Goal: Information Seeking & Learning: Compare options

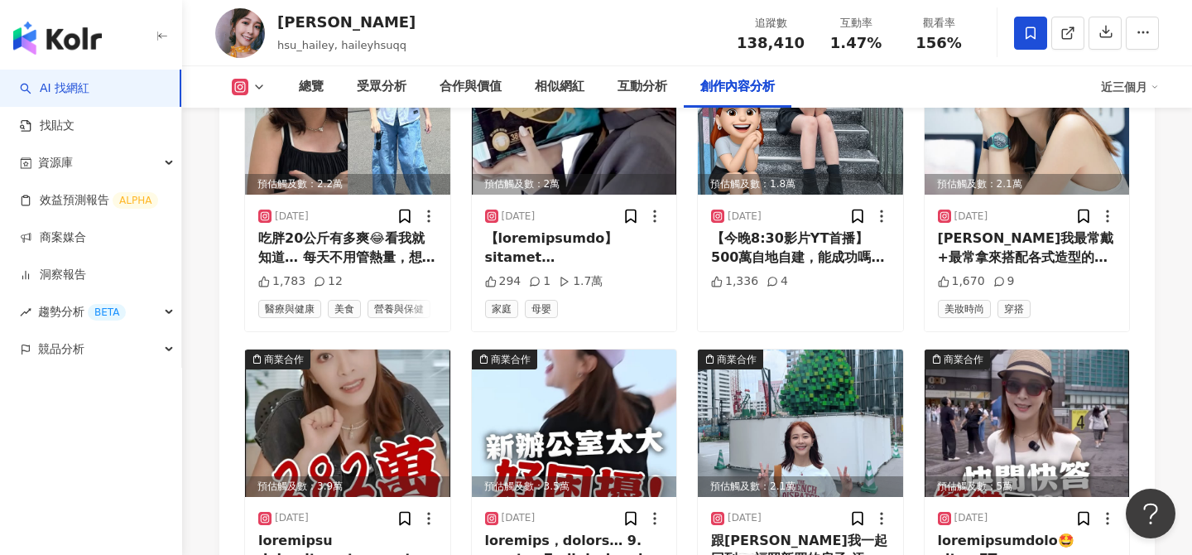
scroll to position [5117, 0]
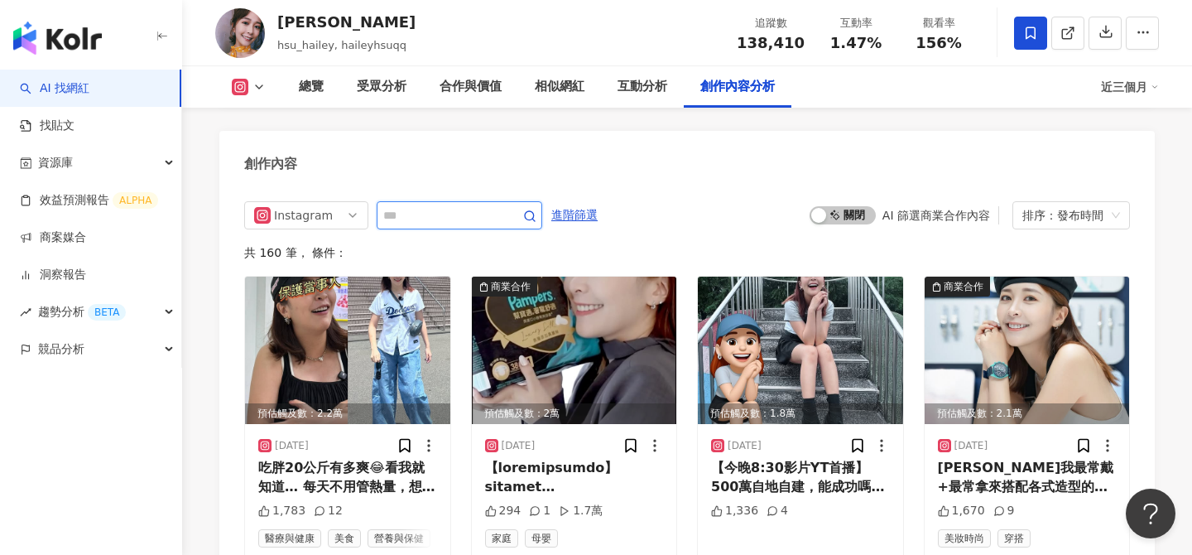
click at [434, 205] on input "text" at bounding box center [441, 215] width 116 height 20
type input "*"
type input "**"
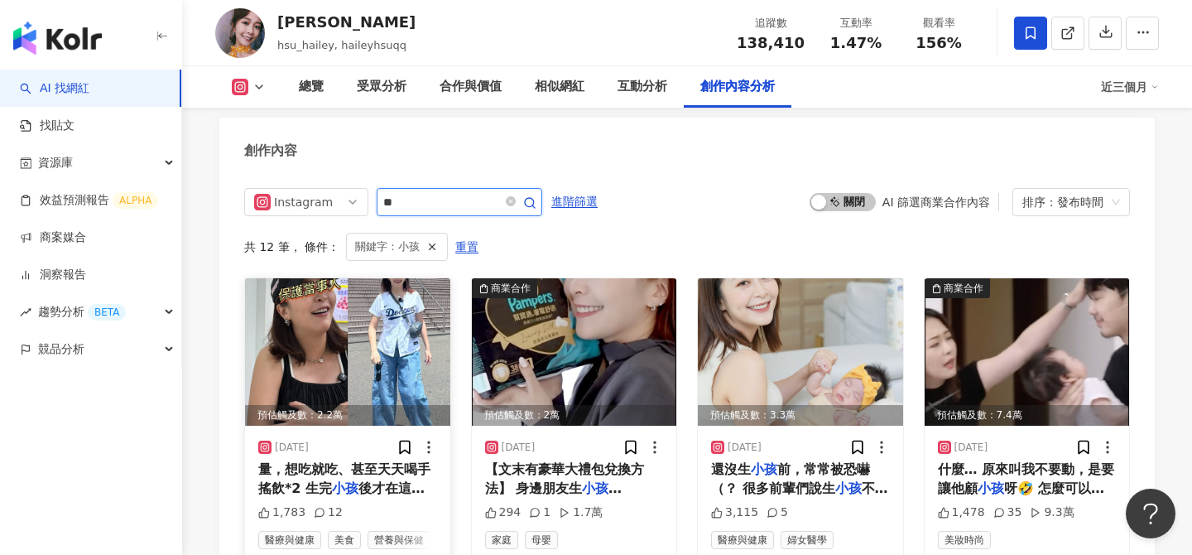
scroll to position [5134, 0]
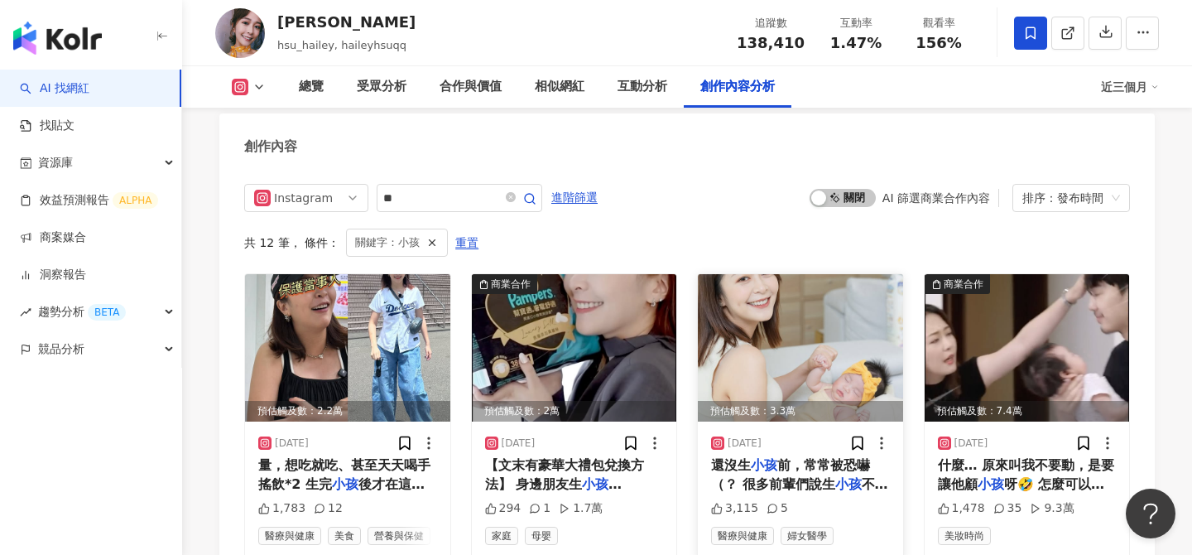
click at [828, 274] on img at bounding box center [800, 347] width 205 height 147
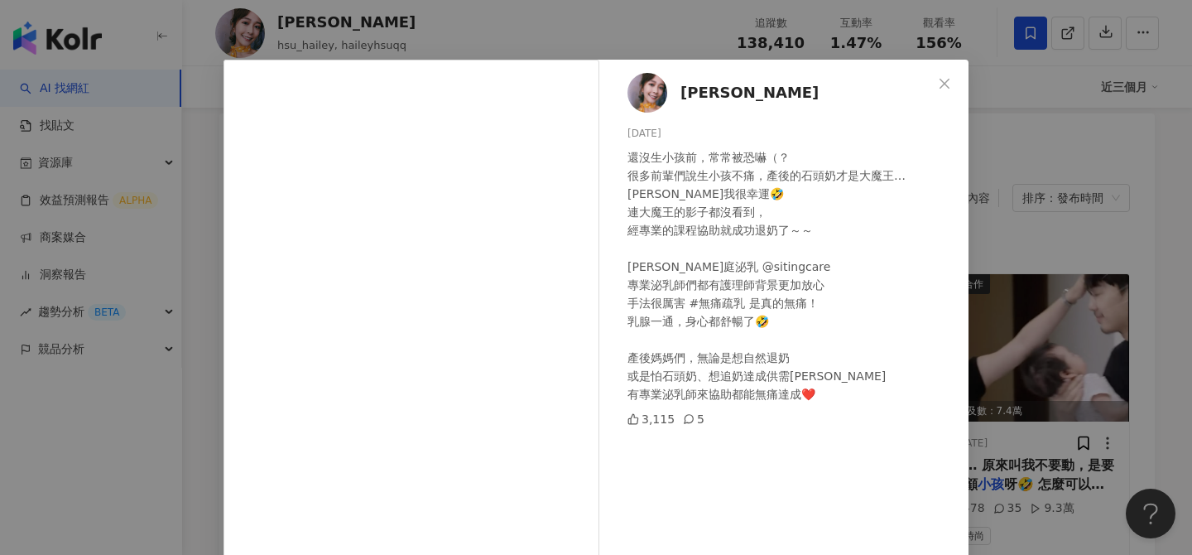
scroll to position [27, 0]
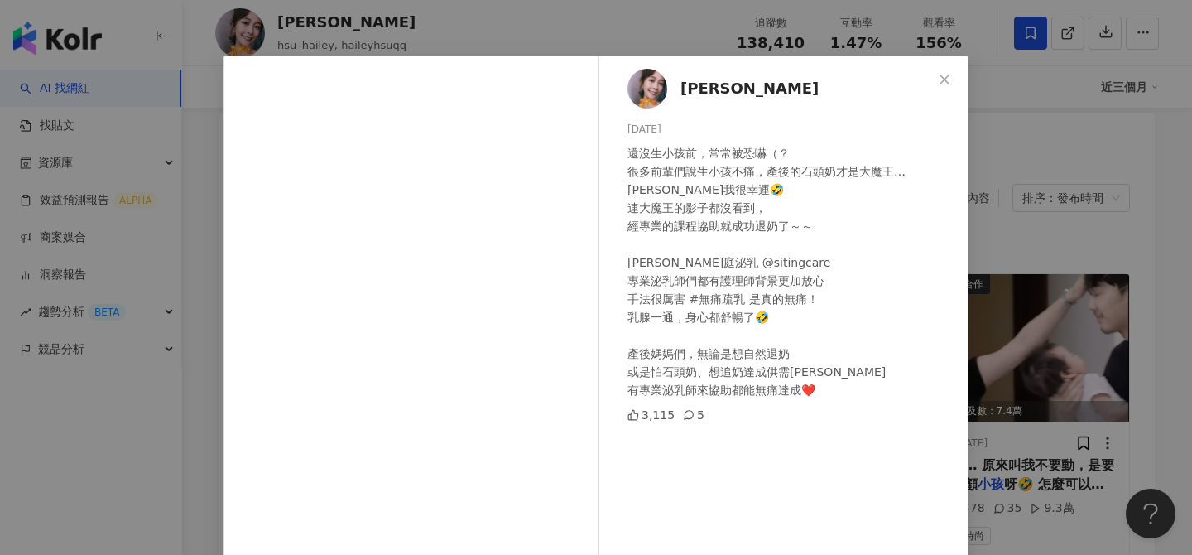
click at [987, 308] on div "徐海莉 Hailey 2025/7/25 還沒生小孩前，常常被恐嚇（？ 很多前輩們說生小孩不痛，產後的石頭奶才是大魔王… 海莉我很幸運🤣 連大魔王的影子都沒看…" at bounding box center [596, 277] width 1192 height 555
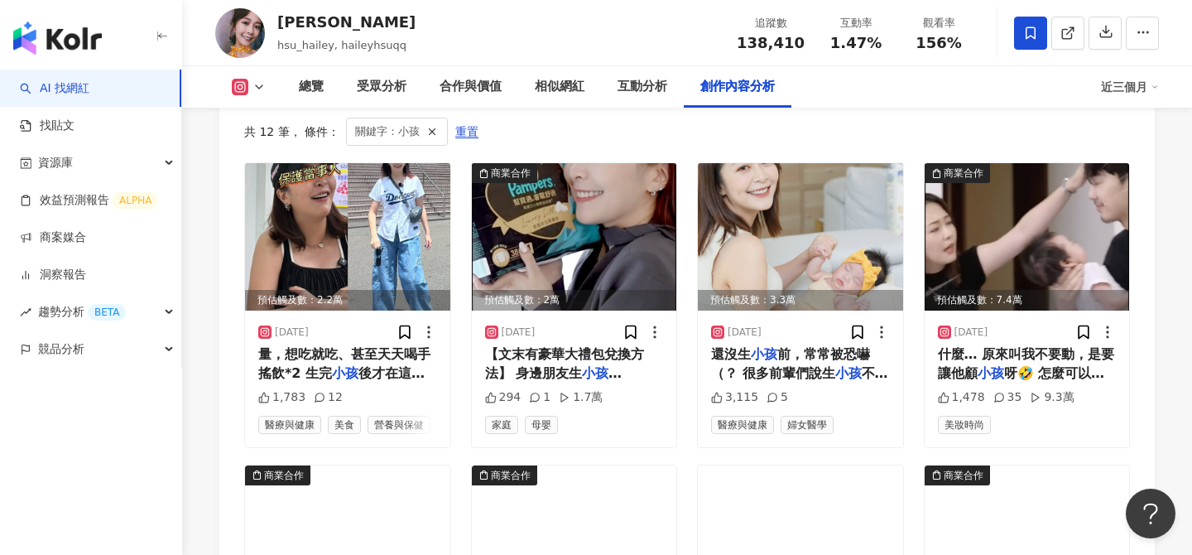
scroll to position [5248, 0]
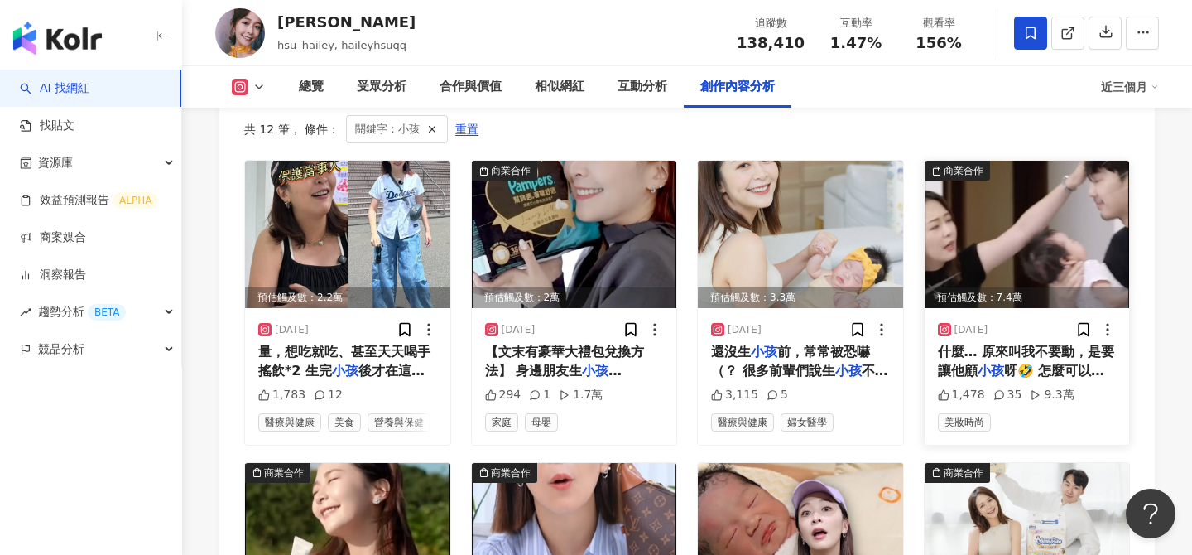
click at [1039, 161] on img at bounding box center [1027, 234] width 205 height 147
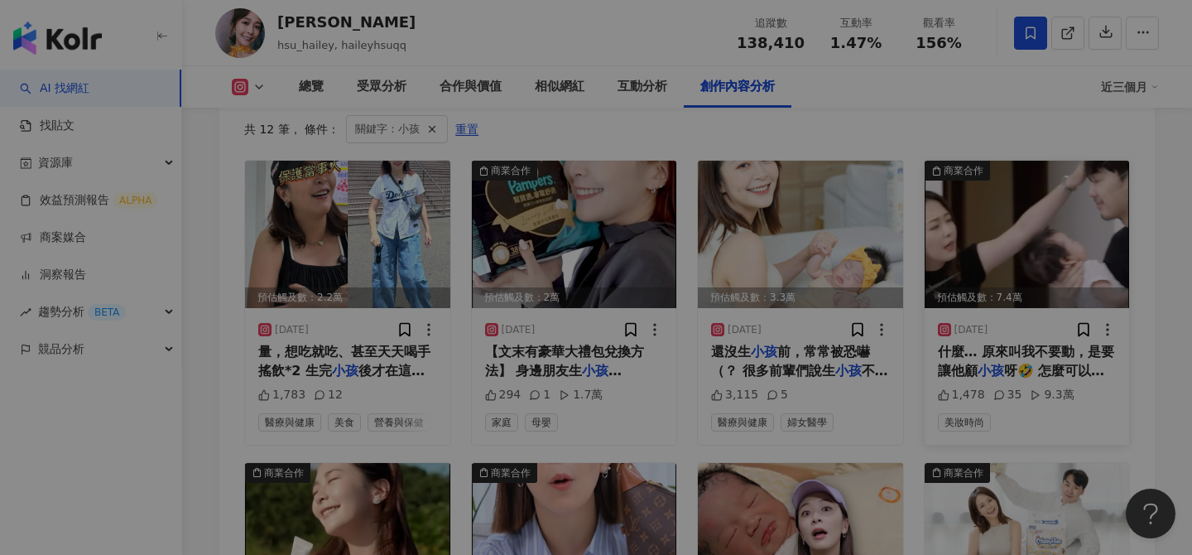
click at [1039, 155] on div "View post on Instagram 查看原始貼文" at bounding box center [596, 277] width 1192 height 555
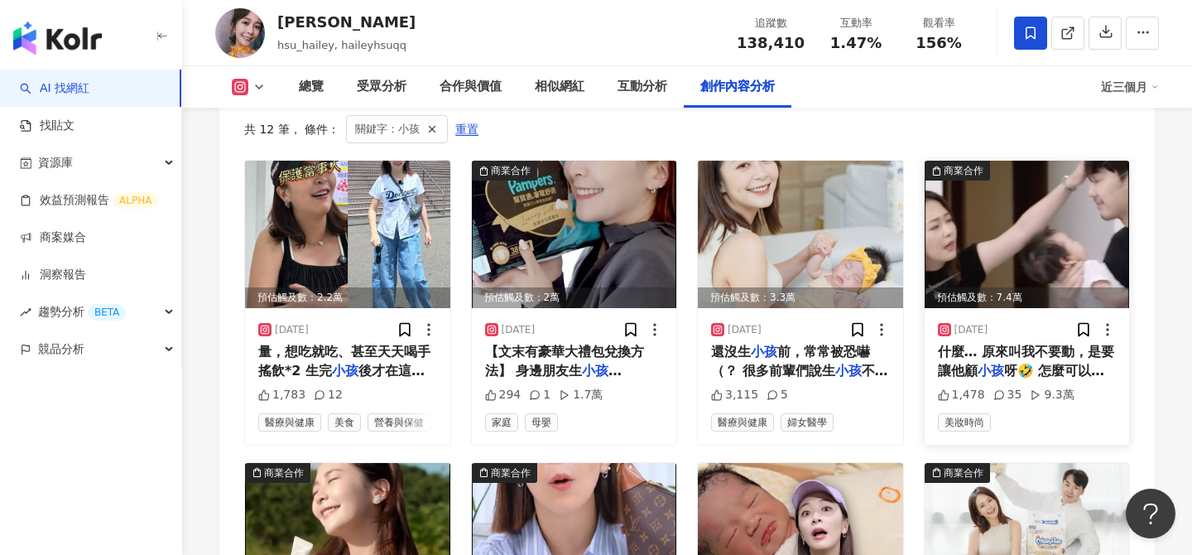
click at [1012, 176] on img at bounding box center [1027, 234] width 205 height 147
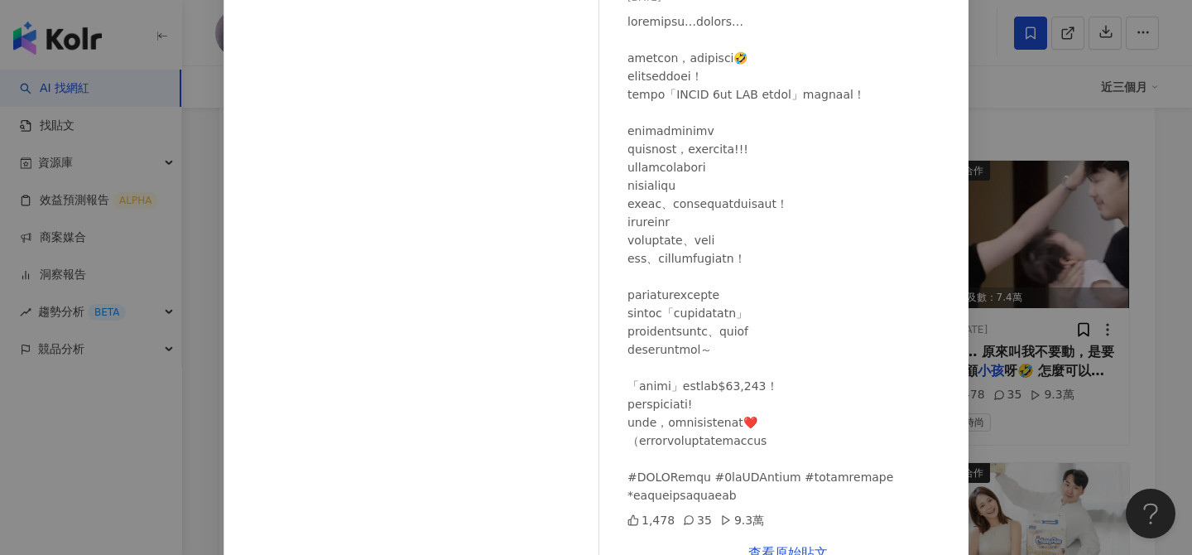
scroll to position [188, 0]
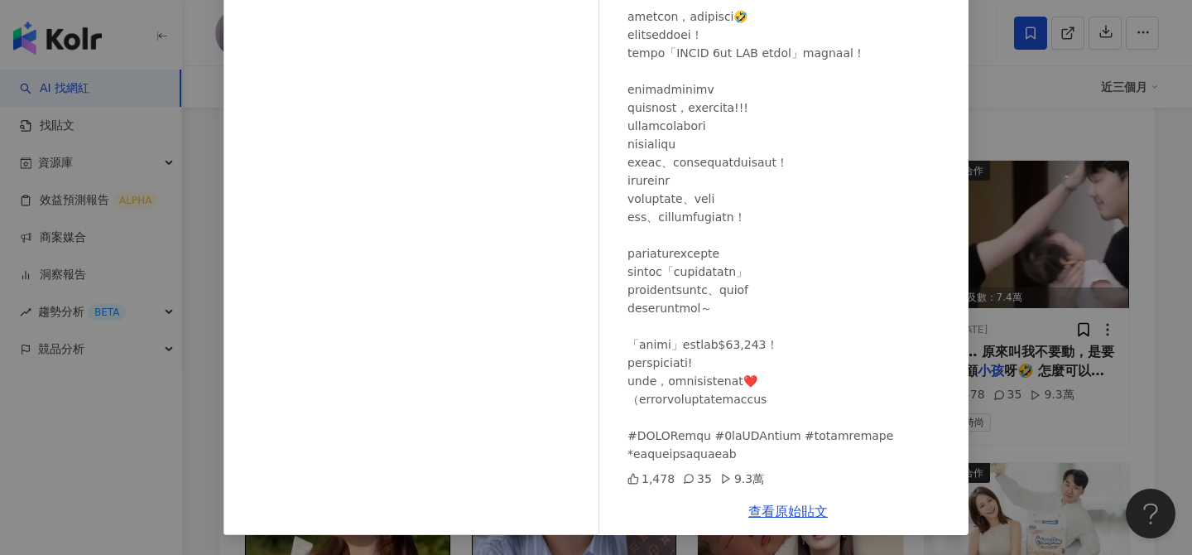
click at [1129, 286] on div "徐海莉 Hailey 2025/7/19 1,478 35 9.3萬 查看原始貼文" at bounding box center [596, 277] width 1192 height 555
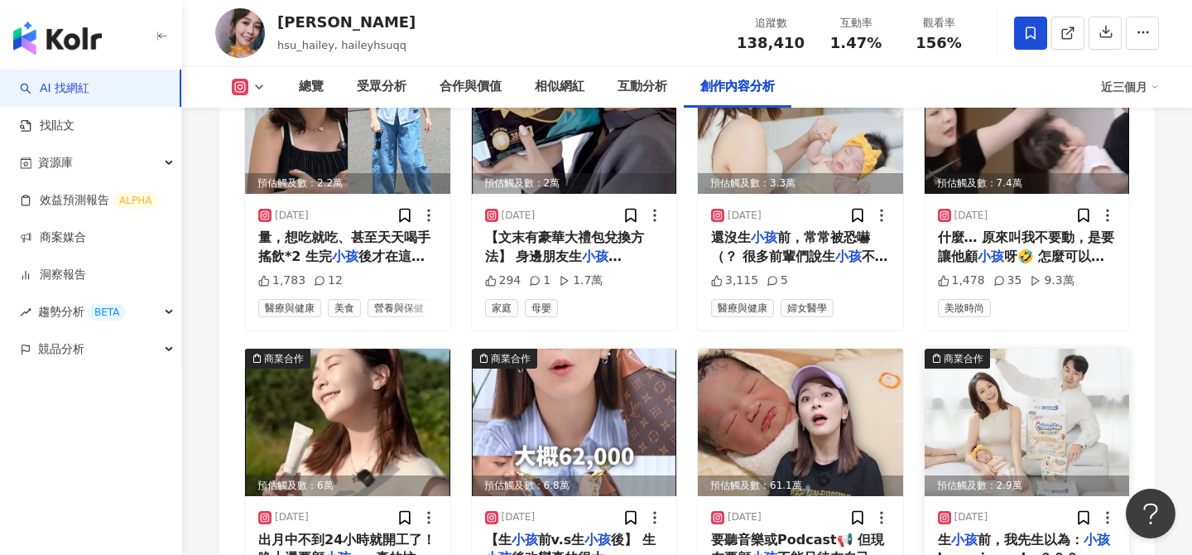
scroll to position [5364, 0]
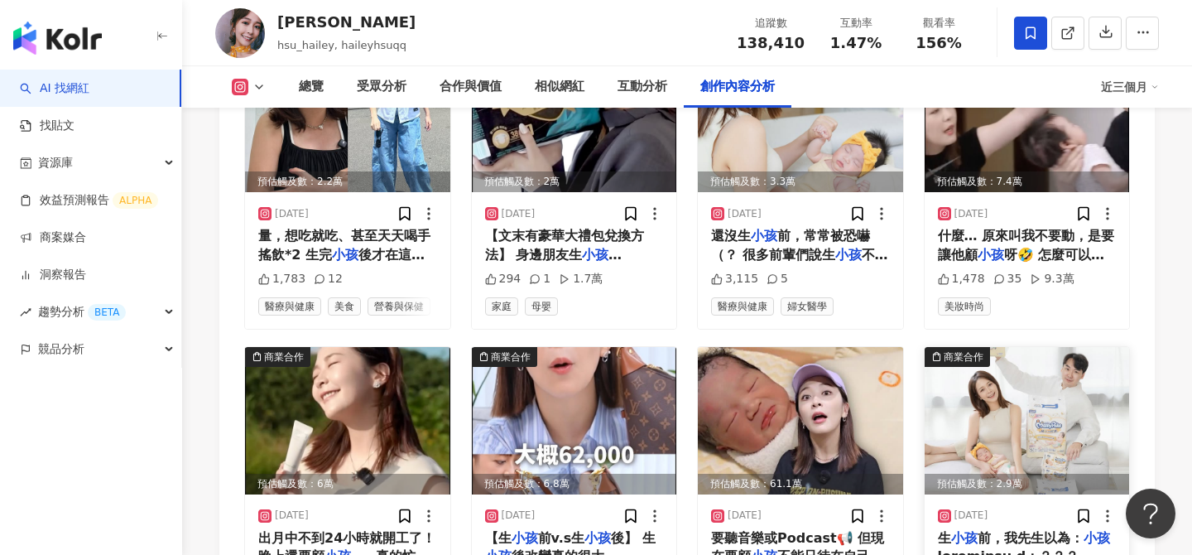
click at [1009, 347] on img at bounding box center [1027, 420] width 205 height 147
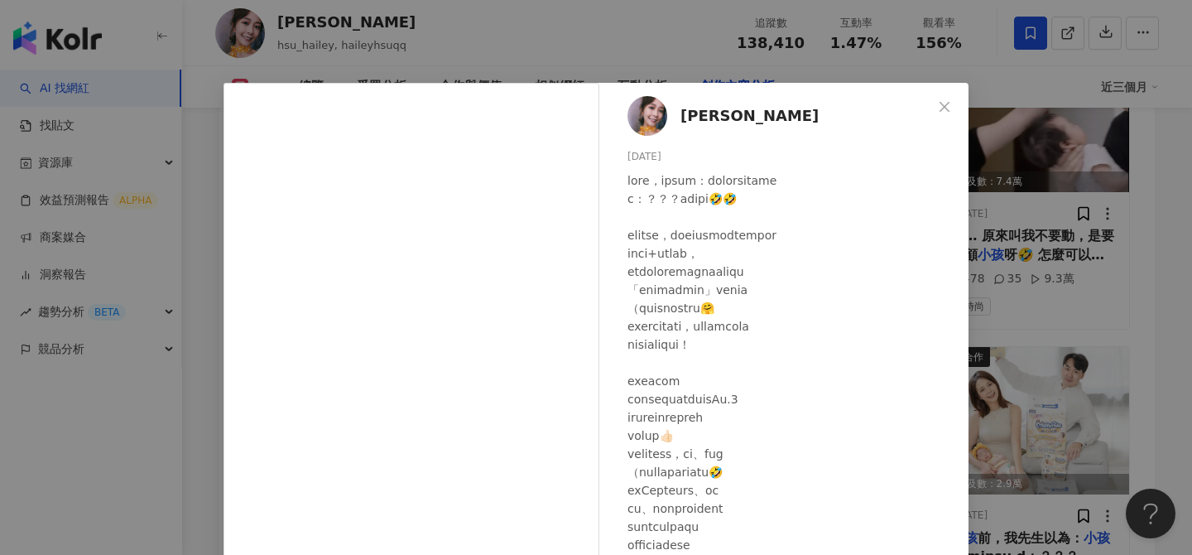
click at [1007, 318] on div "徐海莉 Hailey 2025/6/27 2,605 23 查看原始貼文" at bounding box center [596, 277] width 1192 height 555
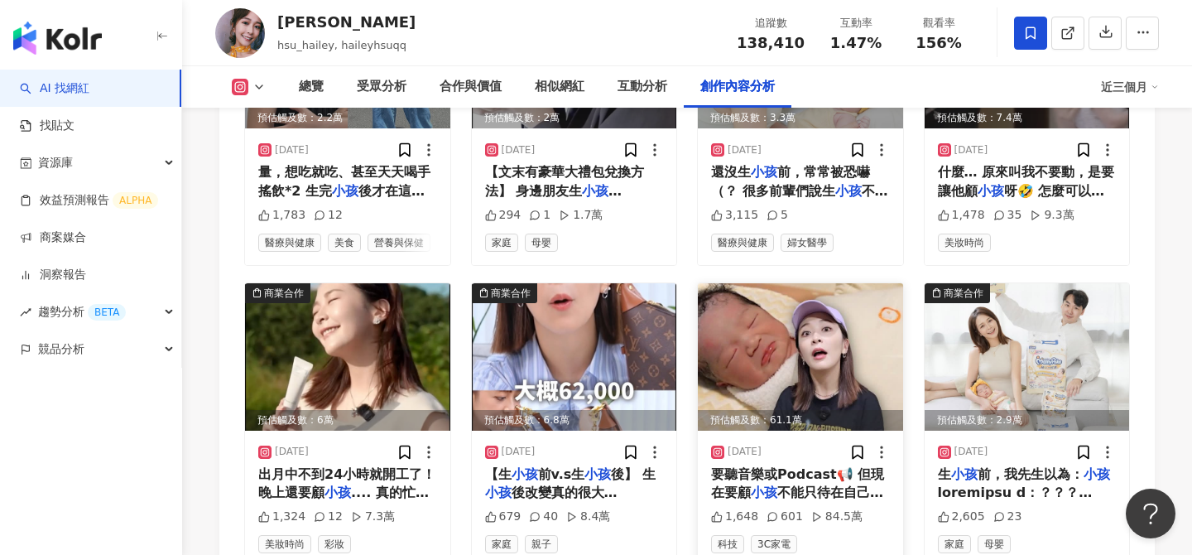
scroll to position [5431, 0]
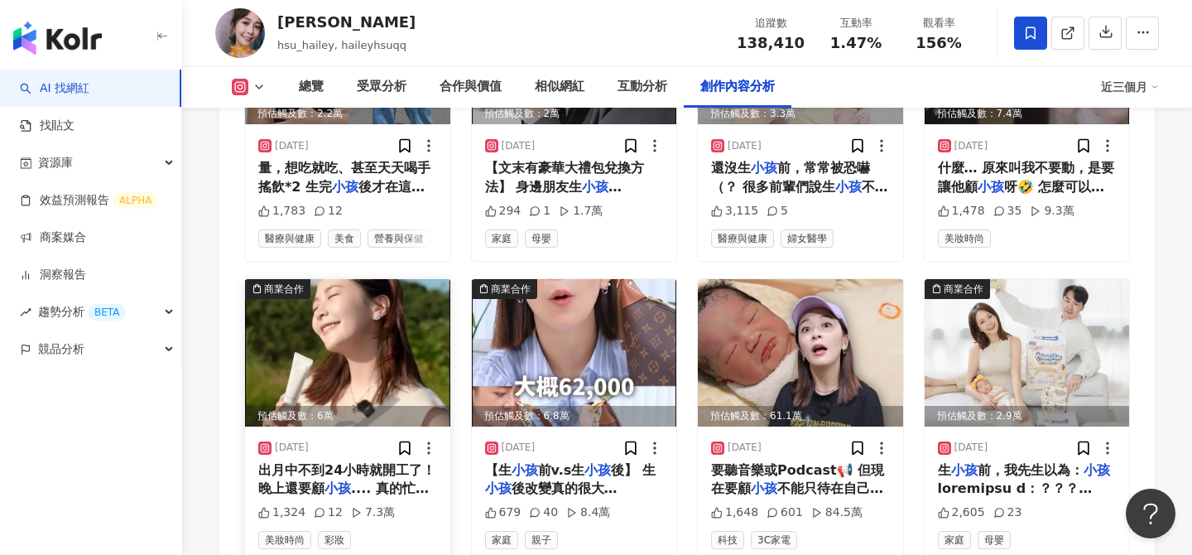
click at [367, 301] on img at bounding box center [347, 352] width 205 height 147
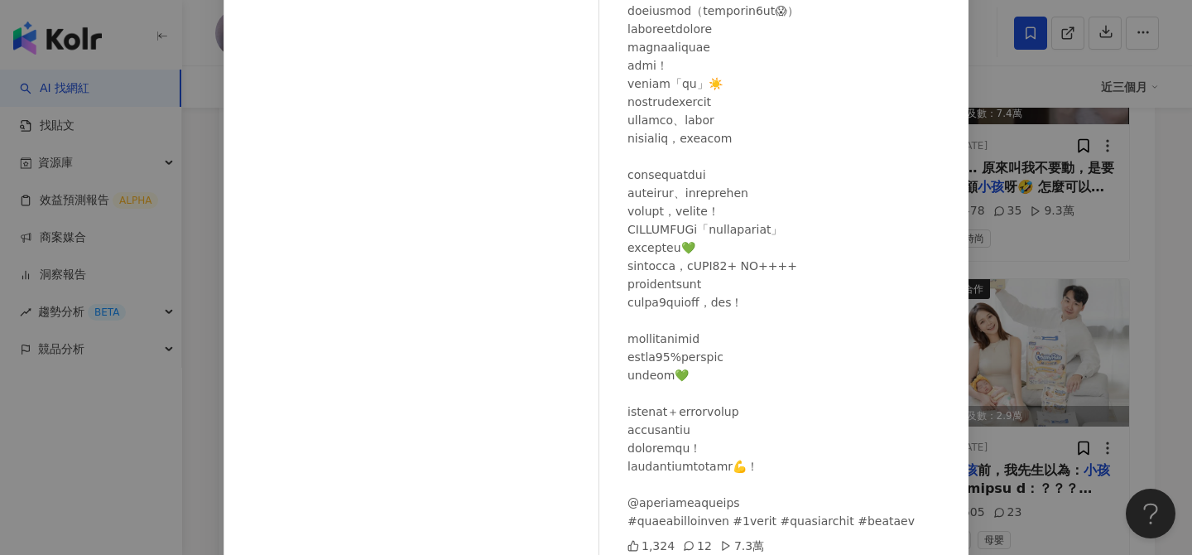
scroll to position [188, 0]
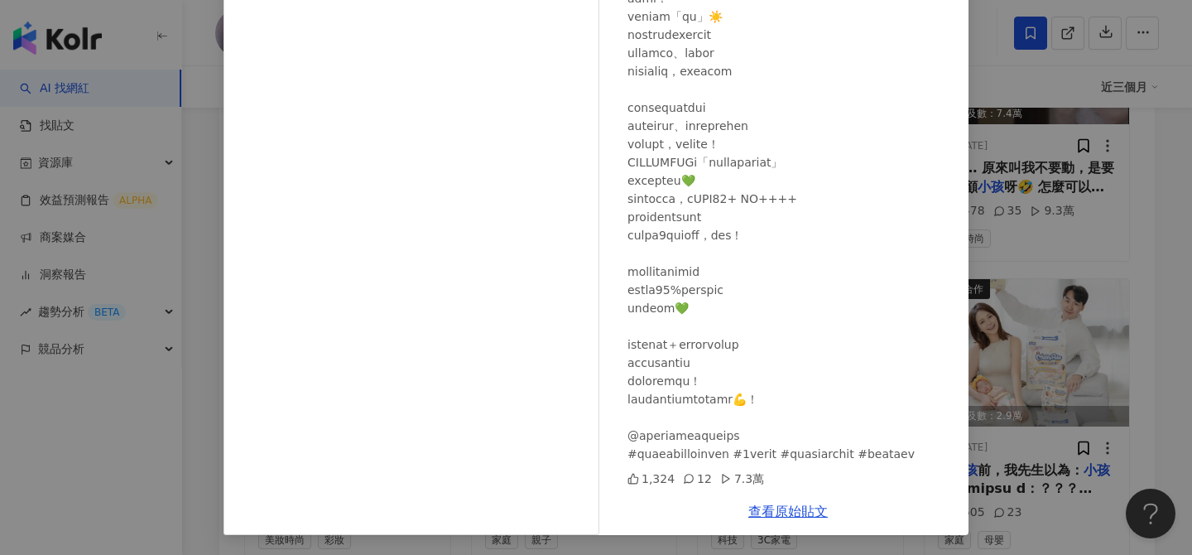
click at [989, 277] on div "徐海莉 Hailey 2025/7/16 1,324 12 7.3萬 查看原始貼文" at bounding box center [596, 277] width 1192 height 555
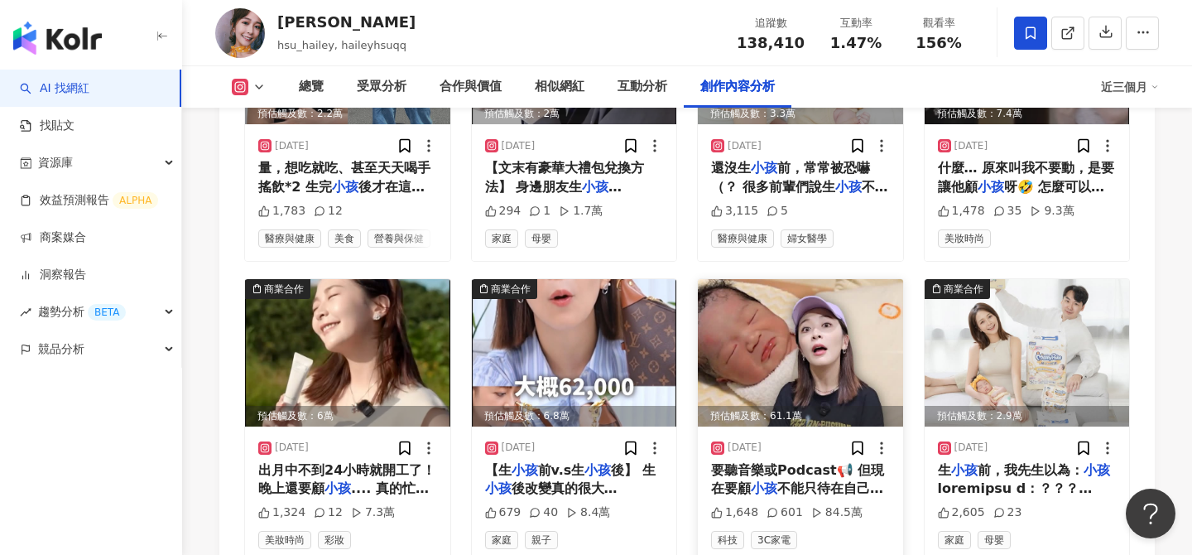
scroll to position [5446, 0]
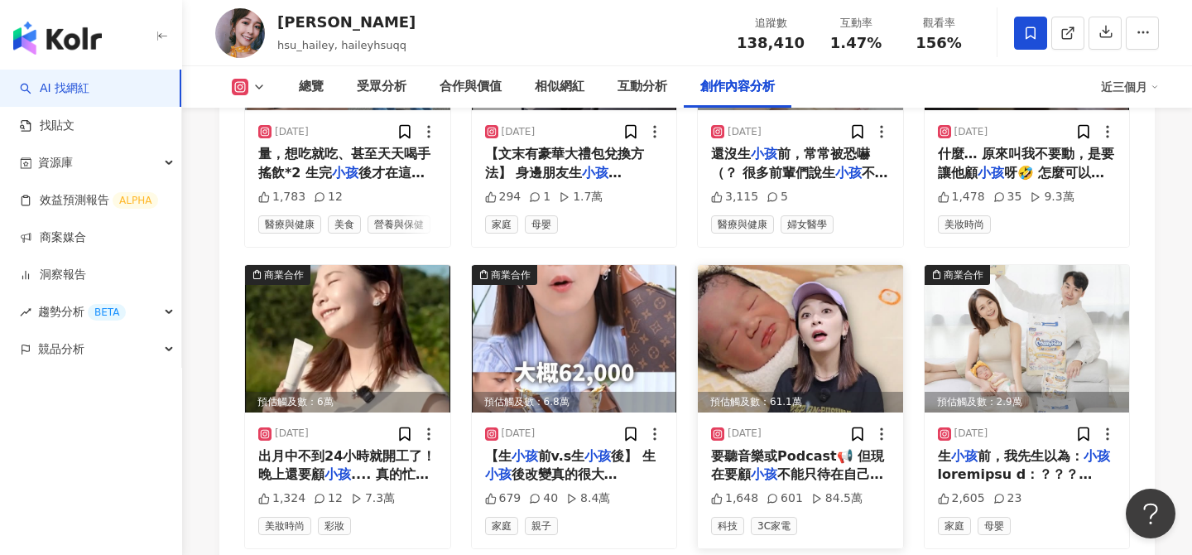
click at [795, 265] on img at bounding box center [800, 338] width 205 height 147
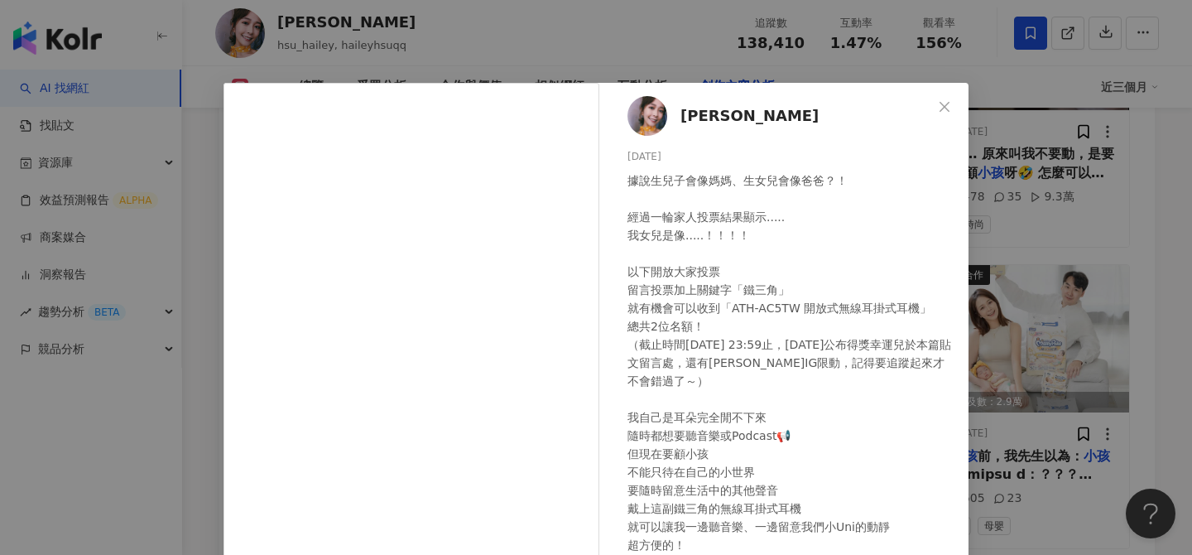
scroll to position [188, 0]
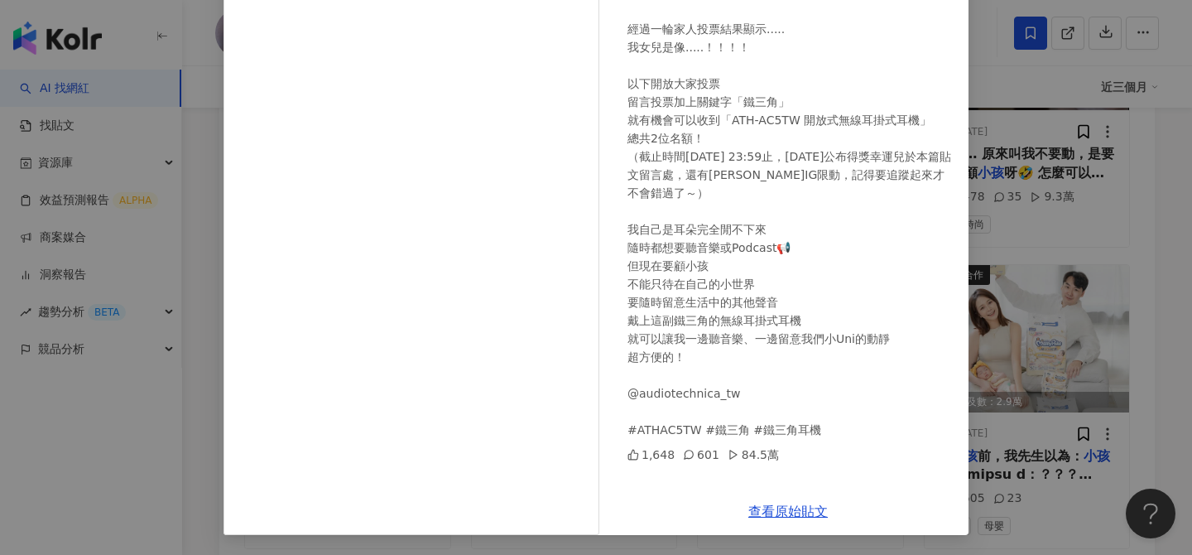
click at [1039, 291] on div "徐海莉 Hailey 2025/6/30 據說生兒子會像媽媽、生女兒會像爸爸？！ 經過一輪家人投票結果顯示..... 我女兒是像.....！！！！ 以下開放大…" at bounding box center [596, 277] width 1192 height 555
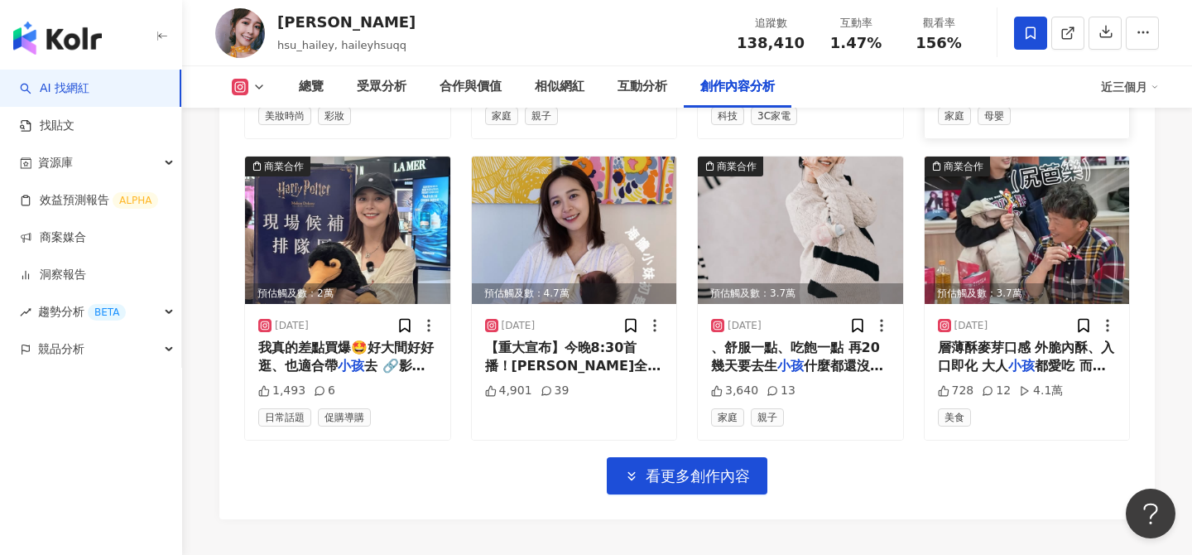
scroll to position [5686, 0]
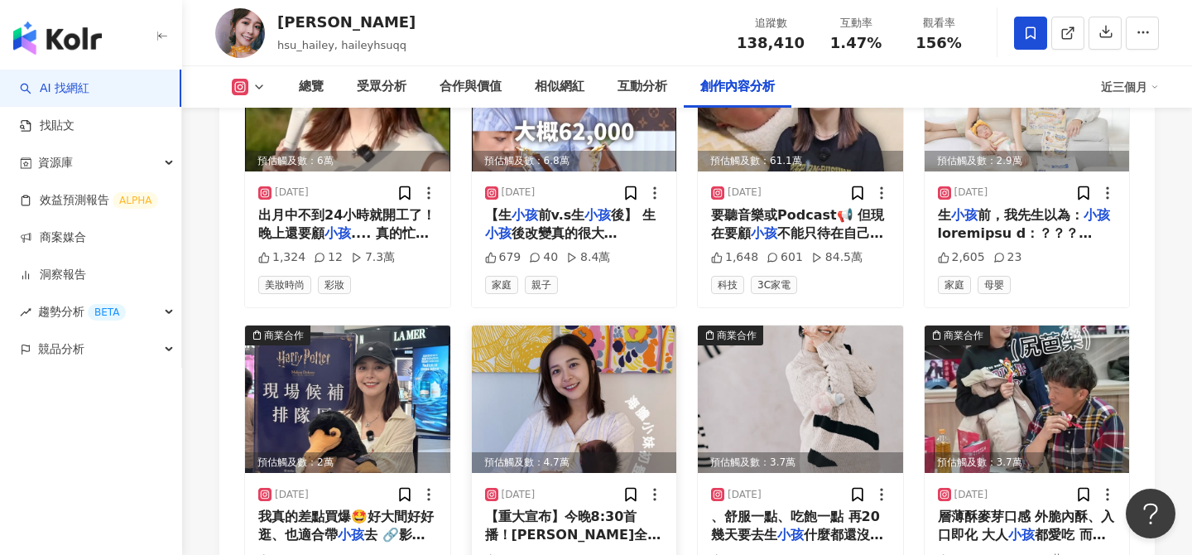
click at [575, 332] on img at bounding box center [574, 398] width 205 height 147
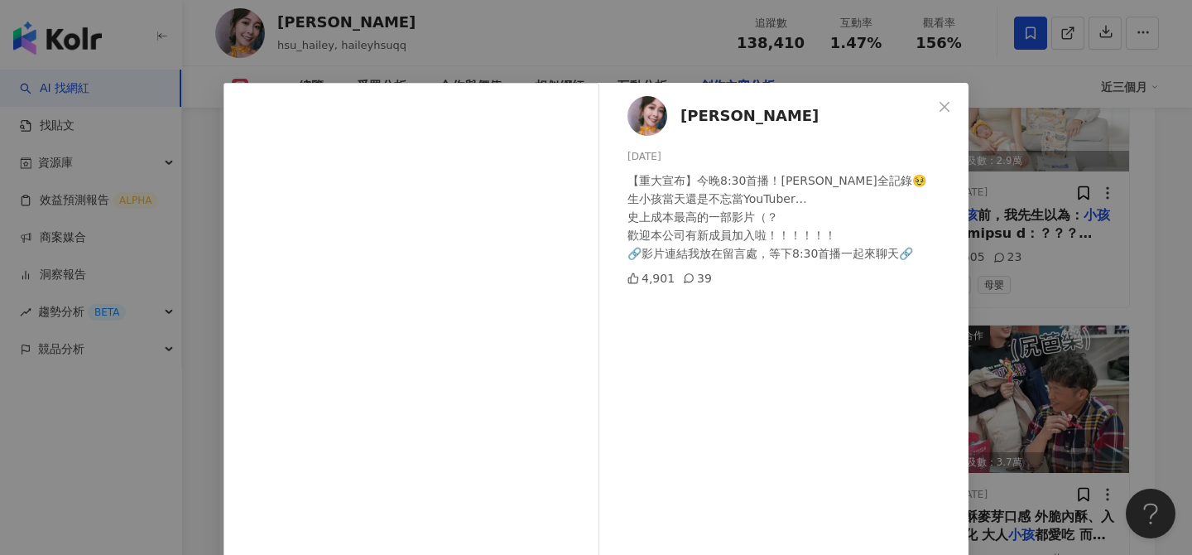
click at [1053, 343] on div "徐海莉 Hailey 2025/5/26 【重大宣布】今晚8:30首播！徐海莉生產全記錄🥹 生小孩當天還是不忘當YouTuber… 史上成本最高的一部影片（？…" at bounding box center [596, 277] width 1192 height 555
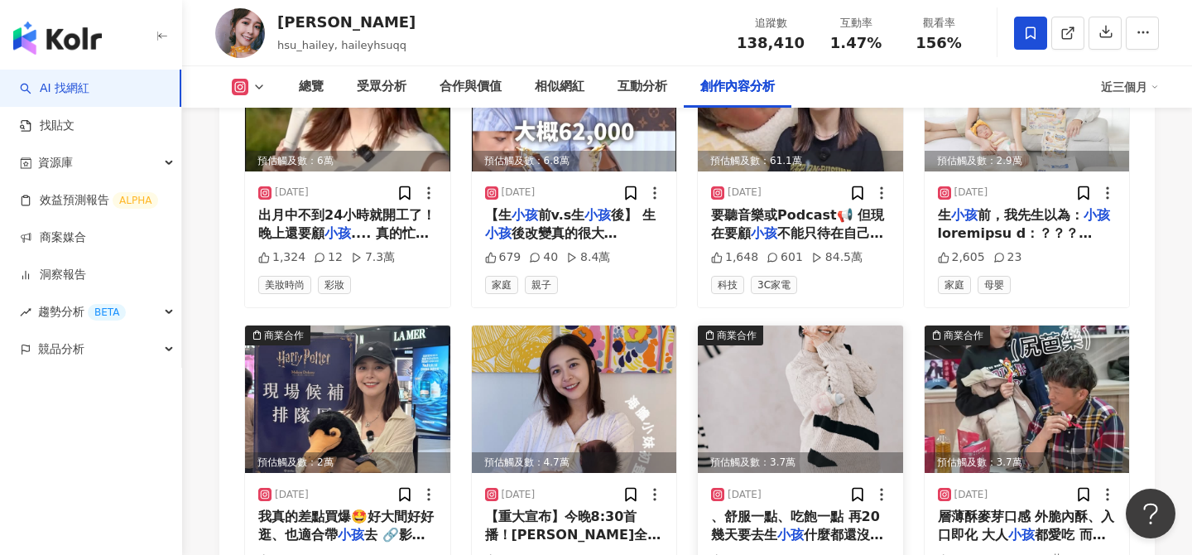
click at [786, 356] on img at bounding box center [800, 398] width 205 height 147
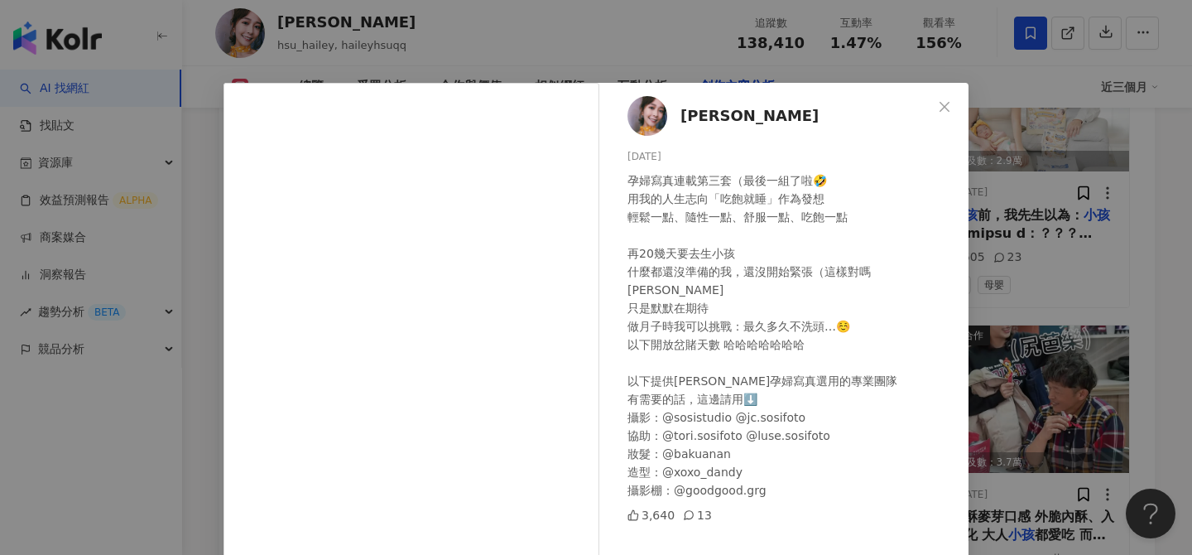
click at [1044, 300] on div "徐海莉 Hailey 2025/4/13 孕婦寫真連載第三套（最後一組了啦🤣 用我的人生志向「吃飽就睡」作為發想 輕鬆一點、隨性一點、舒服一點、吃飽一點 再2…" at bounding box center [596, 277] width 1192 height 555
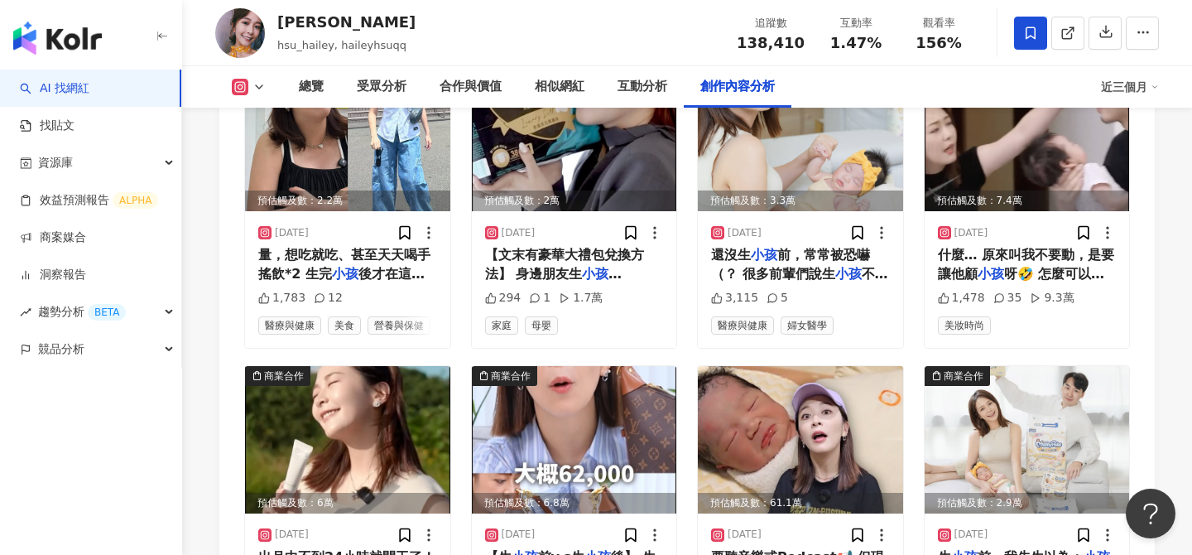
scroll to position [5330, 0]
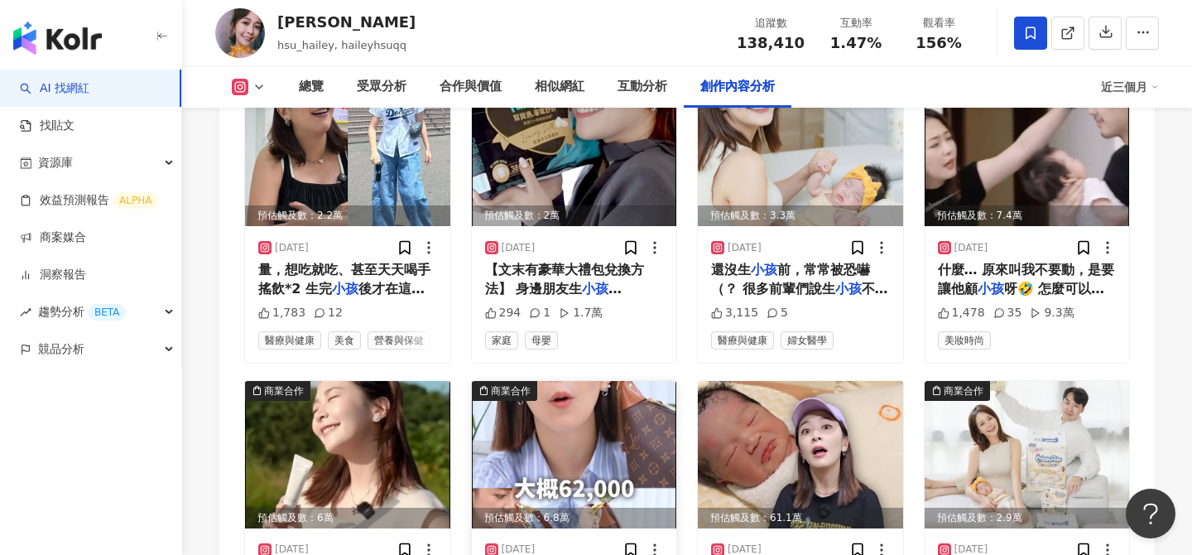
click at [635, 401] on img at bounding box center [574, 454] width 205 height 147
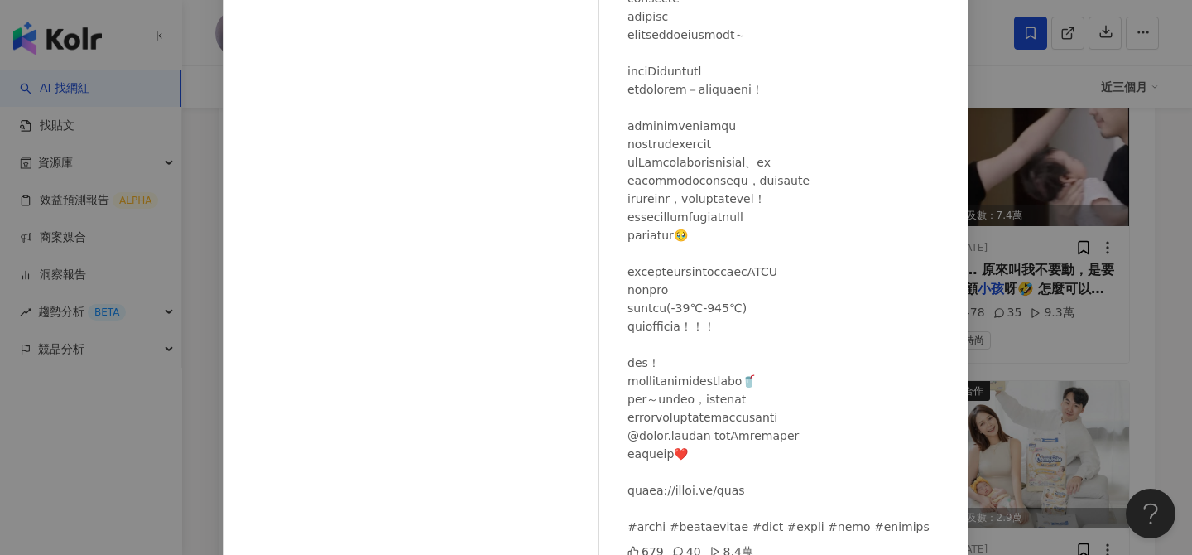
scroll to position [188, 0]
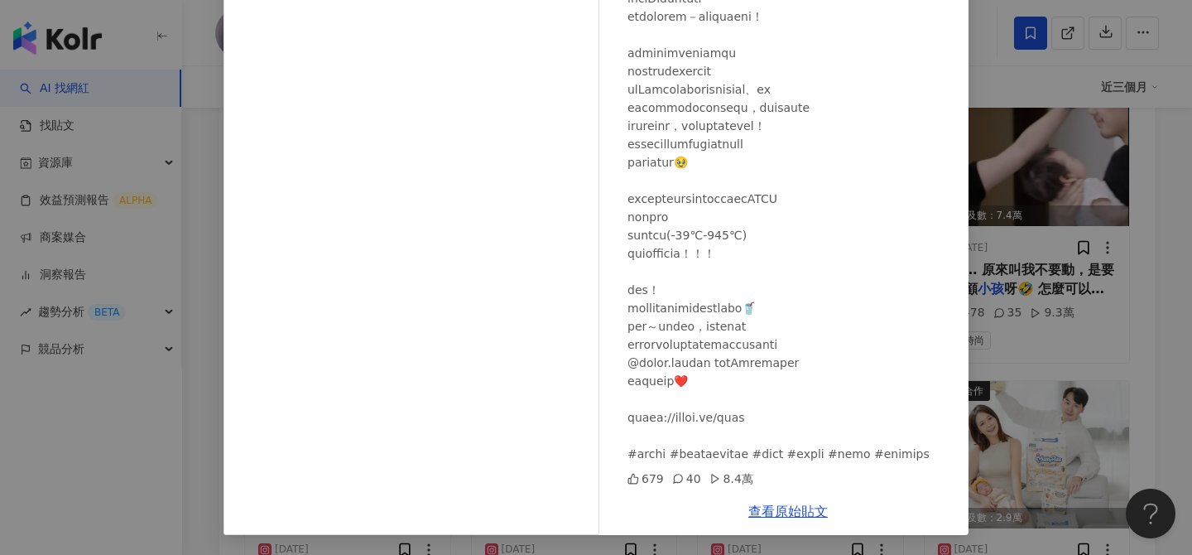
click at [1029, 65] on div "徐海莉 Hailey 2025/7/6 679 40 8.4萬 查看原始貼文" at bounding box center [596, 277] width 1192 height 555
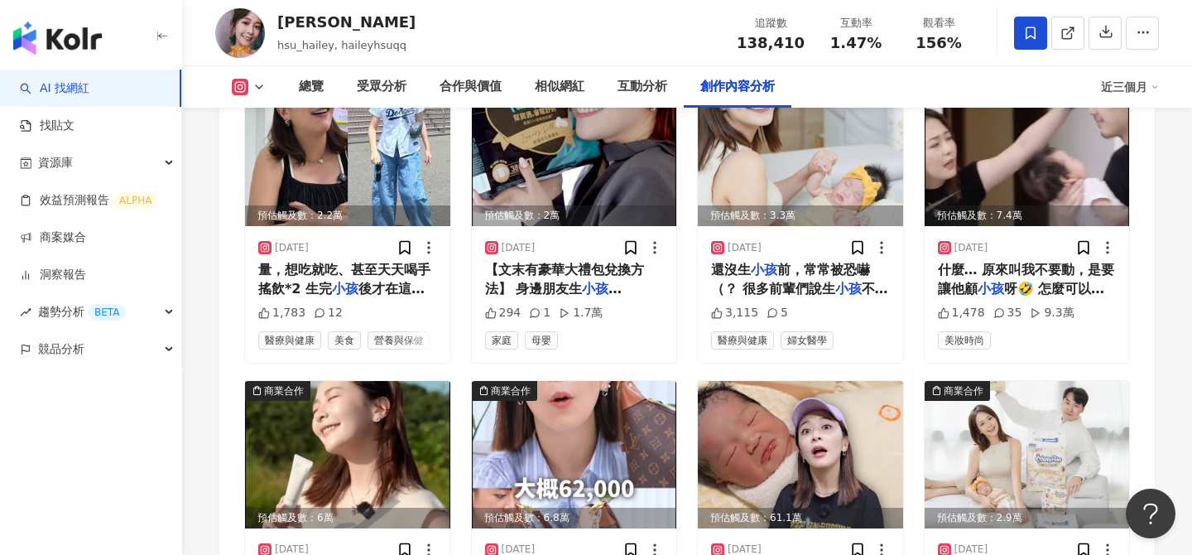
click at [333, 25] on div "徐海莉 Hailey" at bounding box center [346, 22] width 138 height 21
click at [333, 25] on div "[PERSON_NAME]" at bounding box center [346, 22] width 138 height 21
copy div "[PERSON_NAME]"
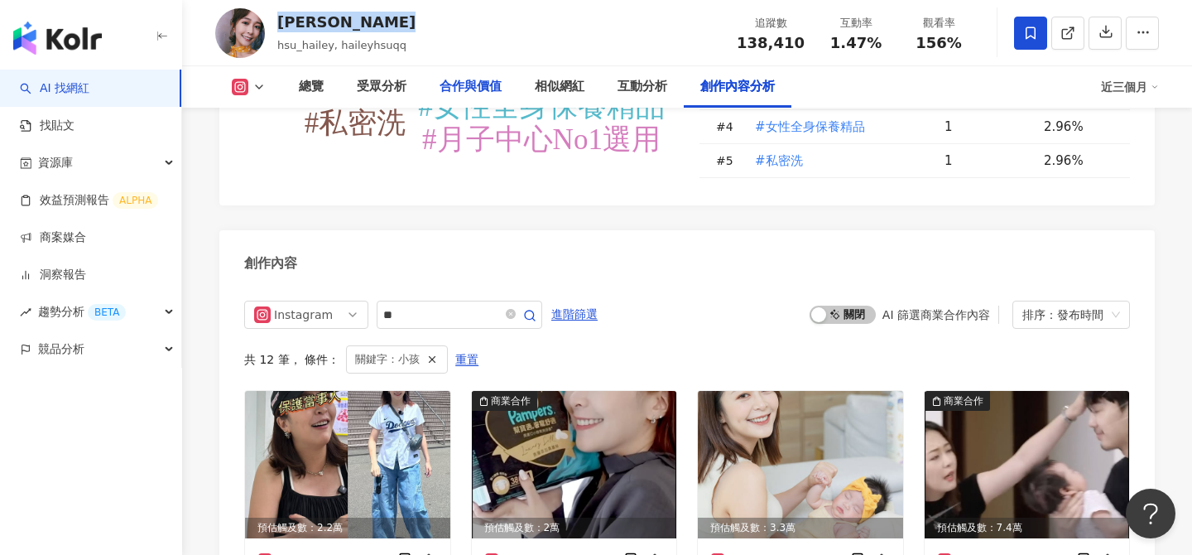
scroll to position [4587, 0]
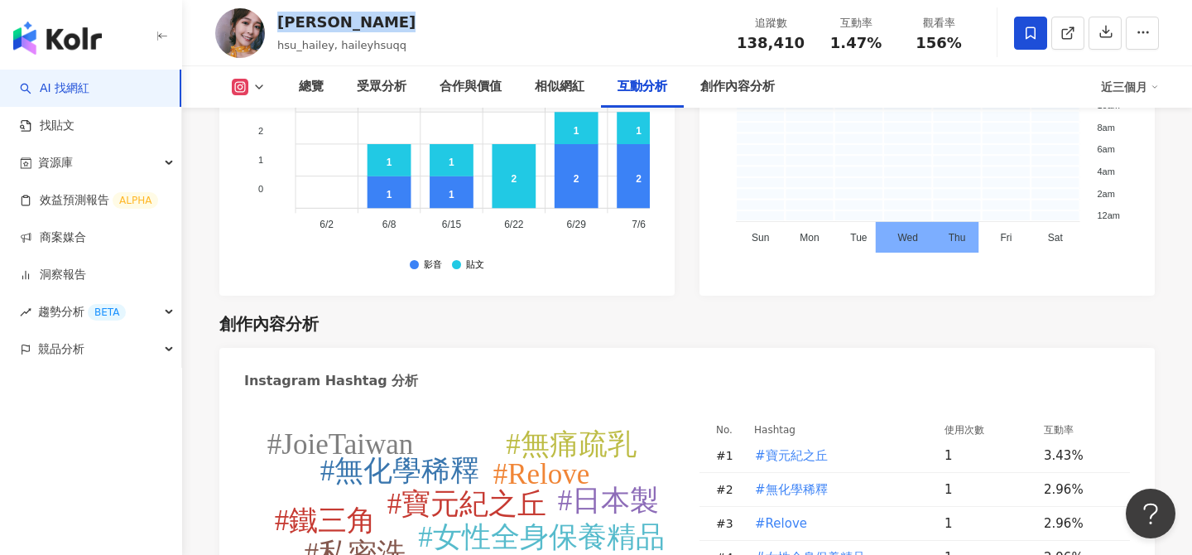
click at [243, 83] on icon at bounding box center [240, 87] width 9 height 9
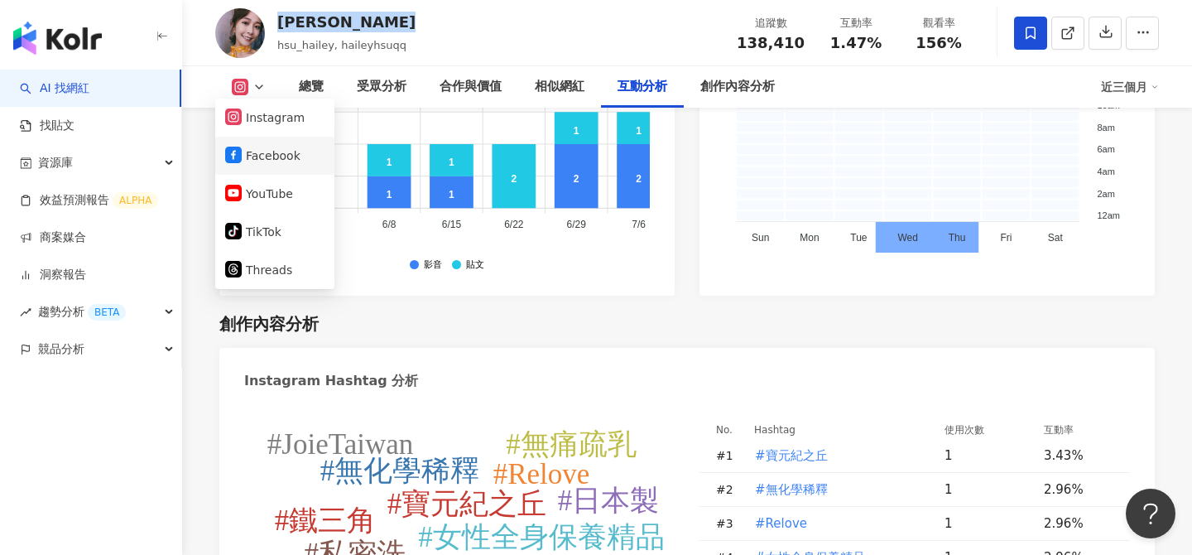
click at [254, 161] on button "Facebook" at bounding box center [274, 155] width 99 height 23
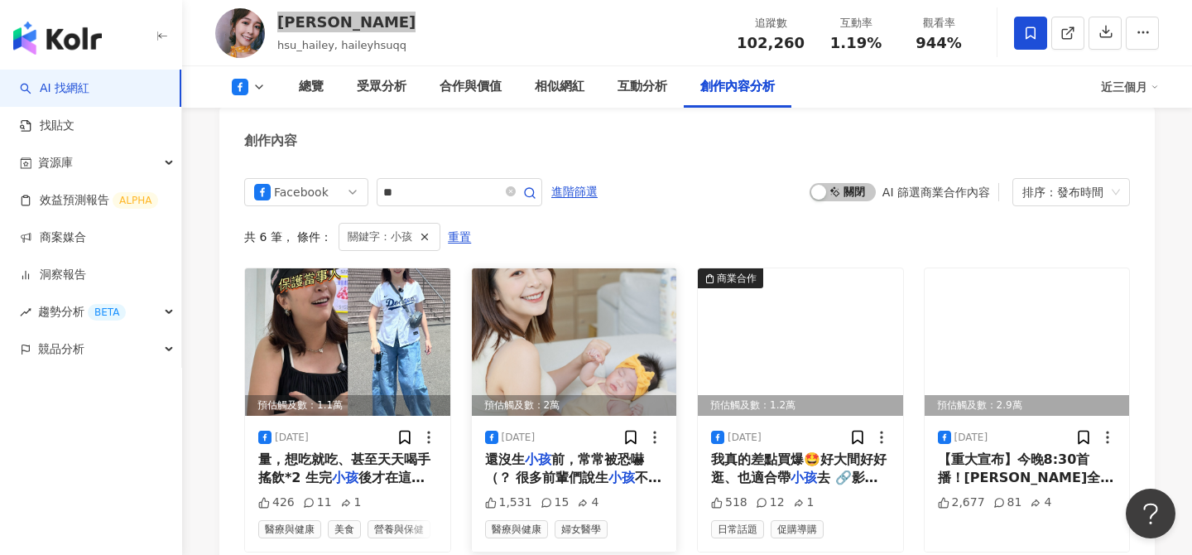
scroll to position [4527, 0]
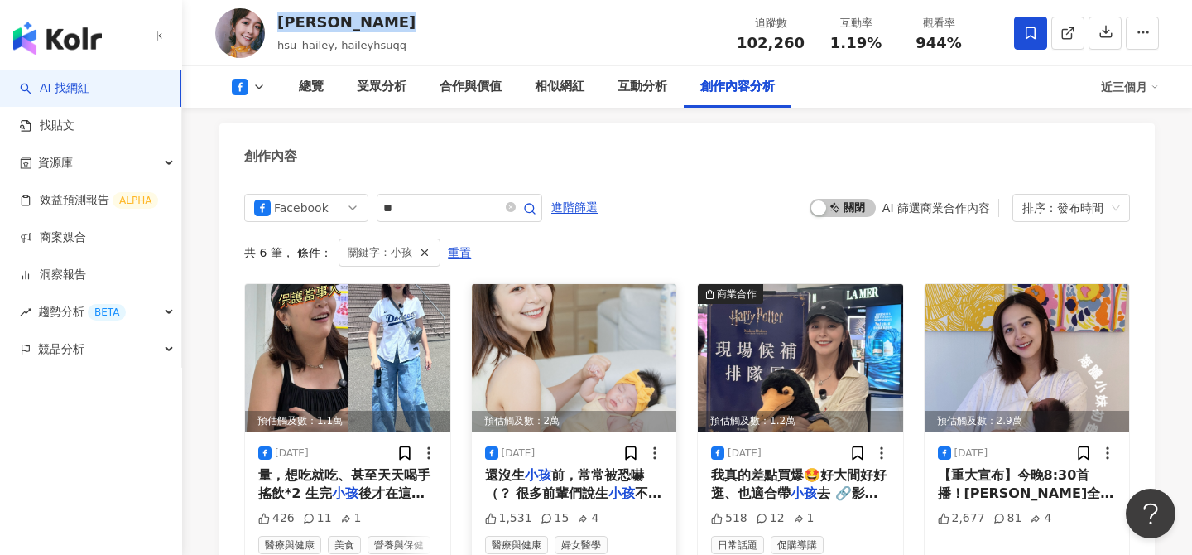
click at [570, 295] on img at bounding box center [574, 357] width 205 height 147
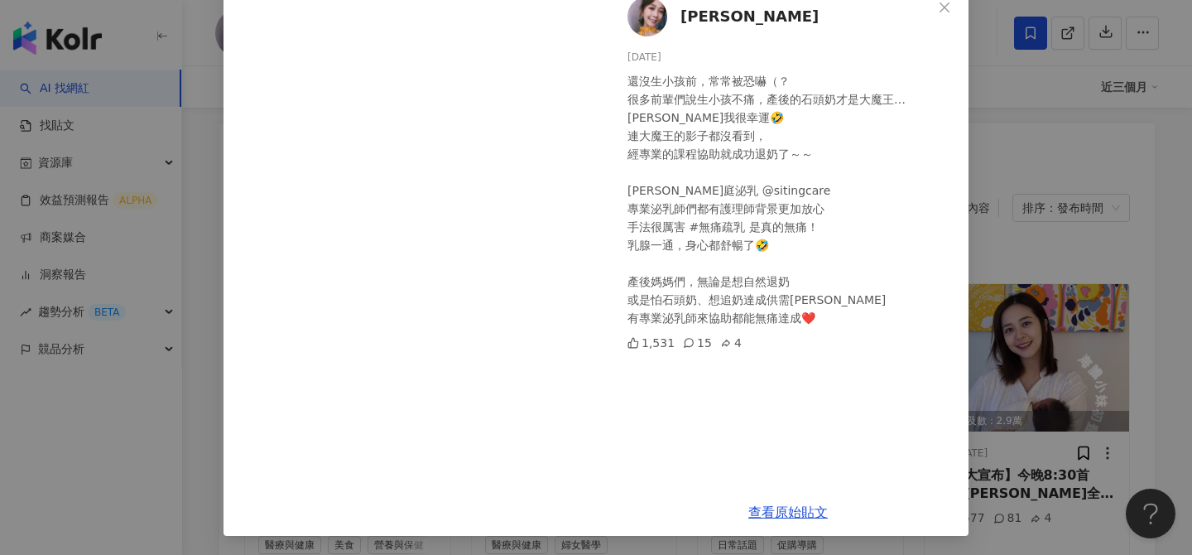
scroll to position [100, 0]
click at [793, 514] on link "查看原始貼文" at bounding box center [787, 511] width 79 height 16
click at [1109, 410] on div "徐海莉 Hailey 2025/7/25 還沒生小孩前，常常被恐嚇（？ 很多前輩們說生小孩不痛，產後的石頭奶才是大魔王… 海莉我很幸運🤣 連大魔王的影子都沒看…" at bounding box center [596, 277] width 1192 height 555
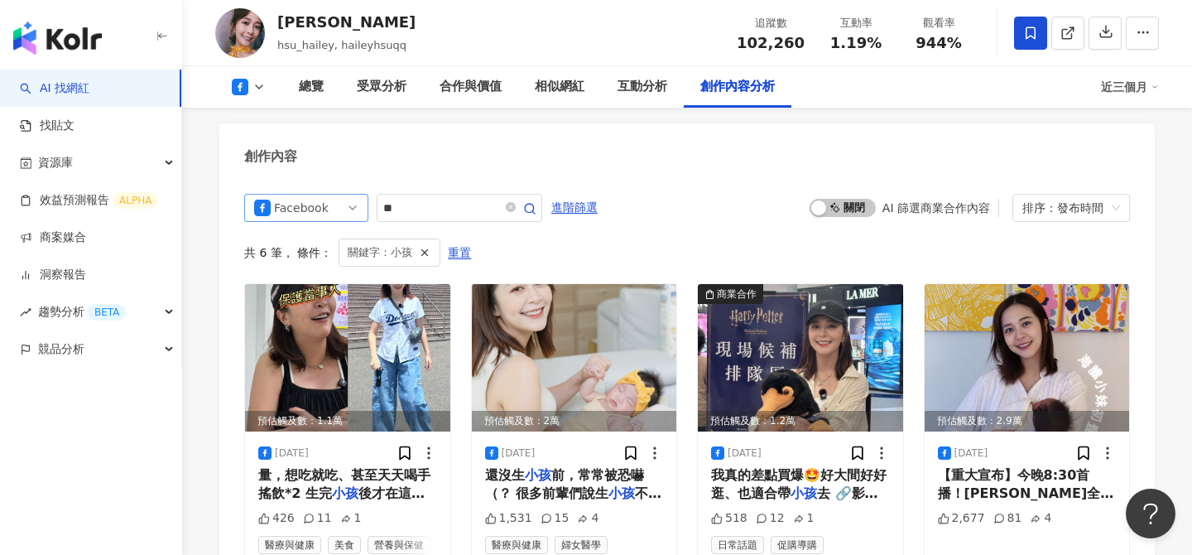
click at [334, 195] on span "Facebook" at bounding box center [306, 208] width 104 height 26
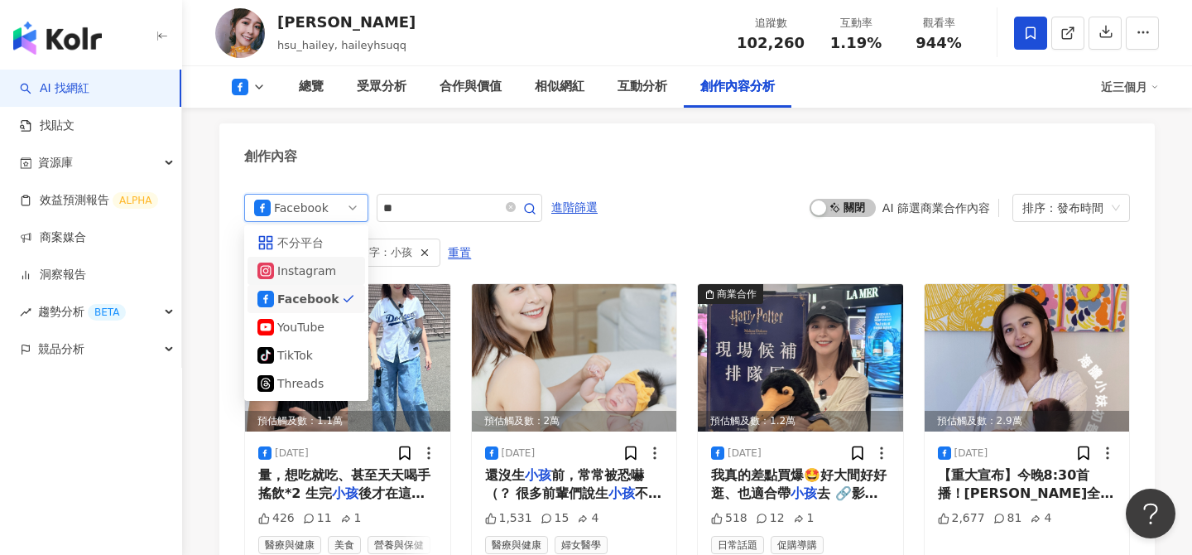
click at [293, 262] on div "Instagram" at bounding box center [304, 271] width 54 height 18
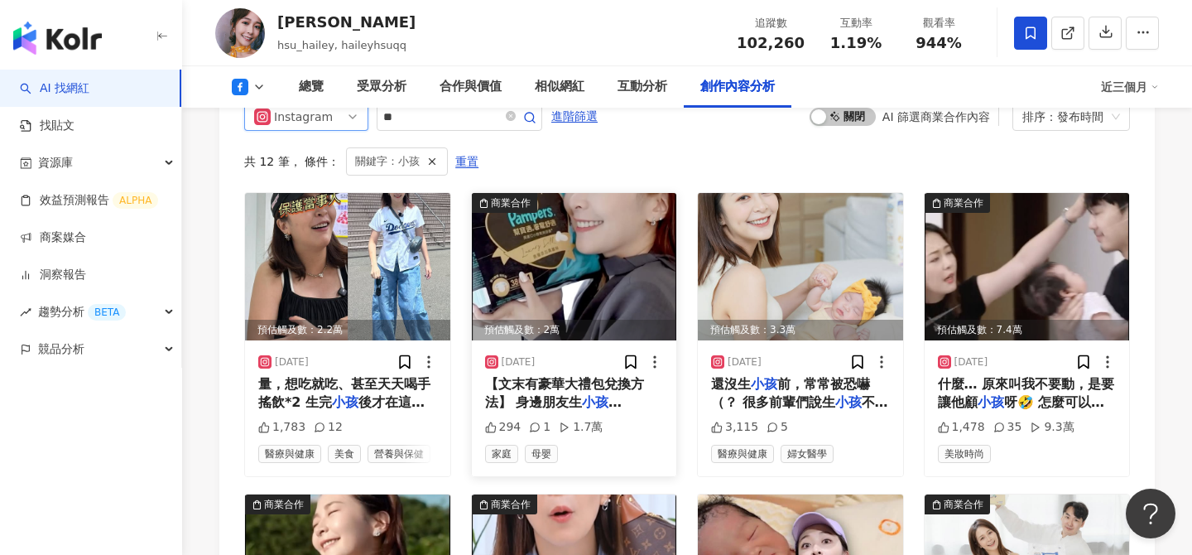
scroll to position [4628, 0]
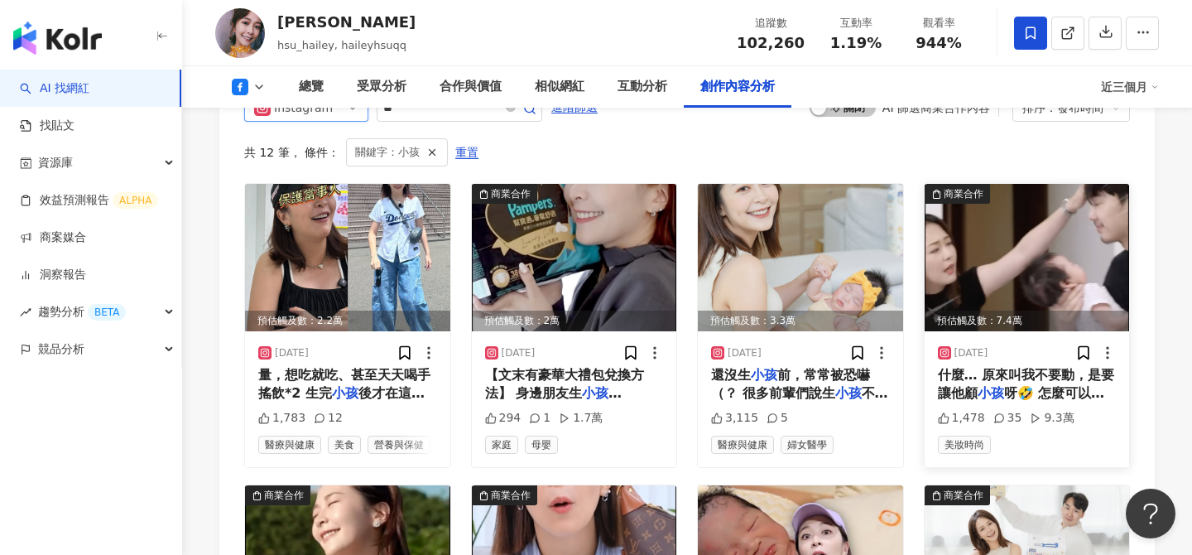
click at [1014, 200] on img at bounding box center [1027, 257] width 205 height 147
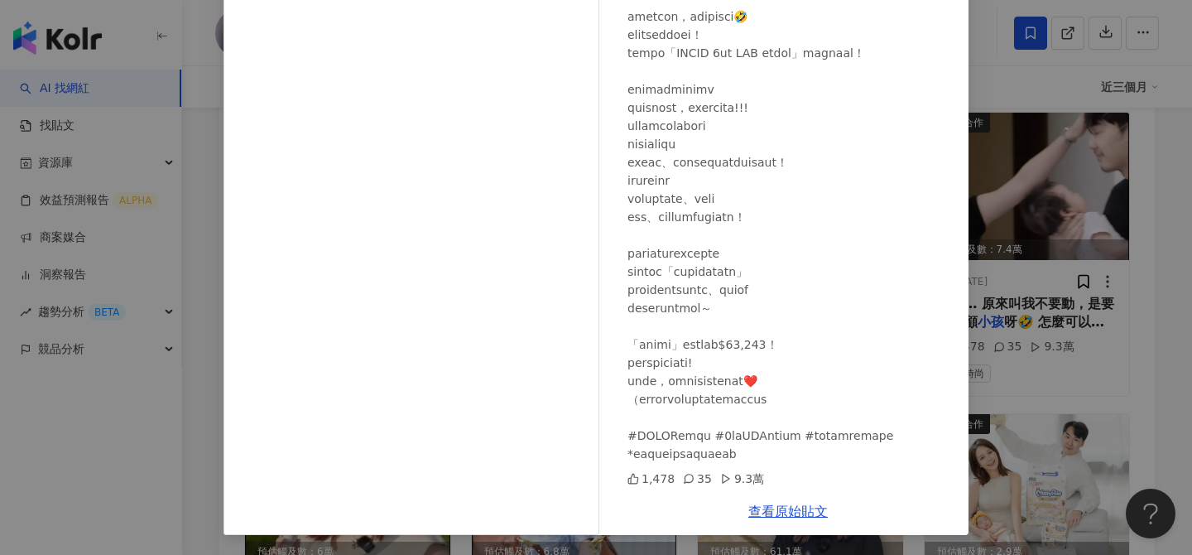
scroll to position [4750, 0]
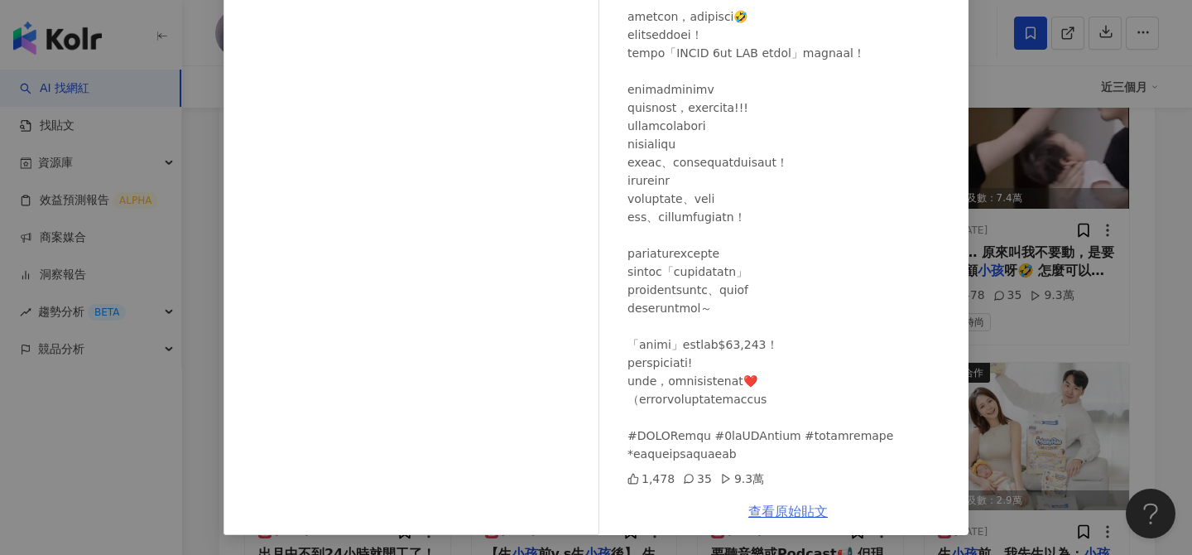
click at [781, 506] on link "查看原始貼文" at bounding box center [787, 511] width 79 height 16
click at [979, 238] on div "徐海莉 Hailey 2025/7/19 1,478 35 9.3萬 查看原始貼文" at bounding box center [596, 277] width 1192 height 555
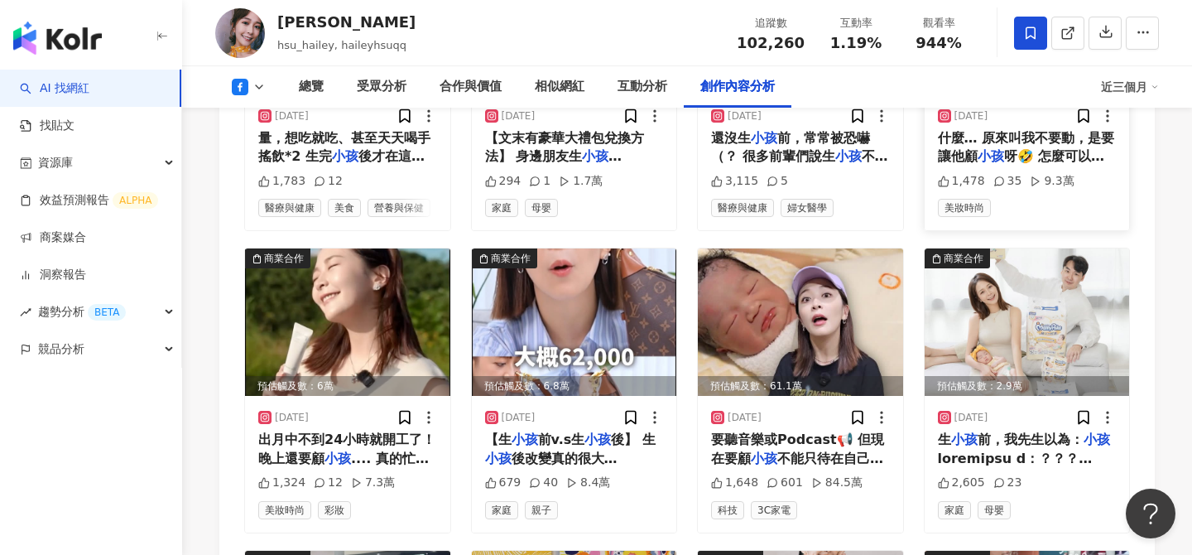
scroll to position [4868, 0]
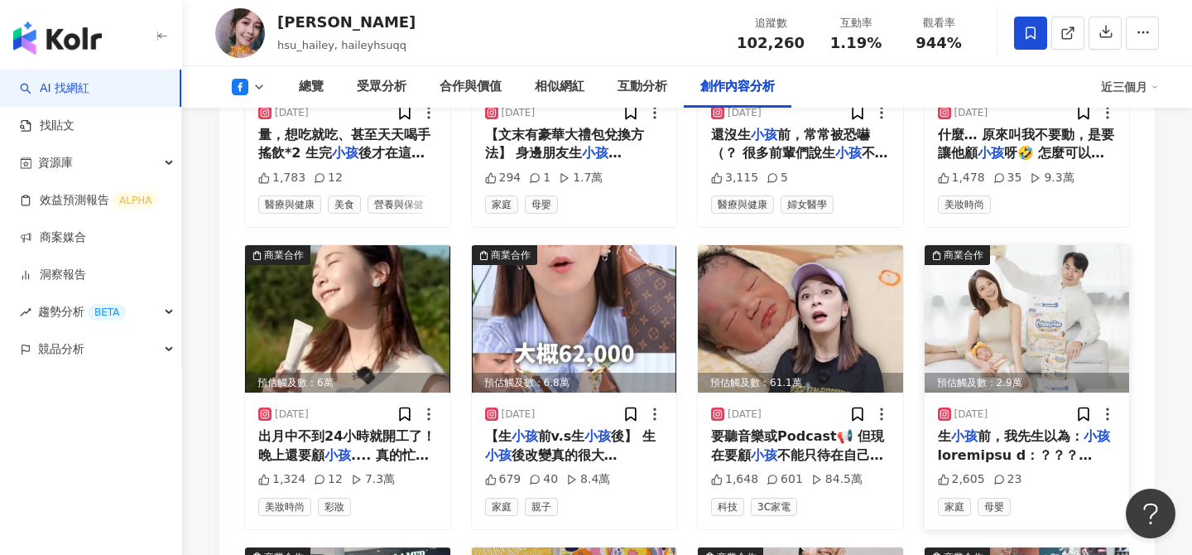
click at [1022, 258] on img at bounding box center [1027, 318] width 205 height 147
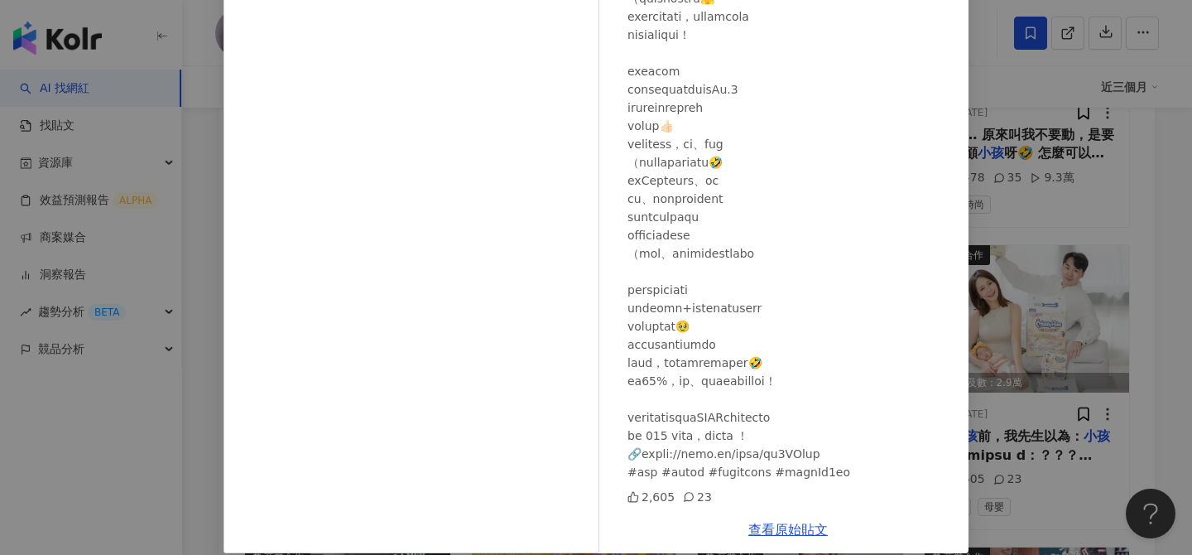
scroll to position [188, 0]
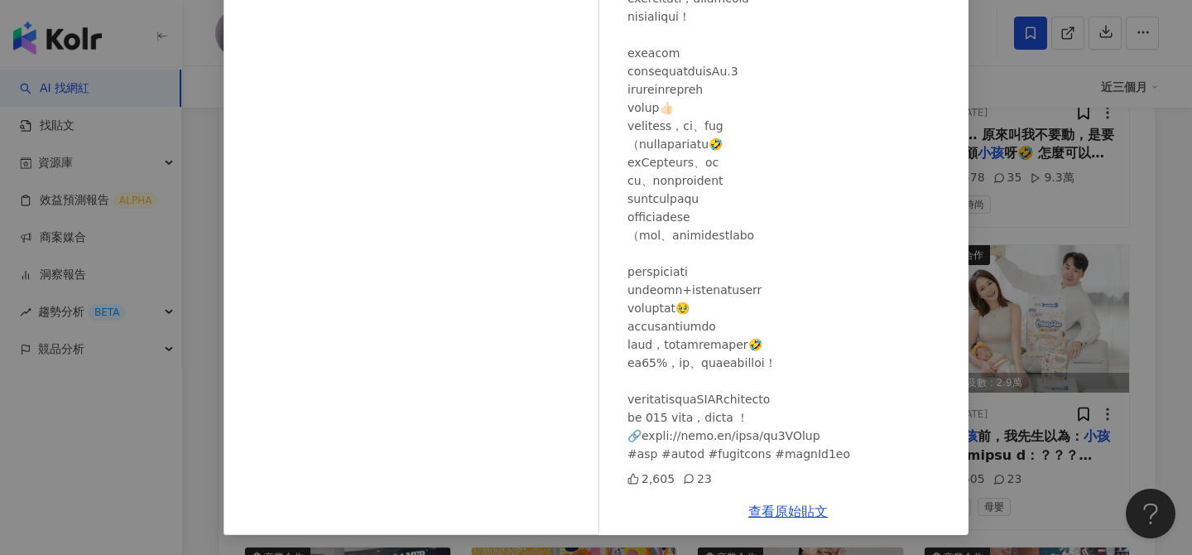
click at [1059, 256] on div "徐海莉 Hailey 2025/6/27 2,605 23 查看原始貼文" at bounding box center [596, 277] width 1192 height 555
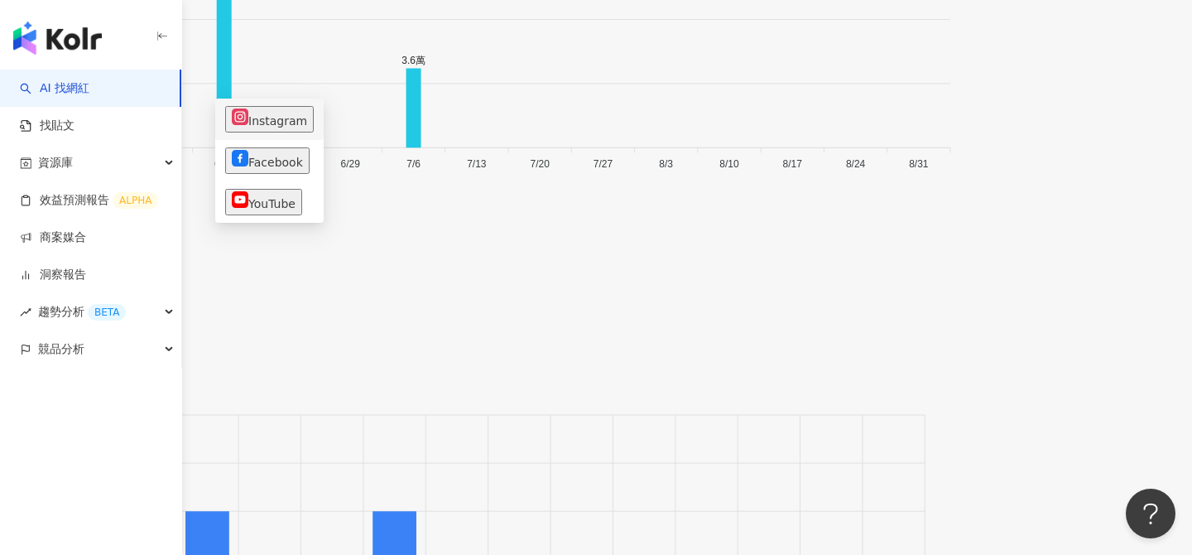
click at [260, 119] on button "Instagram" at bounding box center [269, 119] width 89 height 26
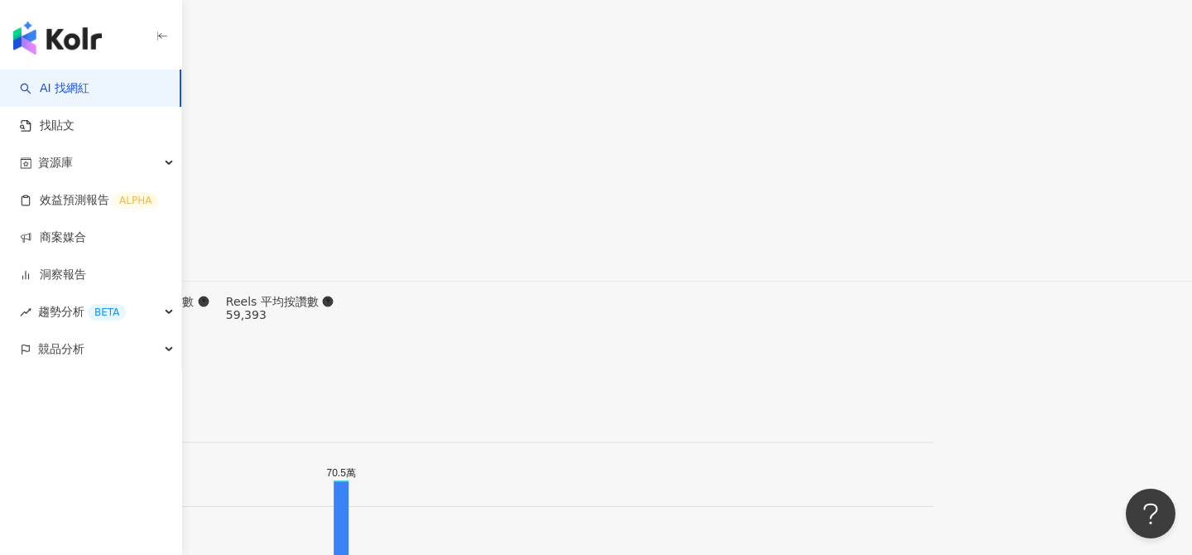
scroll to position [5580, 0]
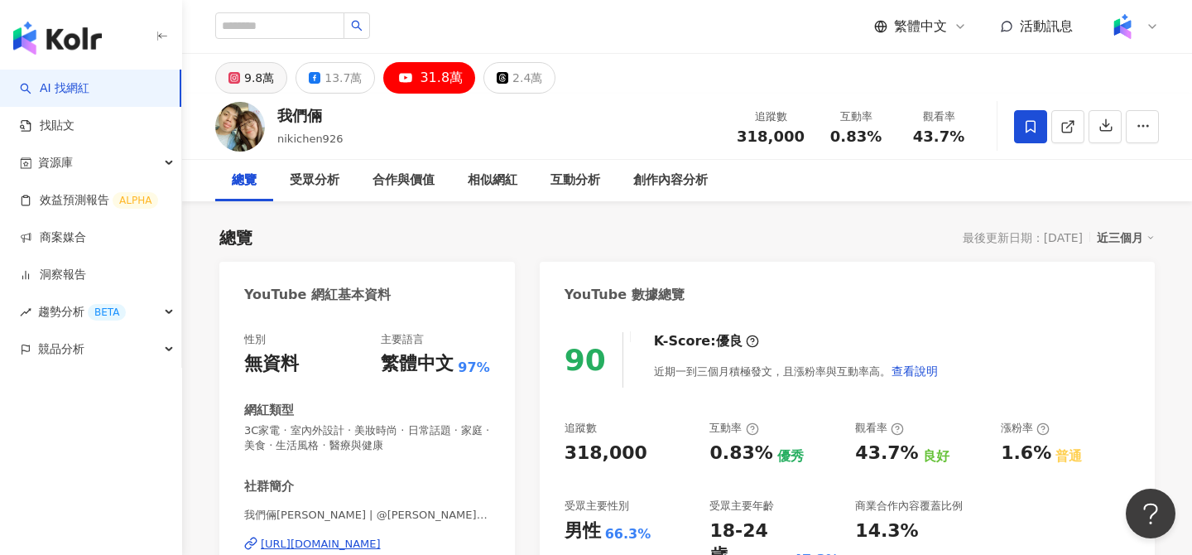
click at [245, 76] on div "9.8萬" at bounding box center [259, 77] width 30 height 23
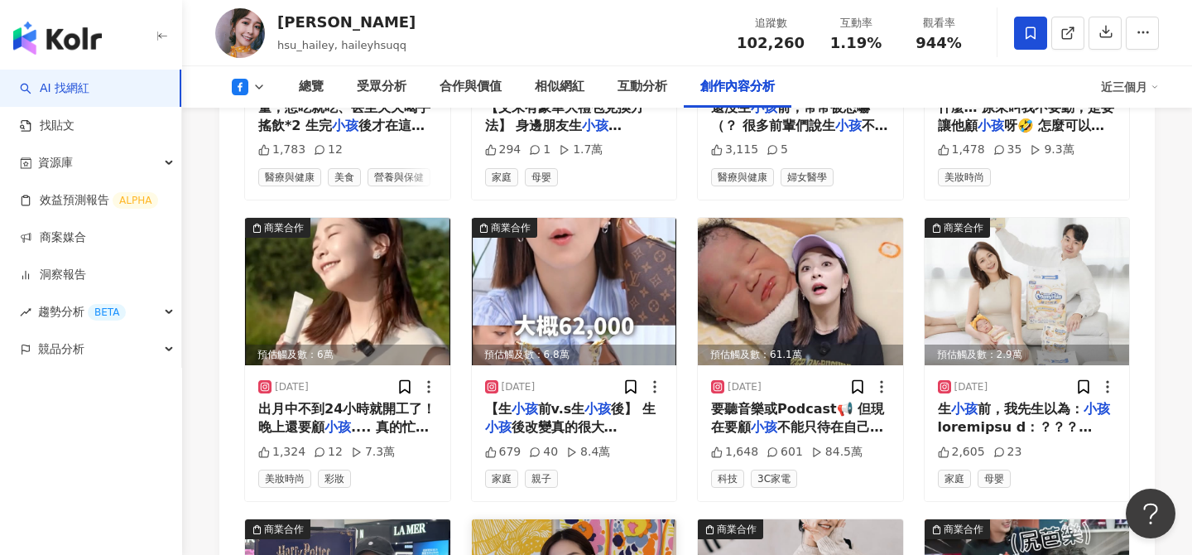
scroll to position [4876, 0]
click at [652, 223] on img at bounding box center [574, 292] width 205 height 147
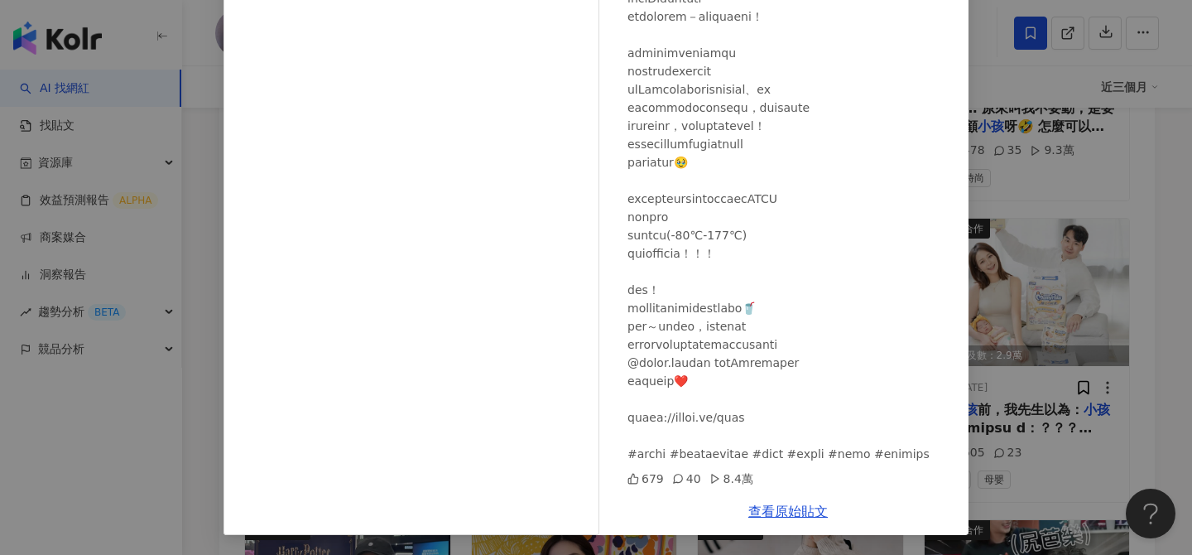
scroll to position [4884, 0]
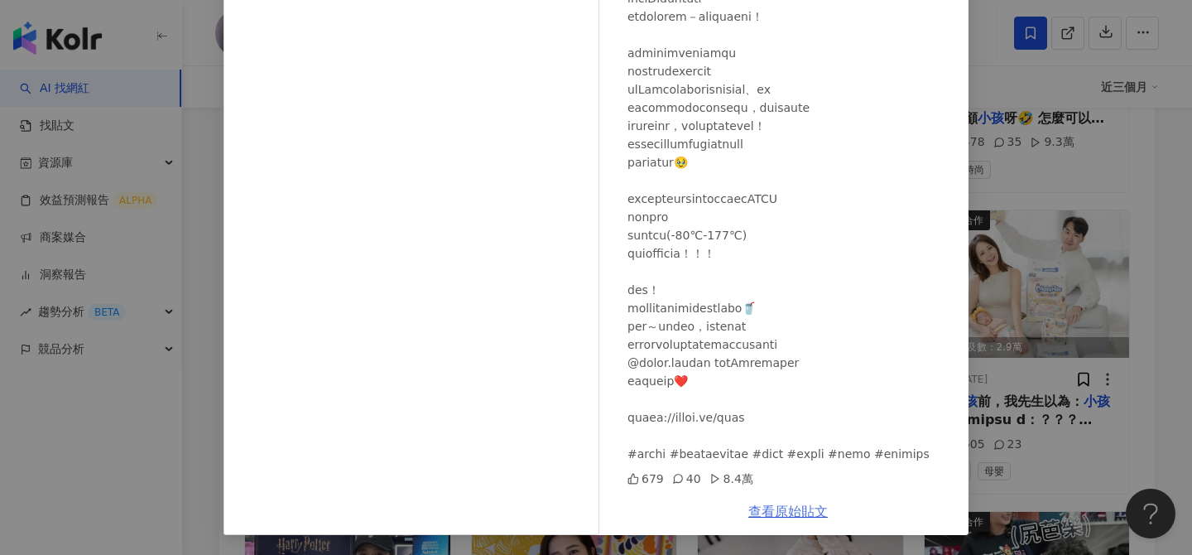
click at [785, 515] on link "查看原始貼文" at bounding box center [787, 511] width 79 height 16
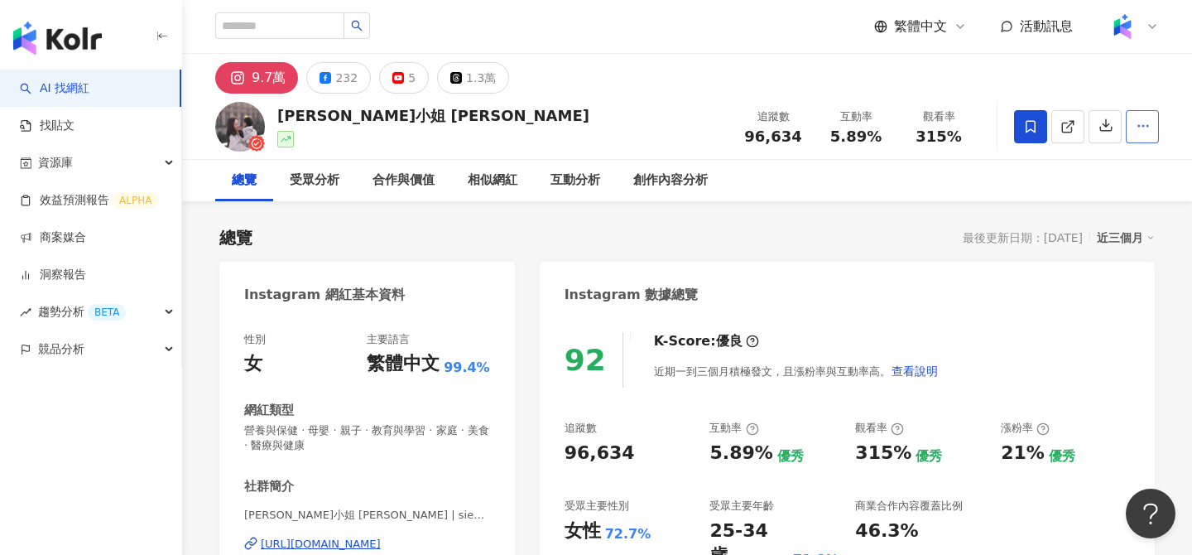
click at [1142, 127] on icon "button" at bounding box center [1143, 125] width 15 height 15
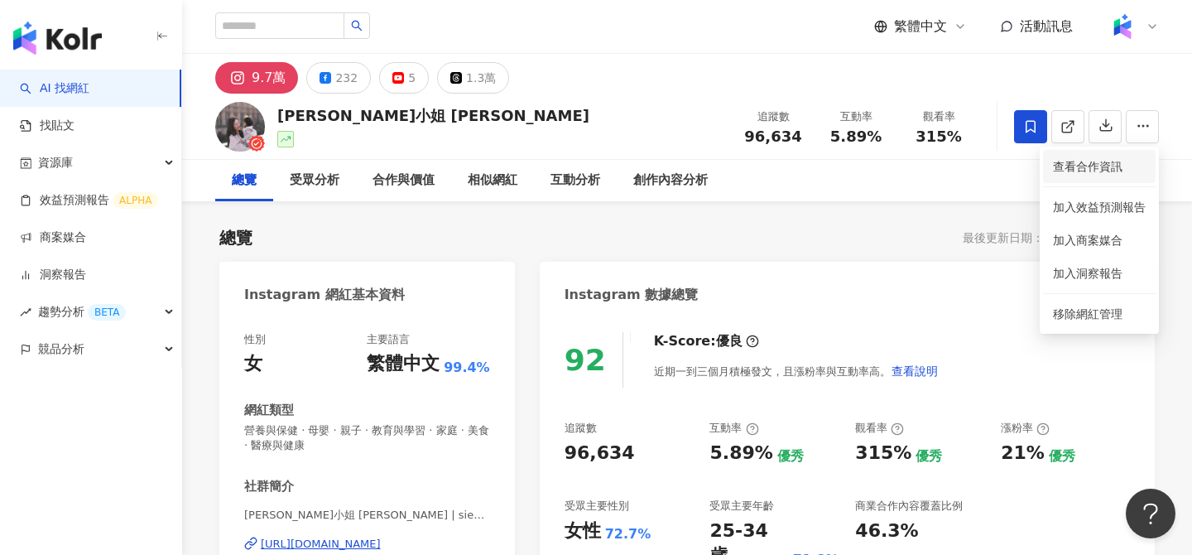
click at [1082, 166] on span "查看合作資訊" at bounding box center [1099, 166] width 93 height 18
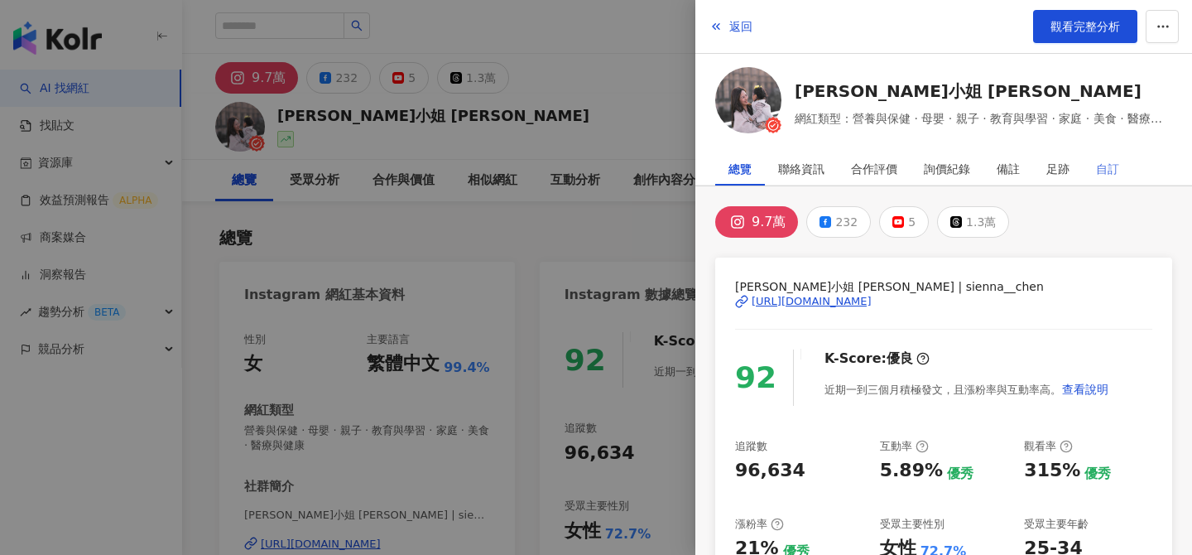
click at [1095, 168] on div "自訂" at bounding box center [1108, 168] width 50 height 33
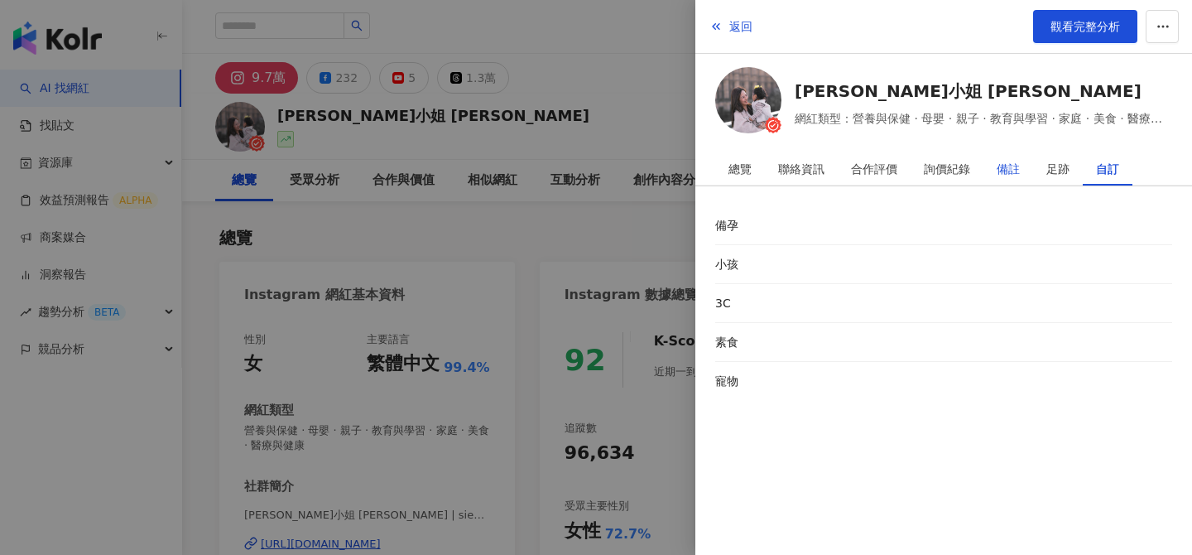
click at [1017, 166] on div "備註" at bounding box center [1008, 168] width 23 height 33
click at [978, 165] on div "詢價紀錄" at bounding box center [947, 168] width 73 height 33
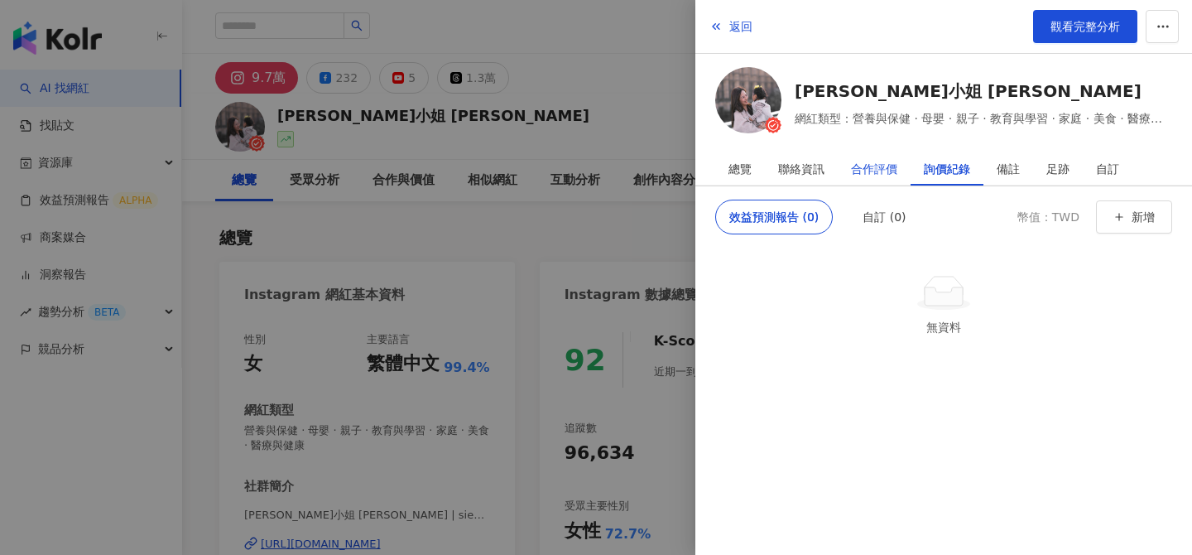
click at [880, 166] on div "合作評價" at bounding box center [874, 168] width 46 height 33
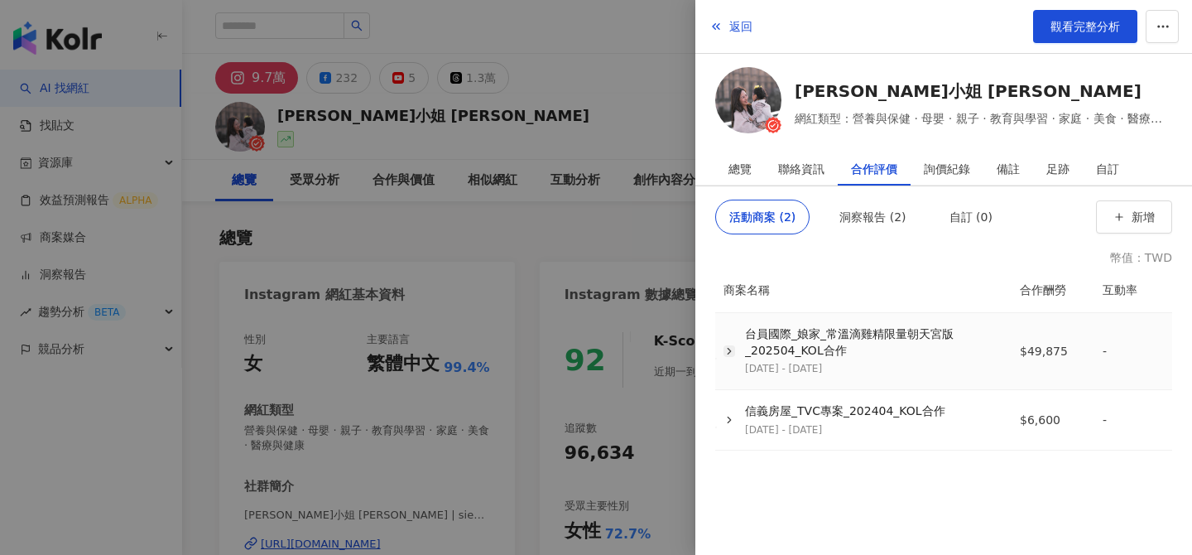
click at [726, 349] on icon "button" at bounding box center [730, 351] width 12 height 12
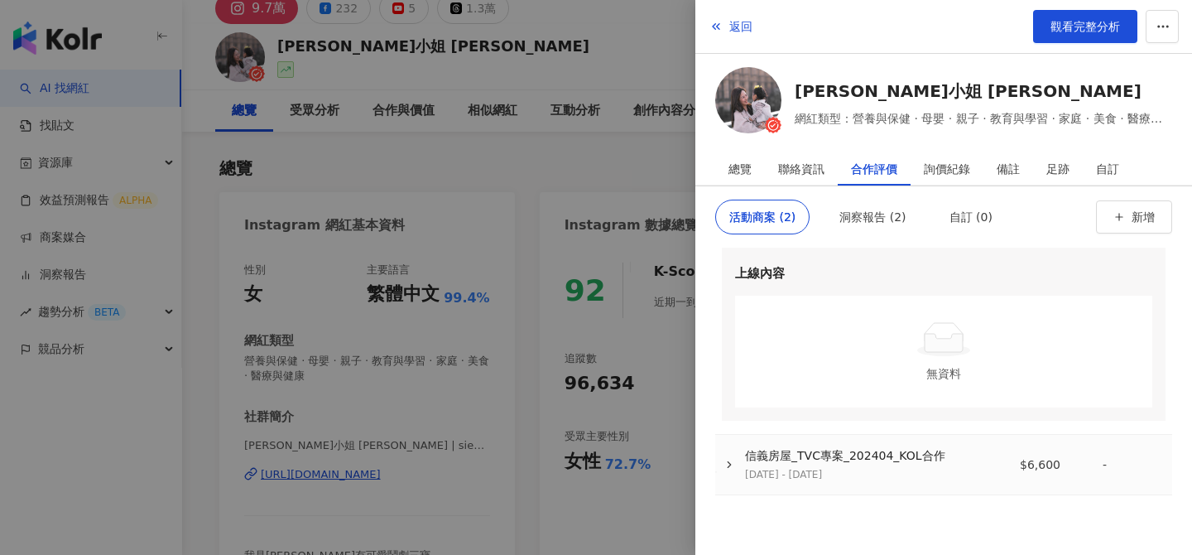
scroll to position [189, 0]
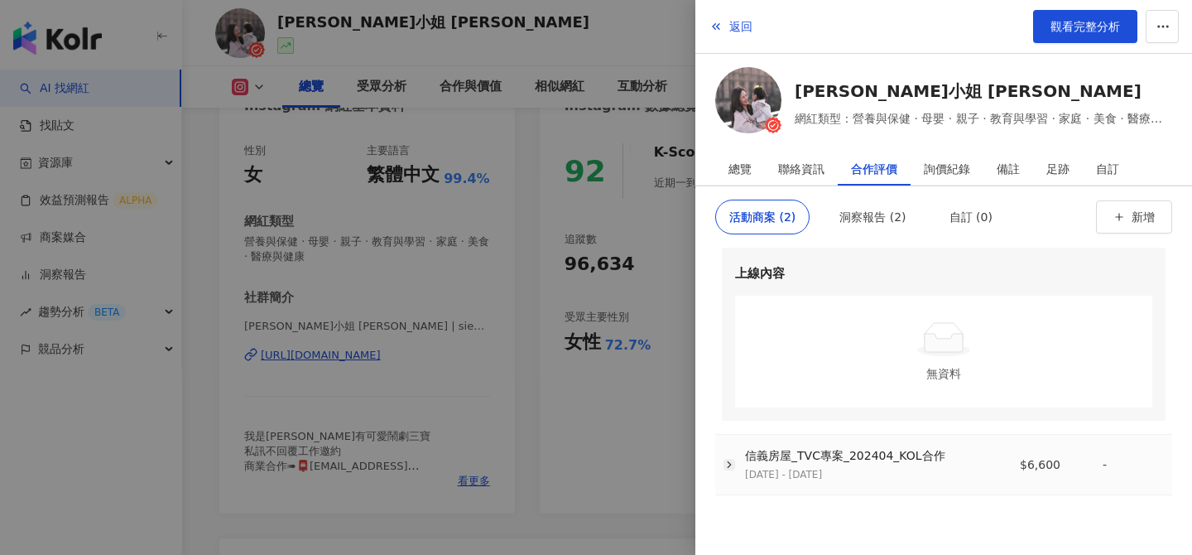
click at [733, 464] on icon "button" at bounding box center [730, 465] width 12 height 12
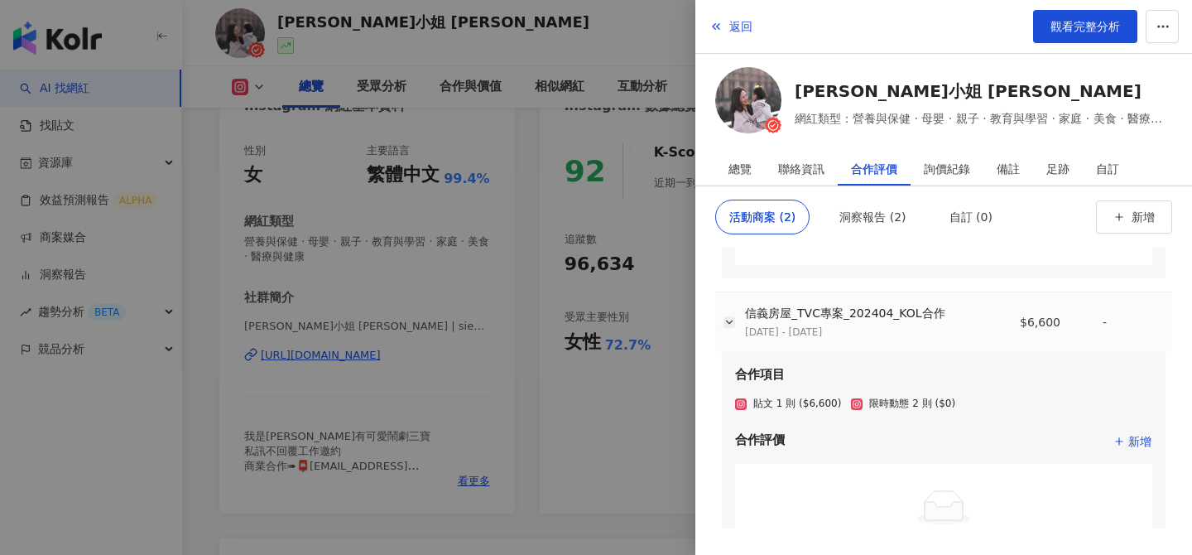
scroll to position [545, 0]
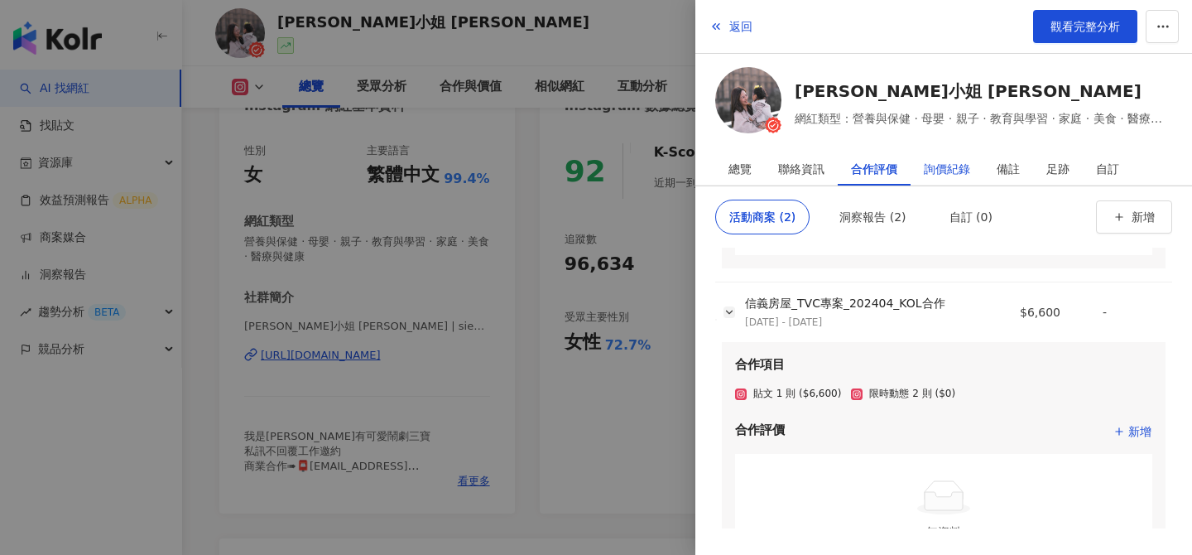
click at [945, 176] on div "詢價紀錄" at bounding box center [947, 168] width 46 height 33
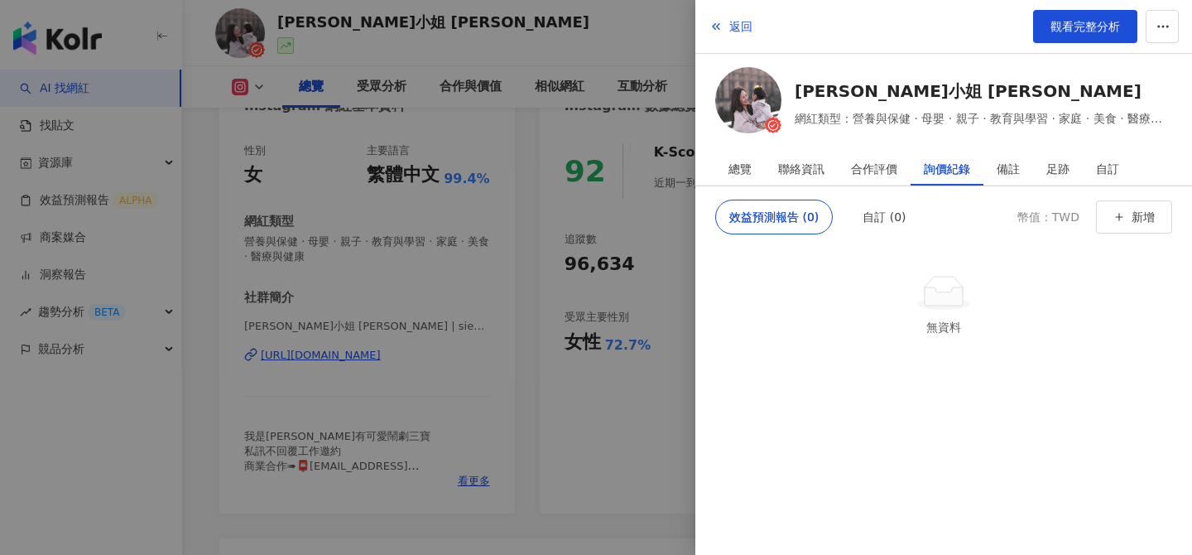
click at [623, 402] on div at bounding box center [596, 277] width 1192 height 555
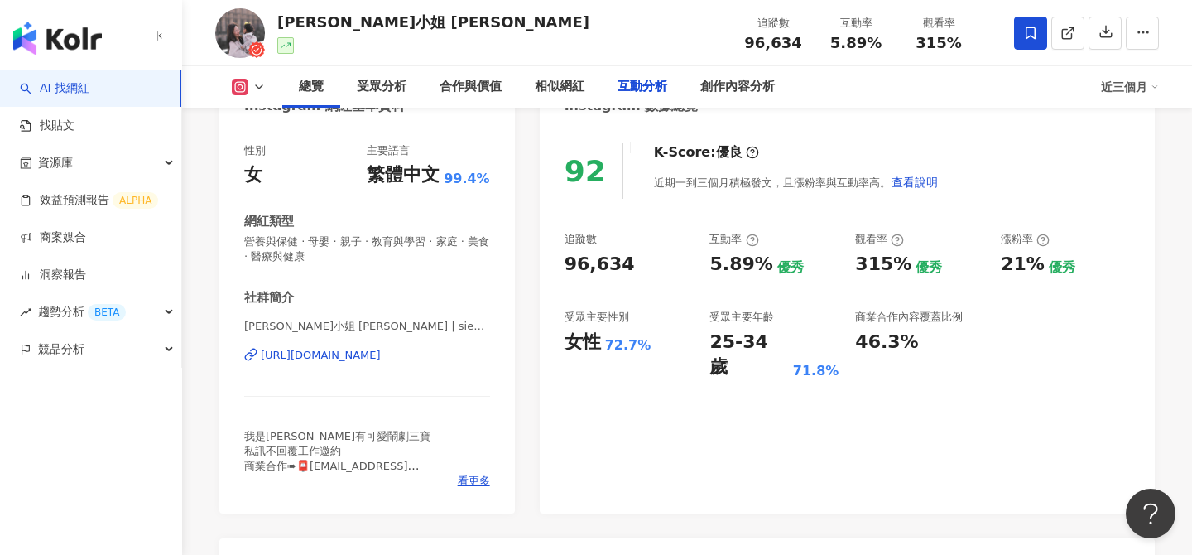
scroll to position [3386, 0]
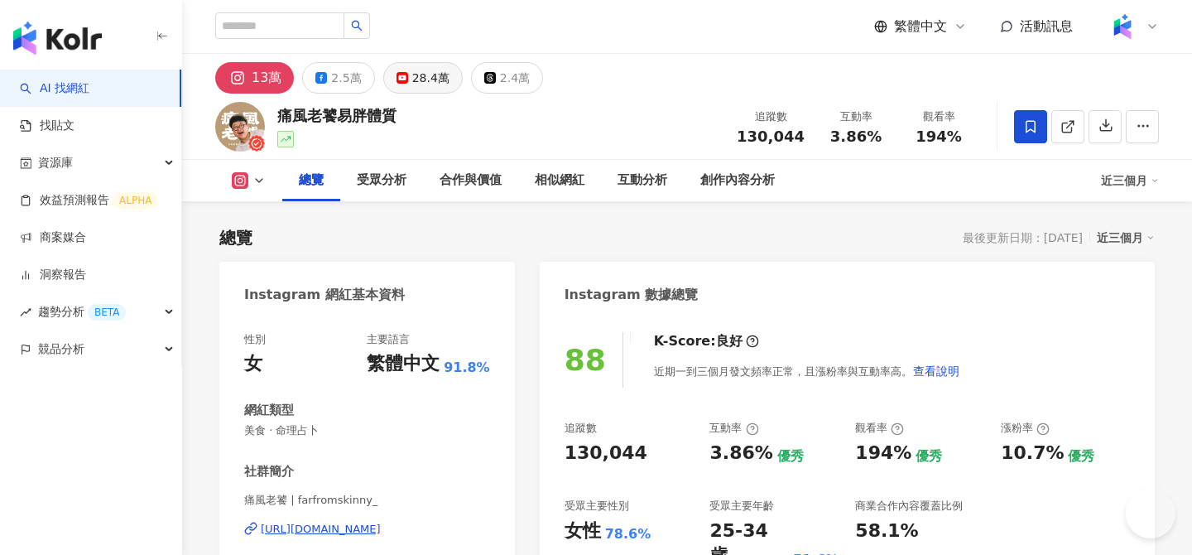
click at [414, 79] on div "28.4萬" at bounding box center [430, 77] width 37 height 23
click at [430, 73] on div "28.4萬" at bounding box center [430, 77] width 37 height 23
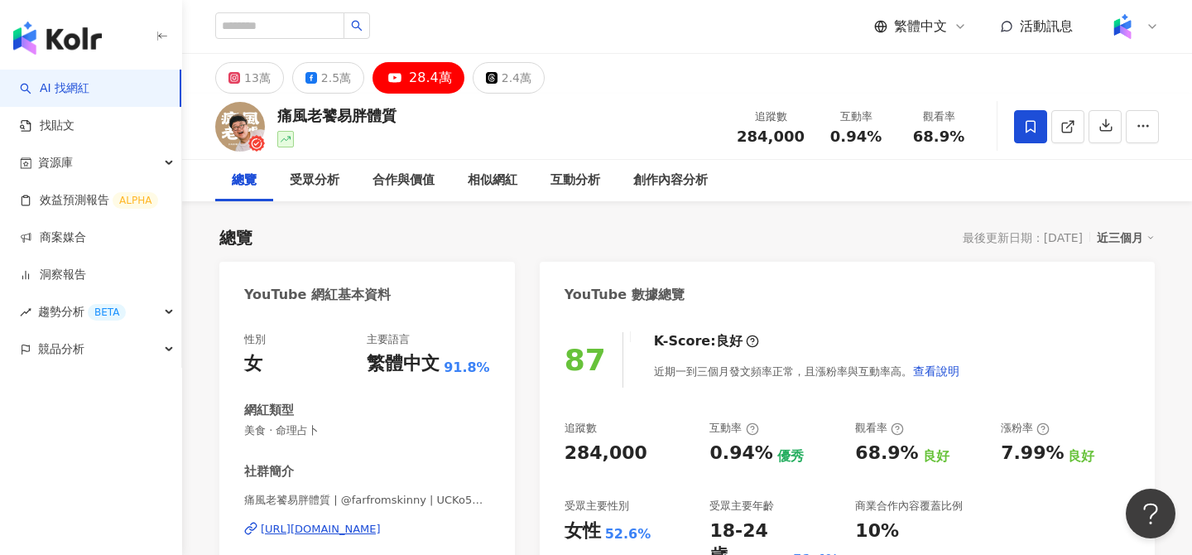
click at [777, 139] on span "284,000" at bounding box center [771, 135] width 68 height 17
copy span "284,000"
click at [1073, 125] on icon at bounding box center [1067, 126] width 15 height 15
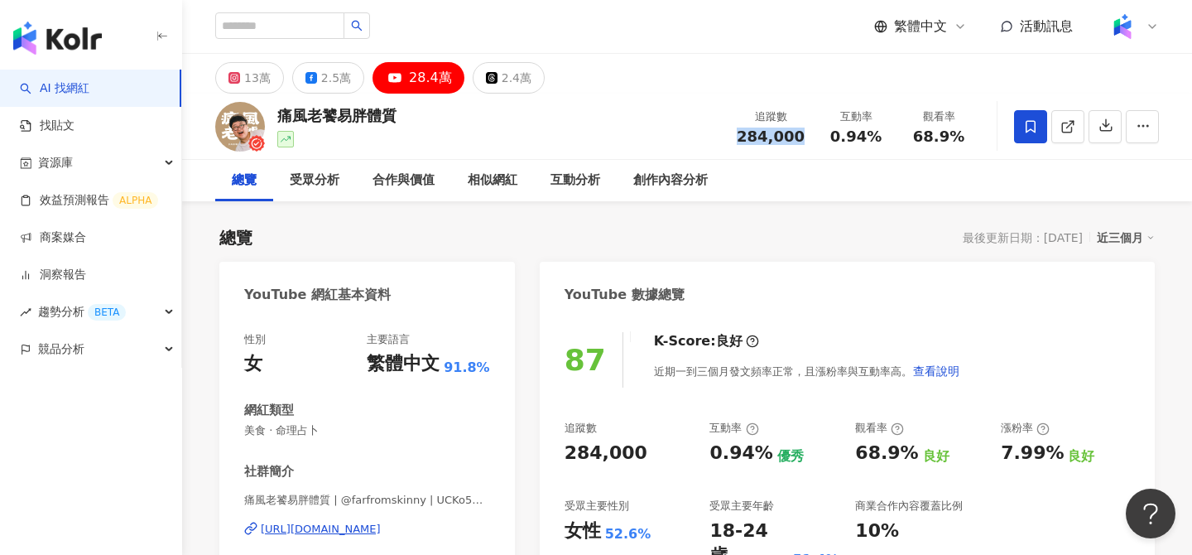
scroll to position [60, 0]
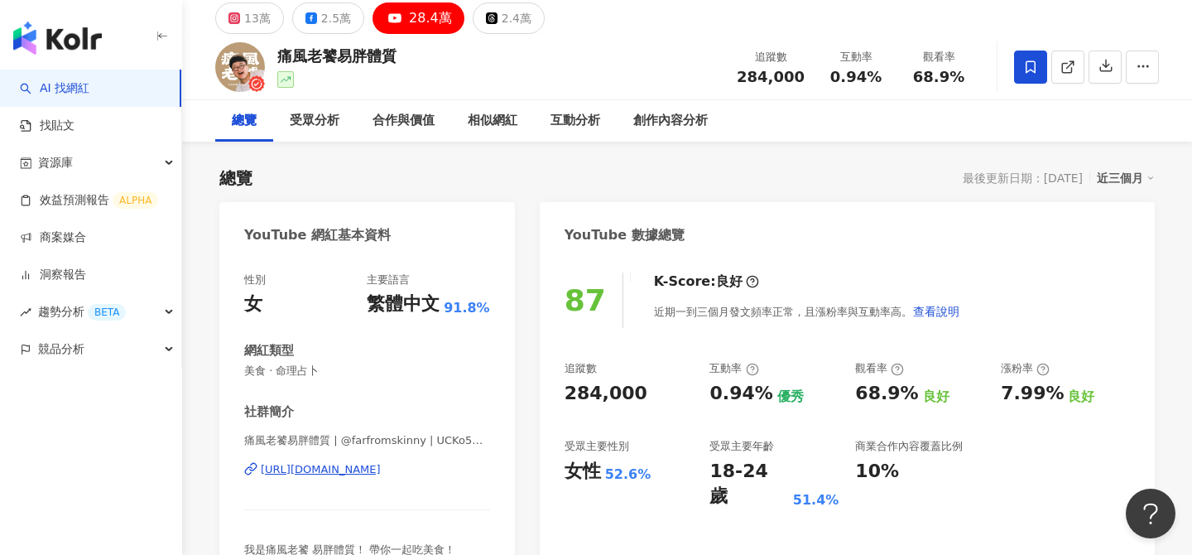
click at [742, 474] on div "18-24 歲" at bounding box center [748, 484] width 79 height 51
copy div "18-24 歲"
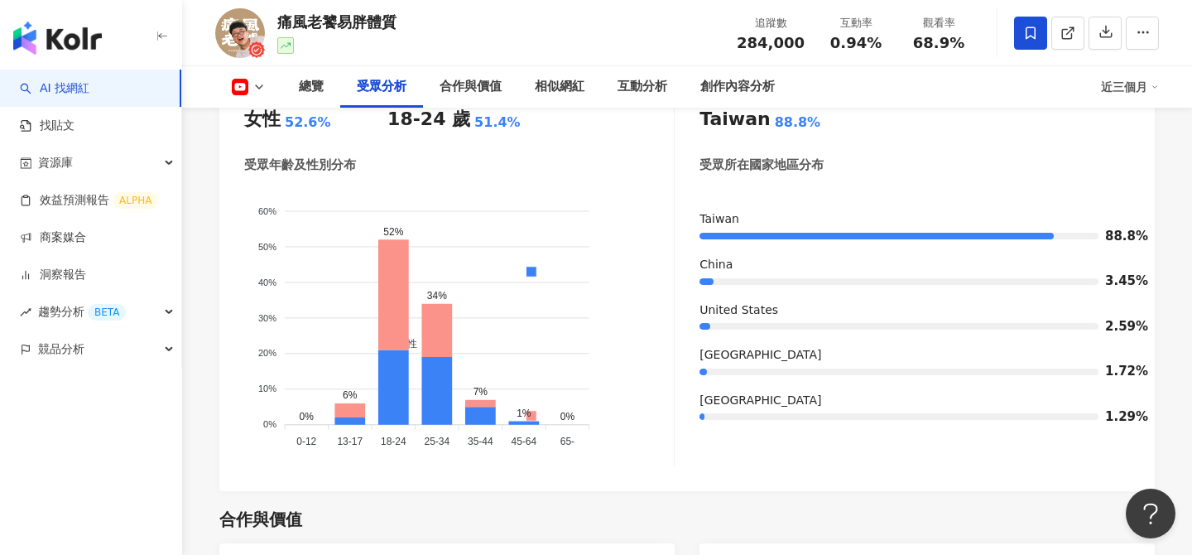
scroll to position [1580, 0]
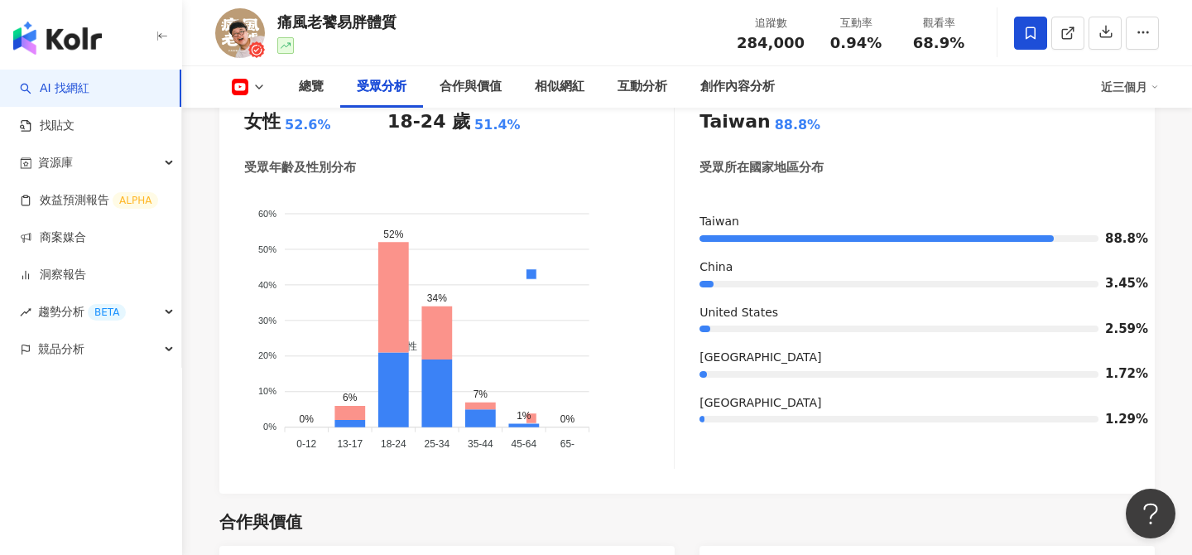
drag, startPoint x: 382, startPoint y: 210, endPoint x: 411, endPoint y: 210, distance: 29.8
click at [411, 210] on foreignobject "男性 女性" at bounding box center [459, 322] width 430 height 267
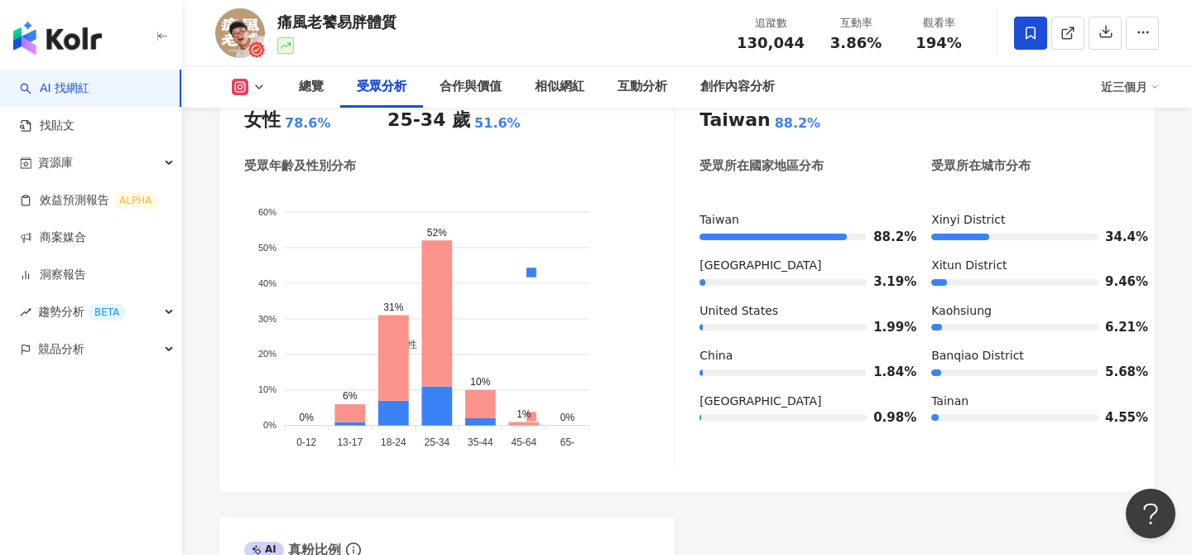
click at [244, 96] on div "總覽 受眾分析 合作與價值 相似網紅 互動分析 創作內容分析 近三個月" at bounding box center [687, 86] width 944 height 41
click at [242, 83] on icon at bounding box center [240, 87] width 9 height 9
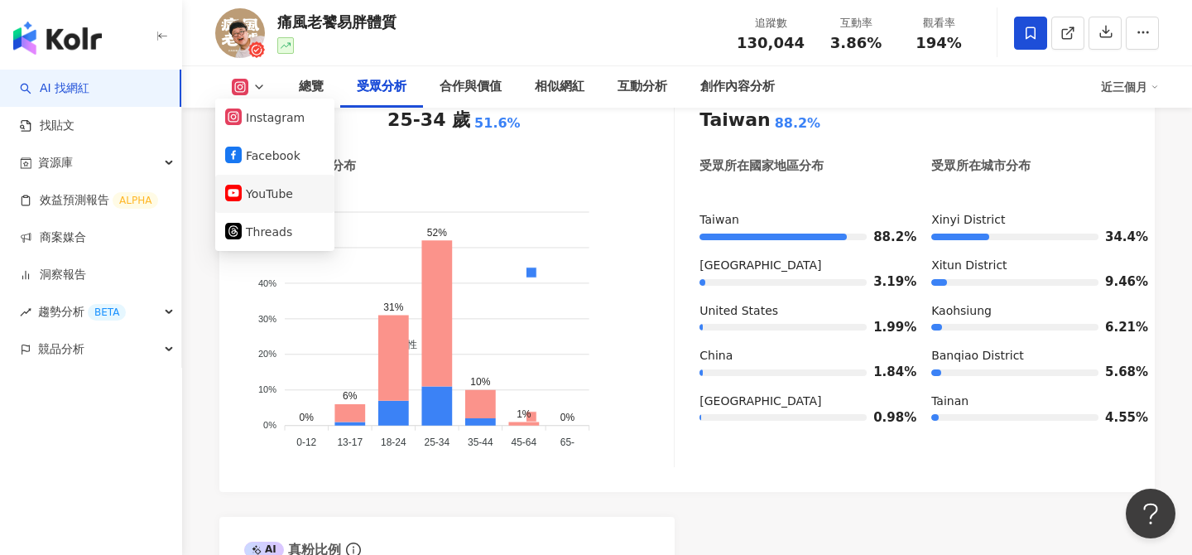
click at [247, 193] on button "YouTube" at bounding box center [274, 193] width 99 height 23
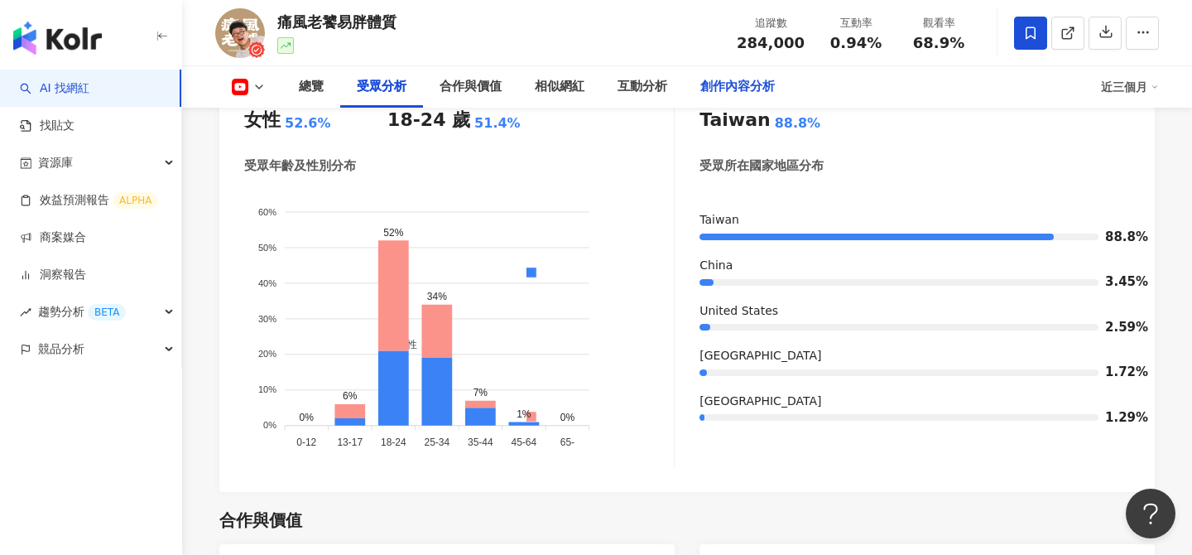
scroll to position [1583, 0]
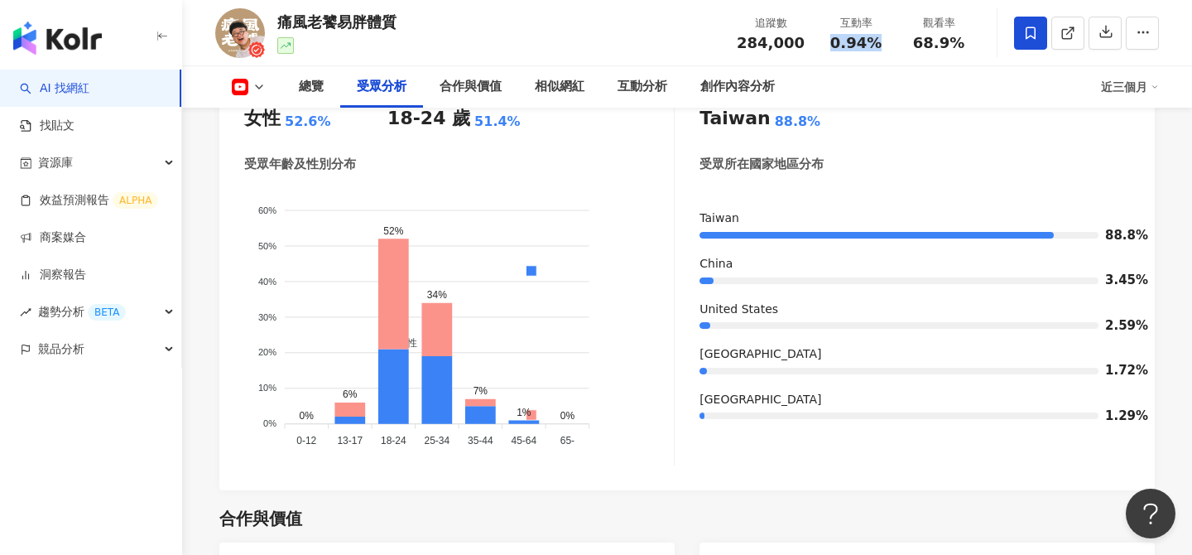
drag, startPoint x: 872, startPoint y: 45, endPoint x: 831, endPoint y: 44, distance: 40.6
click at [831, 44] on div "0.94%" at bounding box center [856, 43] width 63 height 17
drag, startPoint x: 964, startPoint y: 39, endPoint x: 910, endPoint y: 39, distance: 53.8
click at [910, 39] on div "68.9%" at bounding box center [938, 43] width 63 height 17
copy span "68.9%"
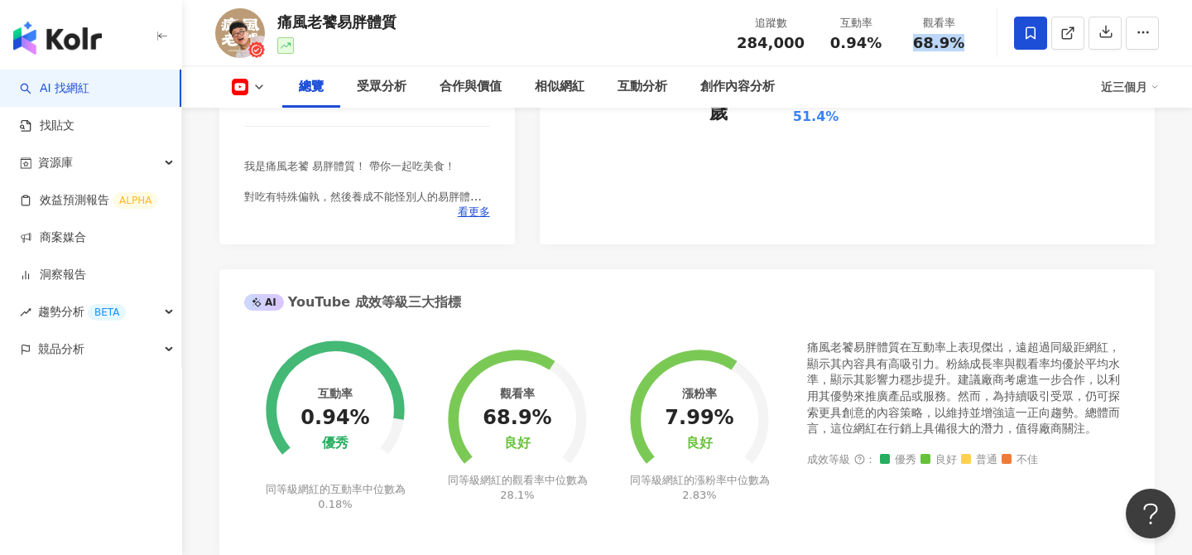
scroll to position [477, 0]
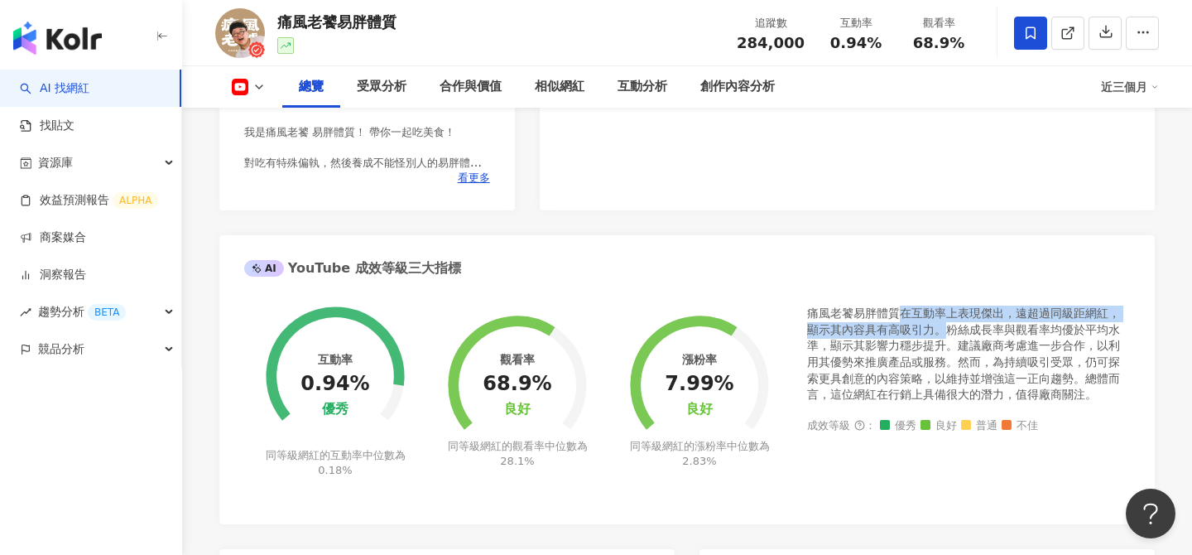
drag, startPoint x: 901, startPoint y: 312, endPoint x: 946, endPoint y: 332, distance: 49.7
click at [946, 332] on div "痛風老饕易胖體質在互動率上表現傑出，遠超過同級距網紅，顯示其內容具有高吸引力。粉絲成長率與觀看率均優於平均水準，顯示其影響力穩步提升。建議廠商考慮進一步合作，…" at bounding box center [968, 354] width 323 height 98
copy div "在互動率上表現傑出，遠超過同級距網紅，顯示其內容具有高吸引力。"
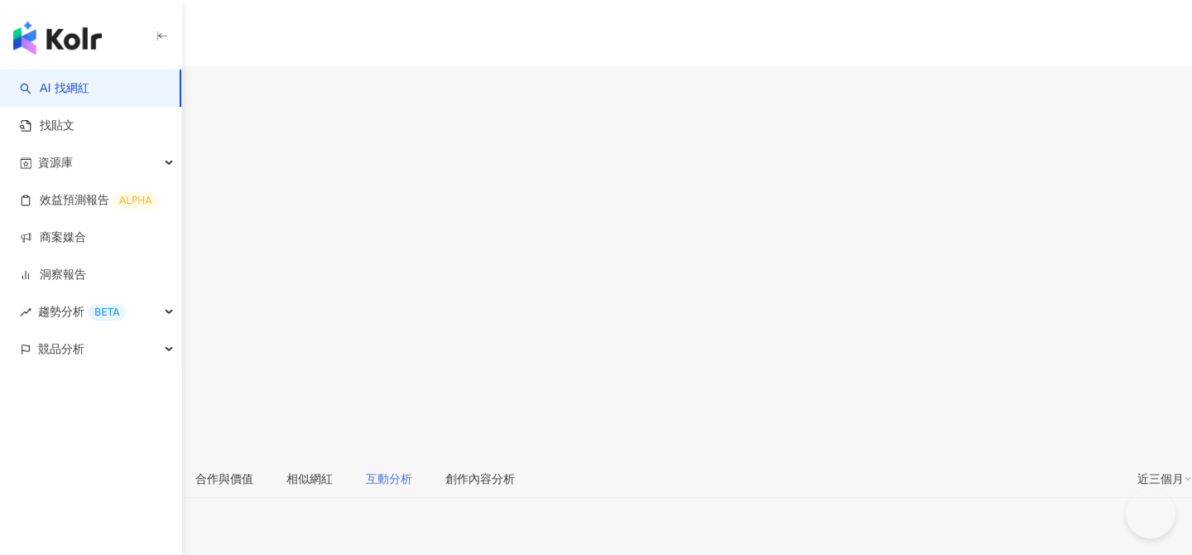
type input "**"
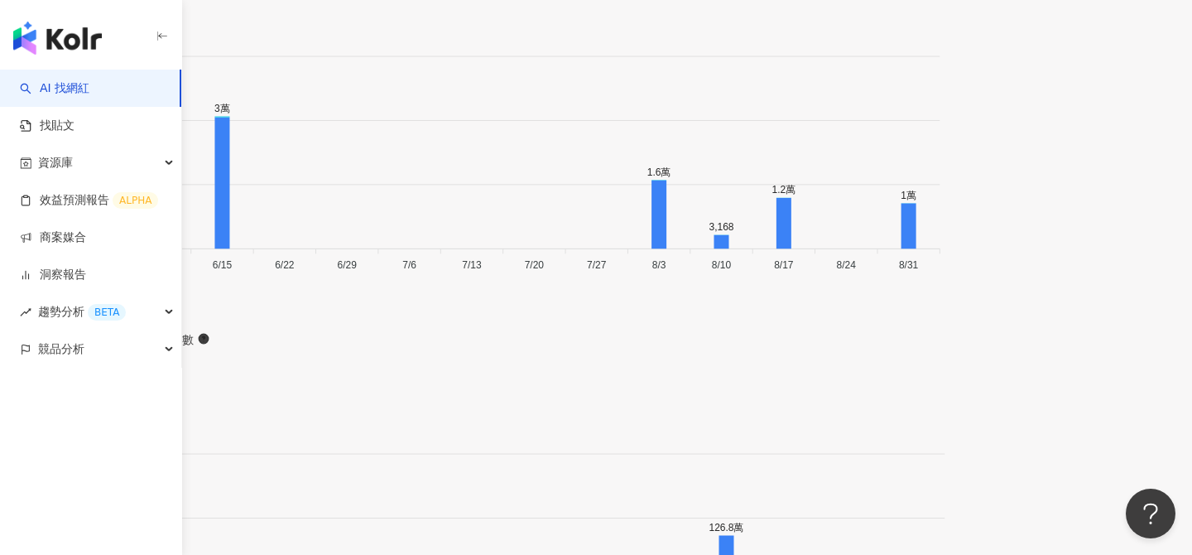
scroll to position [5066, 0]
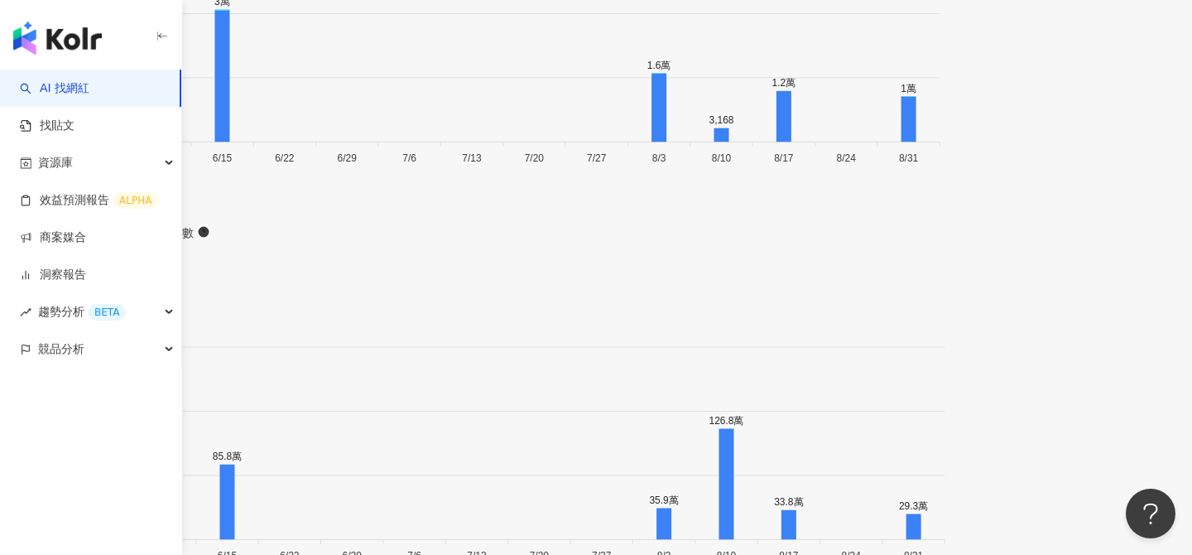
scroll to position [5104, 0]
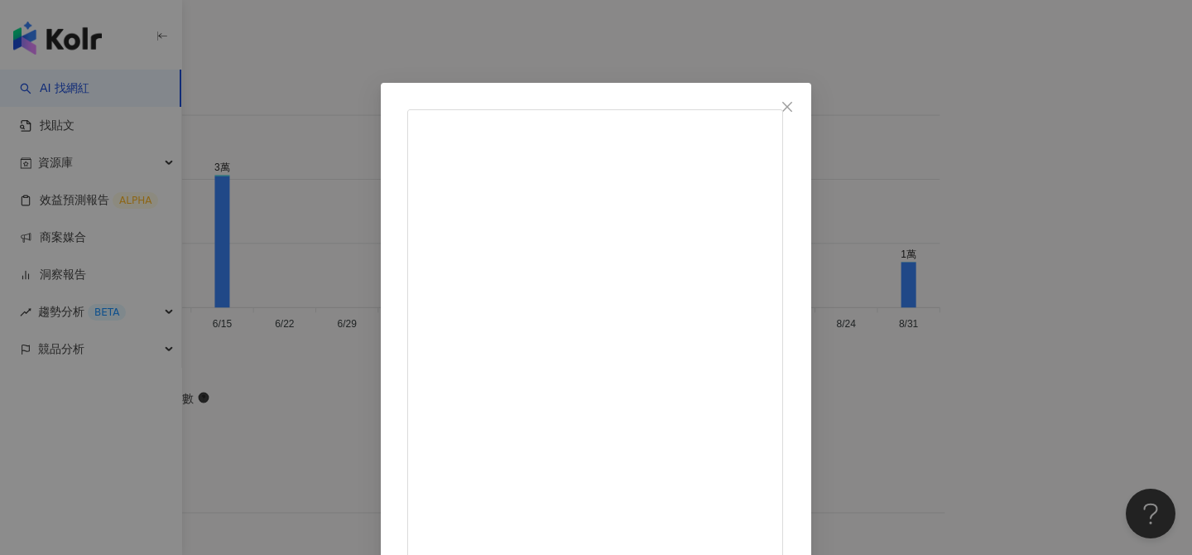
click at [1022, 251] on div "Pan Rock 2025/8/8 搖滾就是這麼消耗能量～熱血啊🤘🔥 #好圓好亮好點星 #搖滾阿妃#妃妃#妃姐 #打鼓 1.6萬 94 35.9萬 查看原始貼文" at bounding box center [596, 277] width 1192 height 555
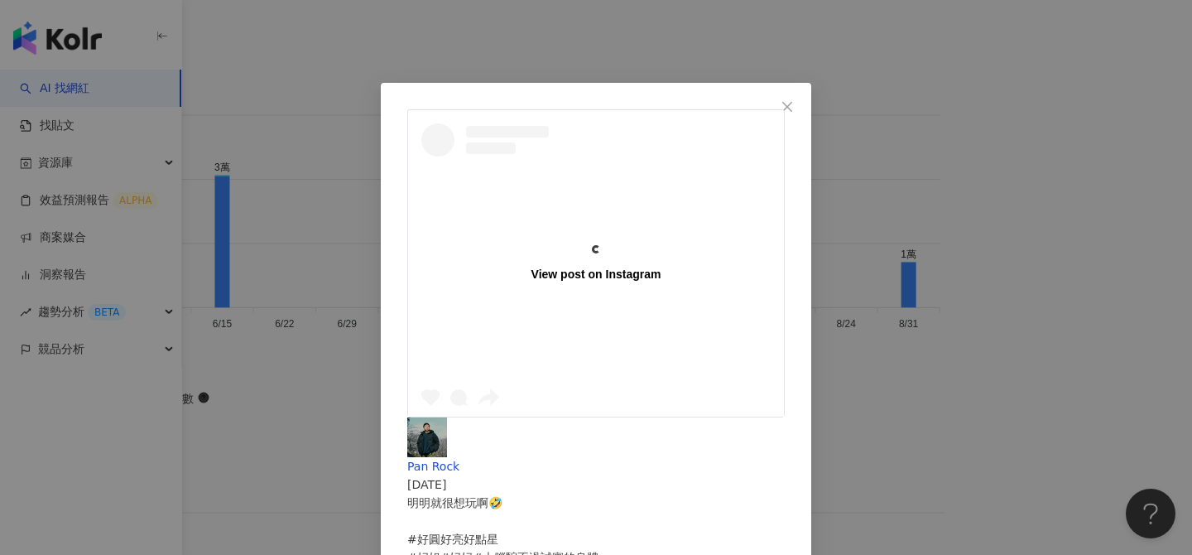
click at [712, 448] on div "View post on Instagram Pan Rock 2025/8/15 明明就很想玩啊🤣 #好圓好亮好點星 #妃姐#妃妃#大腦騙不過誠實的身體 2…" at bounding box center [596, 277] width 1192 height 555
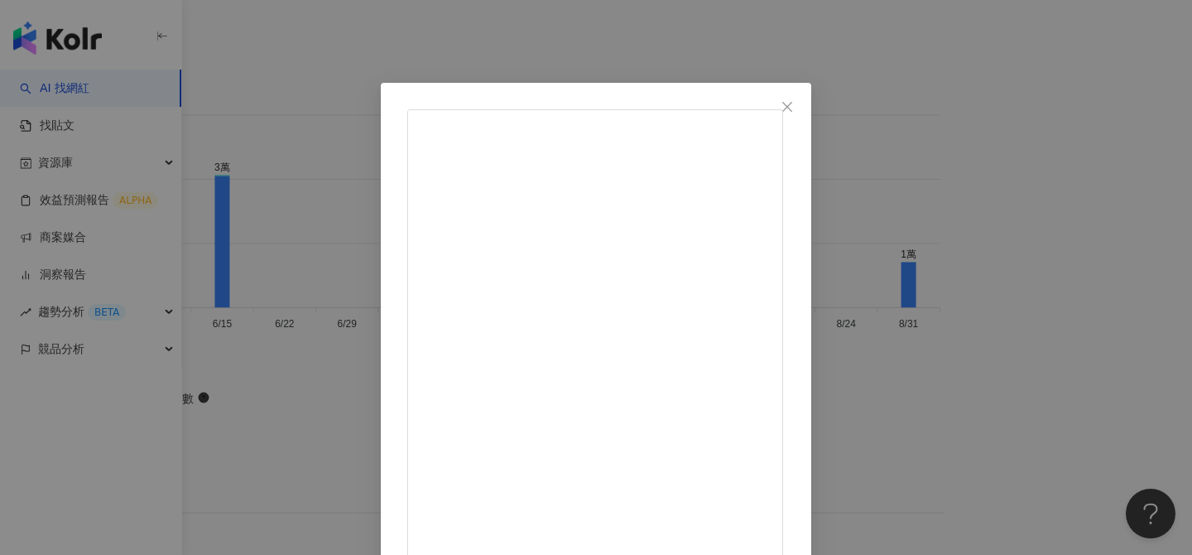
click at [1109, 196] on div "Pan Rock 2025/8/23 玩這個的時候～ 小孩記得加枕頭才不會撞到背跟頭喔☺️ #好圓好亮好點星 #妃妃#圓姐#長工老爸 #日常 1.2萬 37 …" at bounding box center [596, 277] width 1192 height 555
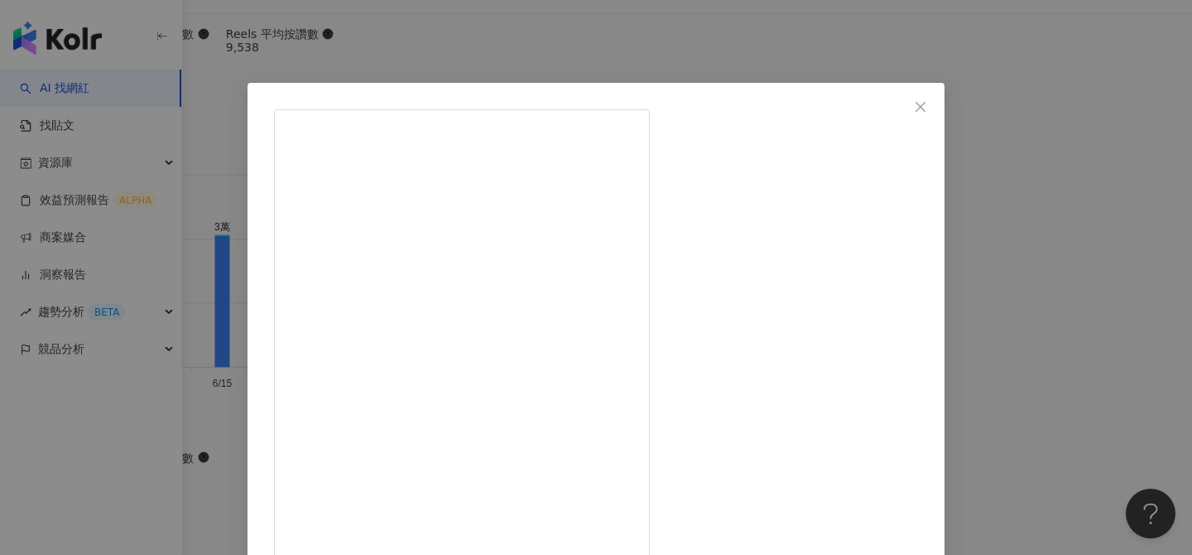
scroll to position [188, 0]
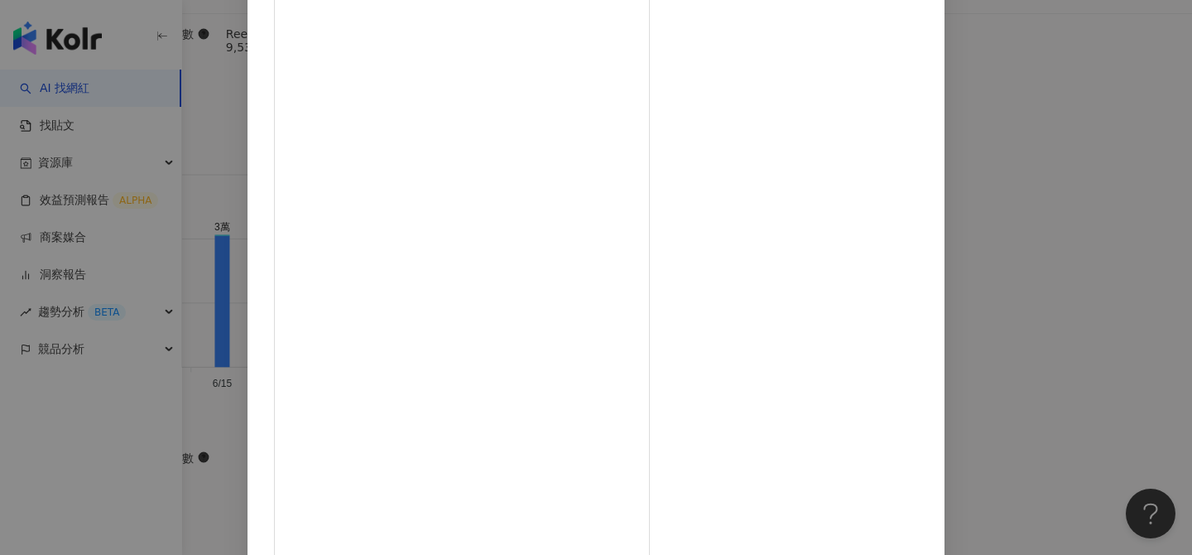
click at [1040, 315] on div "Pan Rock 2025/8/16 924 4 112.8萬 查看原始貼文" at bounding box center [596, 277] width 1192 height 555
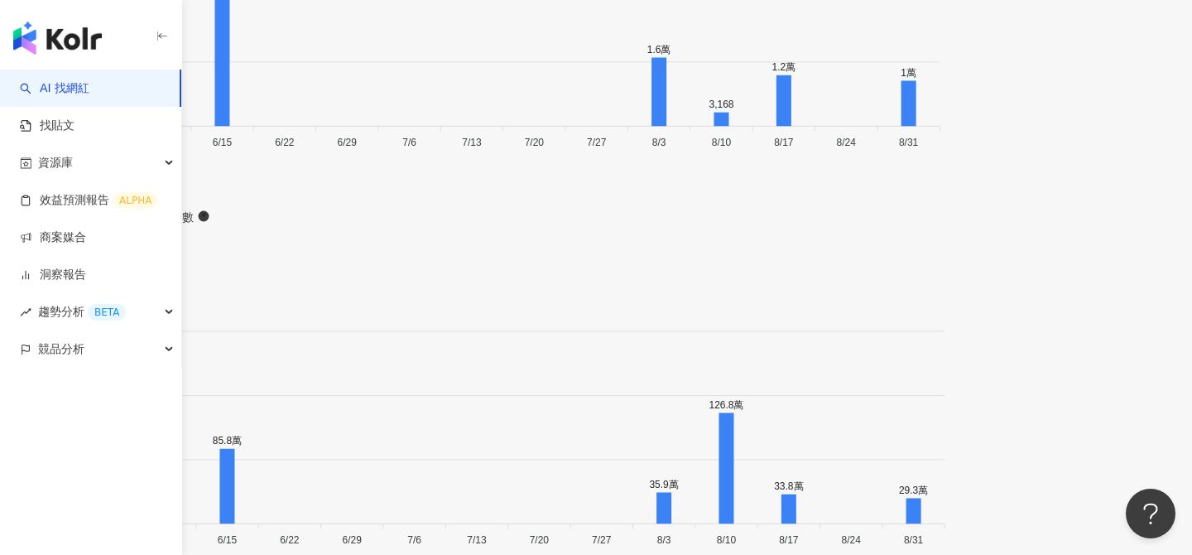
scroll to position [5287, 0]
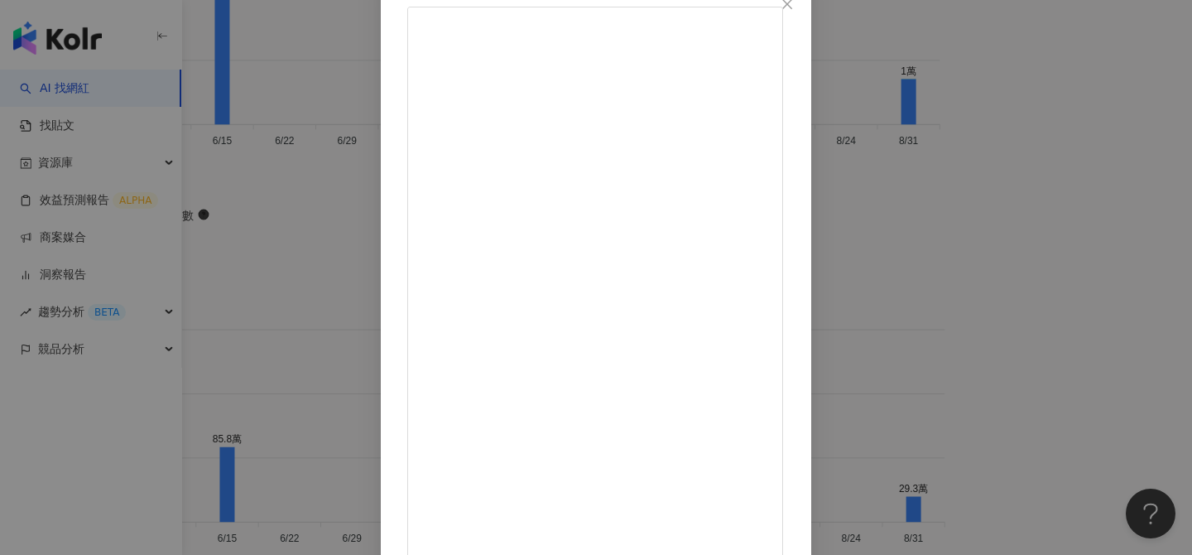
scroll to position [188, 0]
click at [1011, 242] on div "Pan Rock 2025/6/17 7,266 112 25.7萬 查看原始貼文" at bounding box center [596, 277] width 1192 height 555
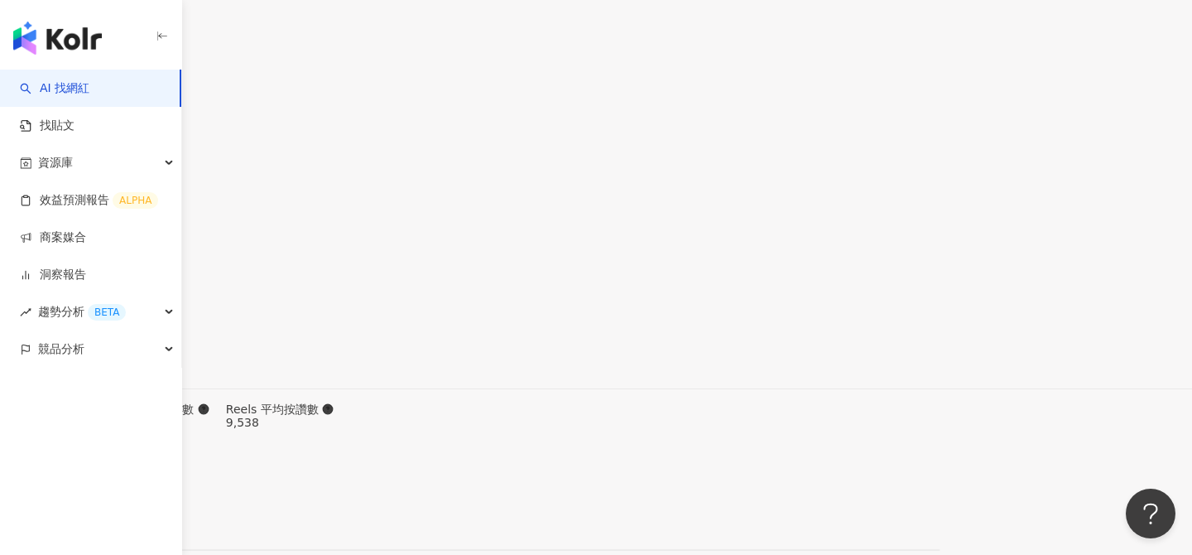
scroll to position [5011, 0]
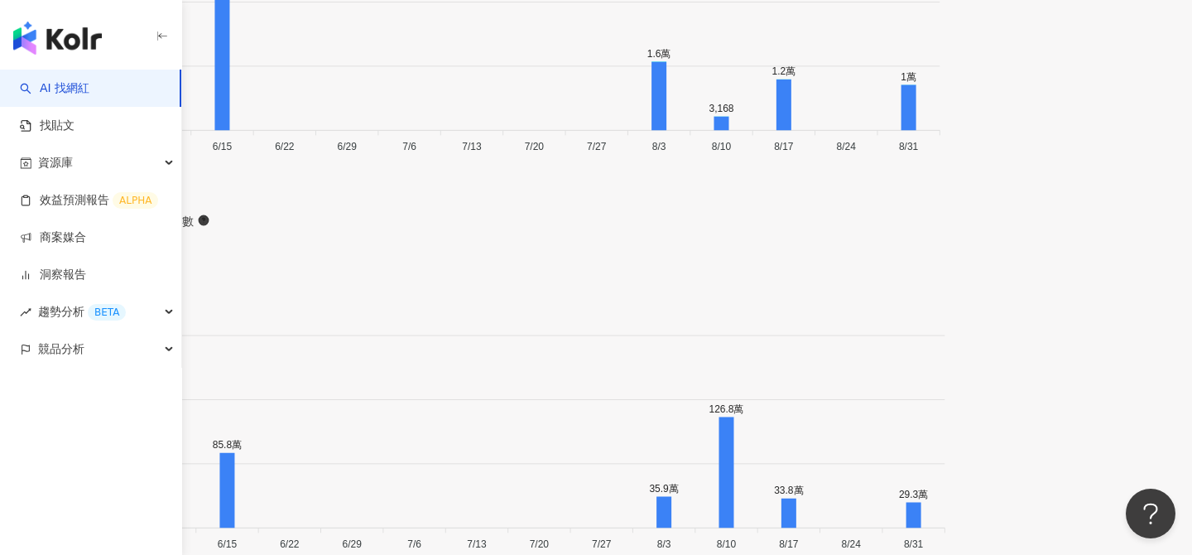
scroll to position [5292, 0]
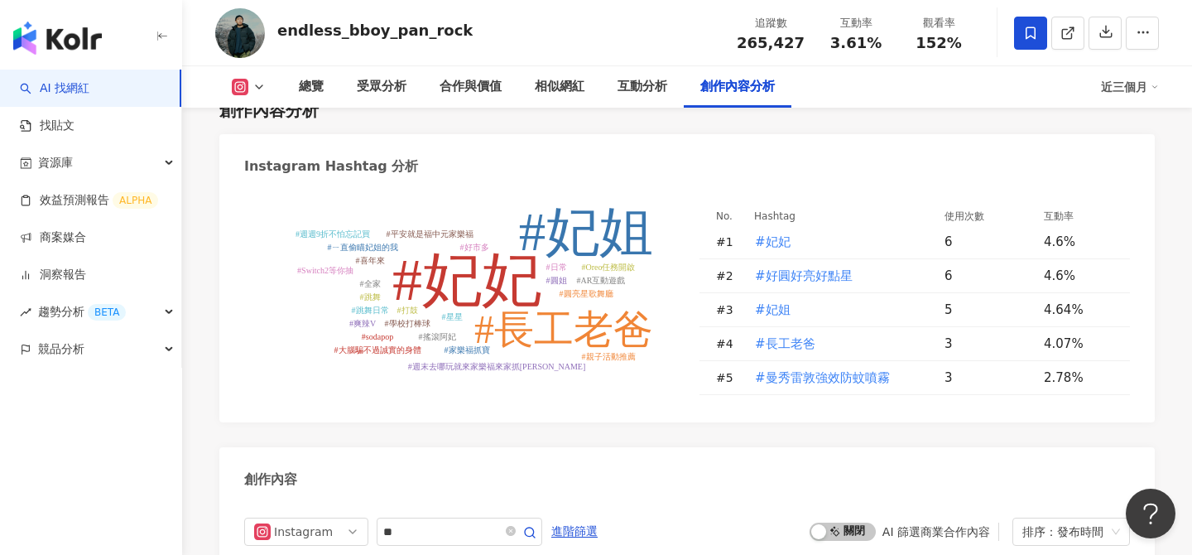
scroll to position [4789, 0]
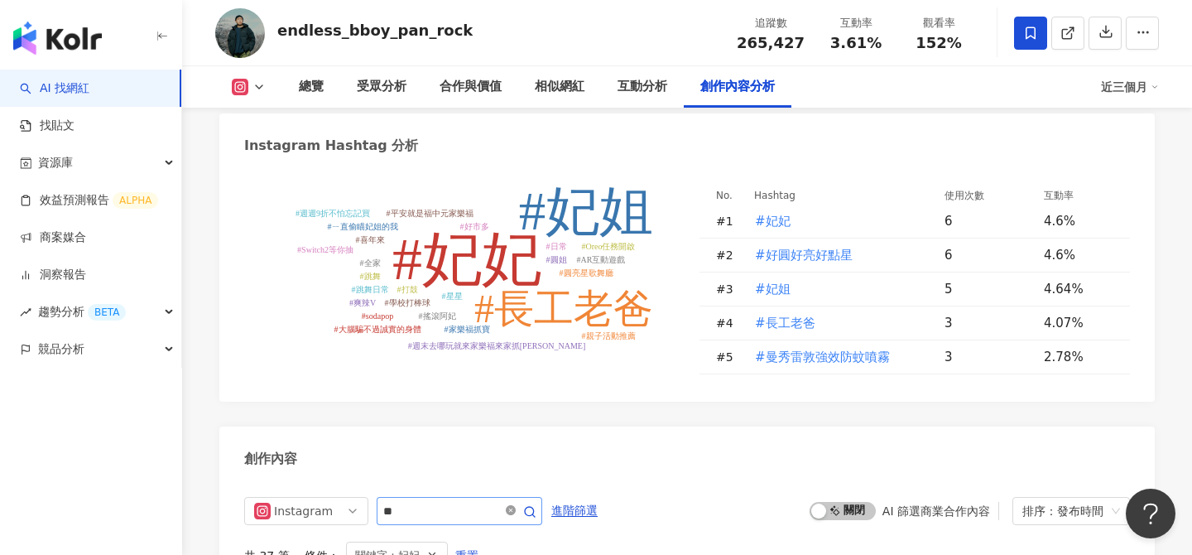
click at [515, 505] on icon "close-circle" at bounding box center [511, 510] width 10 height 10
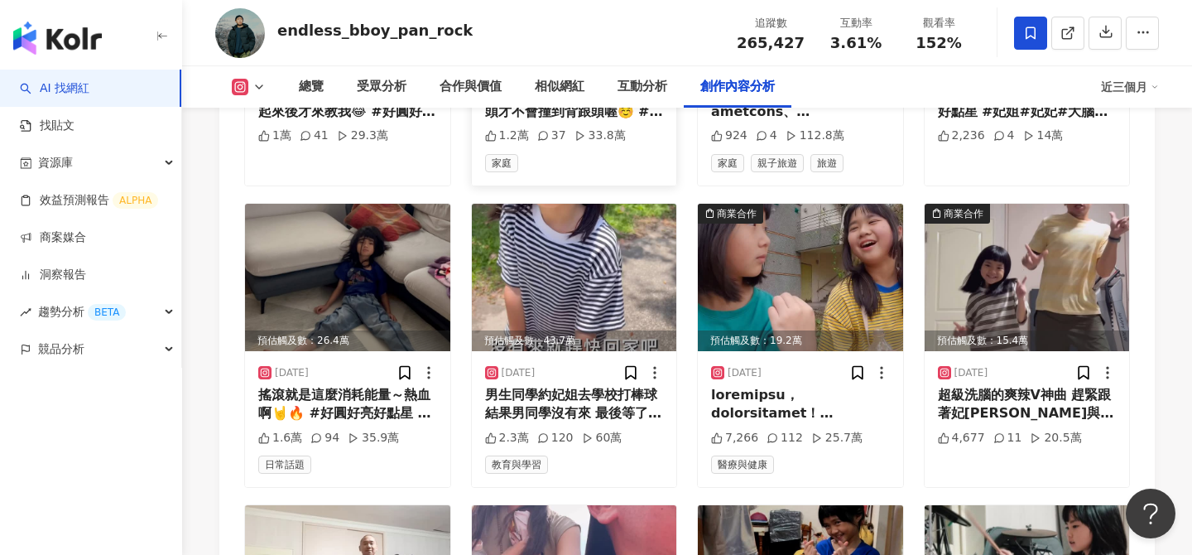
scroll to position [5529, 0]
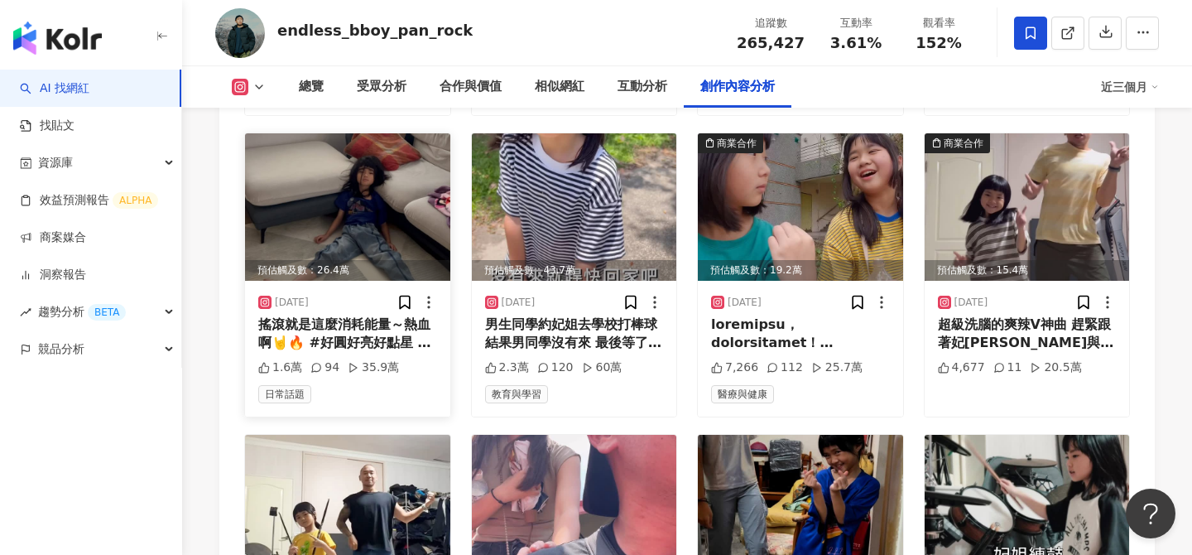
click at [407, 166] on img at bounding box center [347, 206] width 205 height 147
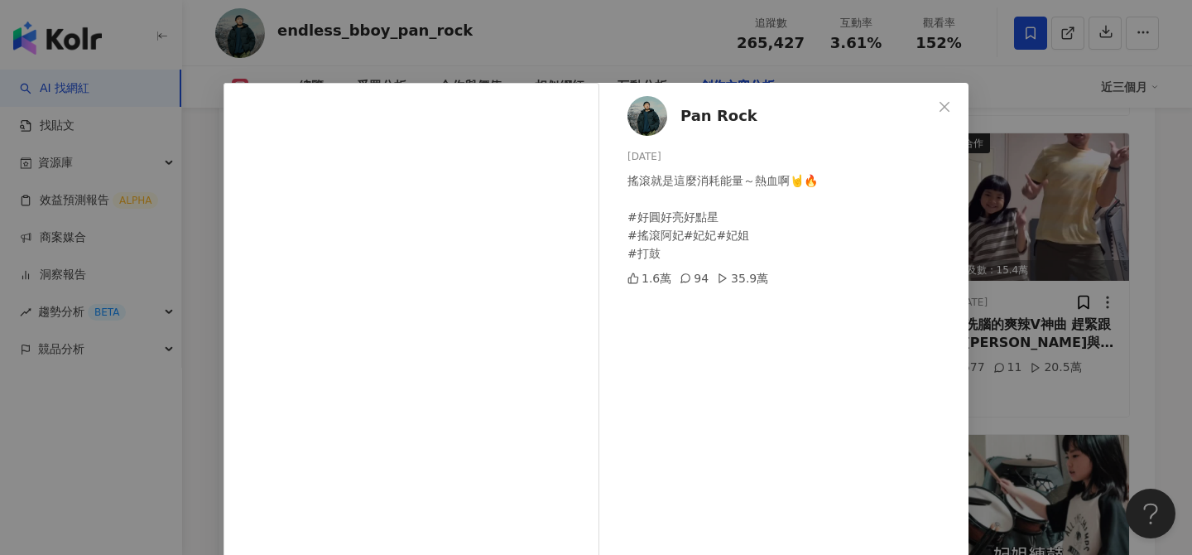
click at [1031, 360] on div "Pan Rock 2025/8/8 搖滾就是這麼消耗能量～熱血啊🤘🔥 #好圓好亮好點星 #搖滾阿妃#妃妃#妃姐 #打鼓 1.6萬 94 35.9萬 查看原始貼文" at bounding box center [596, 277] width 1192 height 555
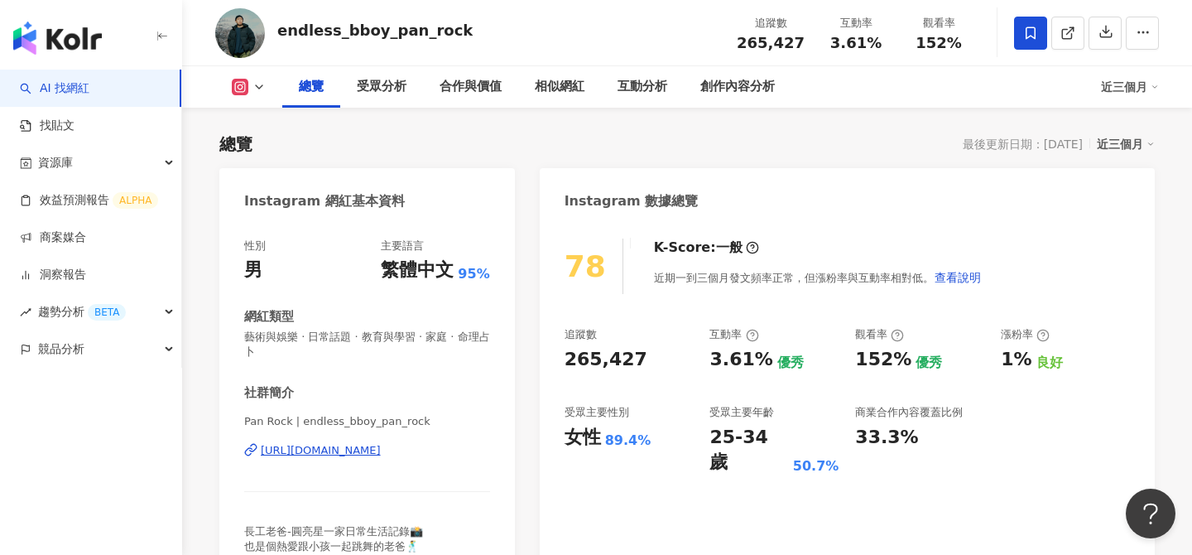
scroll to position [95, 0]
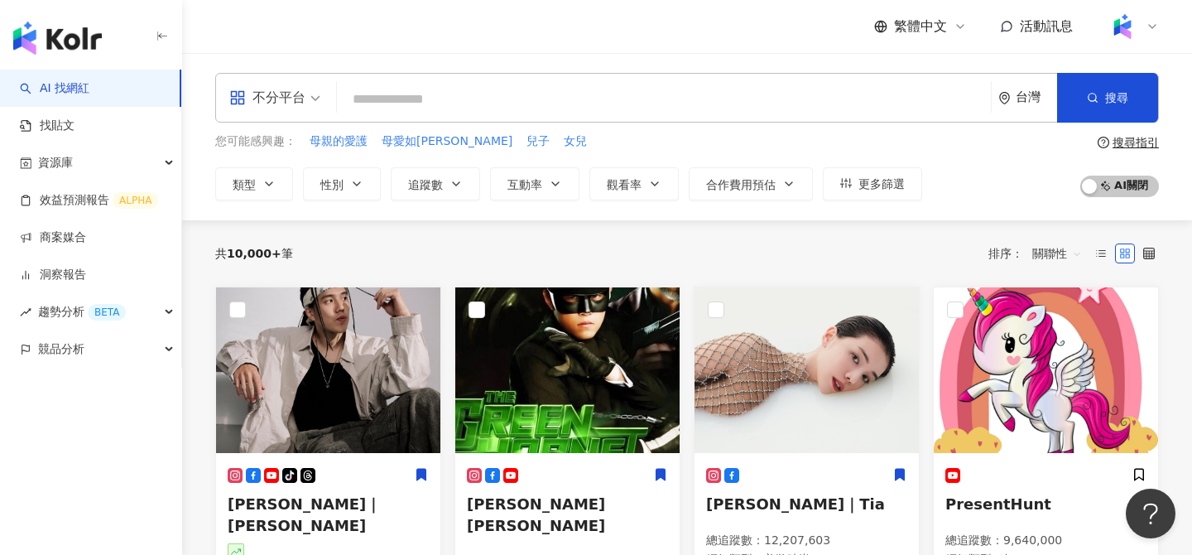
paste input "**********"
type input "**********"
paste input "**********"
type input "**********"
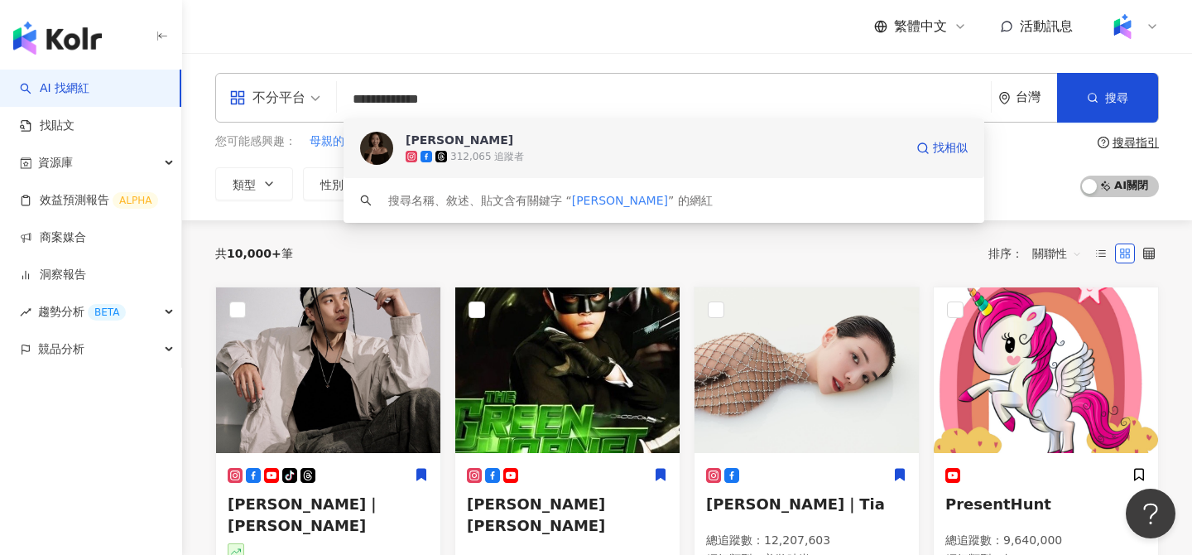
click at [538, 152] on div "312,065 追蹤者" at bounding box center [655, 156] width 498 height 17
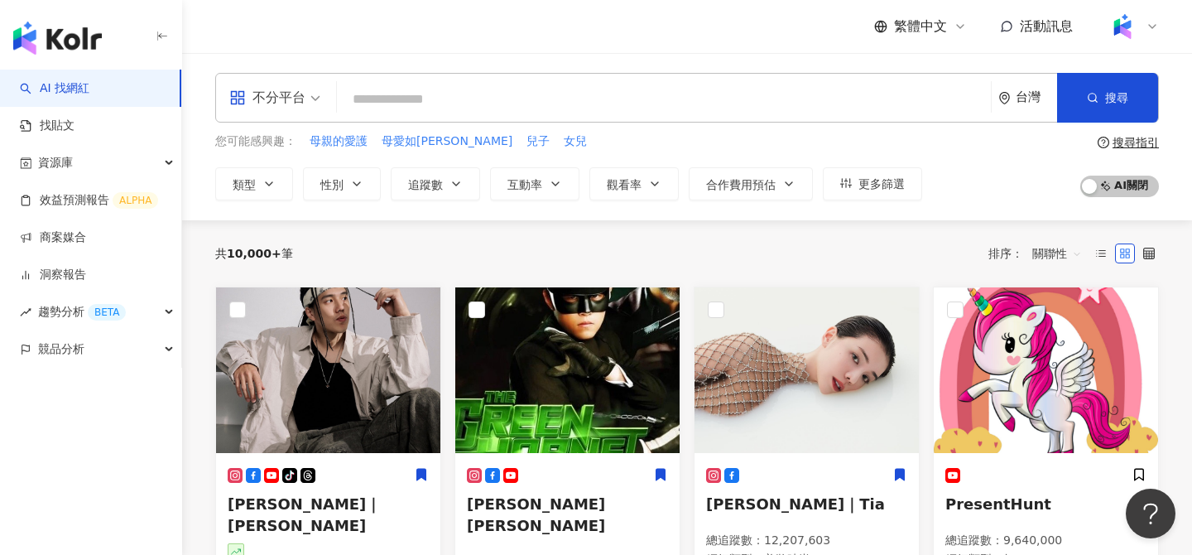
paste input "****"
type input "****"
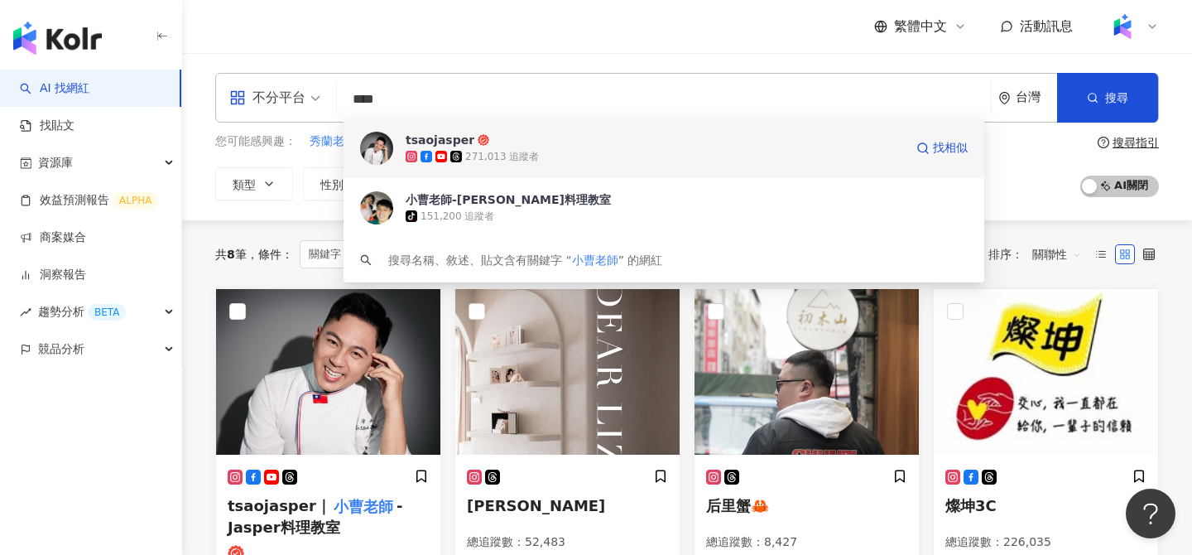
click at [518, 156] on div "271,013 追蹤者" at bounding box center [502, 157] width 74 height 14
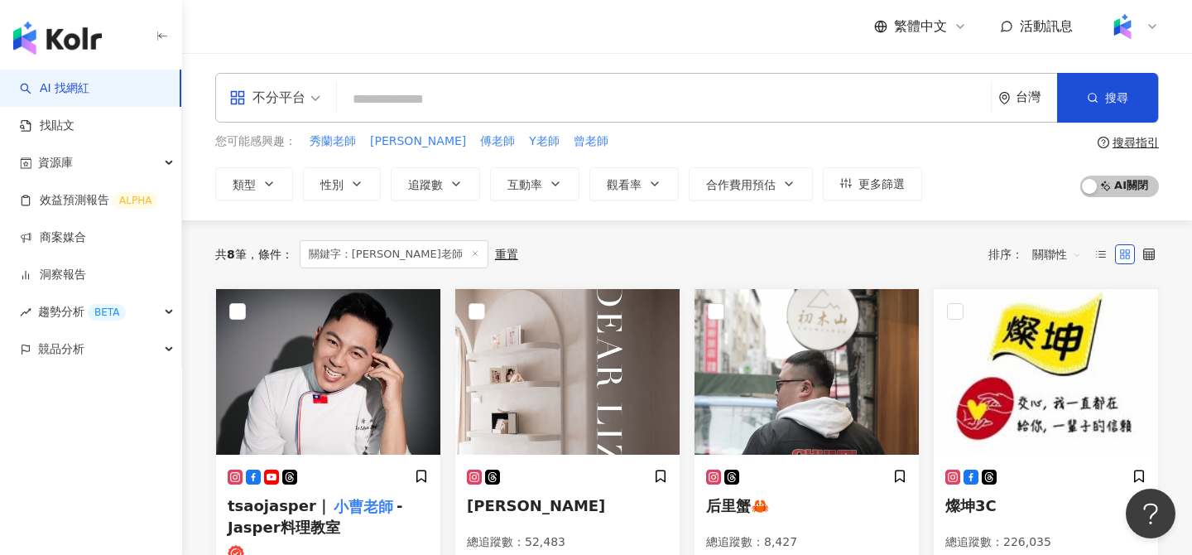
click at [511, 89] on input "search" at bounding box center [664, 99] width 641 height 31
paste input "*******"
type input "*******"
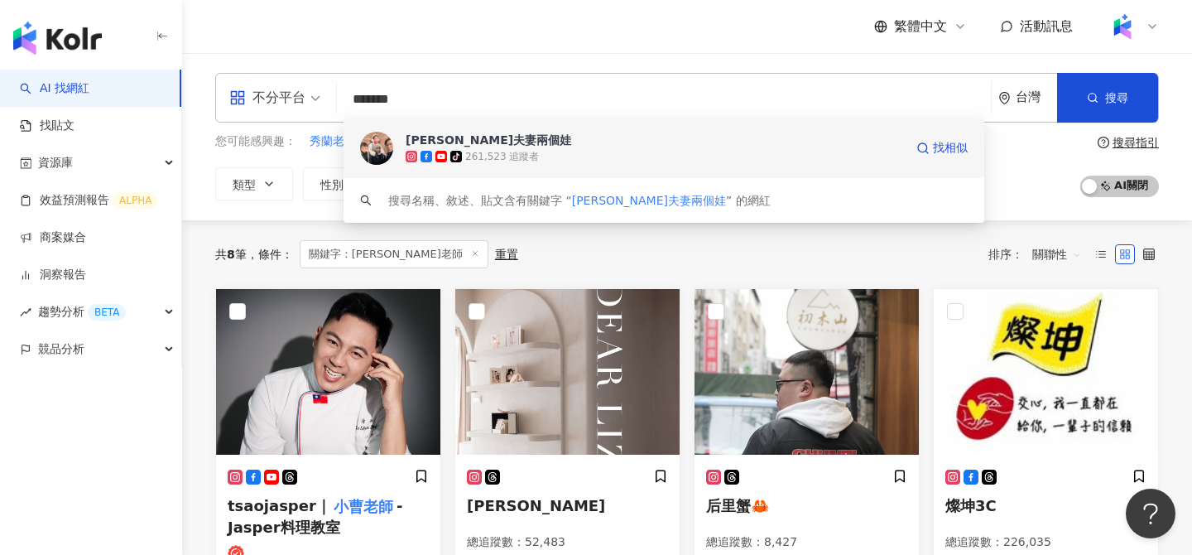
click at [474, 163] on div "261,523 追蹤者" at bounding box center [502, 157] width 74 height 14
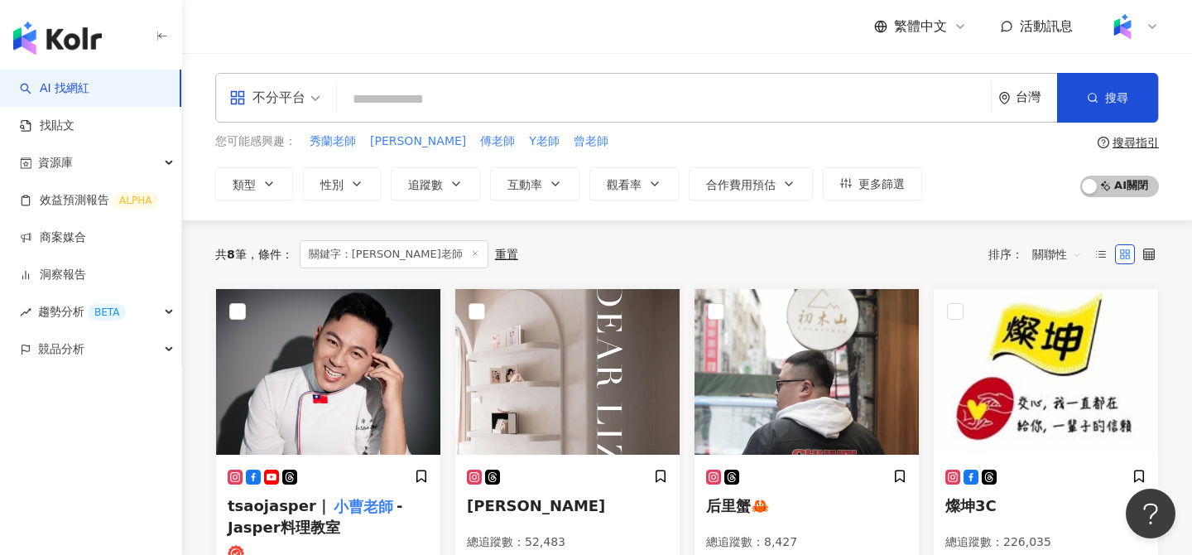
click at [521, 103] on input "search" at bounding box center [664, 99] width 641 height 31
paste input "*****"
type input "*****"
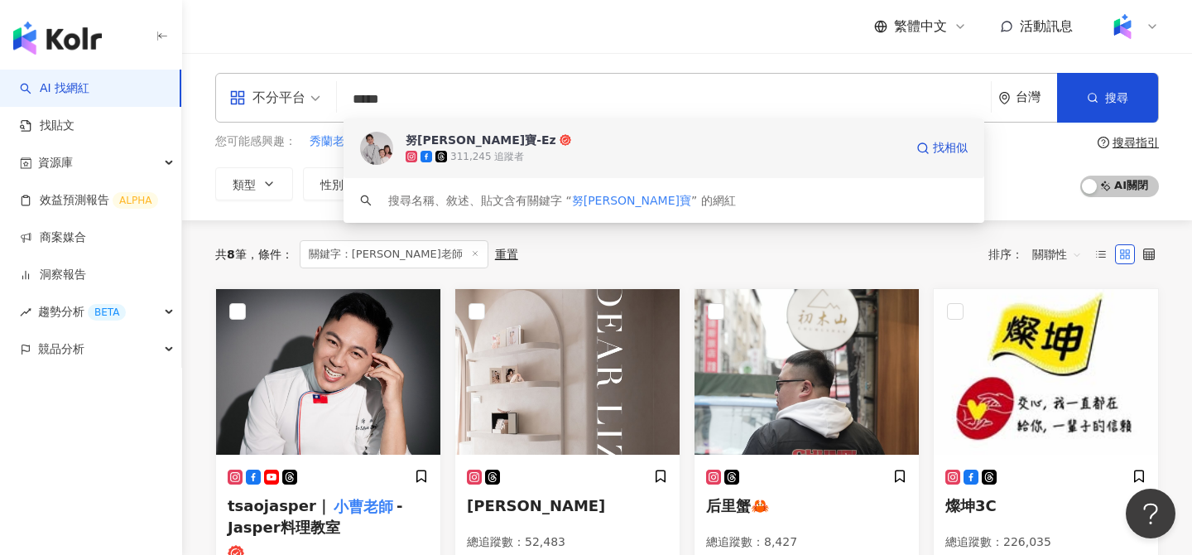
click at [560, 143] on icon at bounding box center [566, 140] width 12 height 12
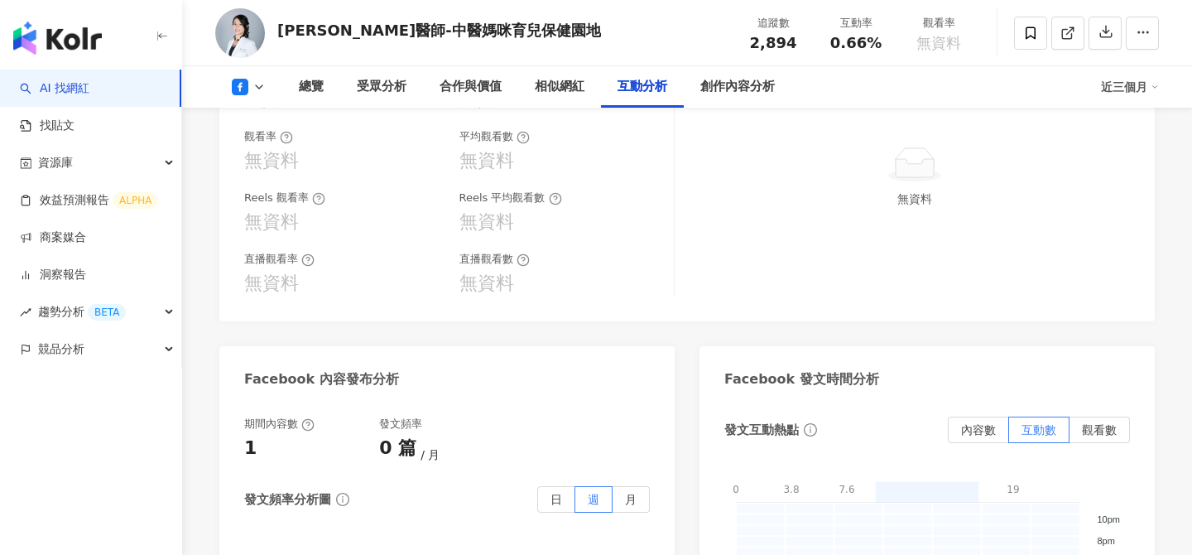
scroll to position [3621, 0]
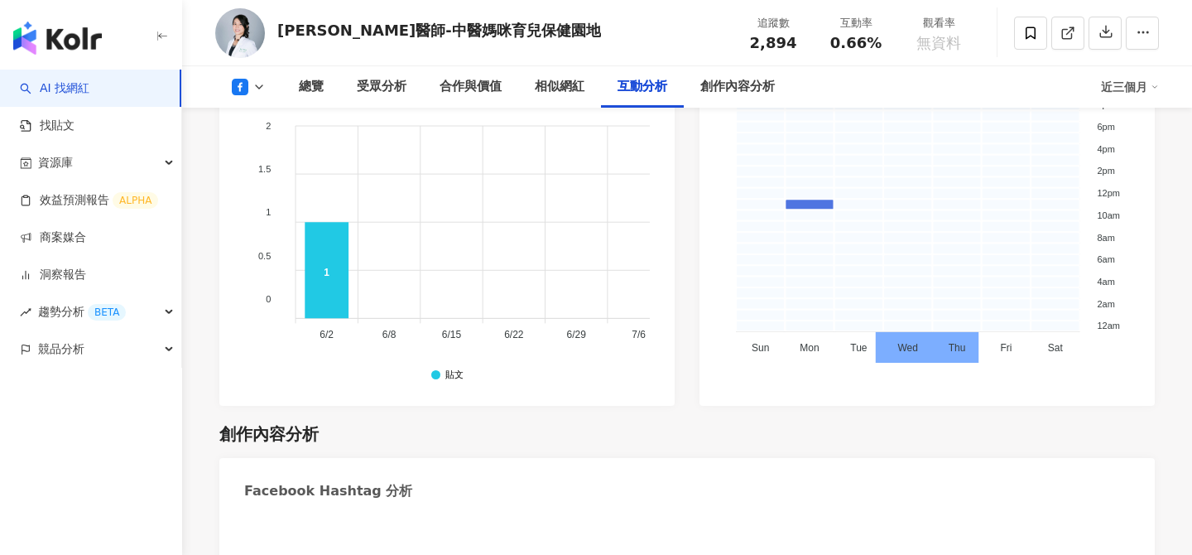
click at [253, 84] on icon at bounding box center [258, 86] width 13 height 13
click at [256, 85] on polyline at bounding box center [259, 86] width 7 height 3
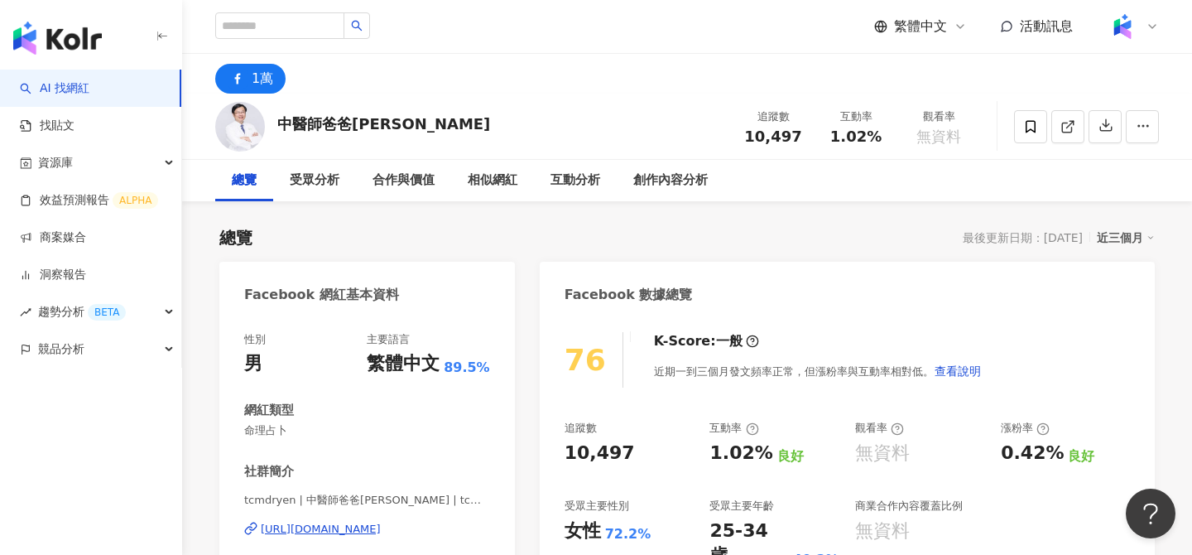
click at [250, 184] on div "總覽" at bounding box center [244, 181] width 25 height 20
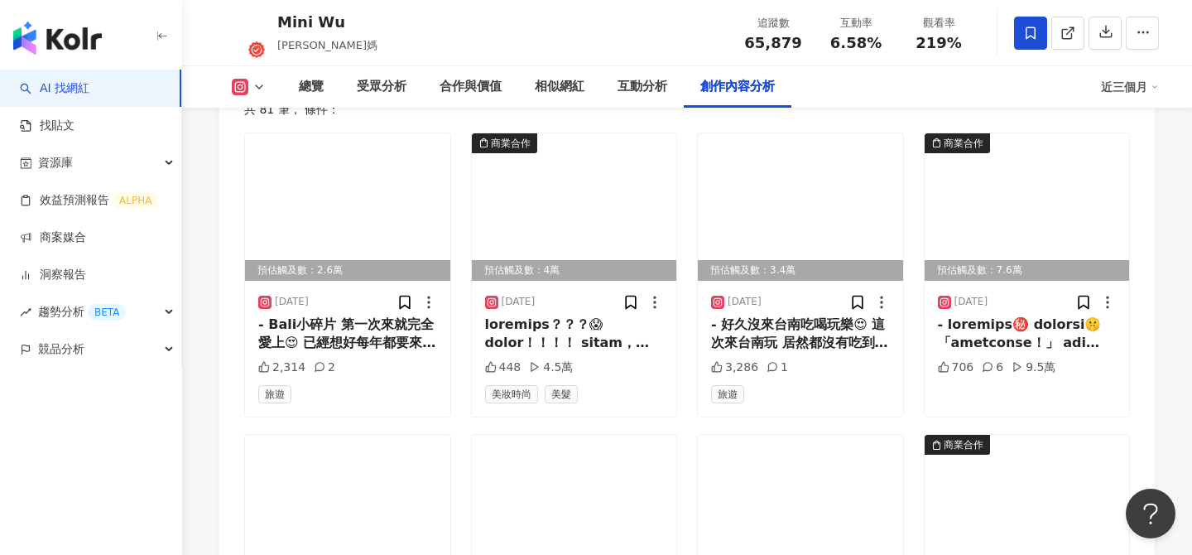
scroll to position [5181, 0]
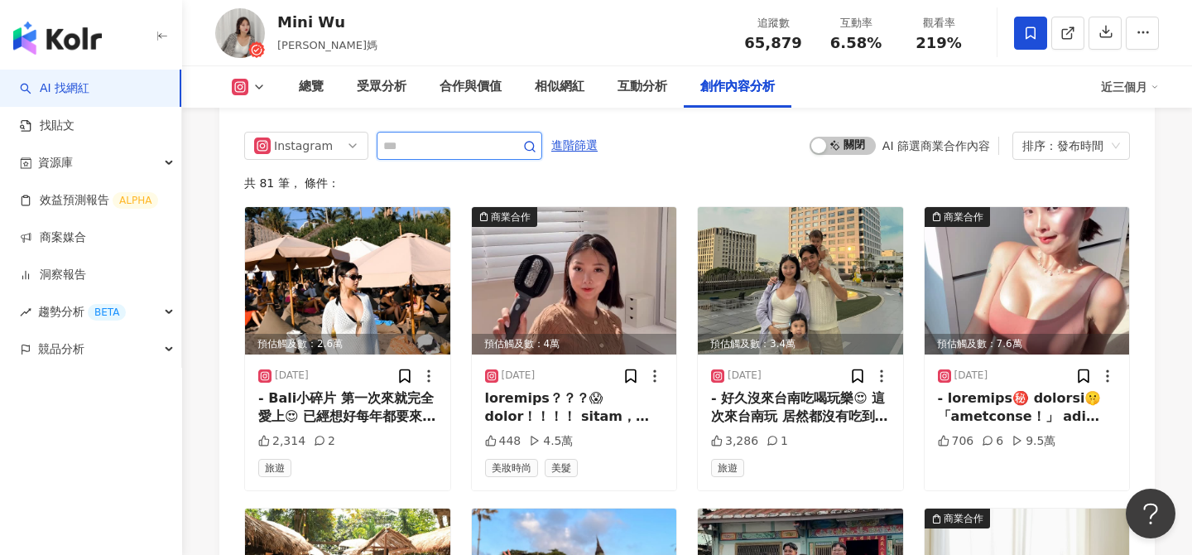
click at [459, 136] on input "text" at bounding box center [441, 146] width 116 height 20
type input "**"
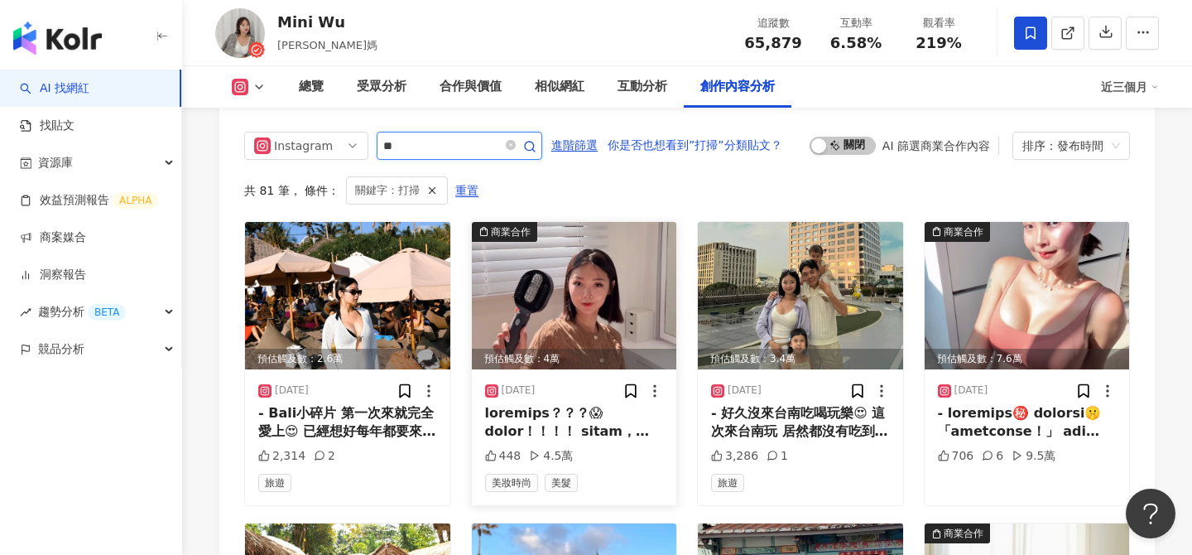
scroll to position [5097, 0]
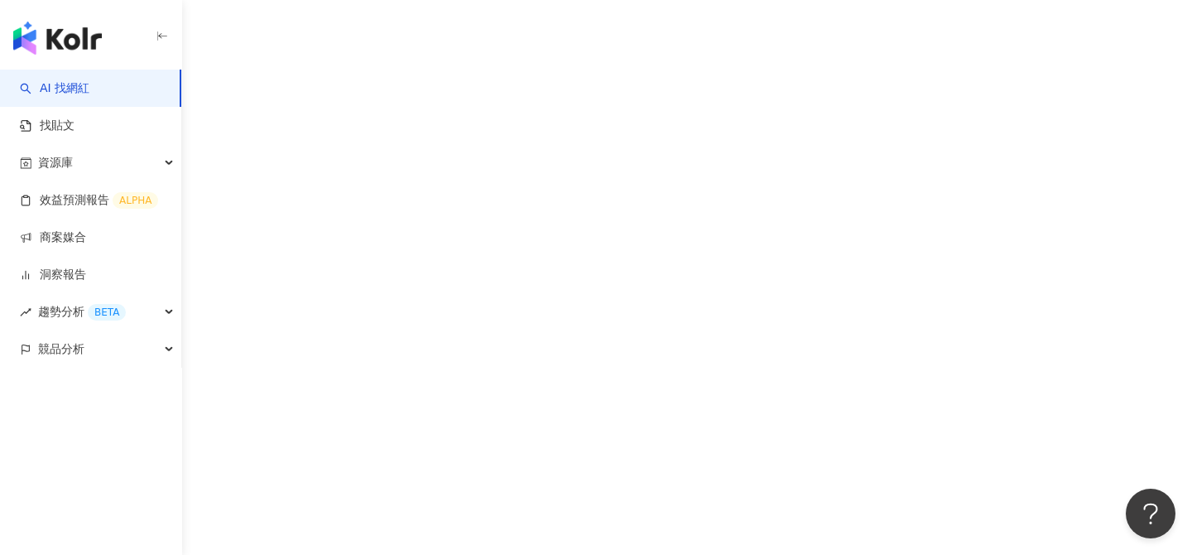
scroll to position [1, 0]
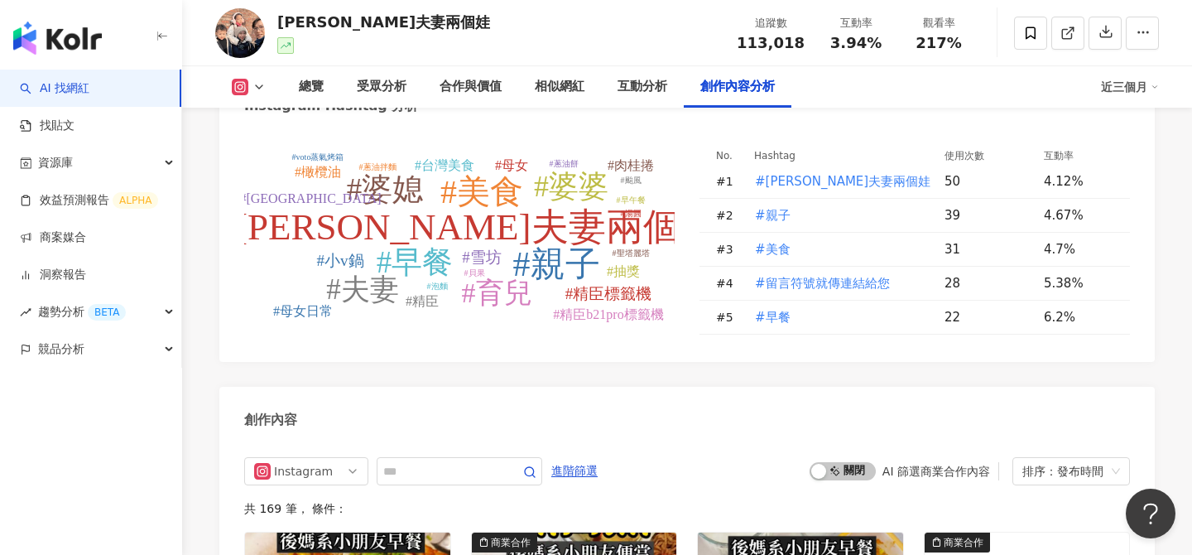
scroll to position [4784, 0]
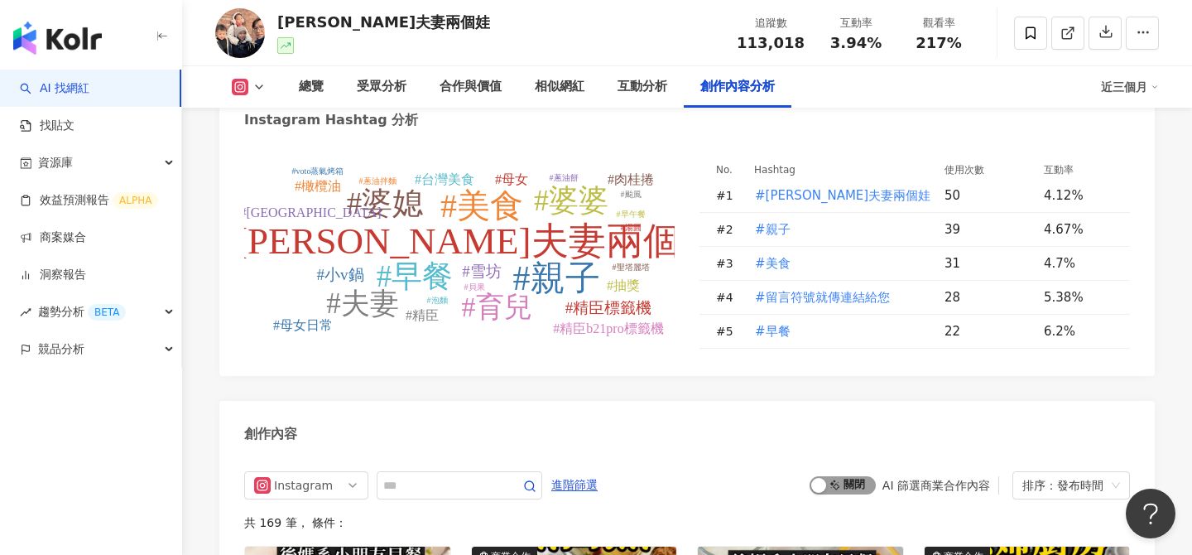
click at [851, 488] on span "啟動 關閉" at bounding box center [843, 485] width 66 height 18
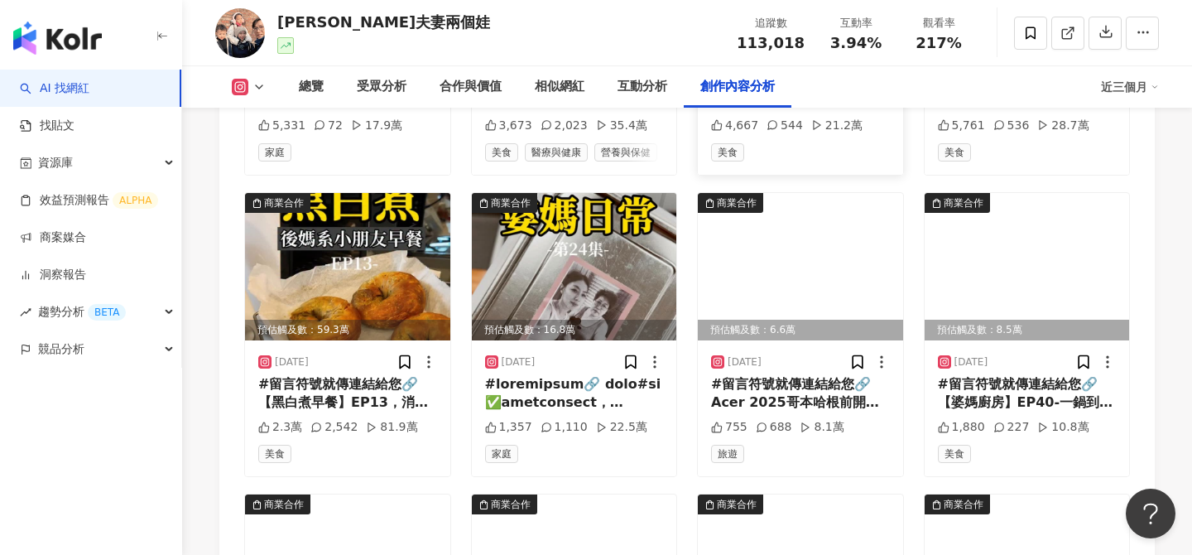
scroll to position [5486, 0]
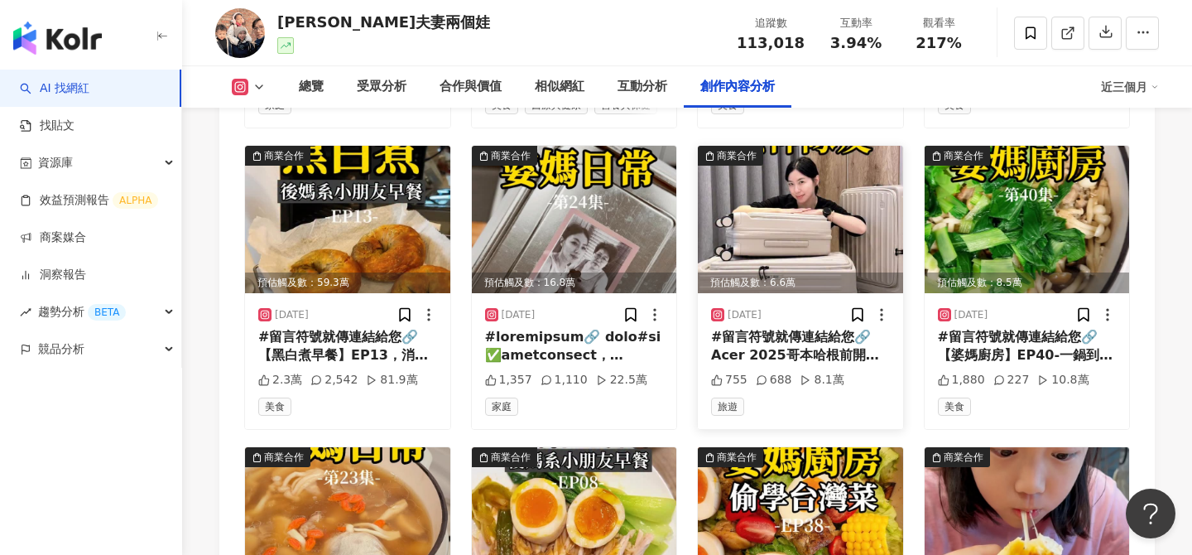
click at [747, 205] on img at bounding box center [800, 219] width 205 height 147
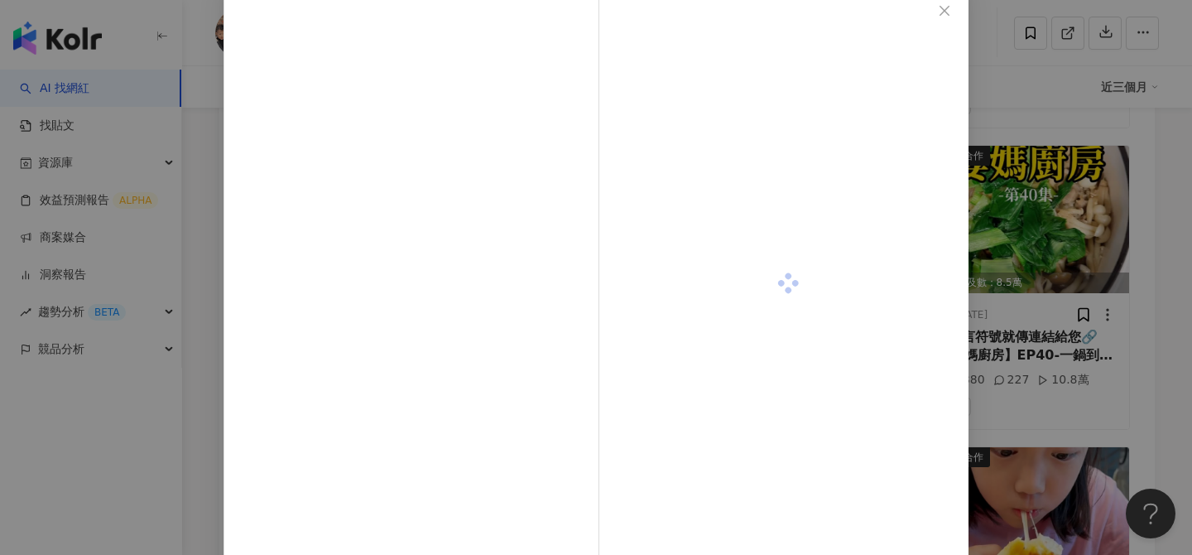
scroll to position [107, 0]
click at [1088, 267] on div "查看原始貼文" at bounding box center [596, 277] width 1192 height 555
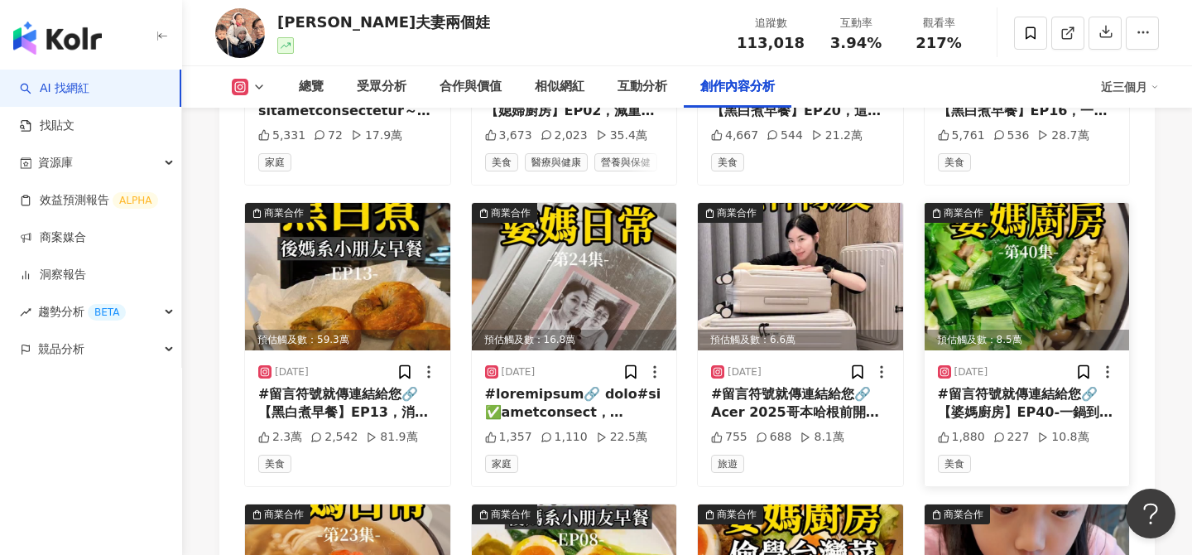
scroll to position [5400, 0]
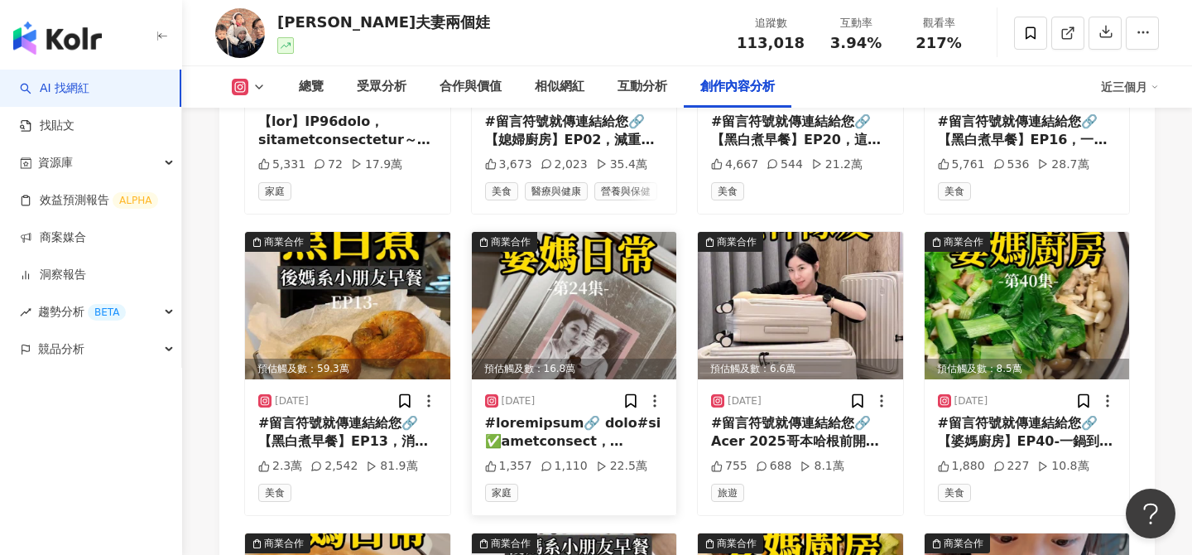
click at [618, 297] on img at bounding box center [574, 305] width 205 height 147
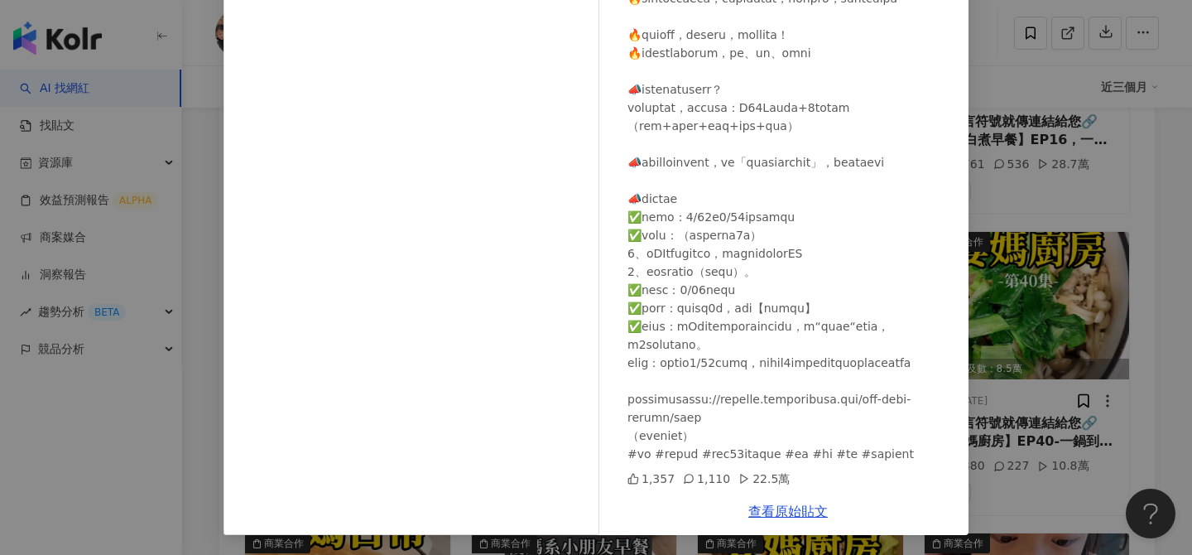
scroll to position [5410, 0]
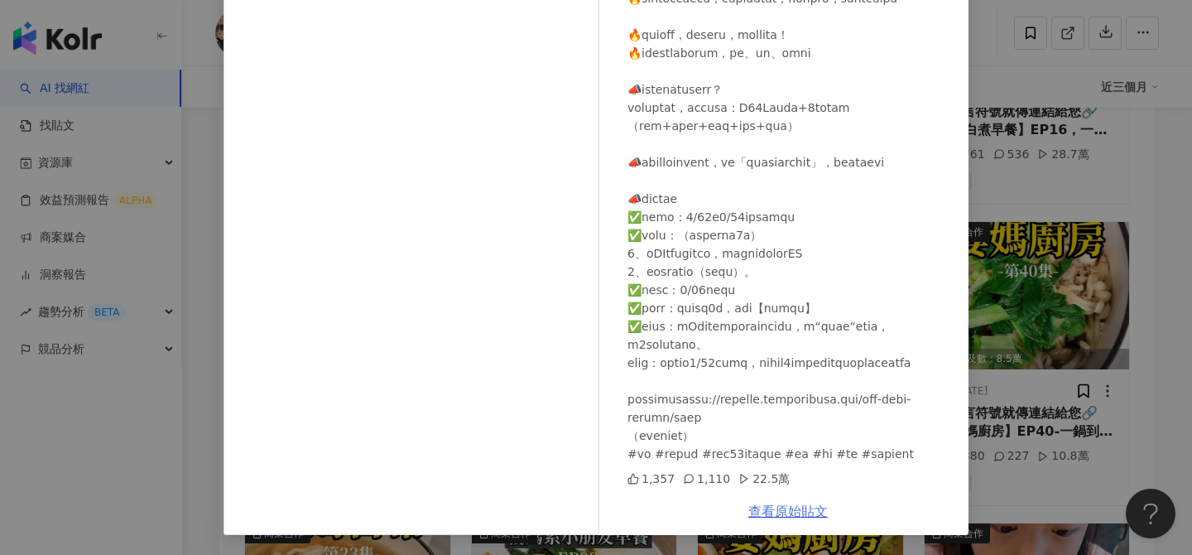
click at [805, 510] on link "查看原始貼文" at bounding box center [787, 511] width 79 height 16
click at [1029, 369] on div "傑克夫妻兩個娃 2025/7/21 1,357 1,110 22.5萬 查看原始貼文" at bounding box center [596, 277] width 1192 height 555
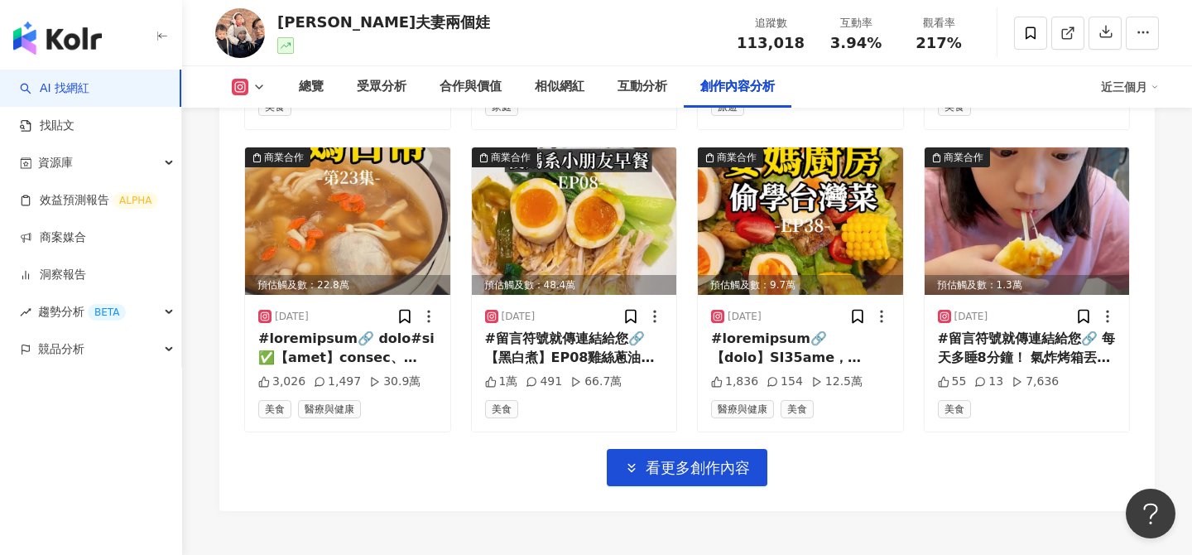
scroll to position [5817, 0]
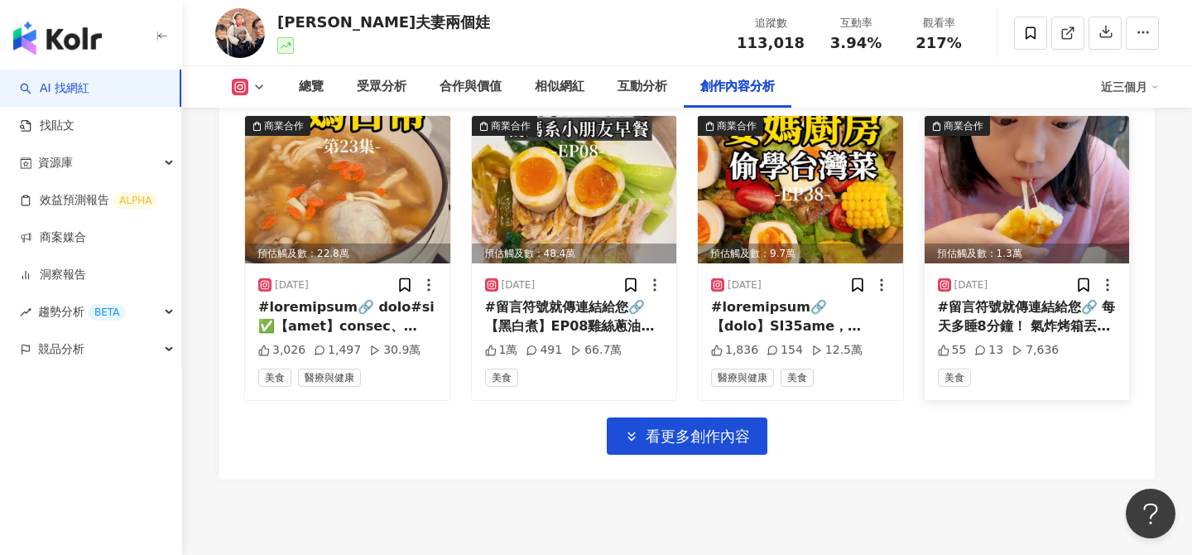
click at [1010, 236] on img at bounding box center [1027, 189] width 205 height 147
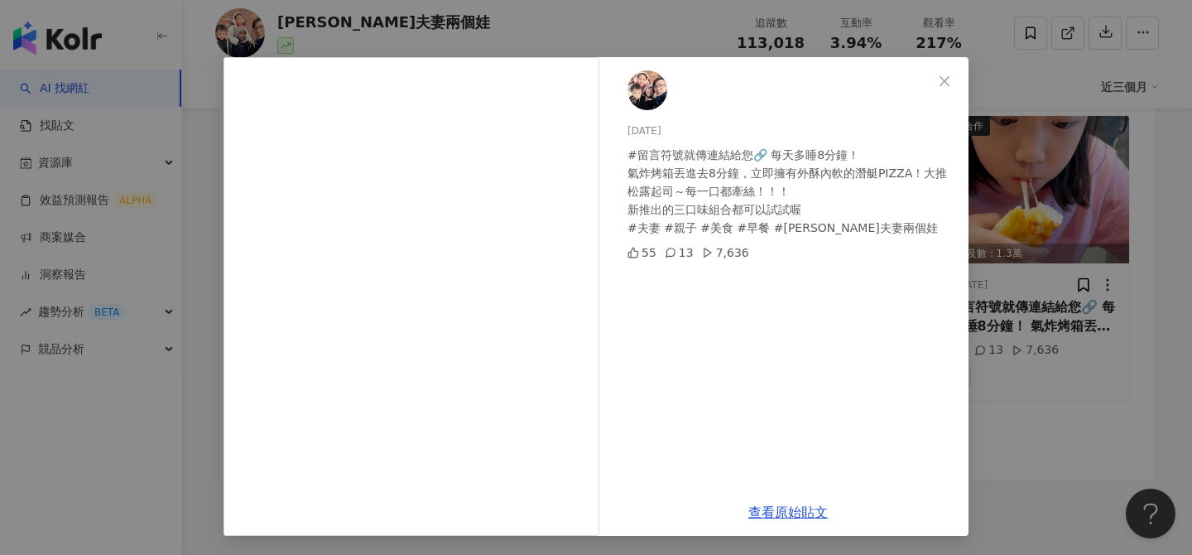
scroll to position [26, 0]
click at [1027, 291] on div "2025/6/17 #留言符號就傳連結給您🔗 每天多睡8分鐘！ 氣炸烤箱丟進去8分鐘，立即擁有外酥內軟的潛艇PIZZA！大推松露起司～每一口都牽絲！！！ 新推…" at bounding box center [596, 277] width 1192 height 555
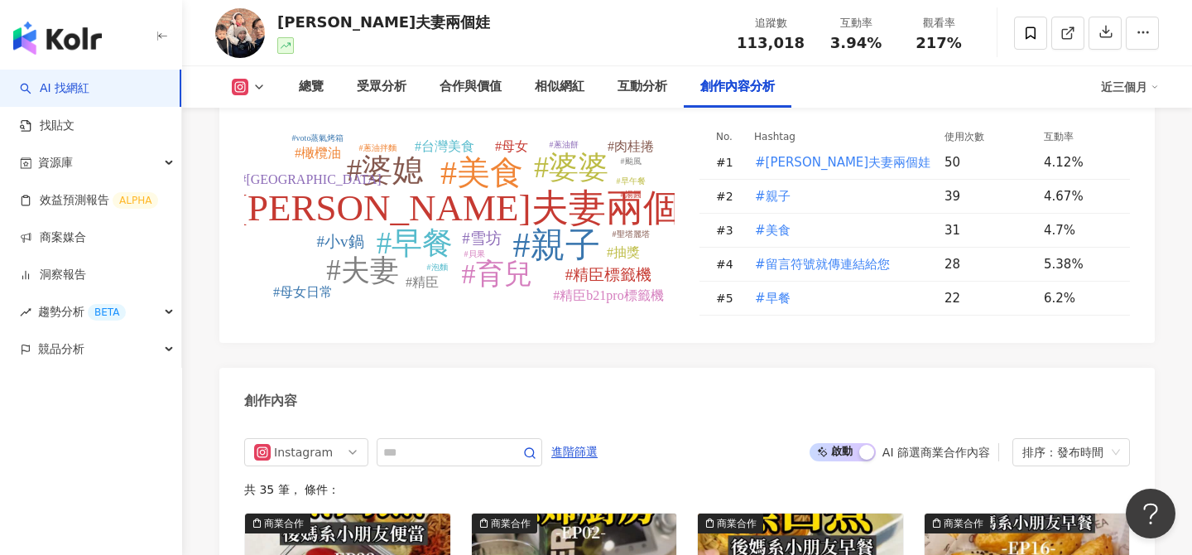
scroll to position [4830, 0]
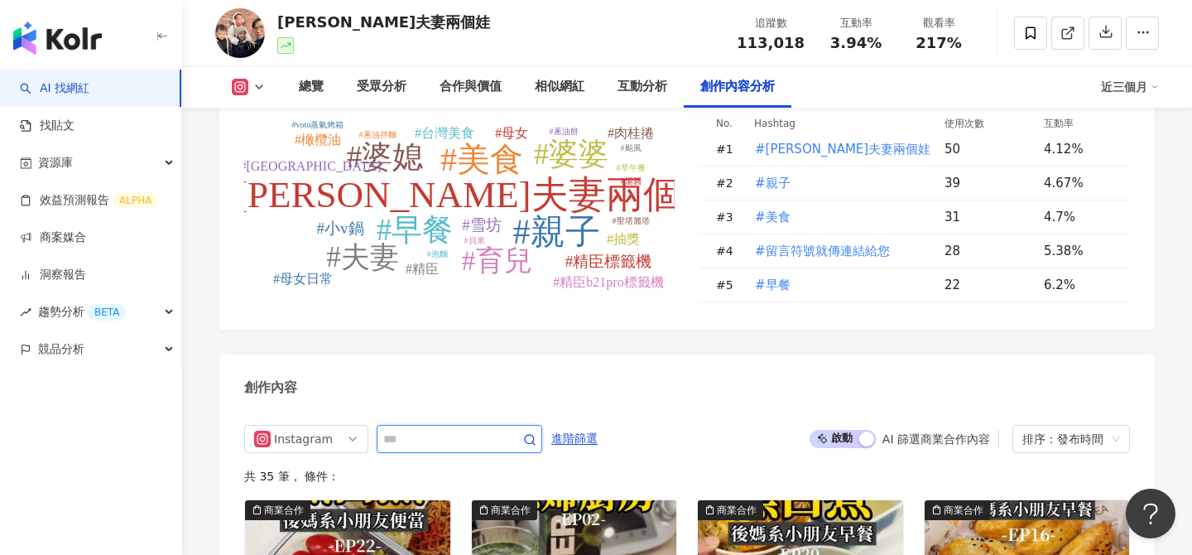
click at [471, 447] on input "text" at bounding box center [441, 439] width 116 height 20
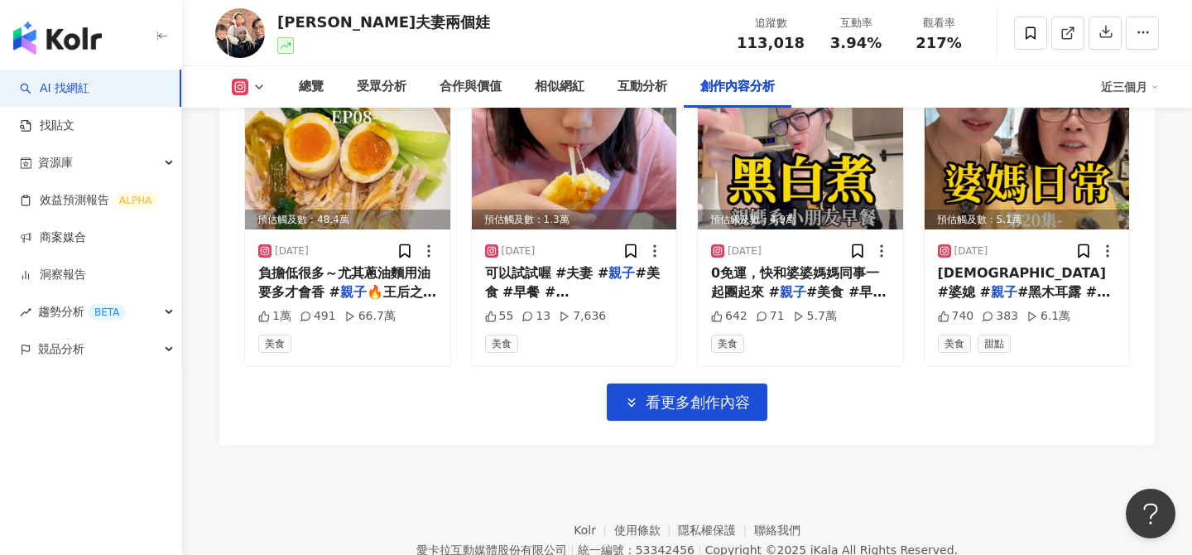
scroll to position [5717, 0]
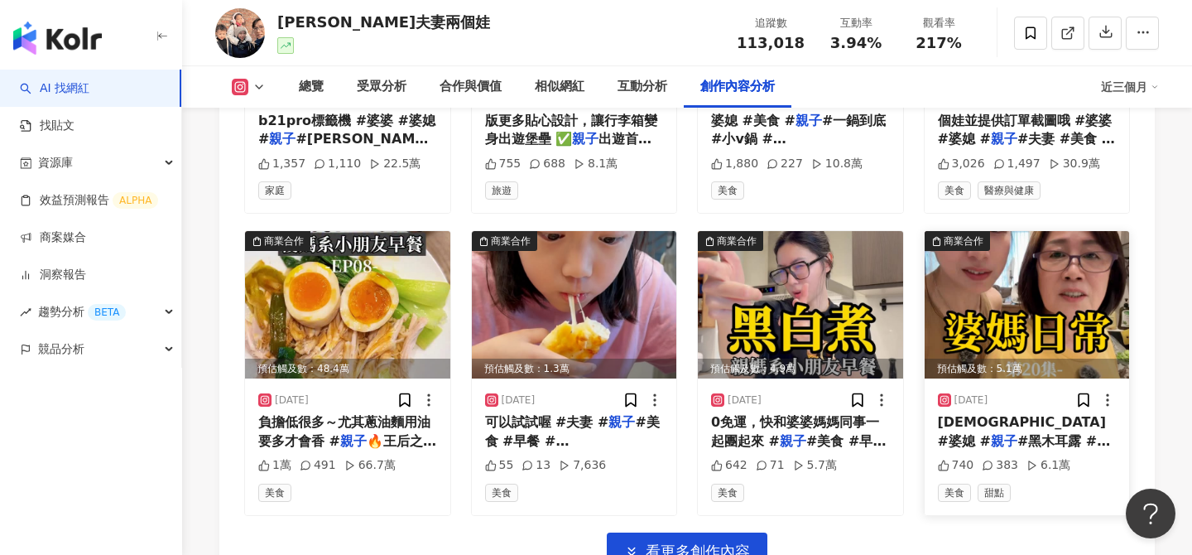
click at [1068, 320] on img at bounding box center [1027, 304] width 205 height 147
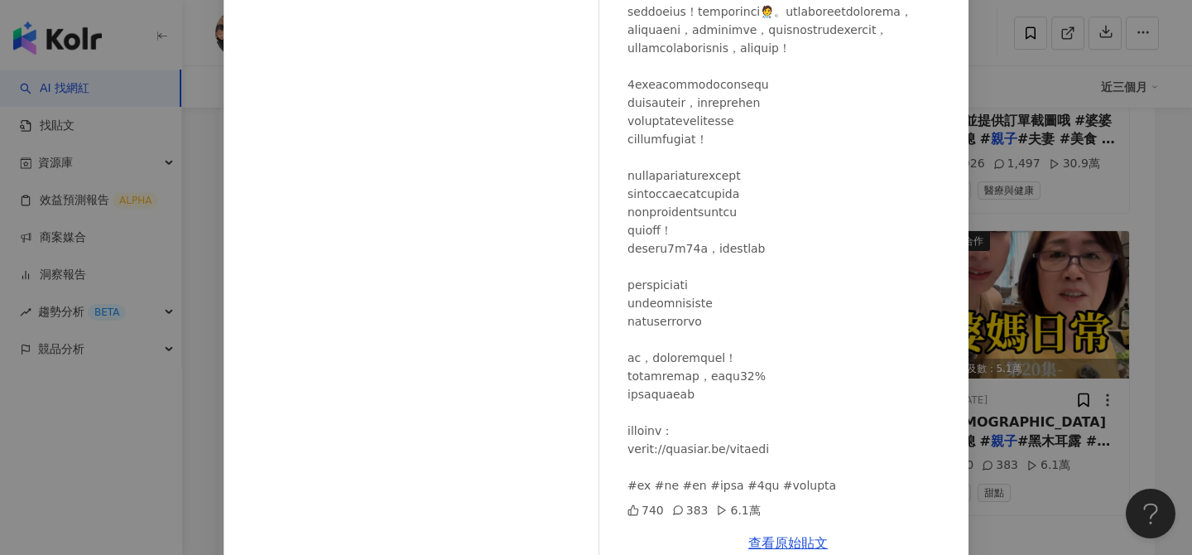
scroll to position [188, 0]
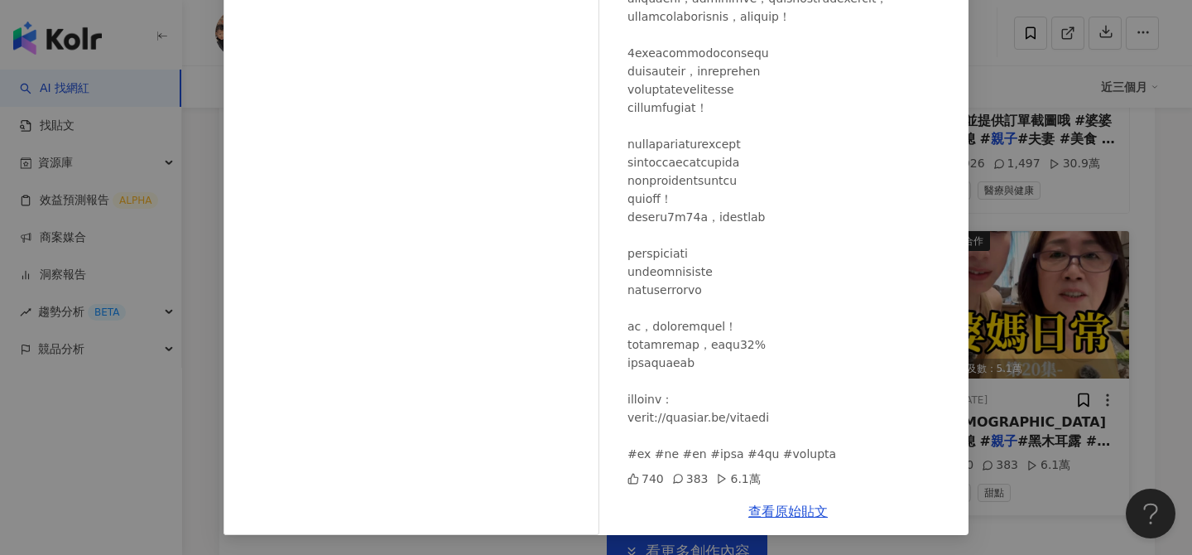
click at [1046, 301] on div "傑克夫妻兩個娃 2025/6/10 740 383 6.1萬 查看原始貼文" at bounding box center [596, 277] width 1192 height 555
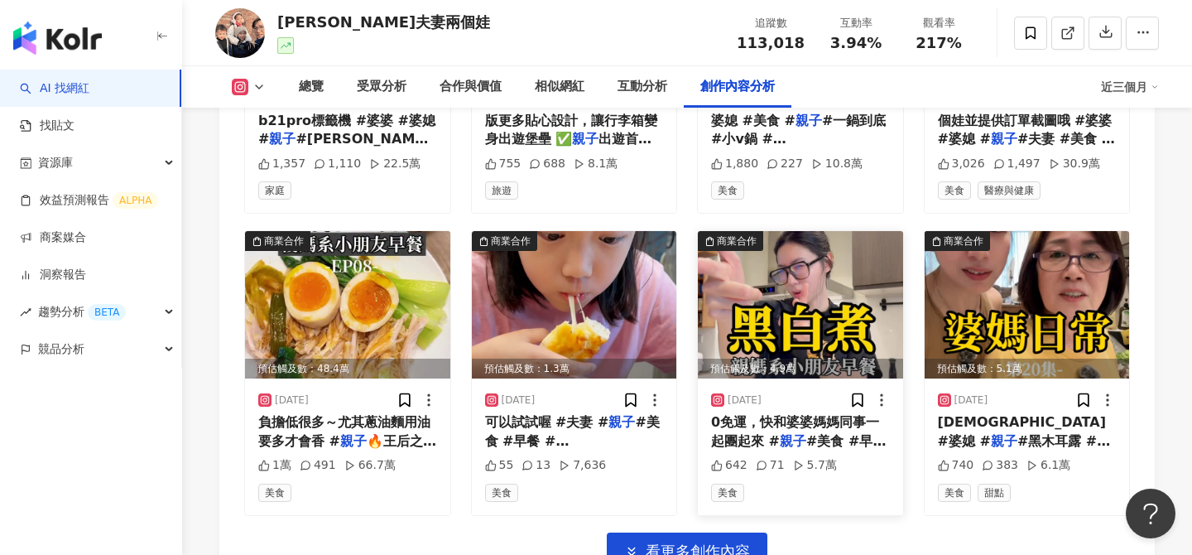
click at [776, 298] on img at bounding box center [800, 304] width 205 height 147
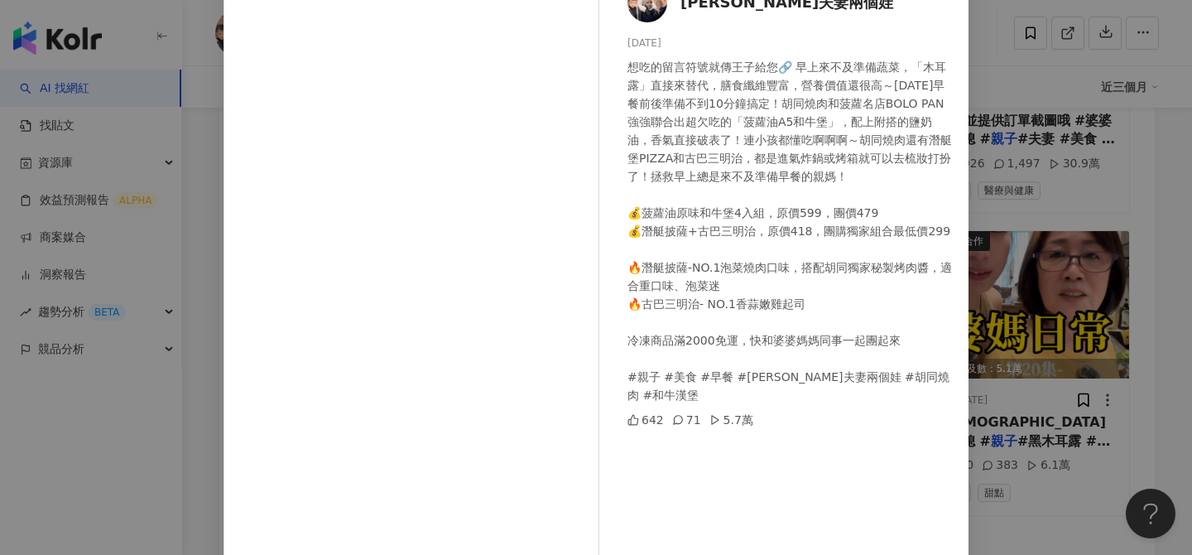
scroll to position [118, 0]
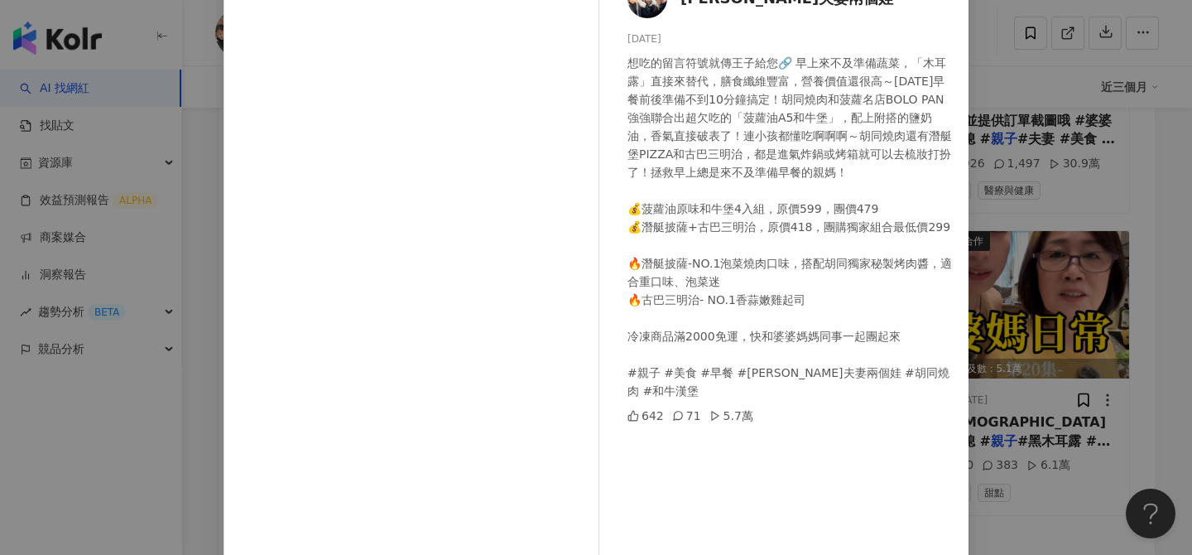
click at [1060, 318] on div "傑克夫妻兩個娃 2025/6/11 想吃的留言符號就傳王子給您🔗 早上來不及準備蔬菜，「木耳露」直接來替代，膳食纖維豐富，營養價值還很高～今天早餐前後準備不到…" at bounding box center [596, 277] width 1192 height 555
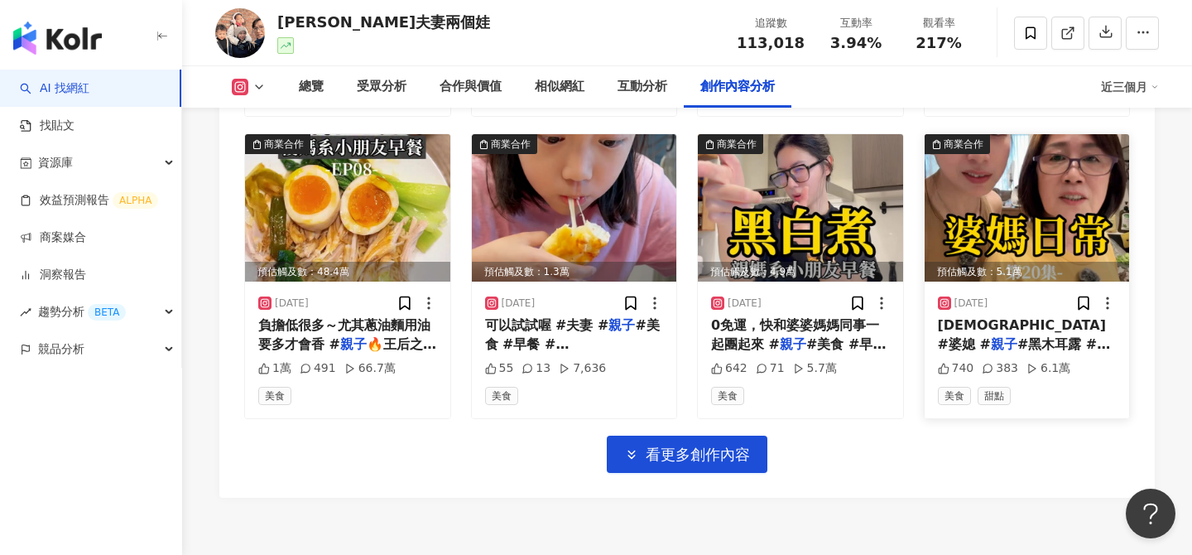
scroll to position [5816, 0]
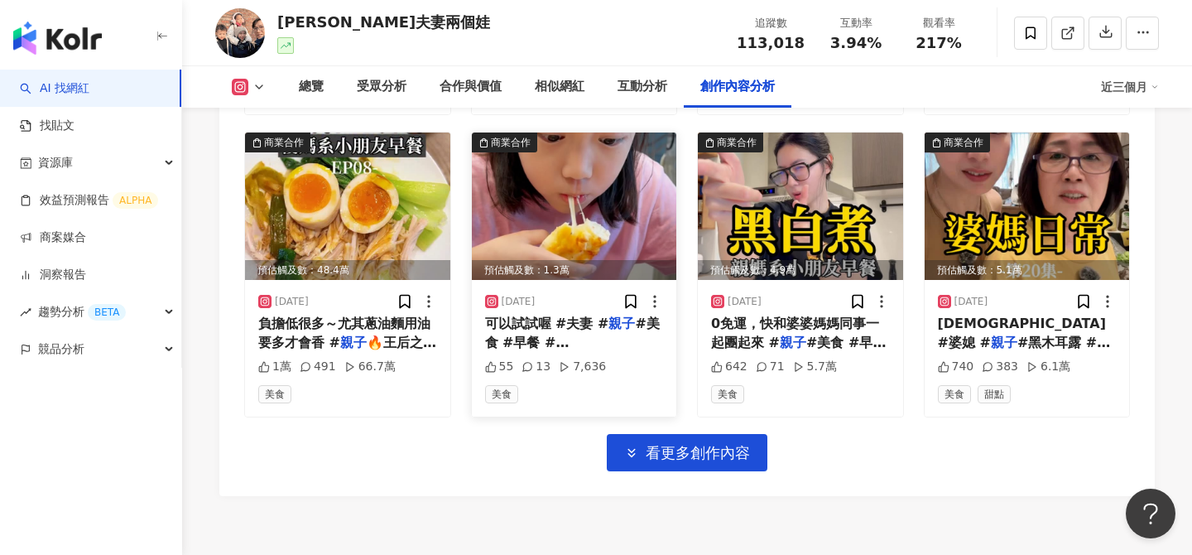
click at [554, 184] on img at bounding box center [574, 205] width 205 height 147
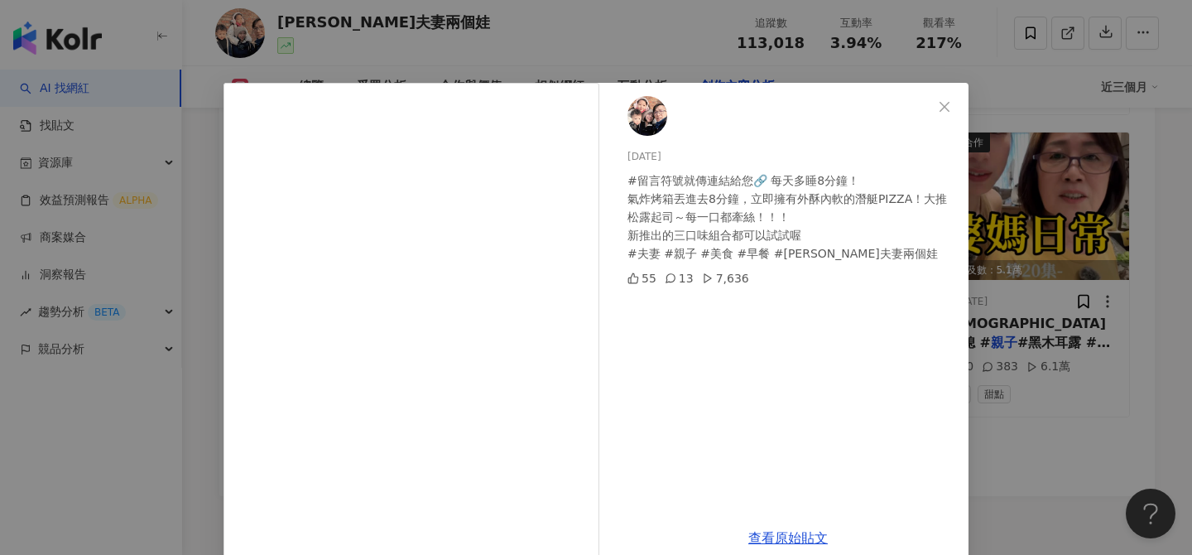
click at [1043, 332] on div "2025/6/17 #留言符號就傳連結給您🔗 每天多睡8分鐘！ 氣炸烤箱丟進去8分鐘，立即擁有外酥內軟的潛艇PIZZA！大推松露起司～每一口都牽絲！！！ 新推…" at bounding box center [596, 277] width 1192 height 555
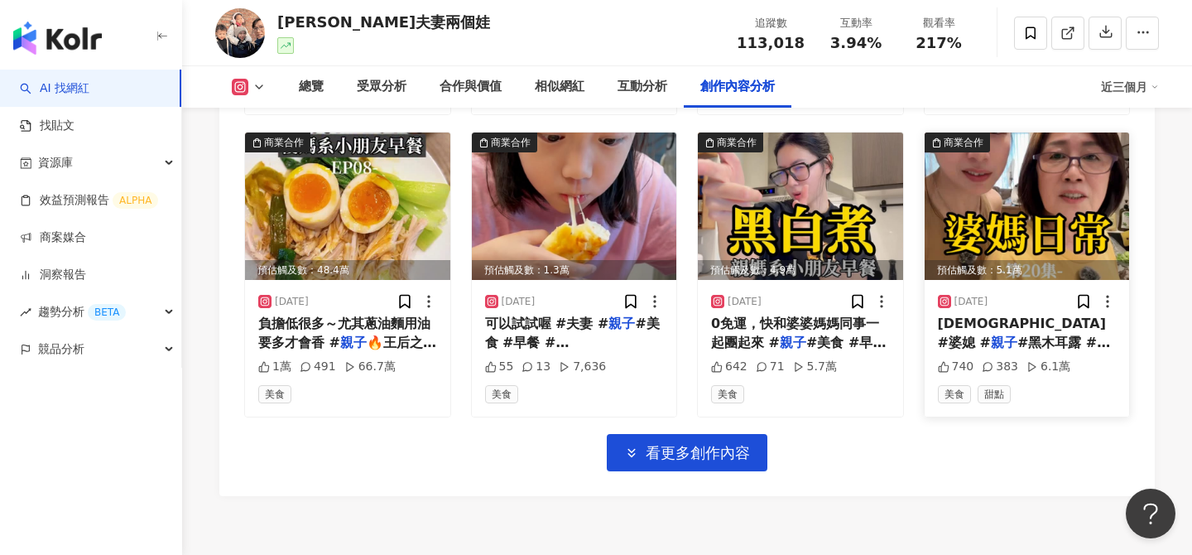
click at [1007, 209] on img at bounding box center [1027, 205] width 205 height 147
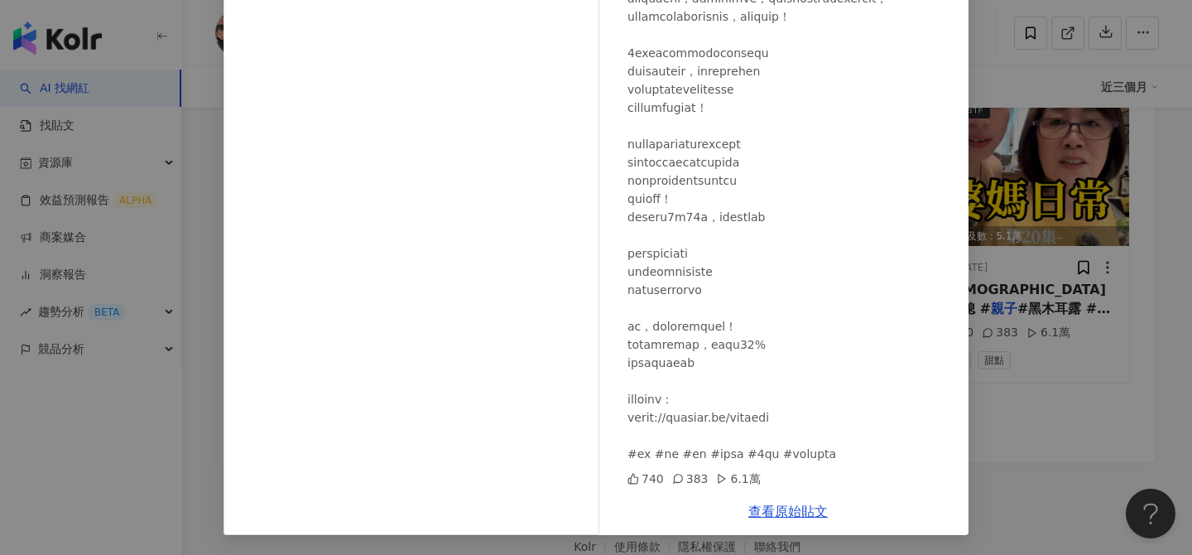
scroll to position [5850, 0]
click at [1046, 377] on div "傑克夫妻兩個娃 2025/6/10 740 383 6.1萬 查看原始貼文" at bounding box center [596, 277] width 1192 height 555
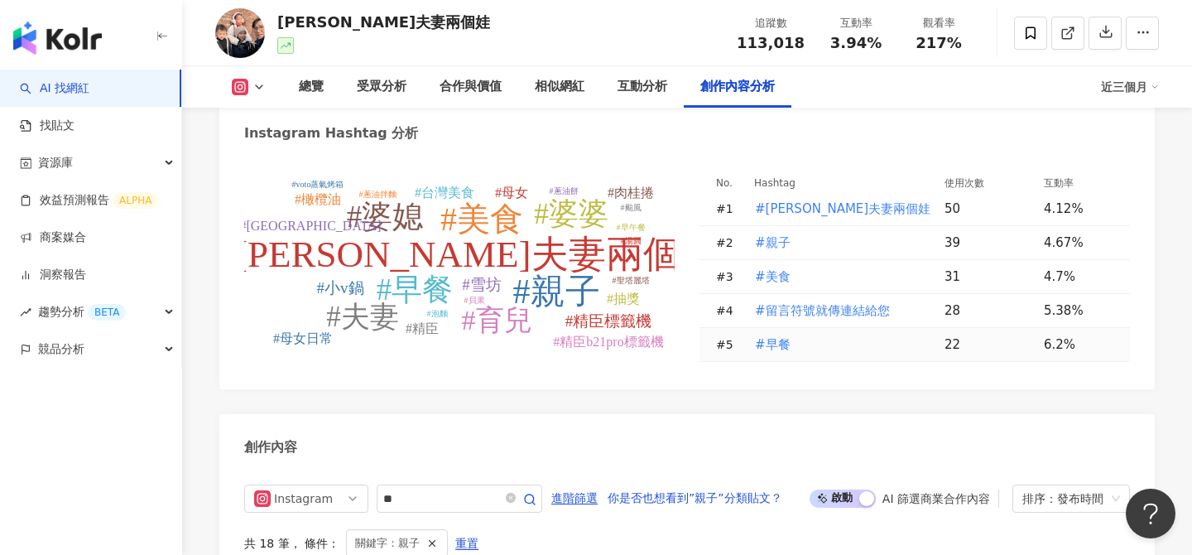
scroll to position [4747, 0]
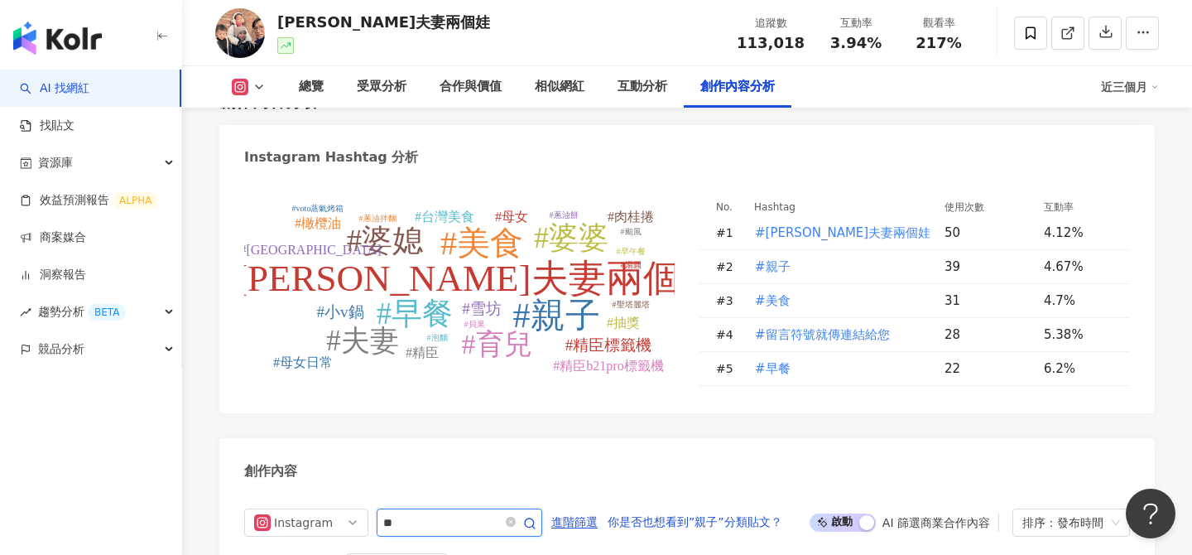
click at [440, 521] on input "**" at bounding box center [441, 522] width 116 height 20
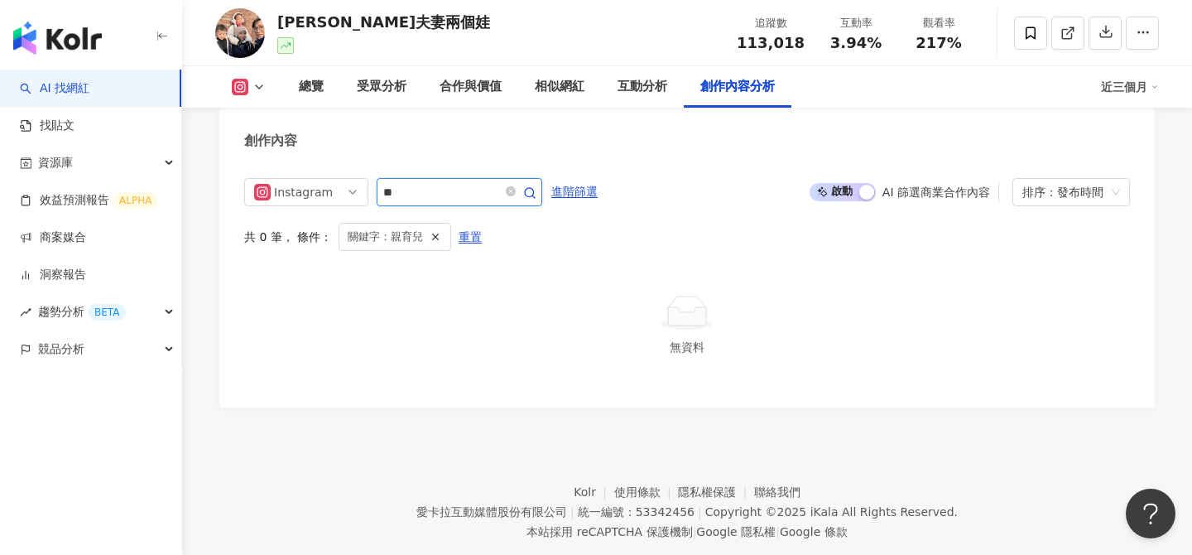
type input "**"
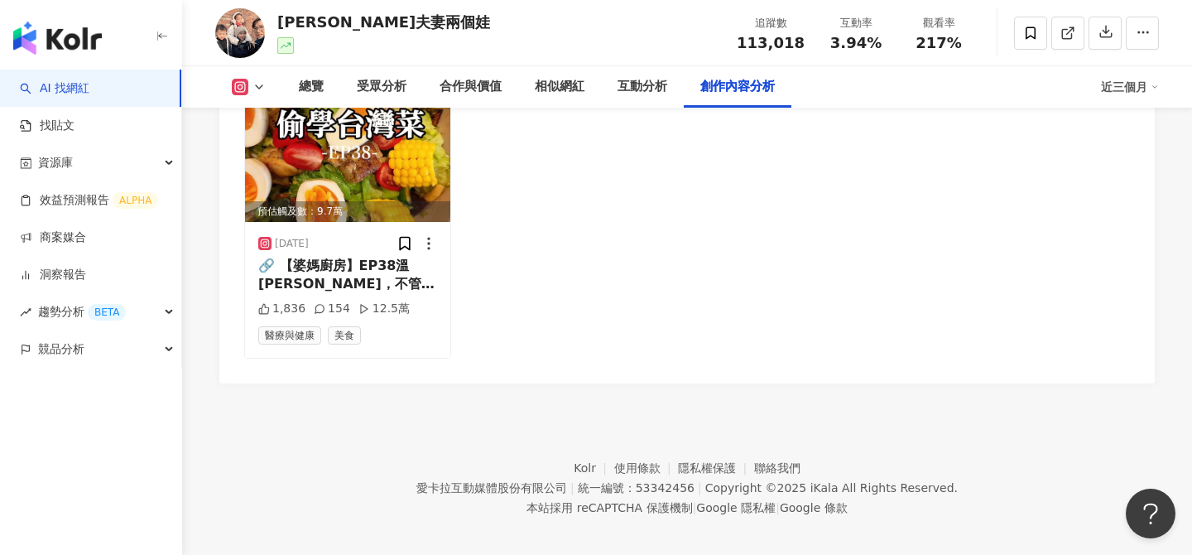
scroll to position [5585, 0]
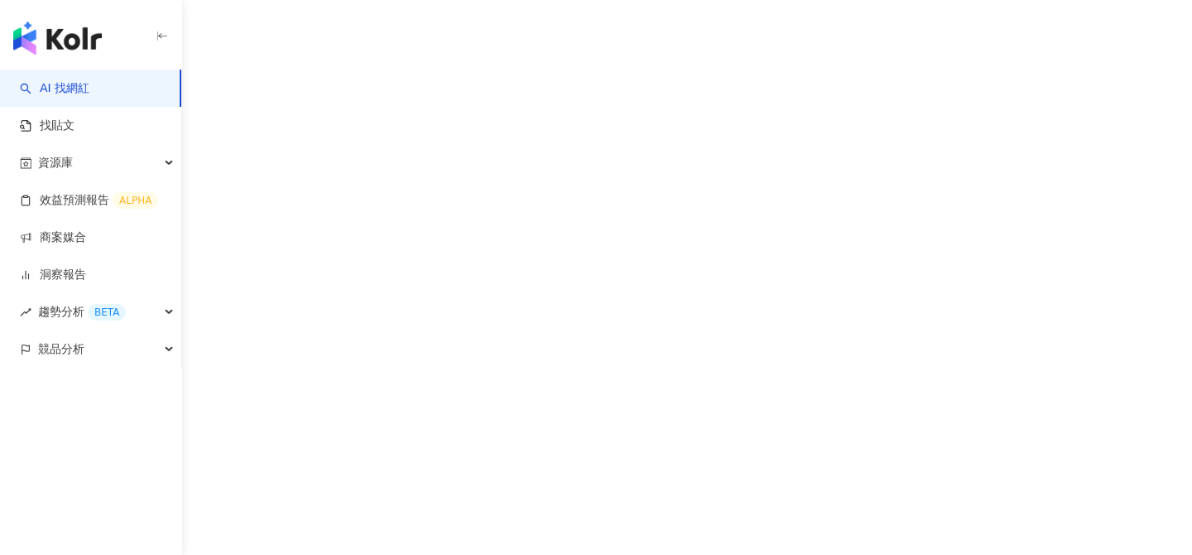
scroll to position [76, 0]
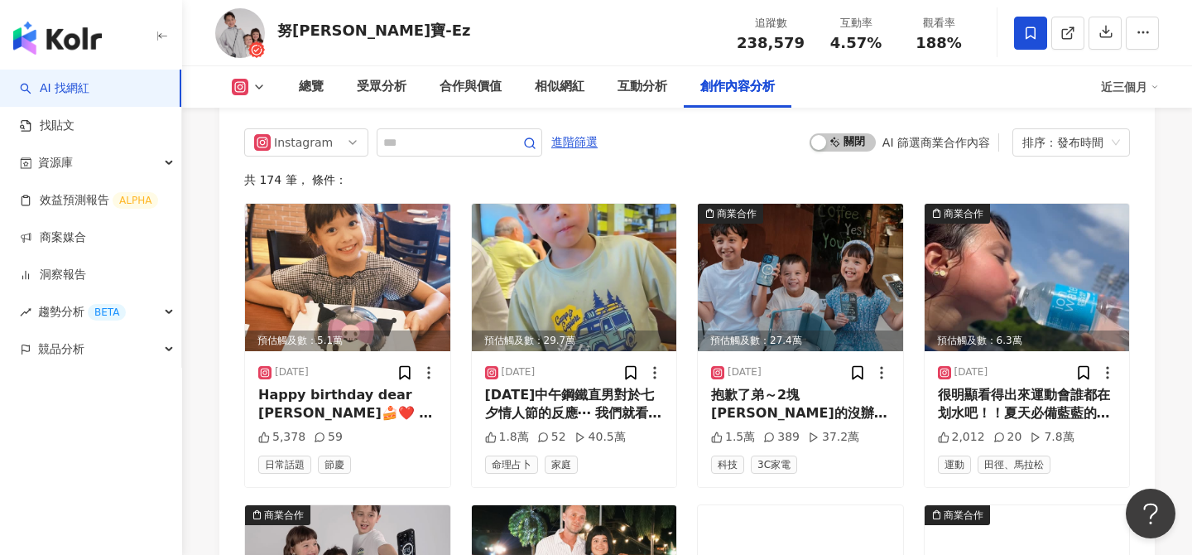
scroll to position [5019, 0]
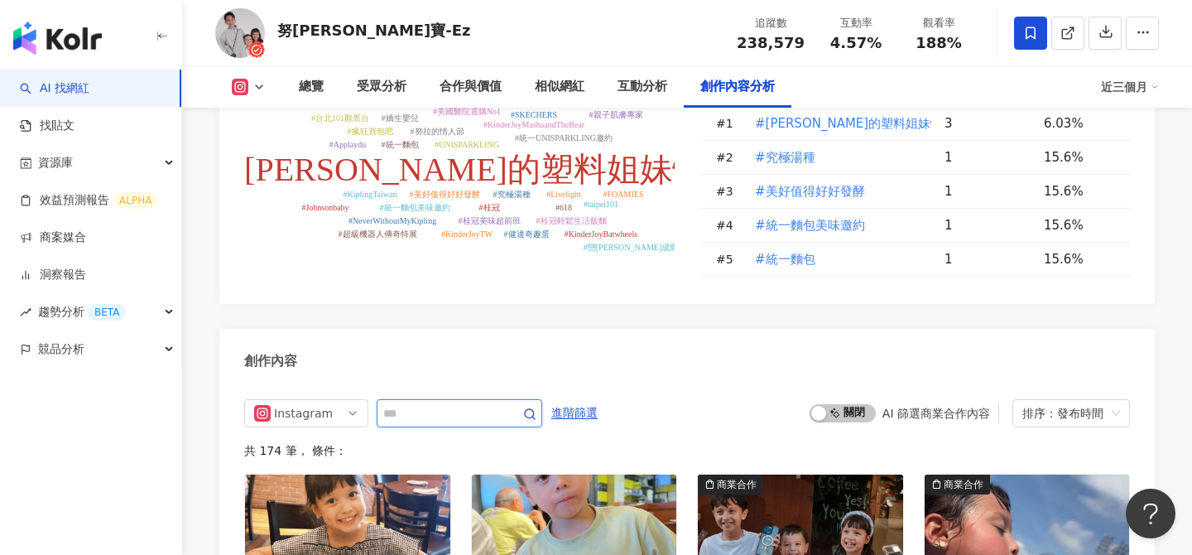
click at [473, 403] on input "text" at bounding box center [441, 413] width 116 height 20
type input "**"
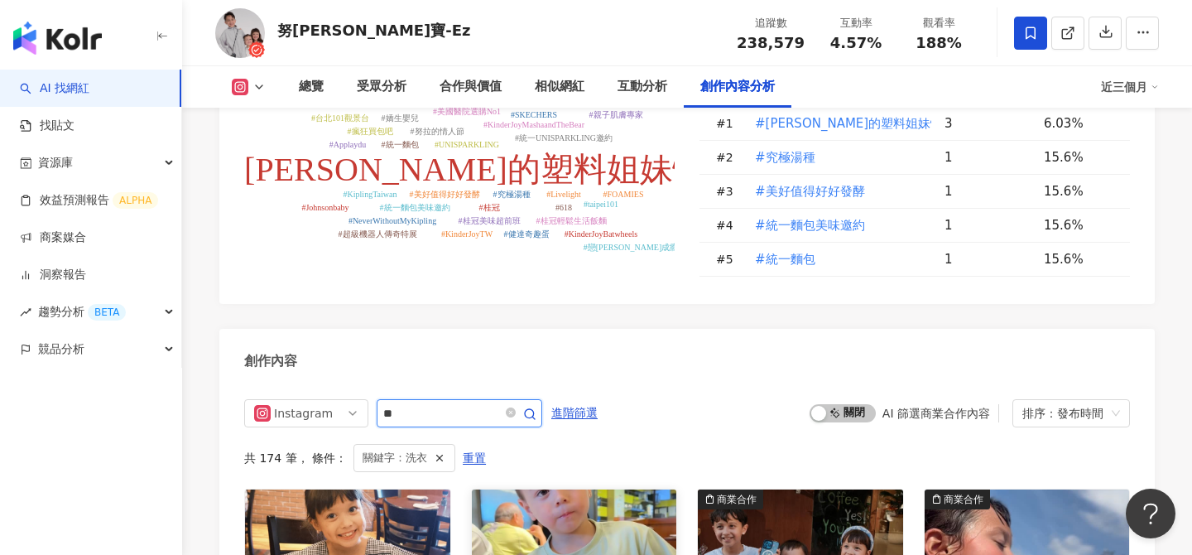
scroll to position [5131, 0]
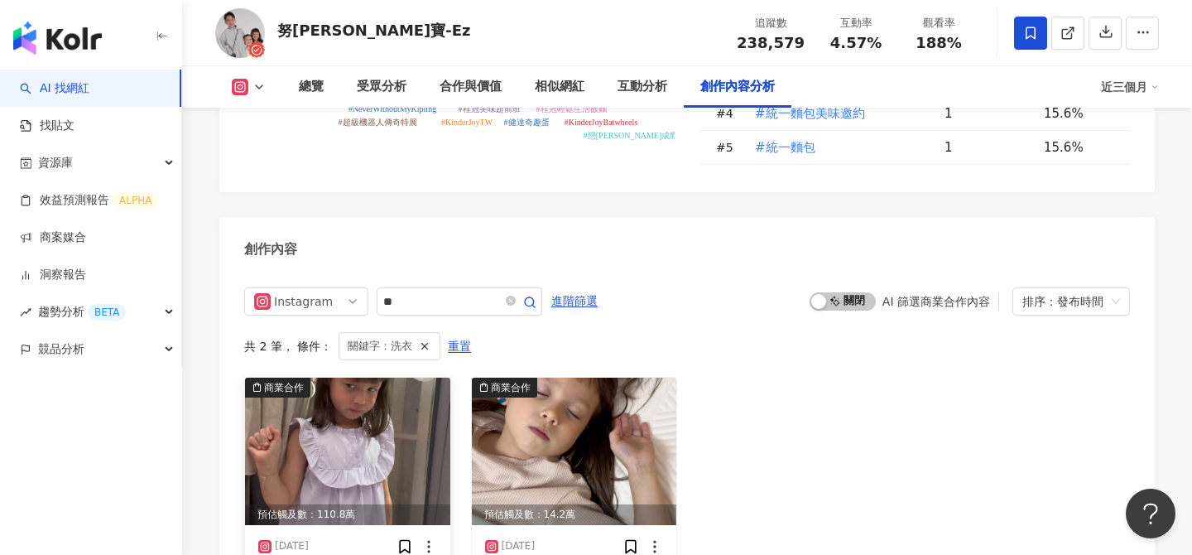
click at [392, 377] on img at bounding box center [347, 450] width 205 height 147
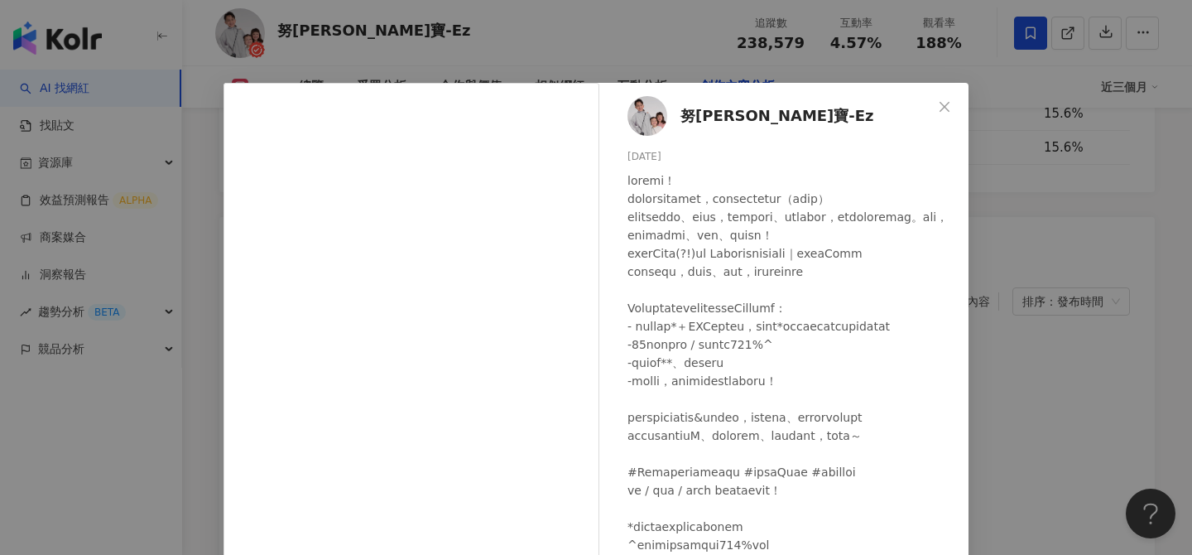
scroll to position [12, 0]
click at [1054, 291] on div "努[PERSON_NAME]寶-Ez [DATE] 8,008 43 154萬 查看原始貼文" at bounding box center [596, 277] width 1192 height 555
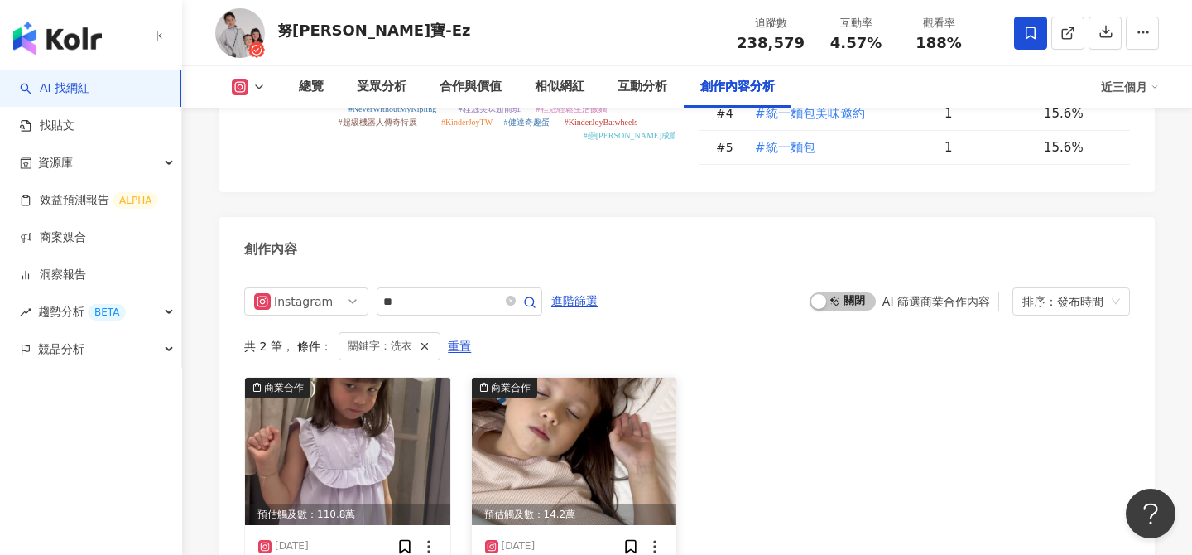
click at [613, 377] on img at bounding box center [574, 450] width 205 height 147
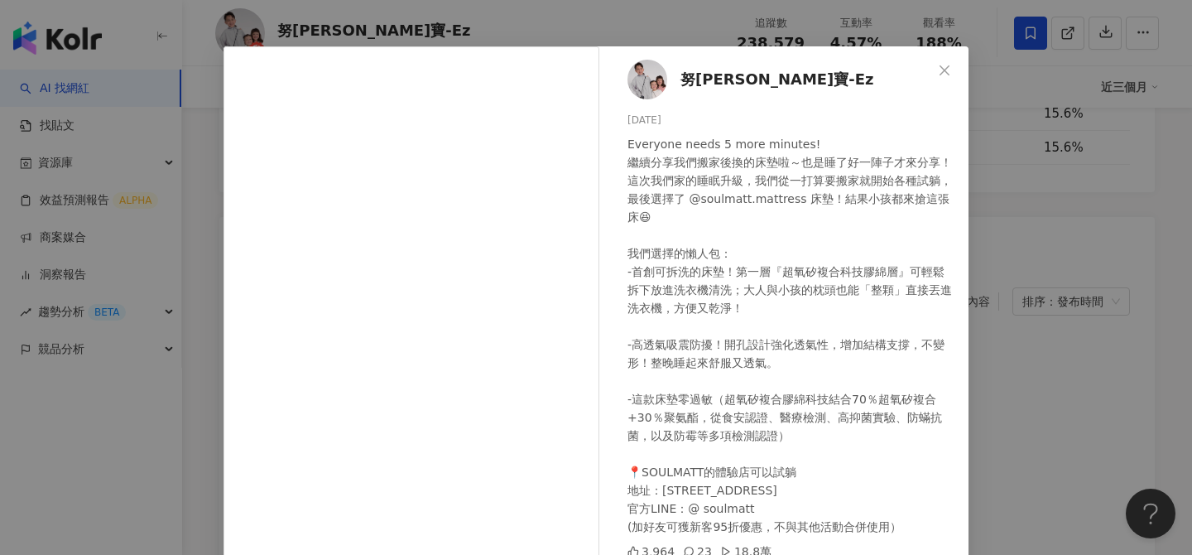
scroll to position [188, 0]
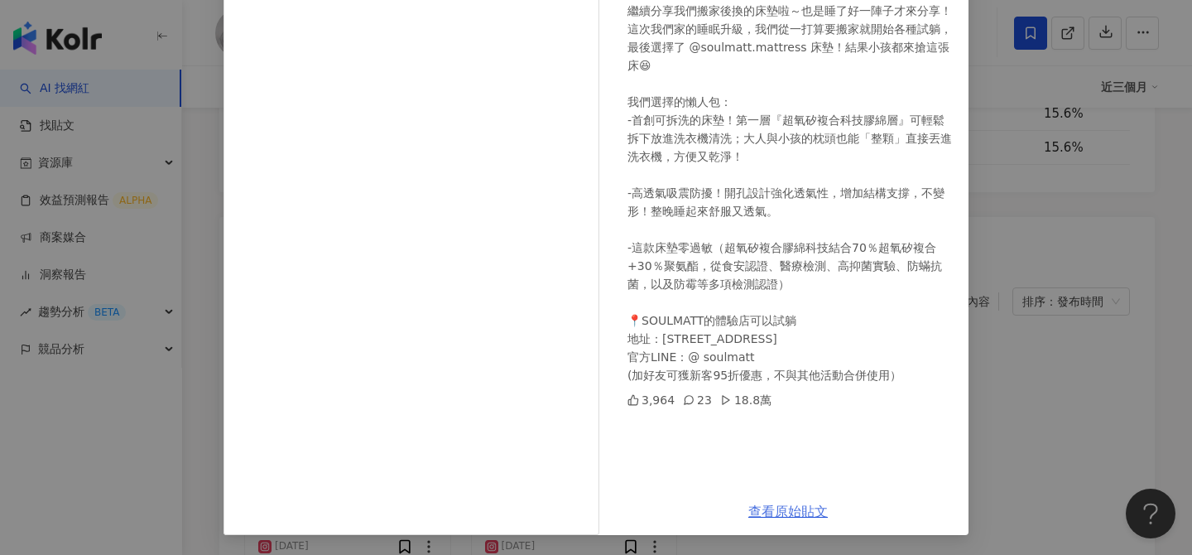
click at [803, 511] on link "查看原始貼文" at bounding box center [787, 511] width 79 height 16
click at [1072, 176] on div "努拉-米寶-Ez 2024/12/11 3,964 23 18.8萬 查看原始貼文" at bounding box center [596, 277] width 1192 height 555
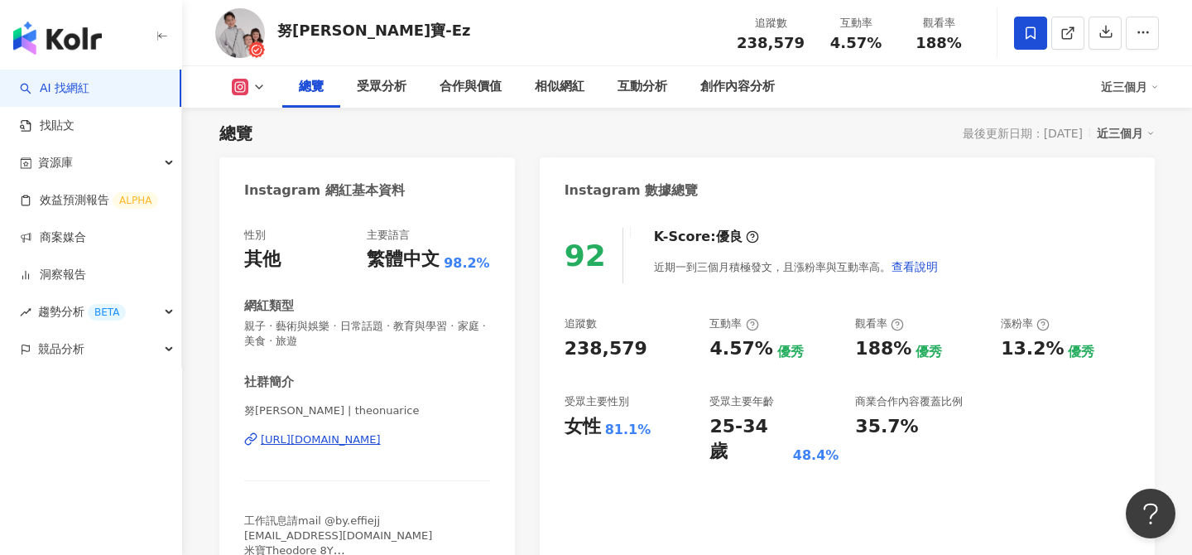
scroll to position [108, 0]
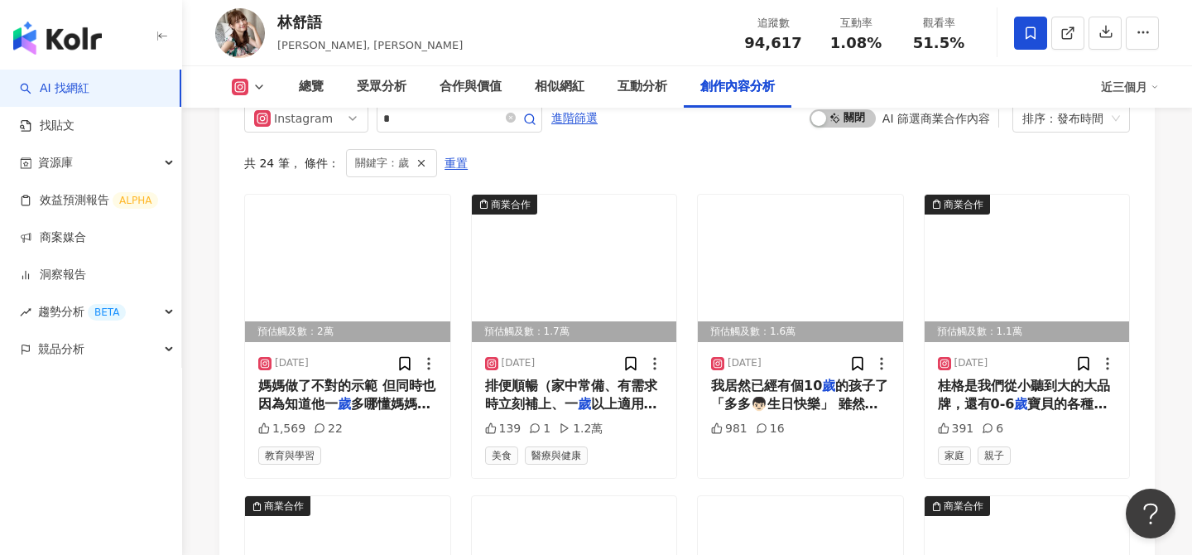
scroll to position [5140, 0]
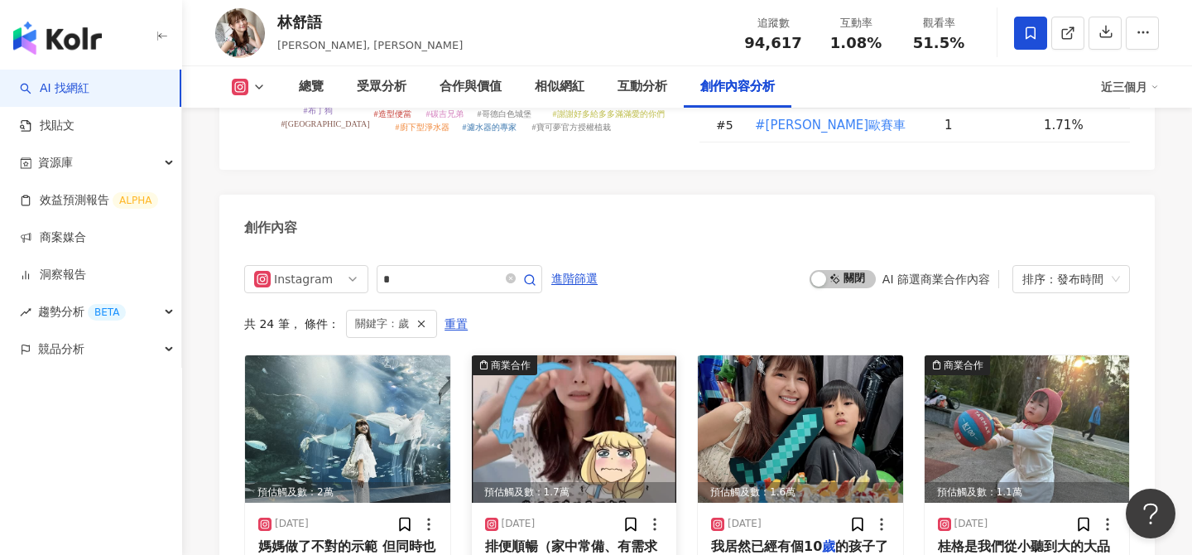
click at [607, 355] on img at bounding box center [574, 428] width 205 height 147
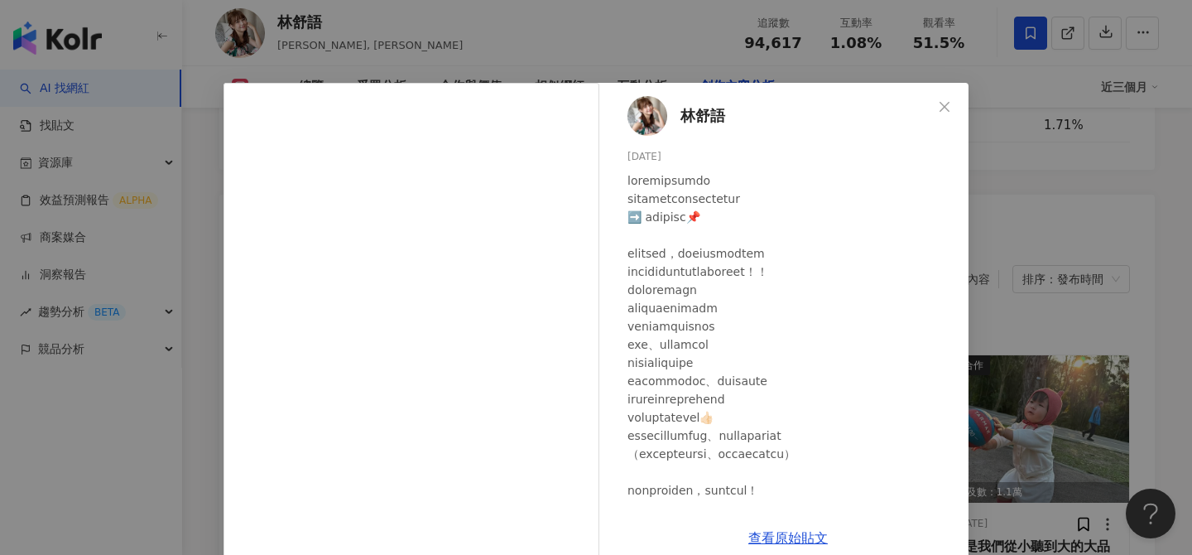
click at [1050, 276] on div "林舒語 2025/8/1 139 1 1.2萬 查看原始貼文" at bounding box center [596, 277] width 1192 height 555
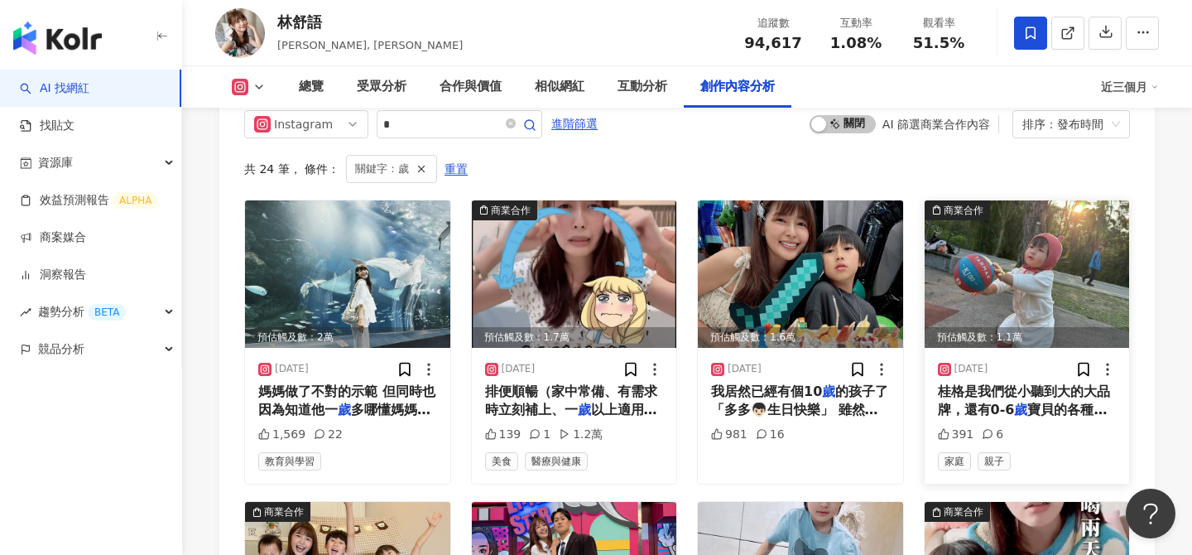
scroll to position [5475, 0]
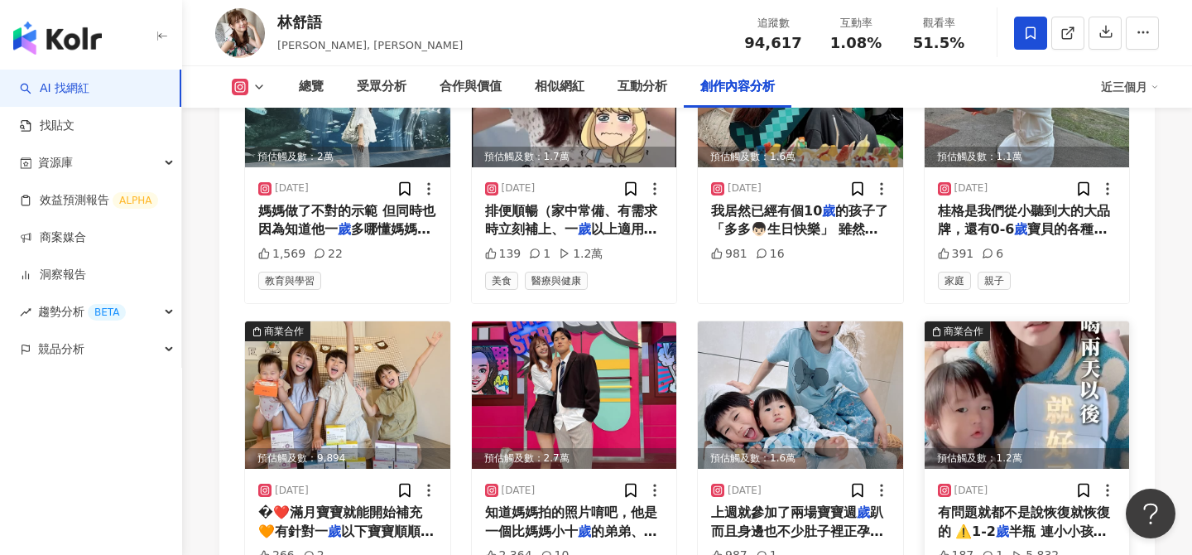
click at [1038, 321] on img at bounding box center [1027, 394] width 205 height 147
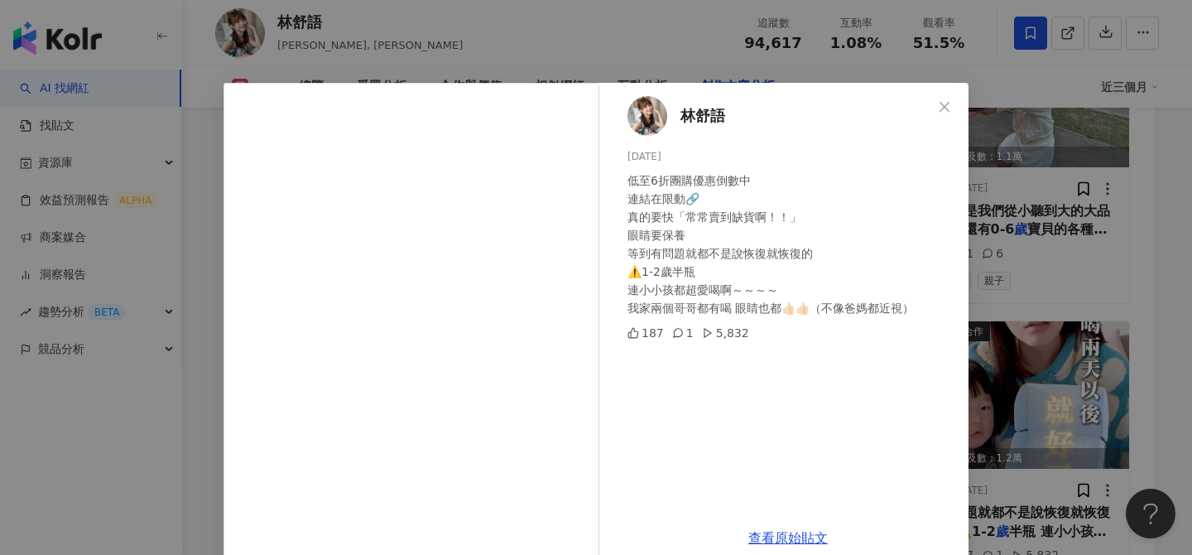
click at [982, 266] on div "林舒語 2025/4/9 低至6折團購優惠倒數中 連結在限動🔗 真的要快「常常賣到缺貨啊！！」 眼睛要保養 等到有問題就都不是說恢復就恢復的 ⚠️1-2歲半瓶…" at bounding box center [596, 277] width 1192 height 555
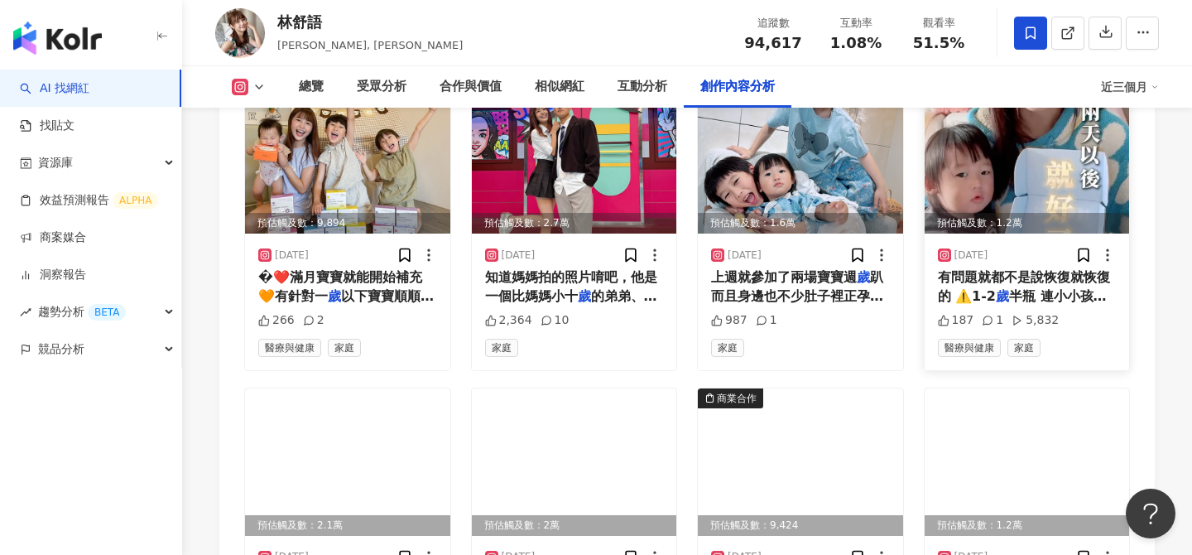
scroll to position [5711, 0]
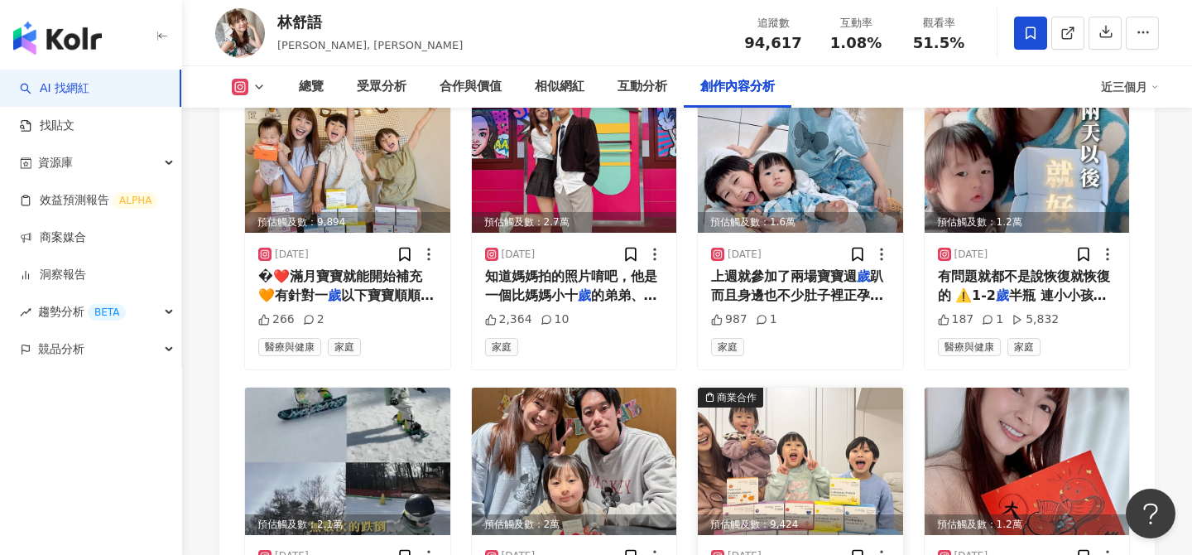
click at [722, 514] on div "預估觸及數：9,424" at bounding box center [800, 524] width 205 height 21
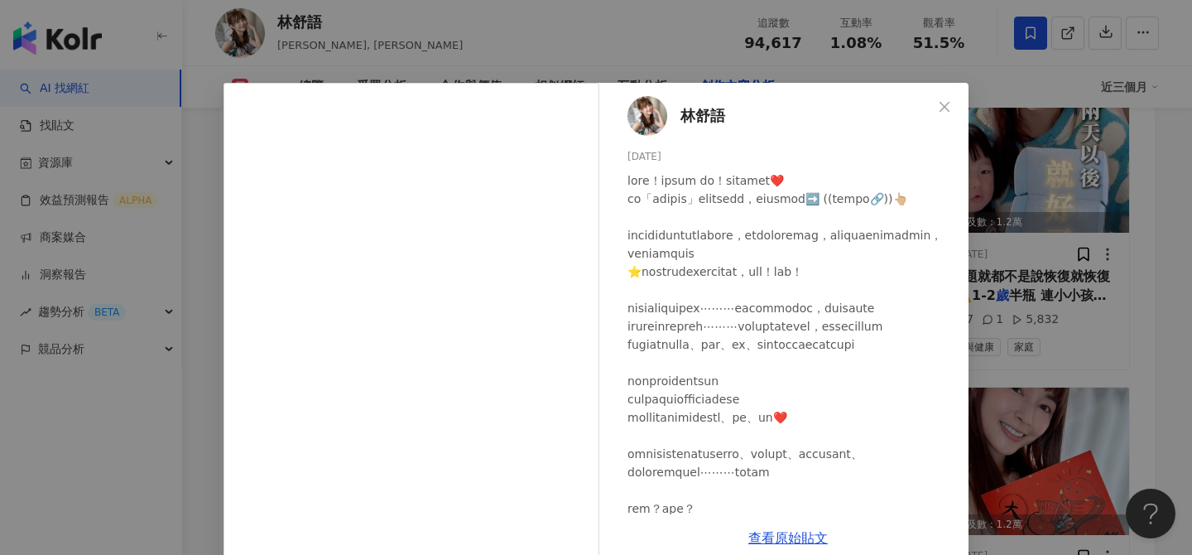
click at [1045, 254] on div "林舒語 2025/2/14 206 查看原始貼文" at bounding box center [596, 277] width 1192 height 555
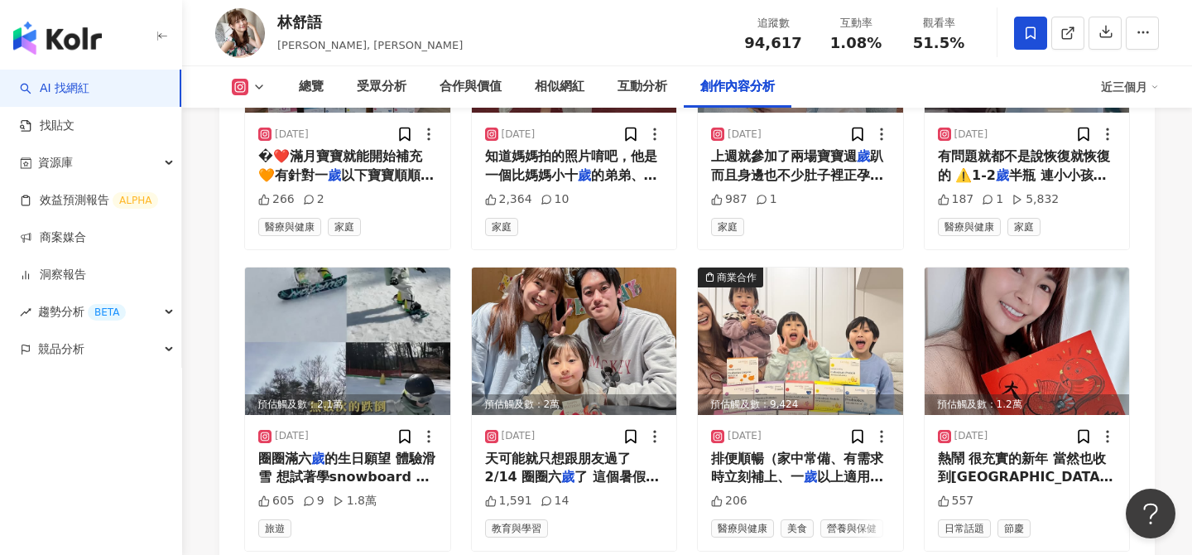
scroll to position [5809, 0]
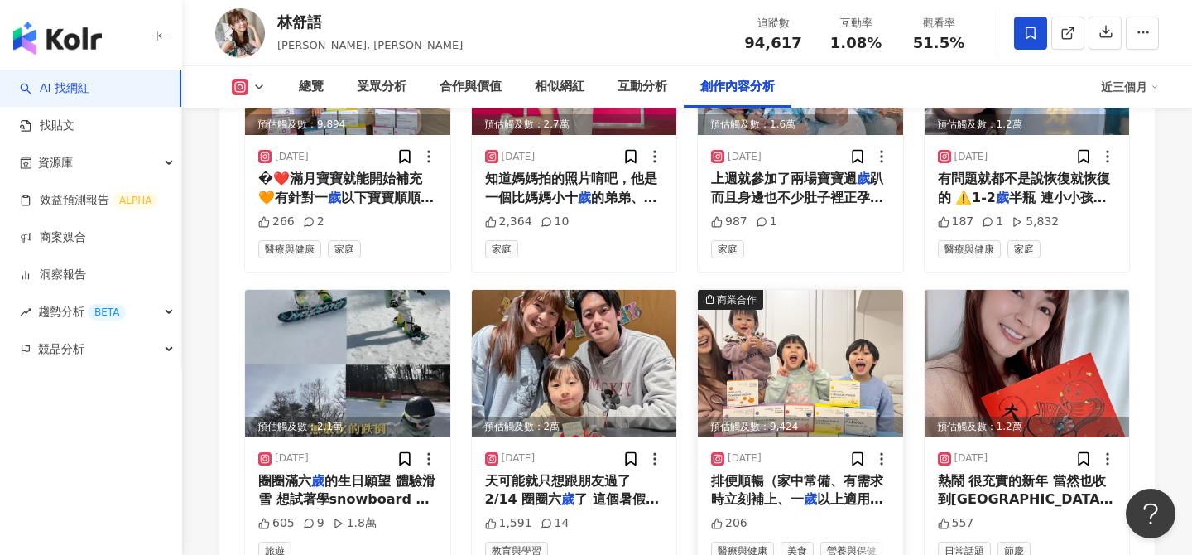
click at [741, 290] on img at bounding box center [800, 363] width 205 height 147
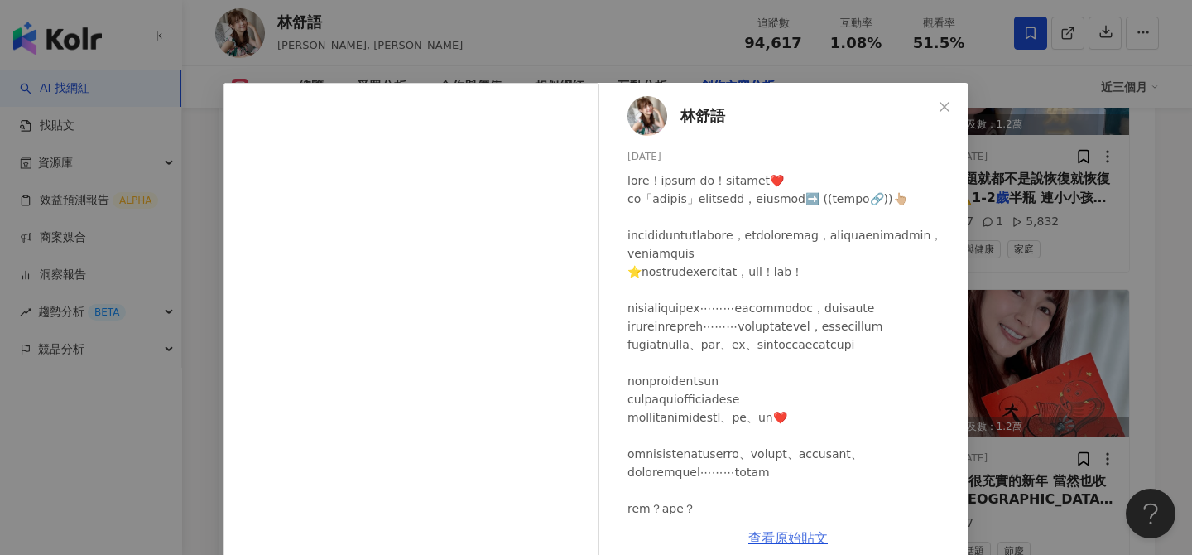
click at [796, 537] on link "查看原始貼文" at bounding box center [787, 538] width 79 height 16
click at [1074, 228] on div "林舒語 2025/2/14 206 查看原始貼文" at bounding box center [596, 277] width 1192 height 555
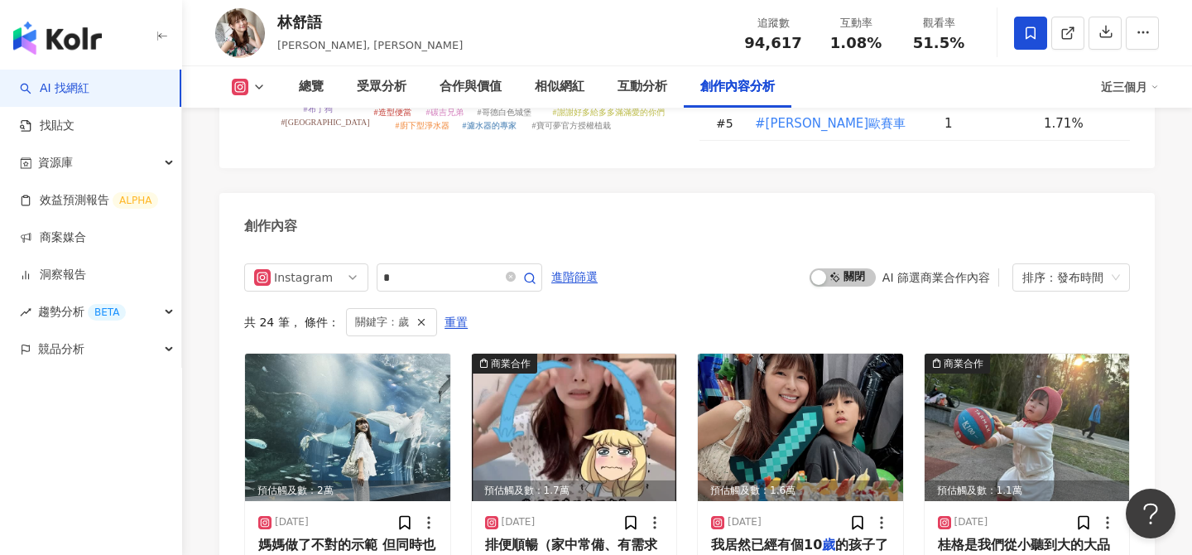
scroll to position [4811, 0]
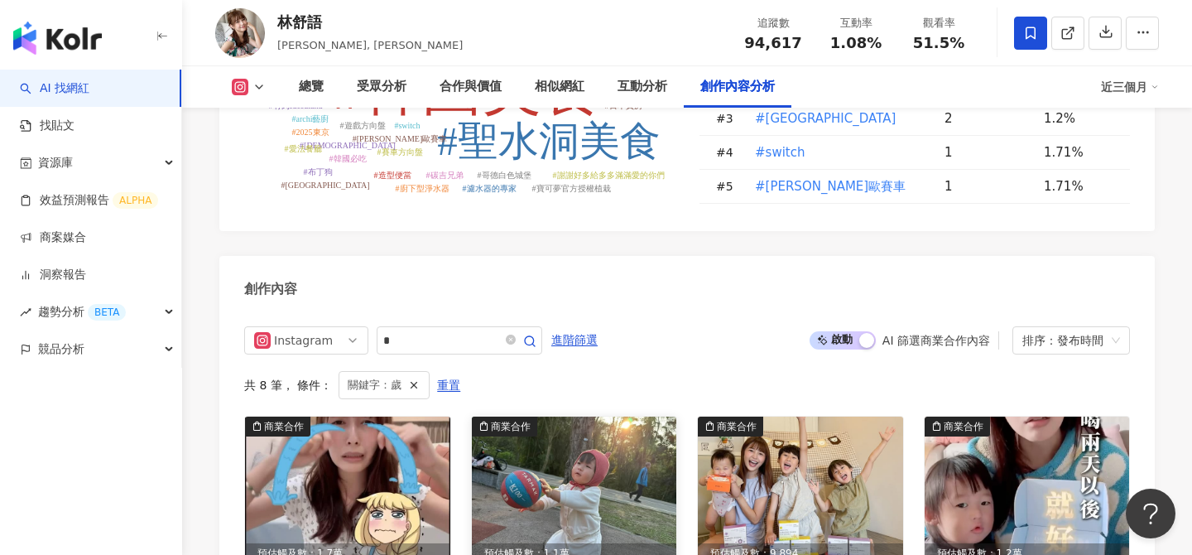
click at [596, 416] on img at bounding box center [574, 489] width 205 height 147
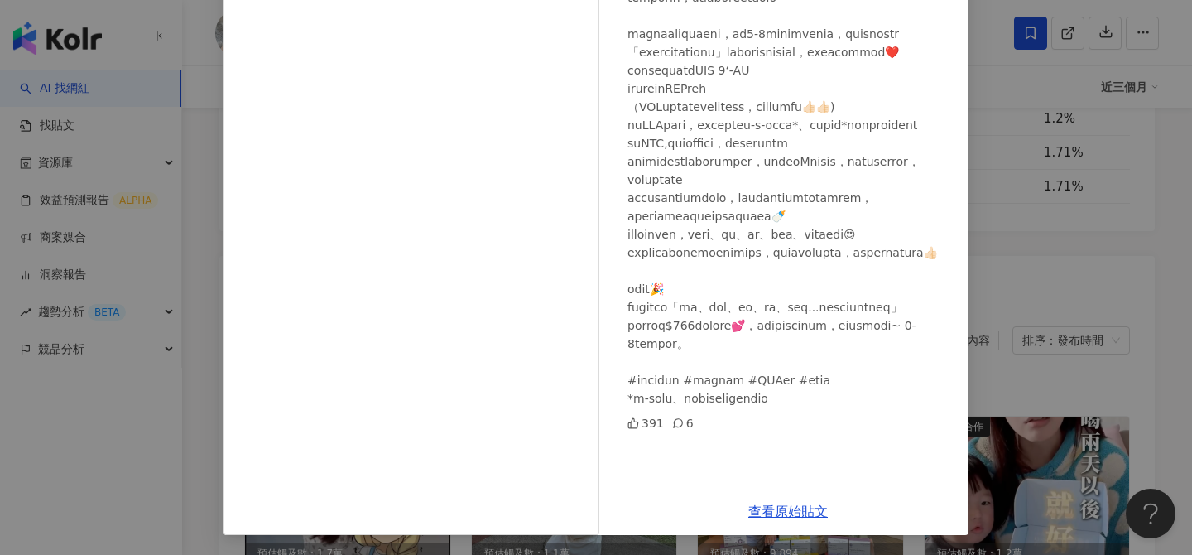
scroll to position [5089, 0]
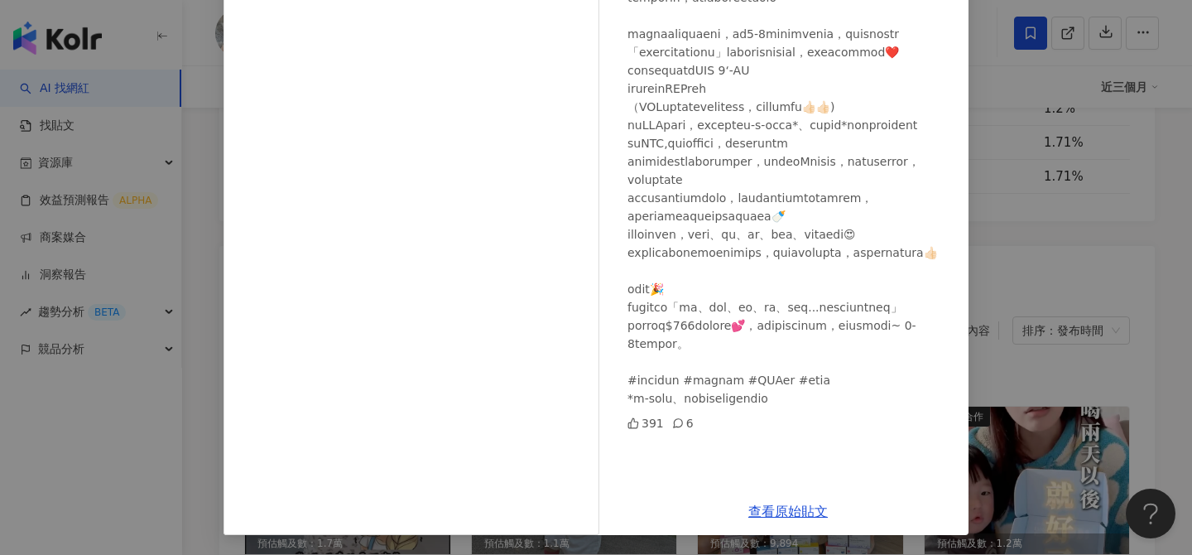
click at [1095, 212] on div "林舒語 2025/6/26 391 6 查看原始貼文" at bounding box center [596, 277] width 1192 height 555
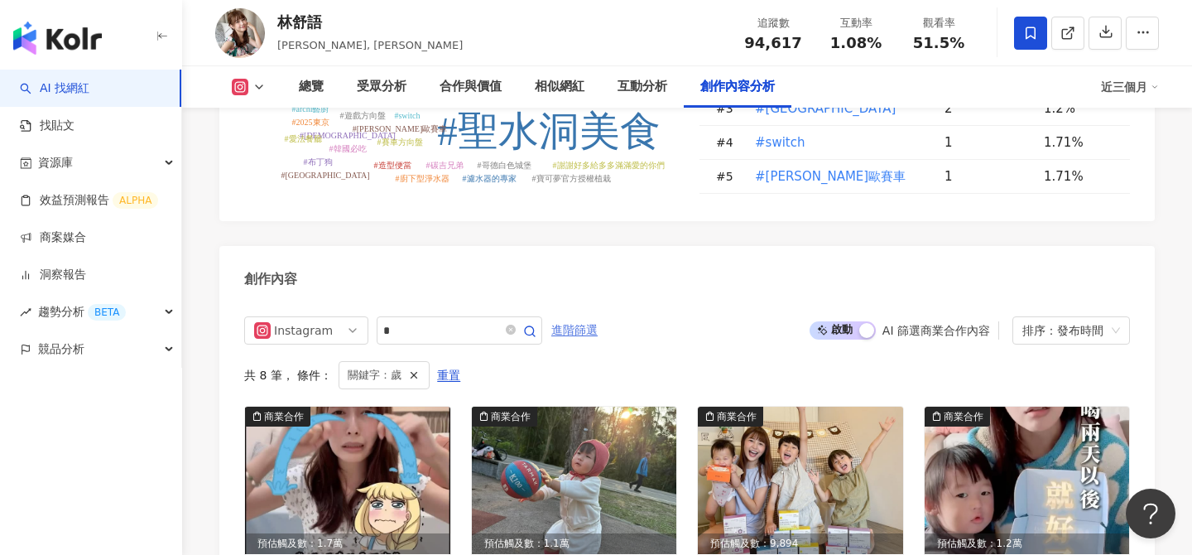
click at [579, 317] on span "進階篩選" at bounding box center [574, 330] width 46 height 26
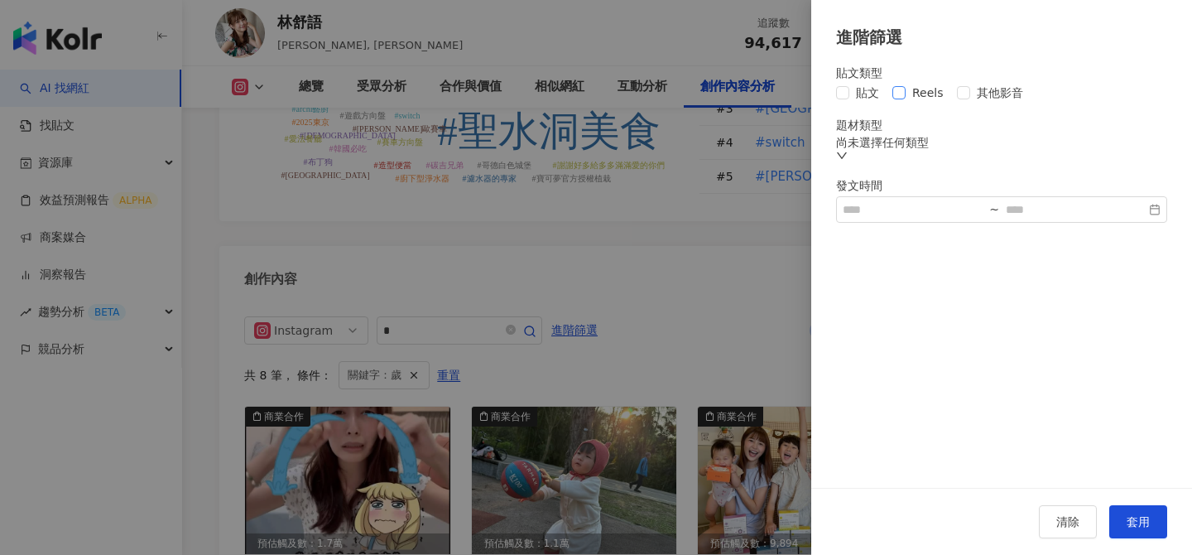
click at [931, 90] on span "Reels" at bounding box center [928, 93] width 45 height 18
click at [1152, 529] on button "套用" at bounding box center [1138, 521] width 58 height 33
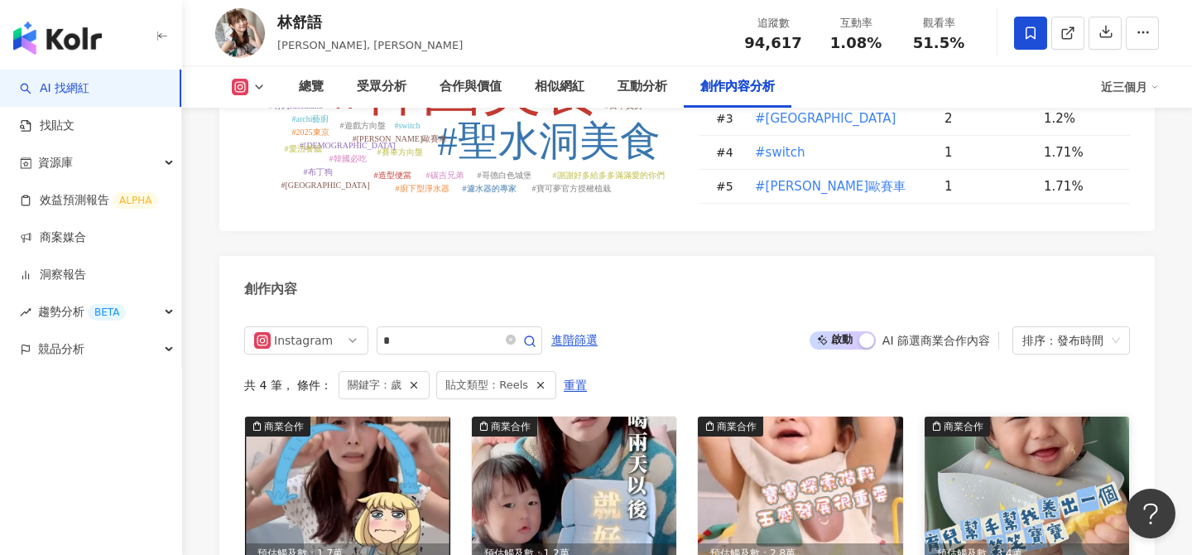
click at [1031, 416] on img at bounding box center [1027, 489] width 205 height 147
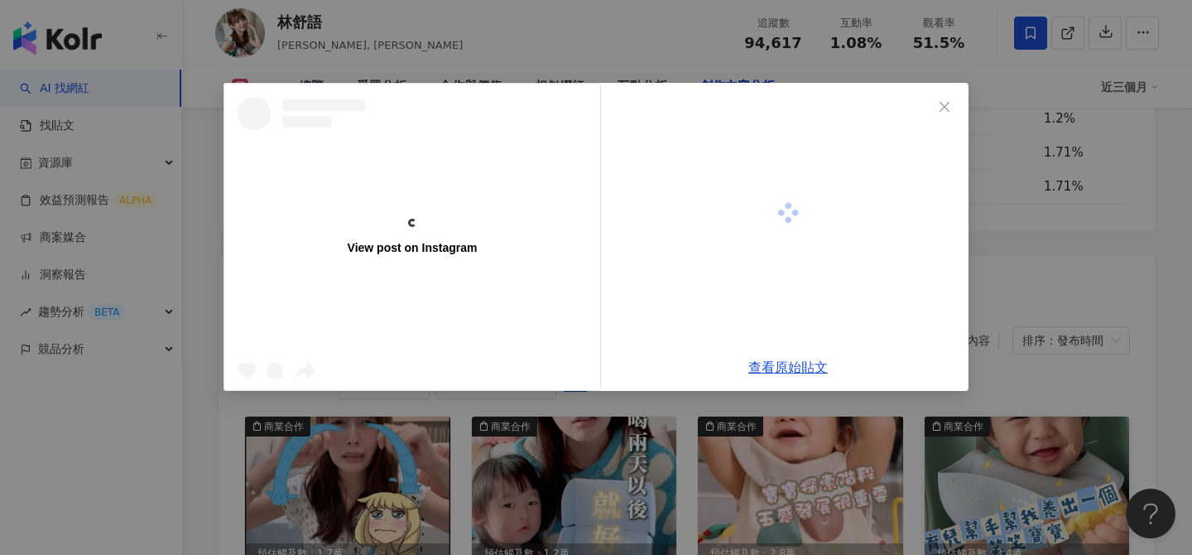
click at [1031, 373] on div "View post on Instagram 查看原始貼文" at bounding box center [596, 277] width 1192 height 555
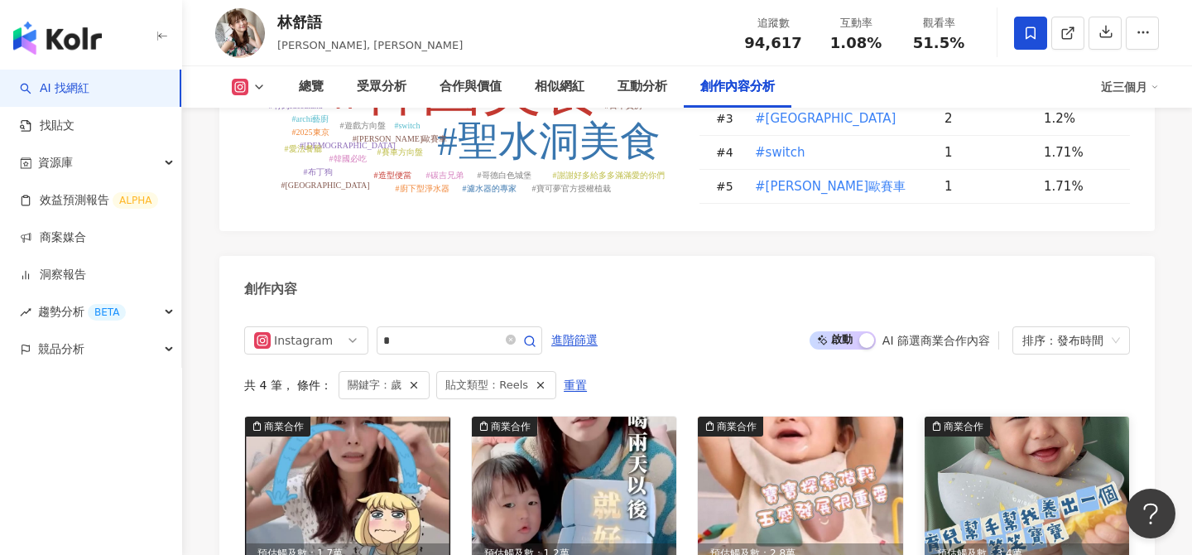
click at [1004, 416] on img at bounding box center [1027, 489] width 205 height 147
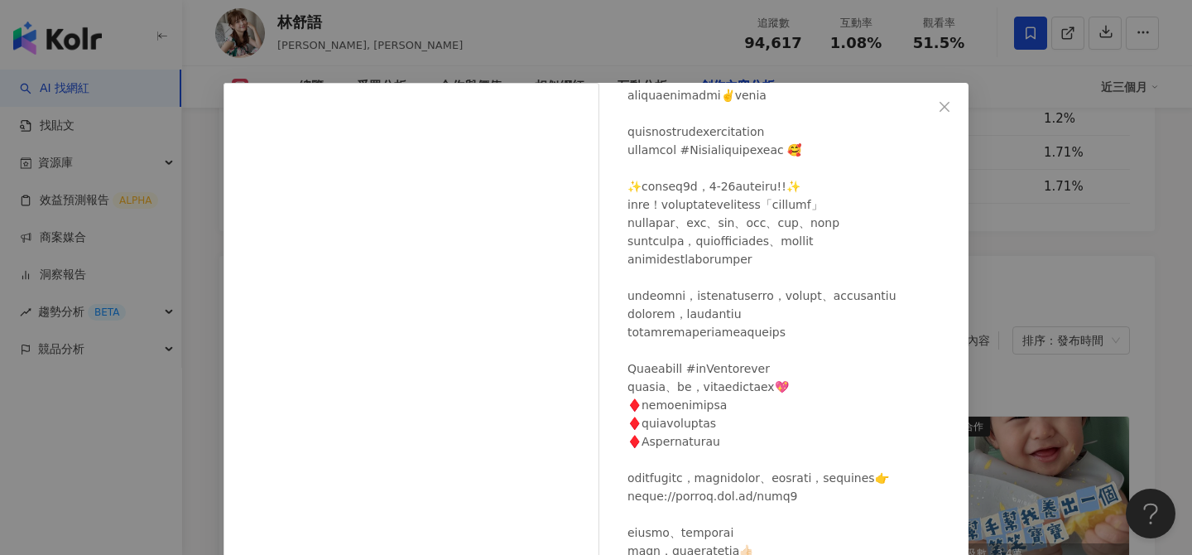
scroll to position [231, 0]
click at [1030, 352] on div "林舒語 2024/9/13 466 1 3.7萬 查看原始貼文" at bounding box center [596, 277] width 1192 height 555
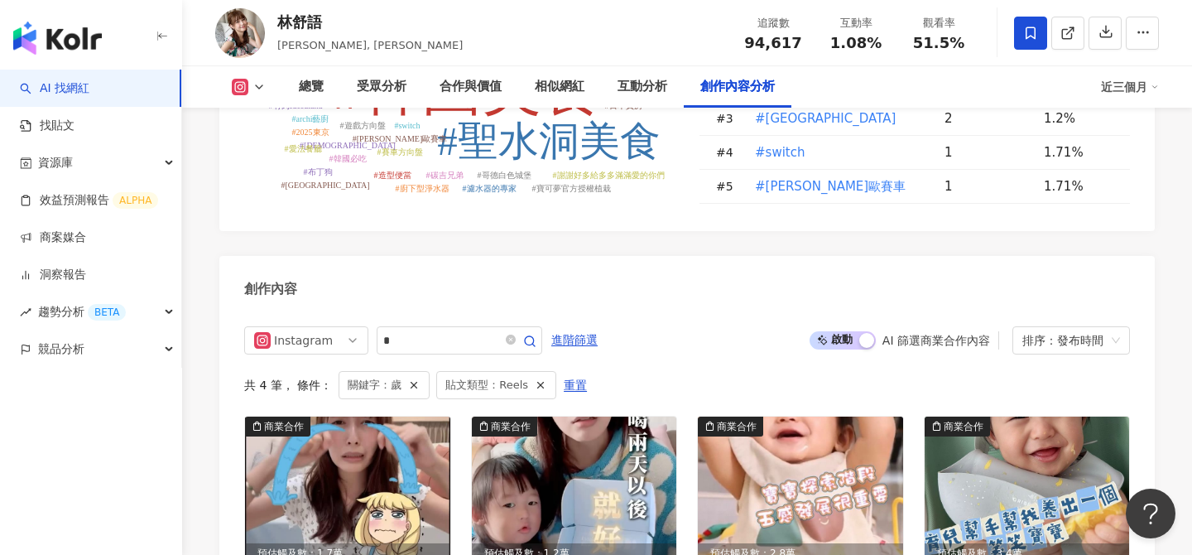
click at [295, 22] on div "林舒語" at bounding box center [369, 22] width 185 height 21
copy div "林舒語"
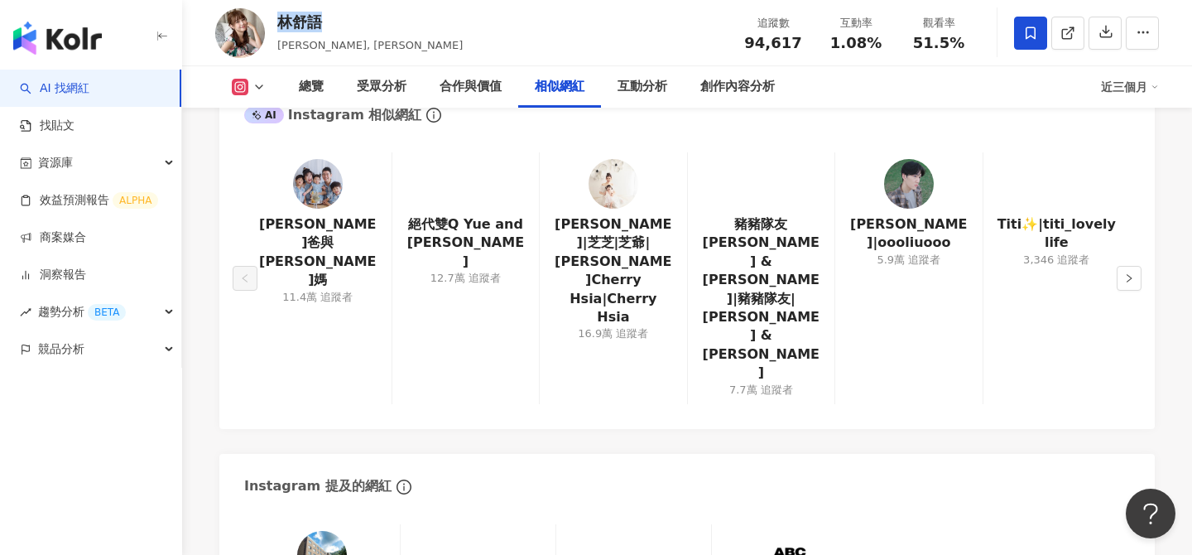
scroll to position [2661, 0]
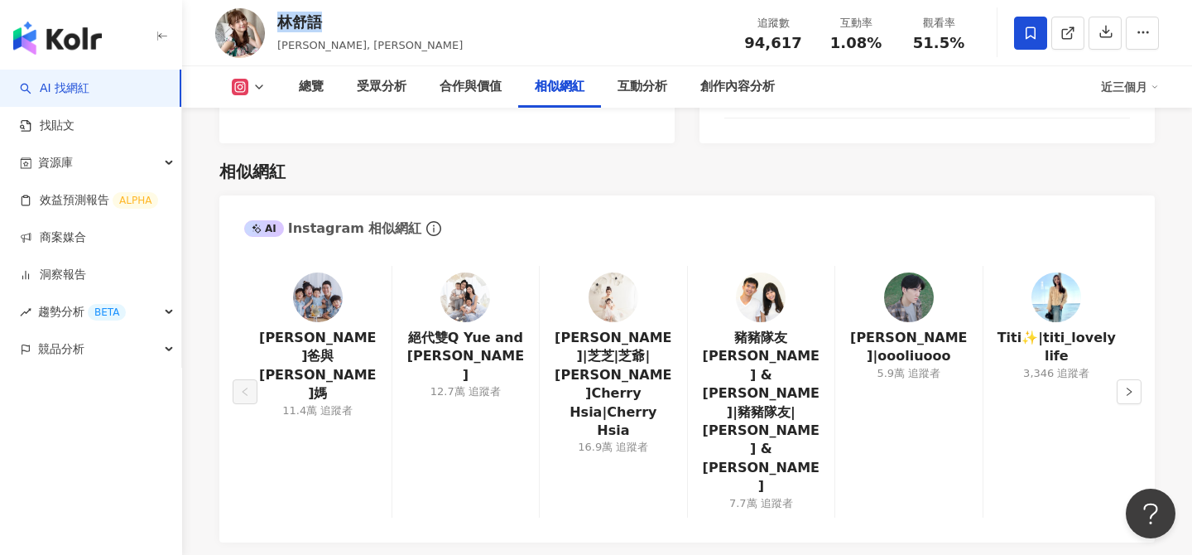
click at [621, 293] on img at bounding box center [614, 297] width 50 height 50
click at [1123, 379] on button "button" at bounding box center [1129, 391] width 25 height 25
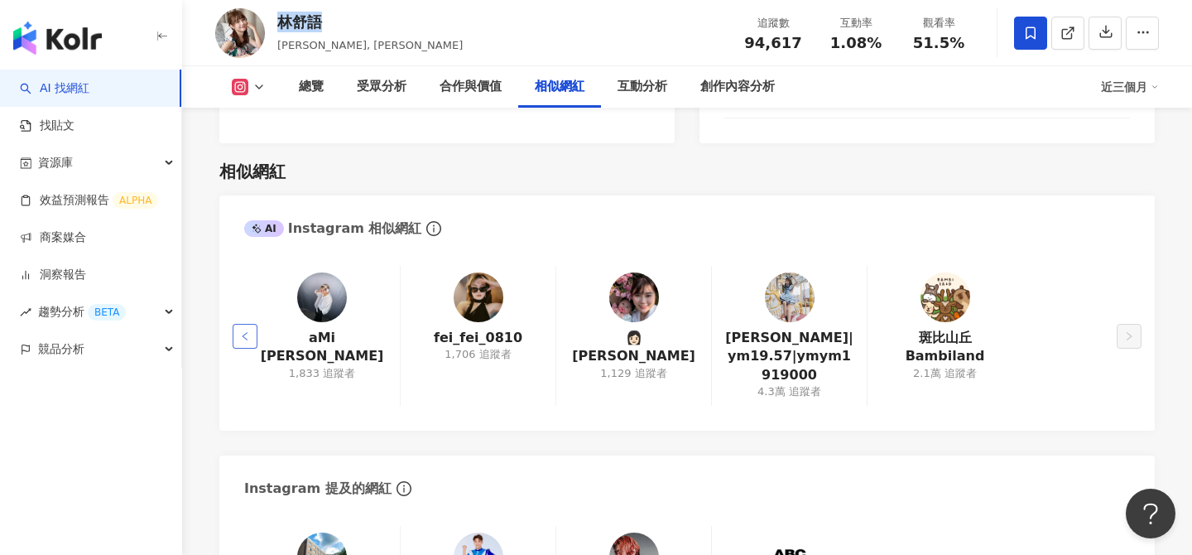
click at [245, 330] on button "button" at bounding box center [245, 336] width 25 height 25
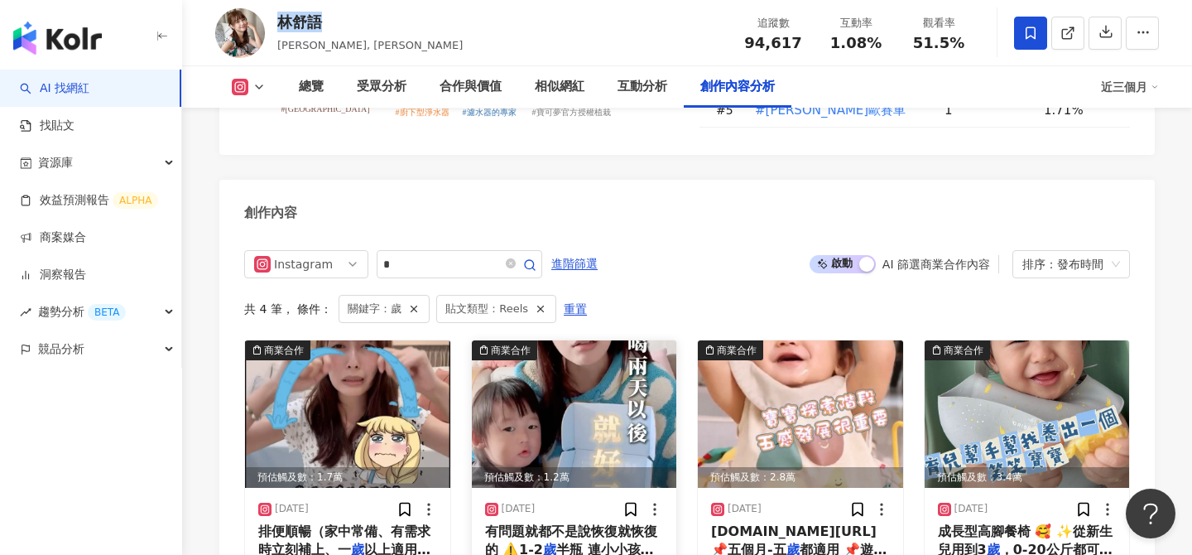
scroll to position [5149, 0]
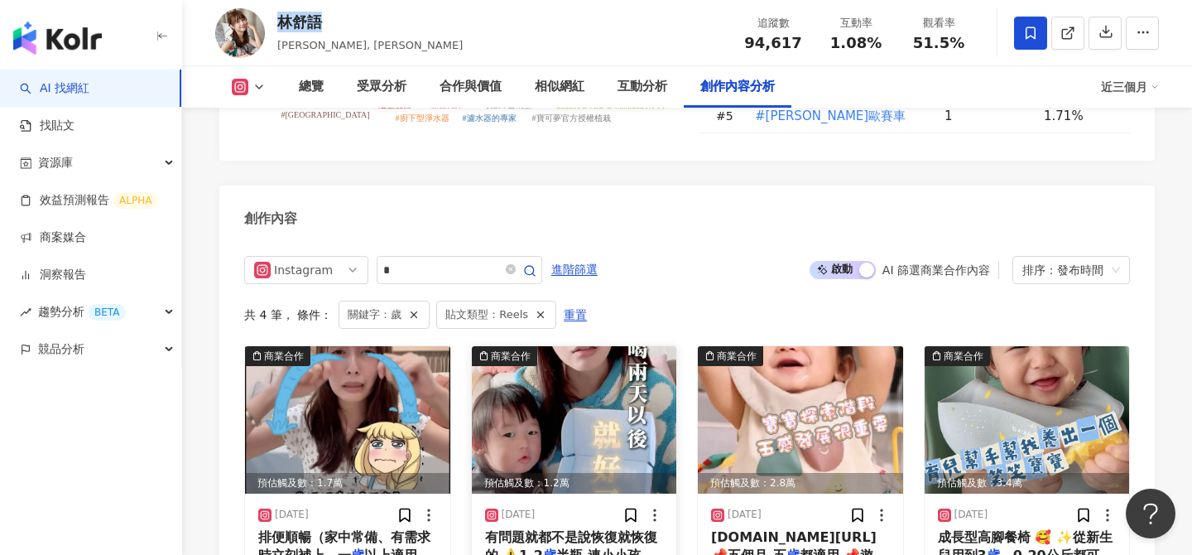
click at [608, 346] on img at bounding box center [574, 419] width 205 height 147
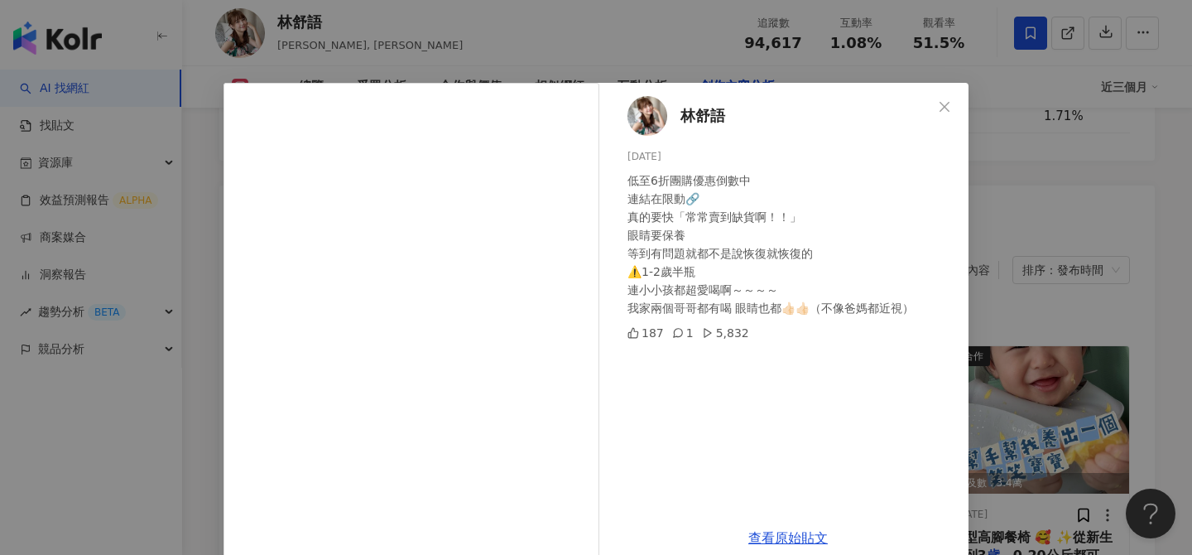
click at [1088, 259] on div "林舒語 2025/4/9 低至6折團購優惠倒數中 連結在限動🔗 真的要快「常常賣到缺貨啊！！」 眼睛要保養 等到有問題就都不是說恢復就恢復的 ⚠️1-2歲半瓶…" at bounding box center [596, 277] width 1192 height 555
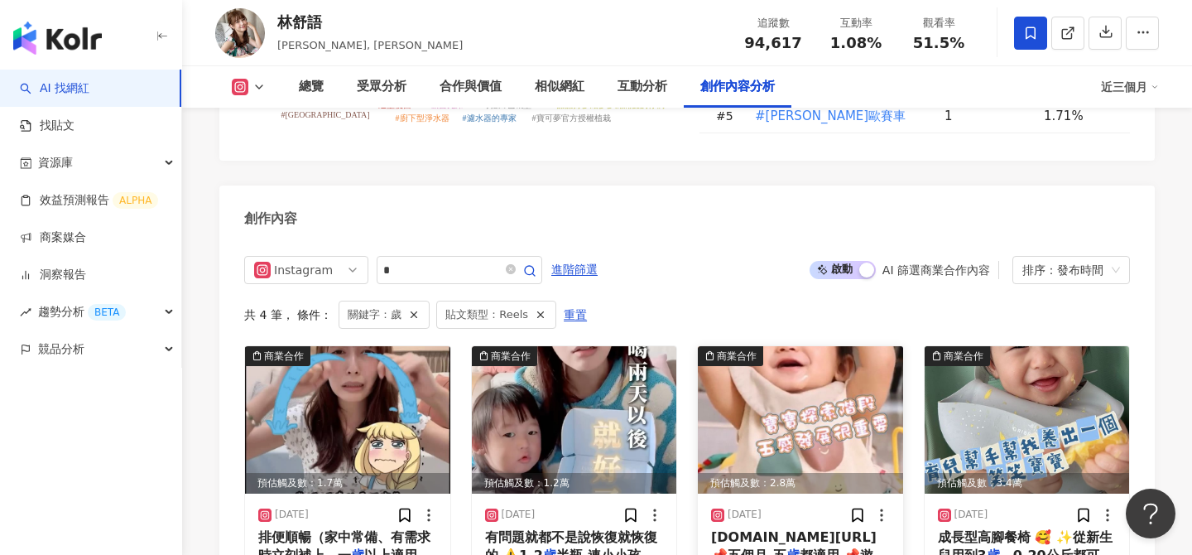
click at [795, 346] on img at bounding box center [800, 419] width 205 height 147
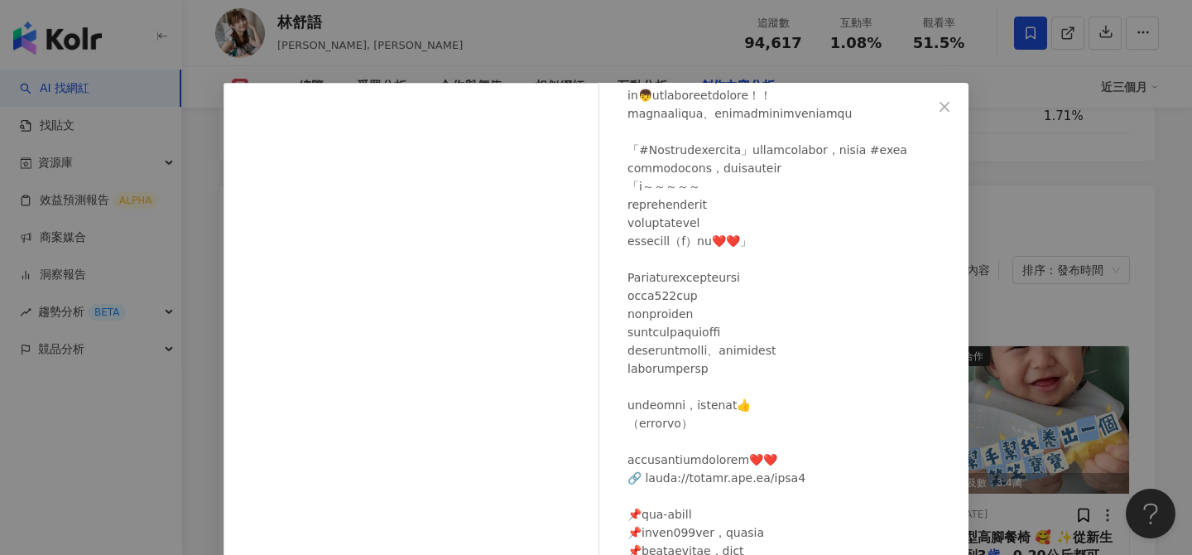
scroll to position [188, 0]
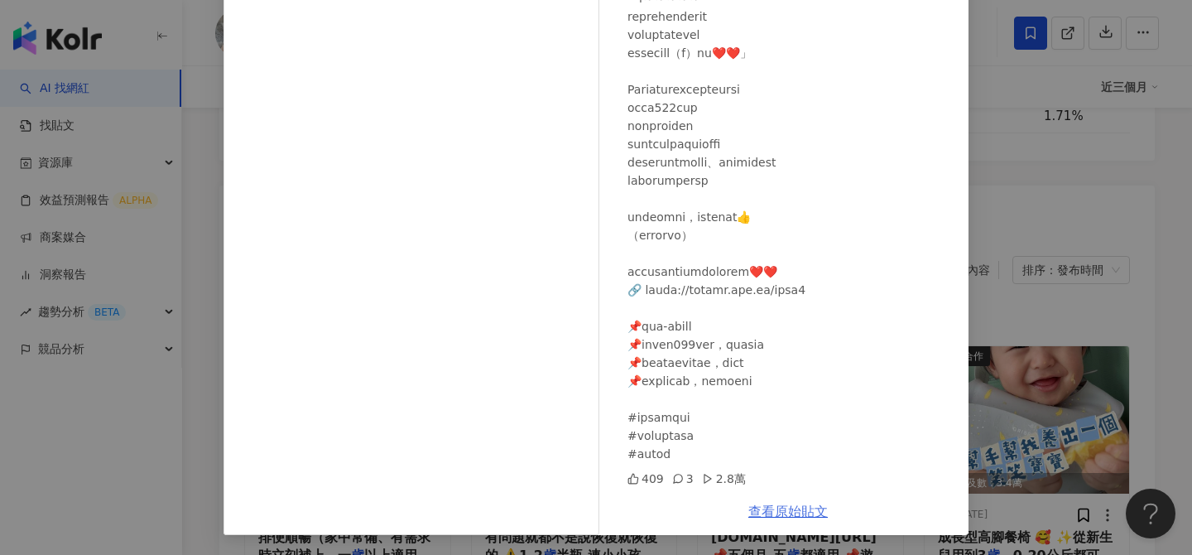
click at [790, 511] on link "查看原始貼文" at bounding box center [787, 511] width 79 height 16
click at [1015, 360] on div "林舒語 2024/9/20 409 3 2.8萬 查看原始貼文" at bounding box center [596, 277] width 1192 height 555
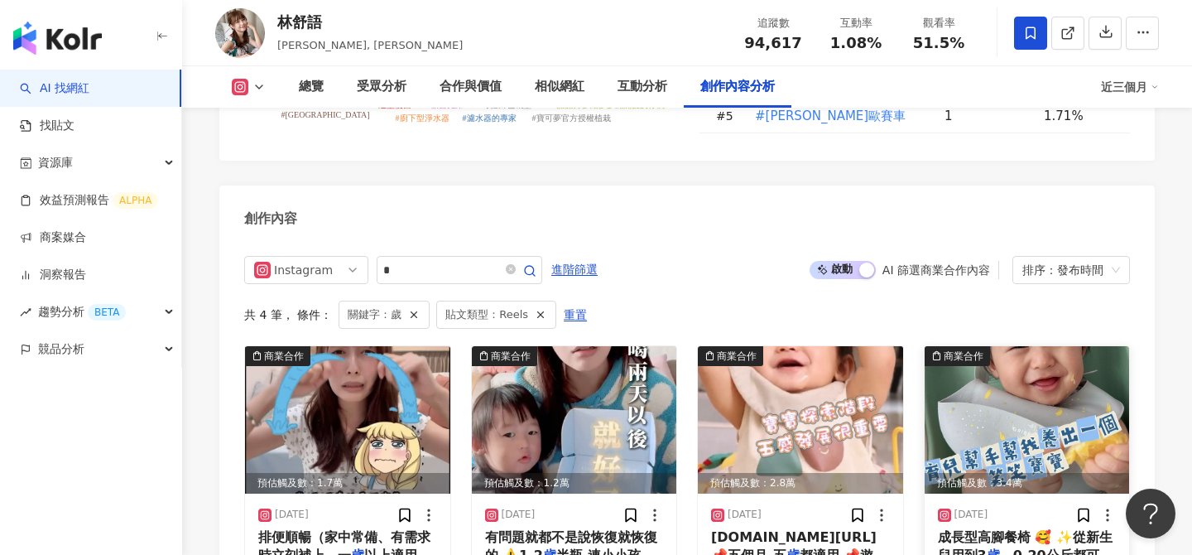
click at [1036, 346] on img at bounding box center [1027, 419] width 205 height 147
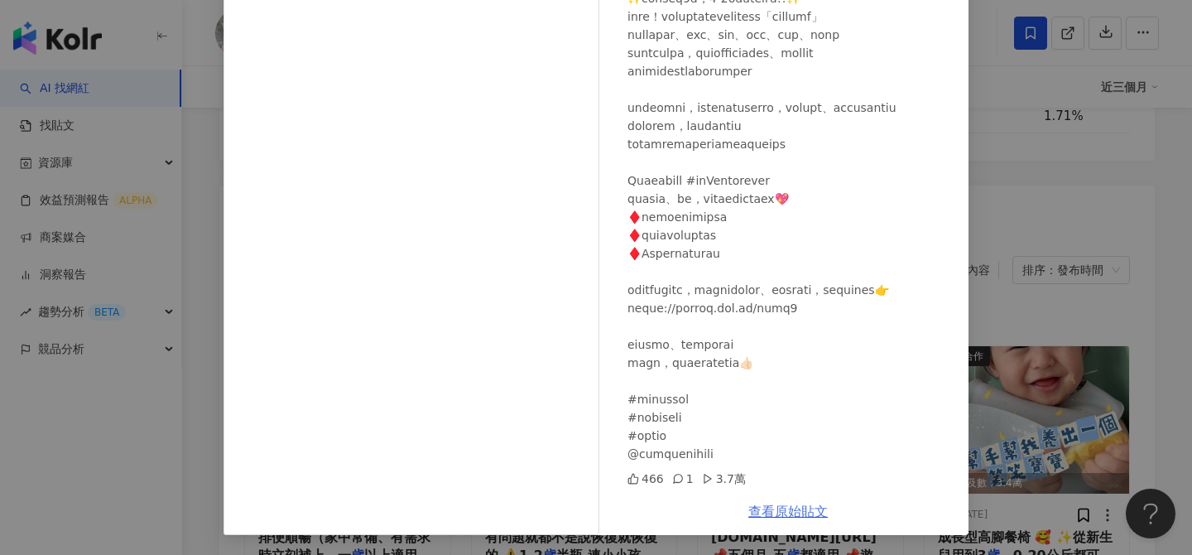
click at [783, 509] on link "查看原始貼文" at bounding box center [787, 511] width 79 height 16
click at [1120, 195] on div "林舒語 2024/9/13 466 1 3.7萬 查看原始貼文" at bounding box center [596, 277] width 1192 height 555
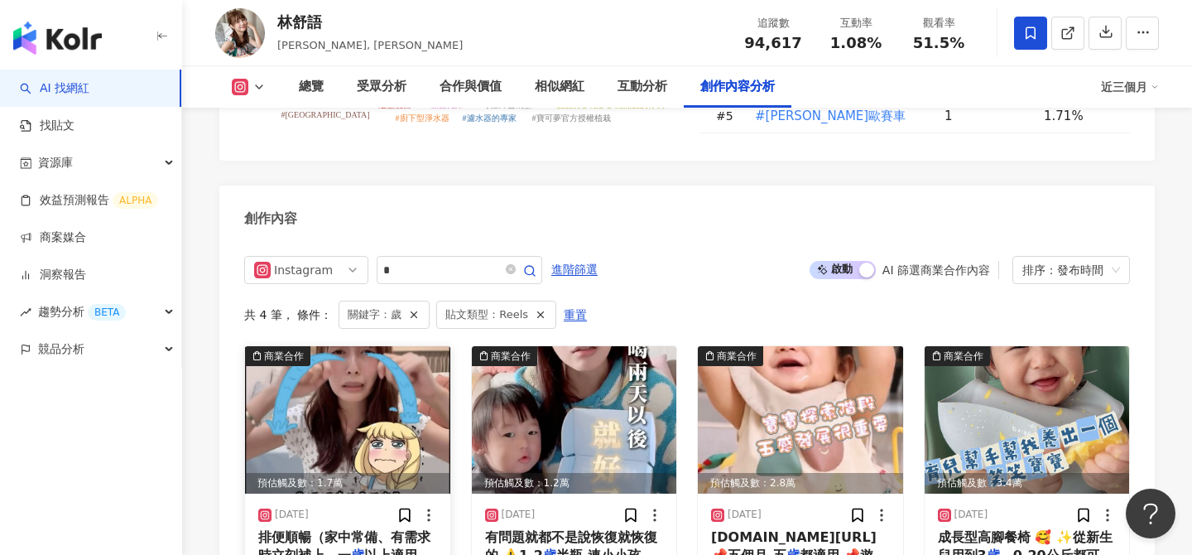
click at [363, 346] on img at bounding box center [347, 419] width 205 height 147
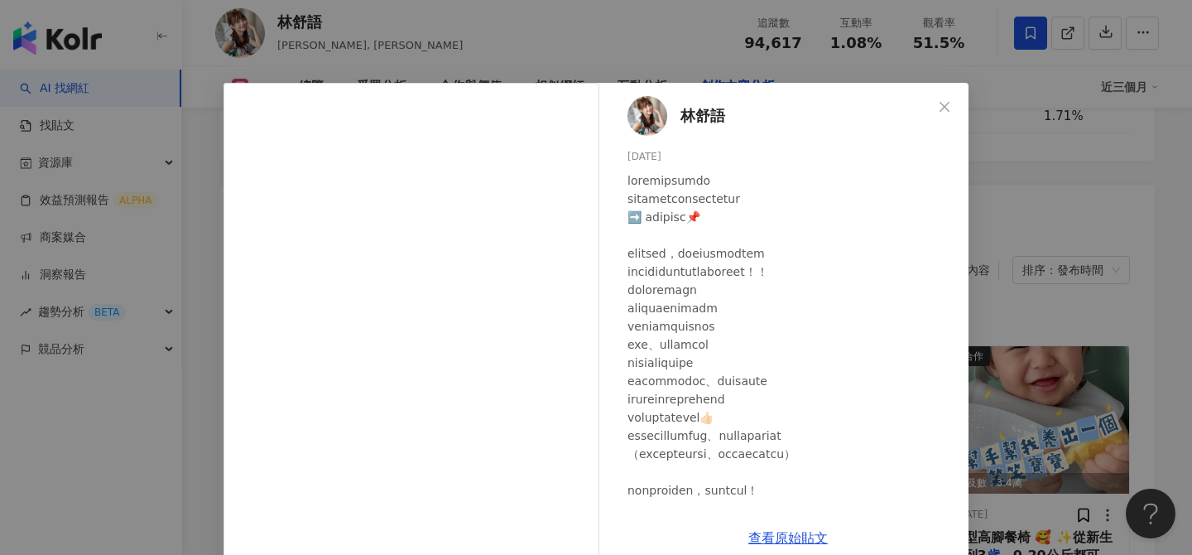
click at [1048, 262] on div "林舒語 2025/8/1 139 1 1.2萬 查看原始貼文" at bounding box center [596, 277] width 1192 height 555
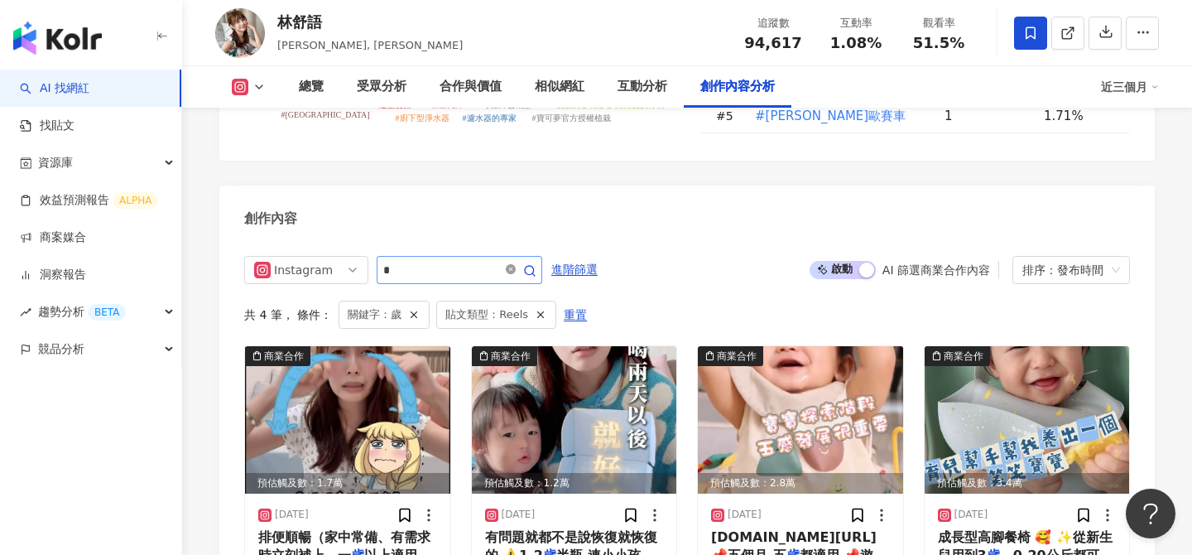
click at [516, 264] on icon "close-circle" at bounding box center [511, 269] width 10 height 10
click at [464, 260] on input "*" at bounding box center [441, 270] width 116 height 20
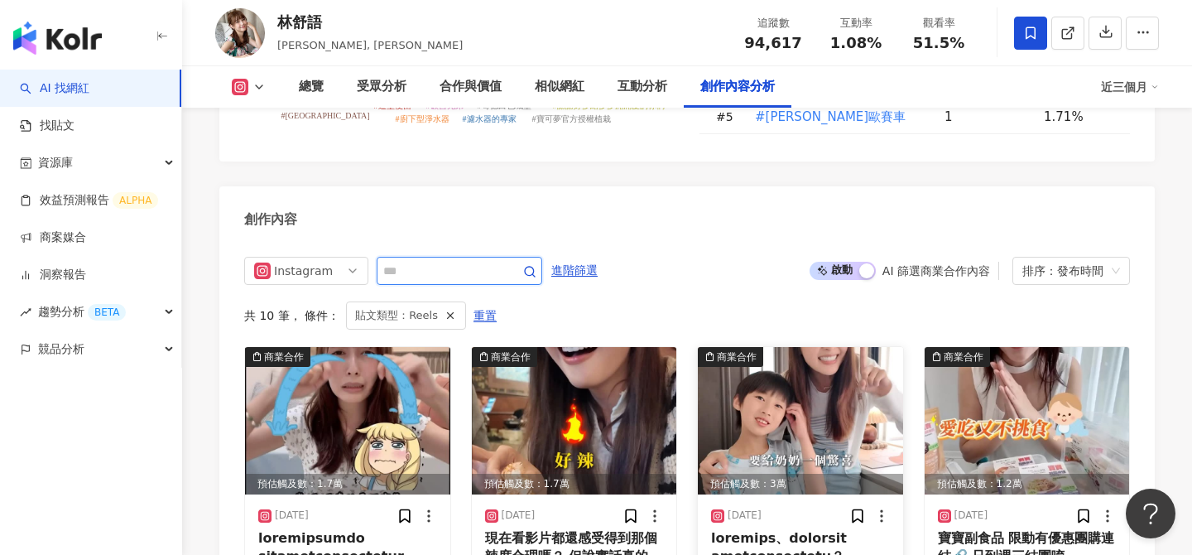
scroll to position [5186, 0]
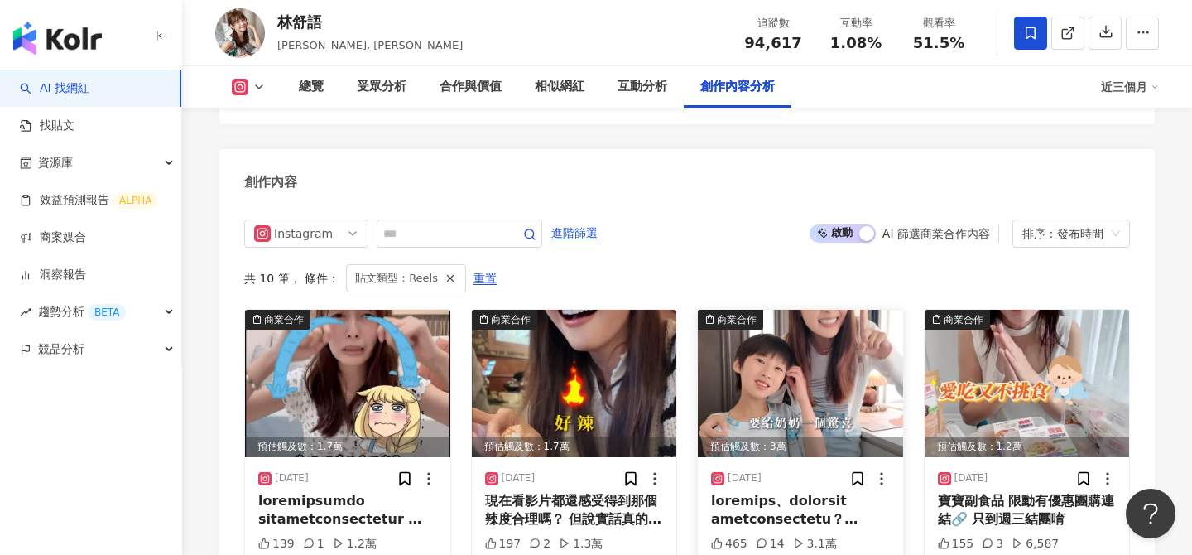
click at [824, 310] on img at bounding box center [800, 383] width 205 height 147
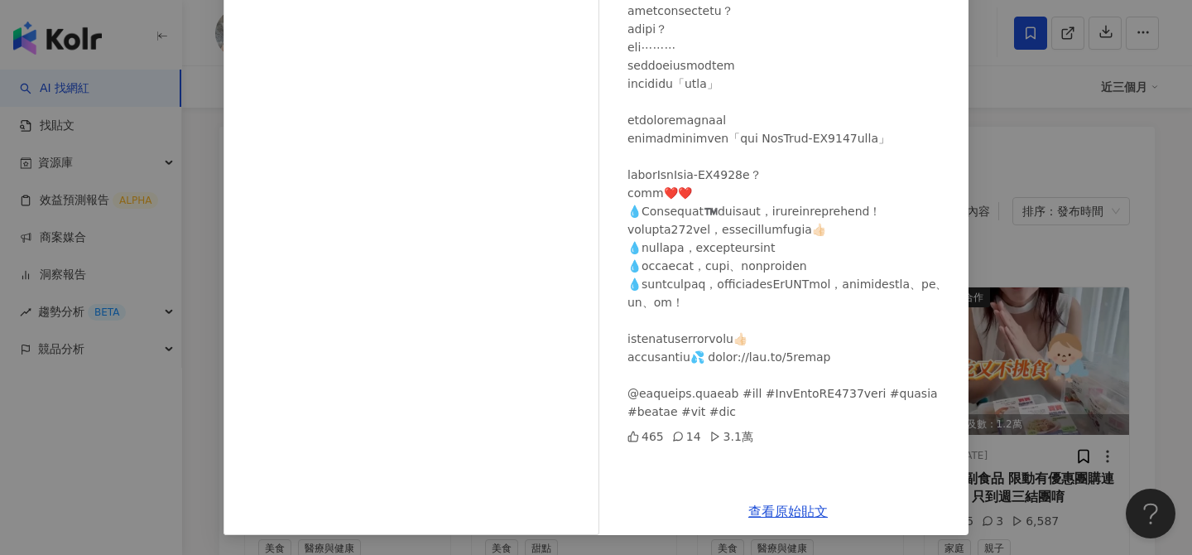
scroll to position [5210, 0]
click at [788, 510] on link "查看原始貼文" at bounding box center [787, 511] width 79 height 16
click at [1085, 310] on div "林舒語 2025/6/13 465 14 3.1萬 查看原始貼文" at bounding box center [596, 277] width 1192 height 555
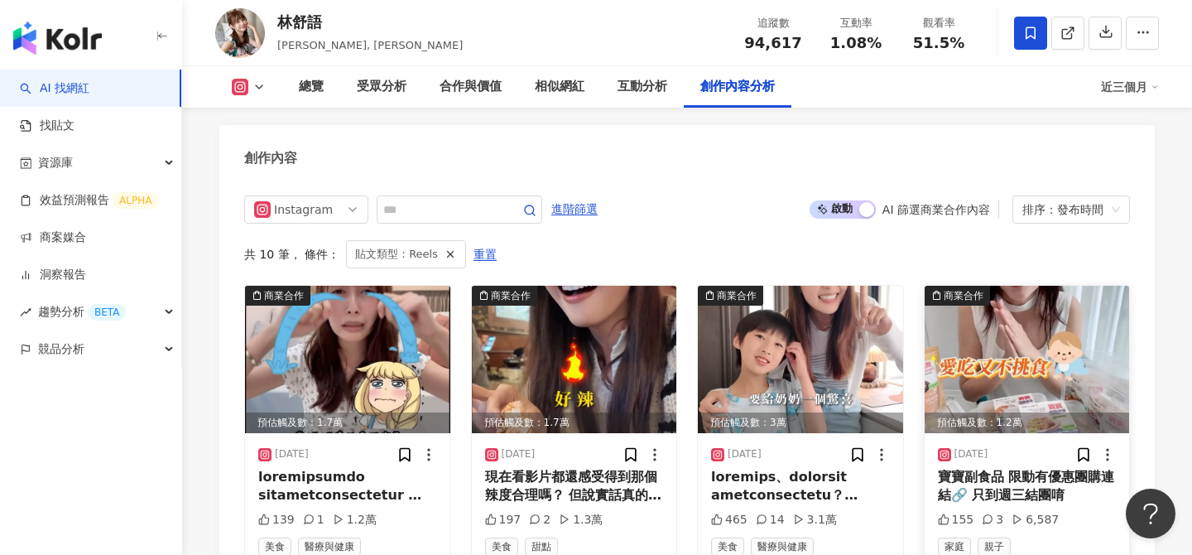
click at [993, 286] on img at bounding box center [1027, 359] width 205 height 147
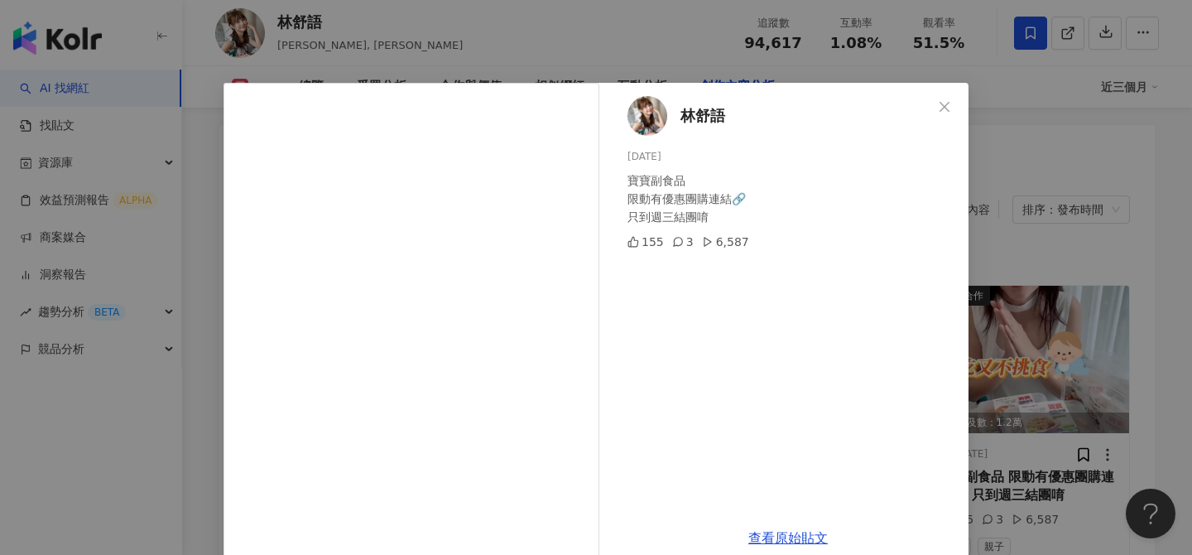
click at [1099, 254] on div "林舒語 2025/4/14 寶寶副食品 限動有優惠團購連結🔗 只到週三結團唷 155 3 6,587 查看原始貼文" at bounding box center [596, 277] width 1192 height 555
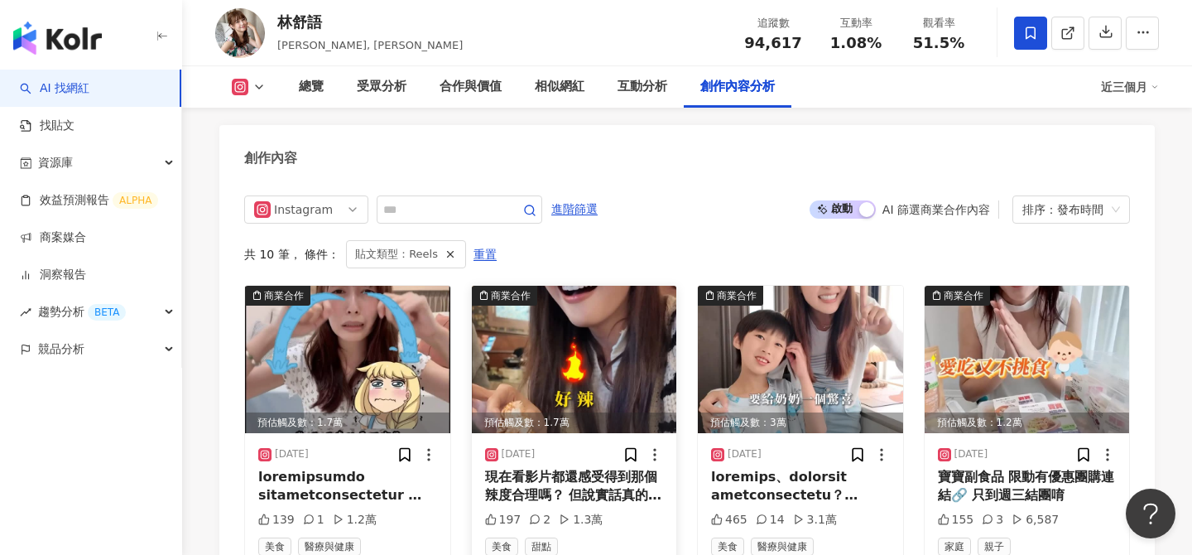
click at [566, 286] on img at bounding box center [574, 359] width 205 height 147
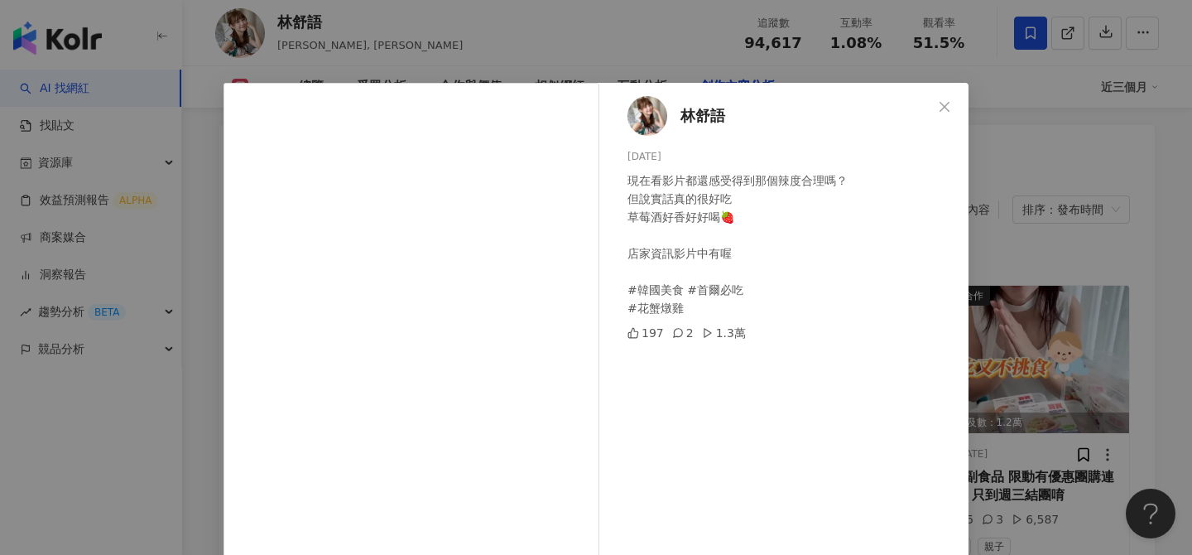
click at [1023, 239] on div "林舒語 2025/7/17 現在看影片都還感受得到那個辣度合理嗎？ 但說實話真的很好吃 草莓酒好香好好喝🍓 店家資訊影片中有喔 #韓國美食 #首爾必吃 #花蟹…" at bounding box center [596, 277] width 1192 height 555
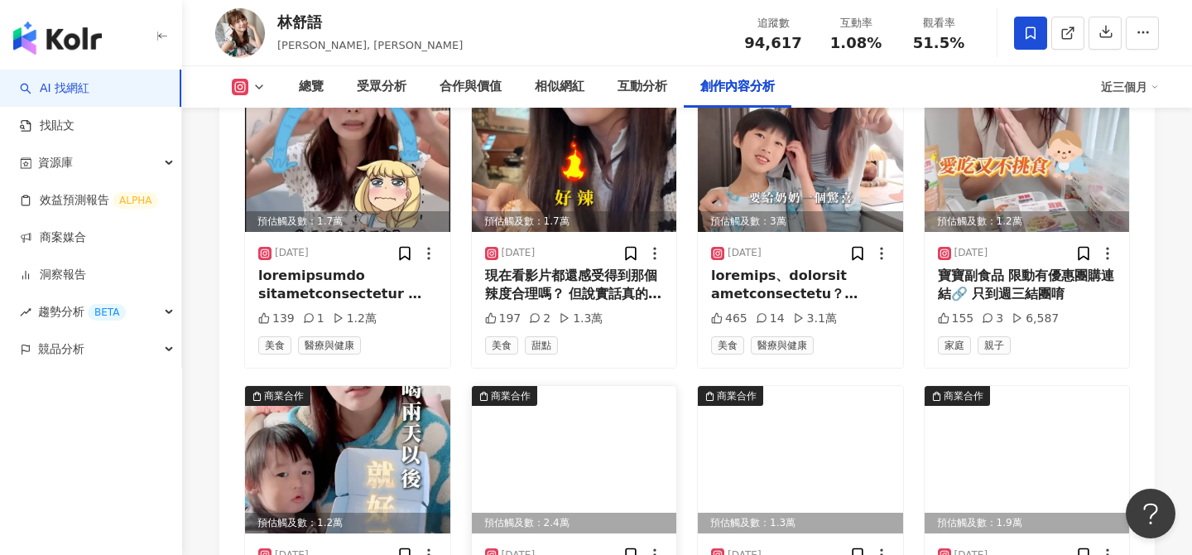
scroll to position [5413, 0]
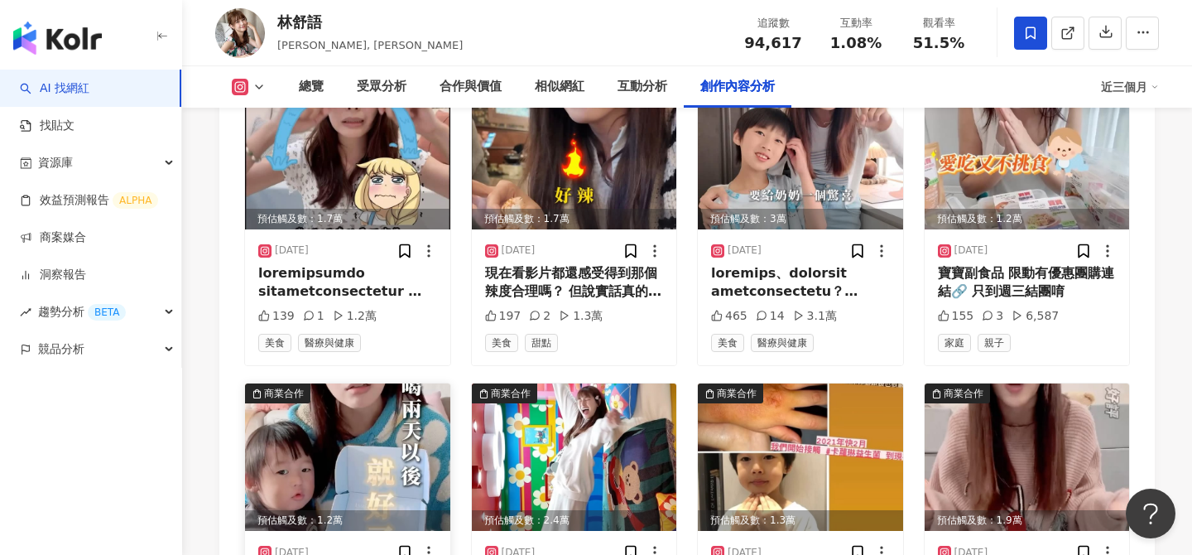
click at [398, 383] on img at bounding box center [347, 456] width 205 height 147
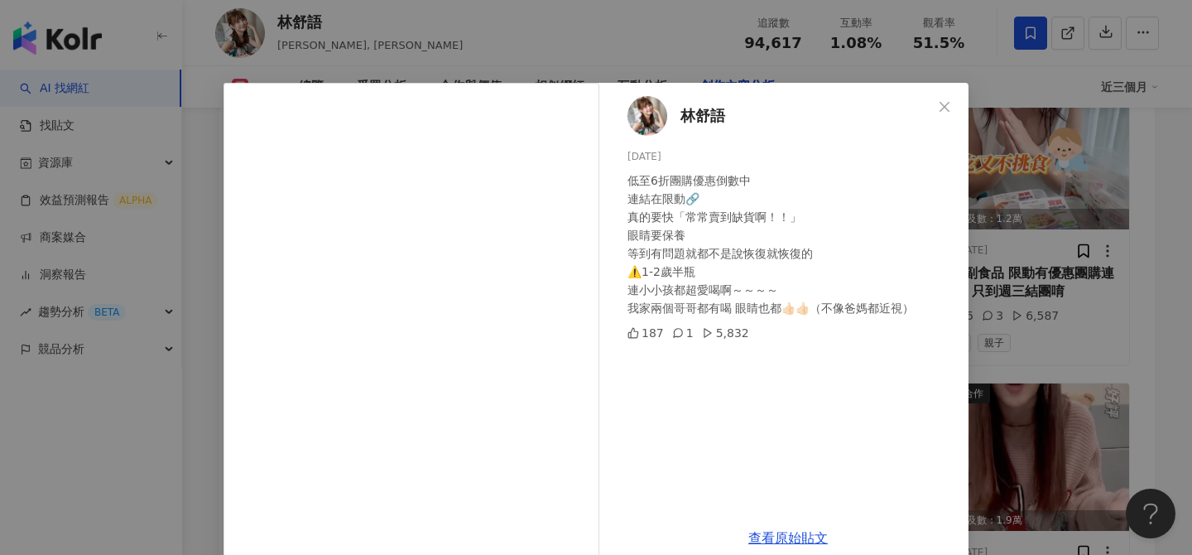
click at [983, 351] on div "林舒語 2025/4/9 低至6折團購優惠倒數中 連結在限動🔗 真的要快「常常賣到缺貨啊！！」 眼睛要保養 等到有問題就都不是說恢復就恢復的 ⚠️1-2歲半瓶…" at bounding box center [596, 277] width 1192 height 555
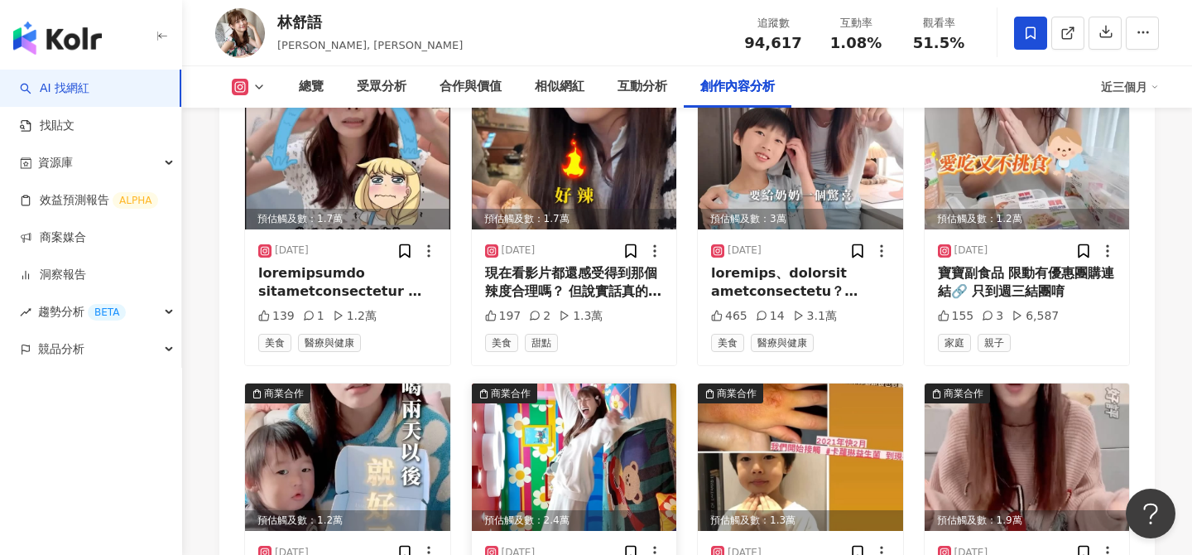
click at [603, 383] on img at bounding box center [574, 456] width 205 height 147
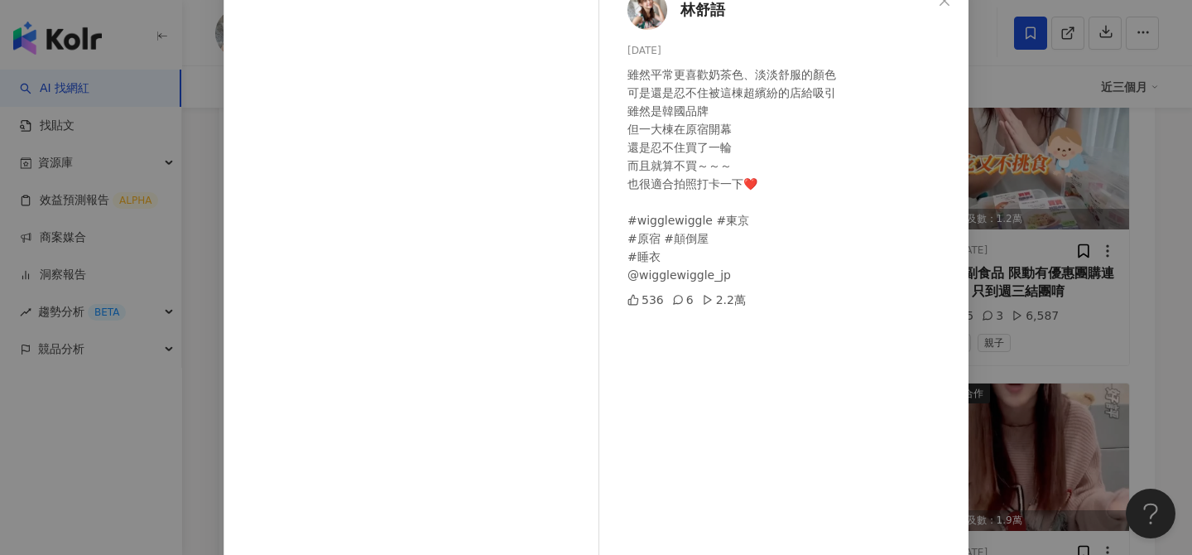
scroll to position [188, 0]
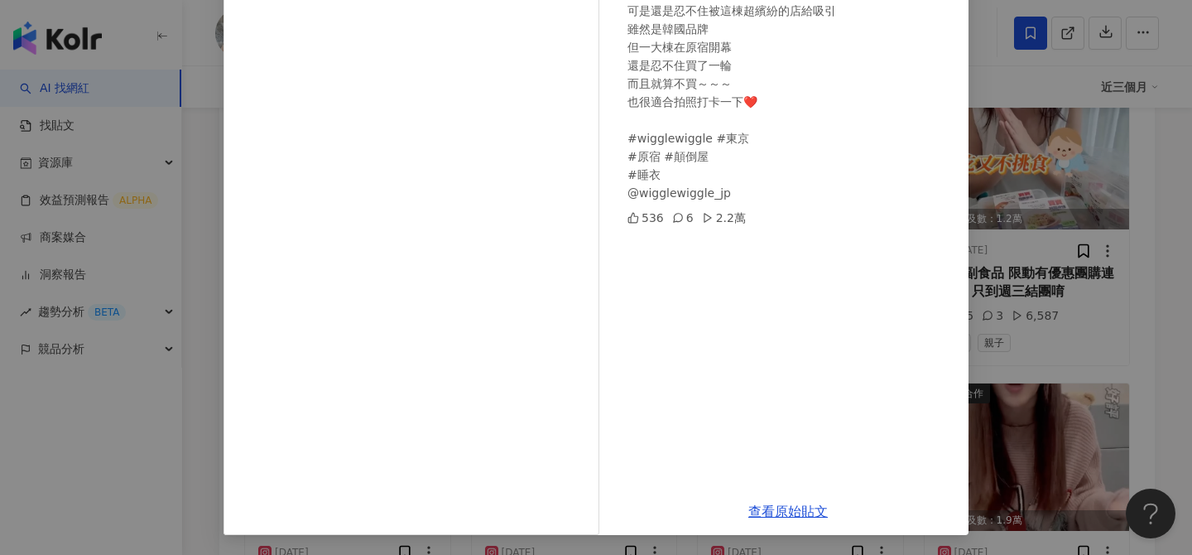
click at [1058, 290] on div "林舒語 2025/3/11 雖然平常更喜歡奶茶色、淡淡舒服的顏色 可是還是忍不住被這棟超繽紛的店給吸引 雖然是韓國品牌 但一大棟在原宿開幕 還是忍不住買了一輪…" at bounding box center [596, 277] width 1192 height 555
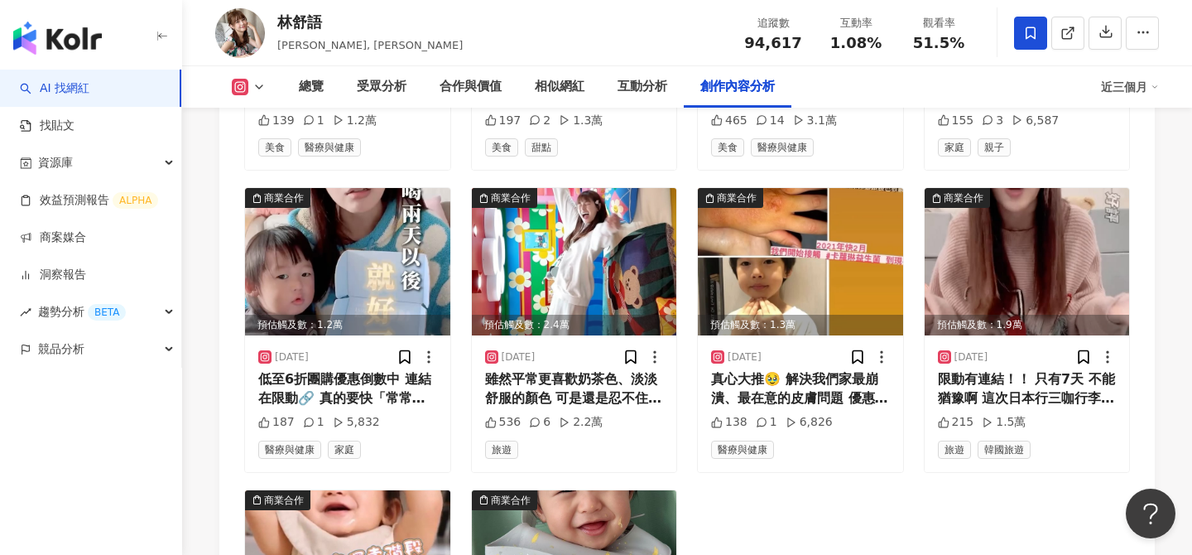
scroll to position [5643, 0]
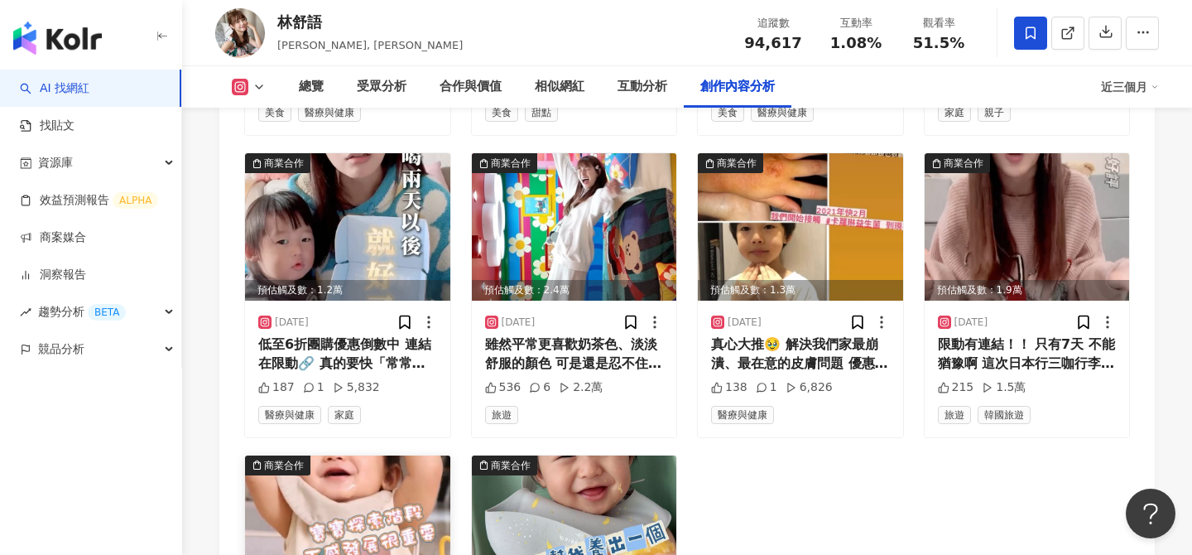
click at [402, 455] on img at bounding box center [347, 528] width 205 height 147
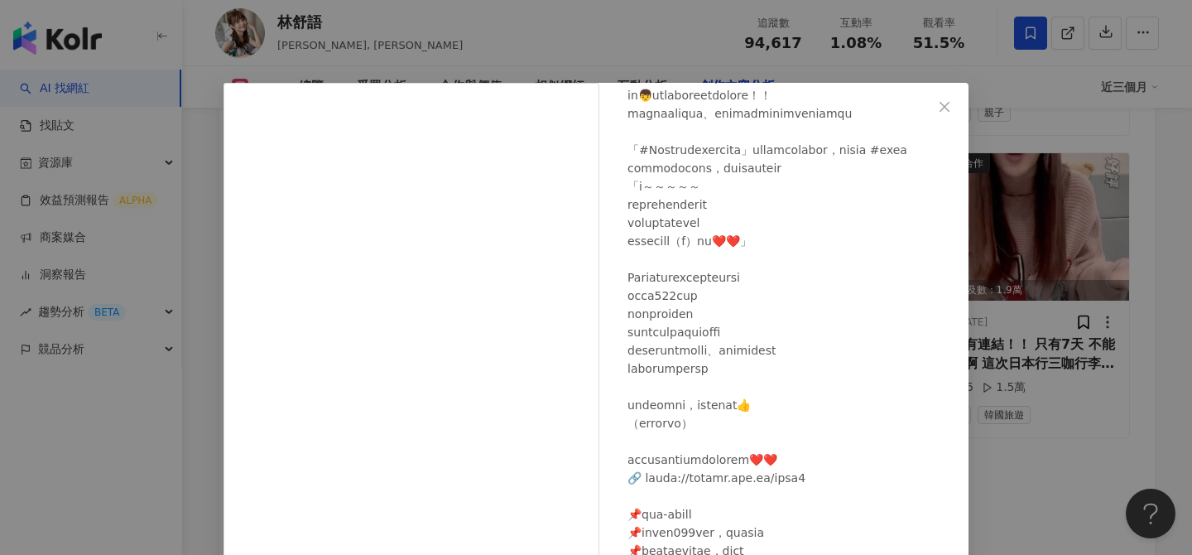
scroll to position [188, 0]
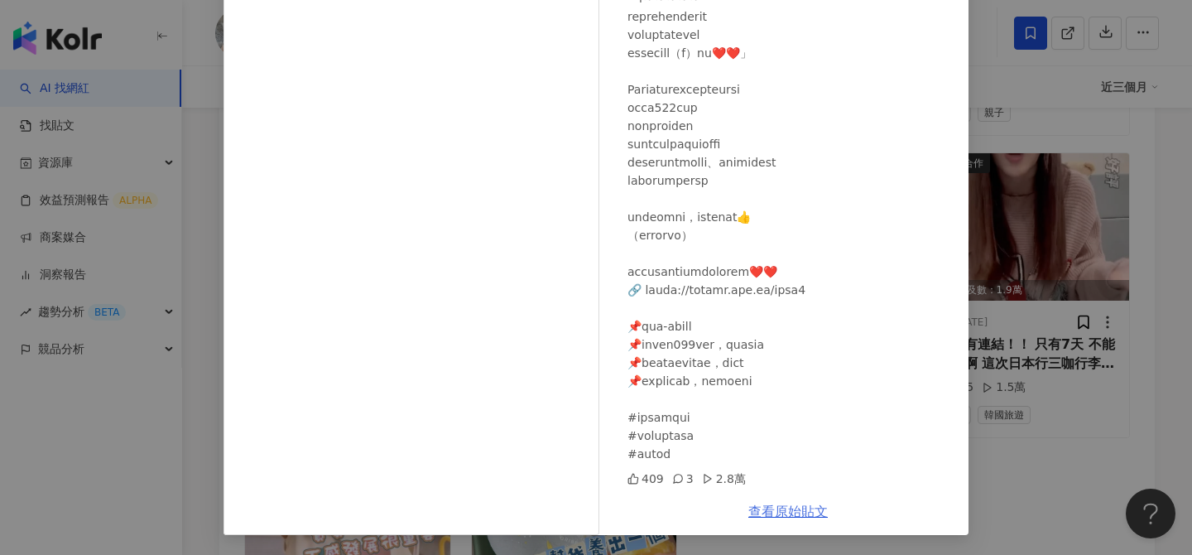
click at [772, 512] on link "查看原始貼文" at bounding box center [787, 511] width 79 height 16
click at [1064, 100] on div "林舒語 2024/9/20 409 3 2.8萬 查看原始貼文" at bounding box center [596, 277] width 1192 height 555
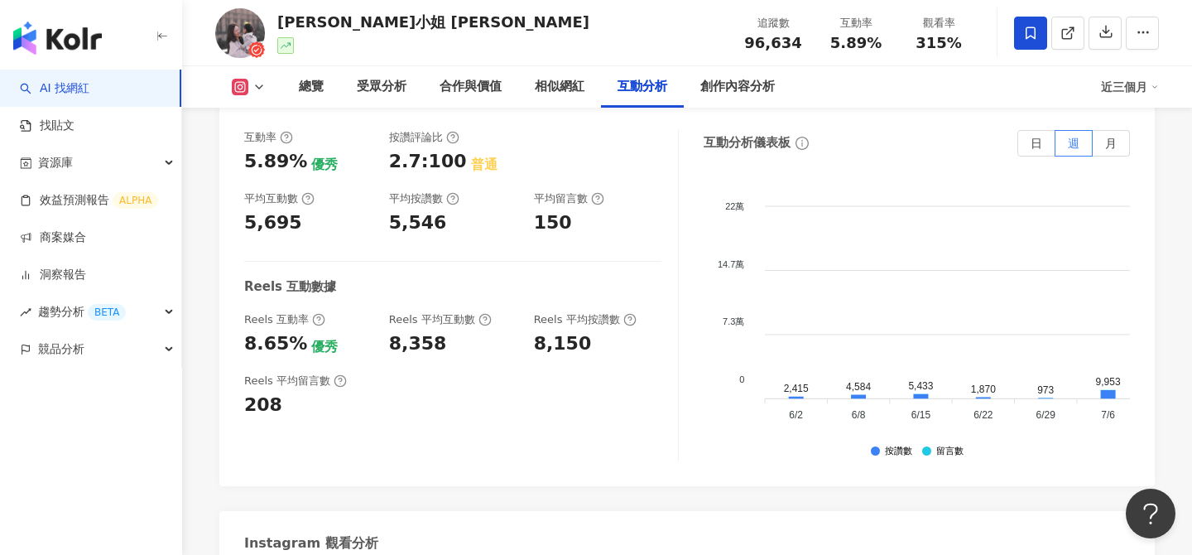
scroll to position [3386, 0]
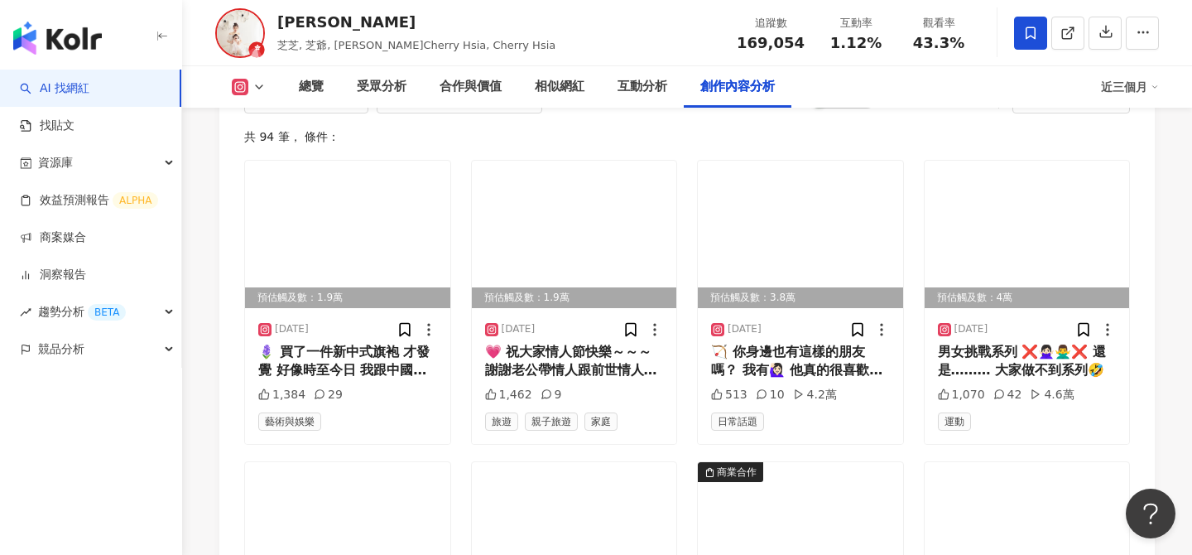
scroll to position [5179, 0]
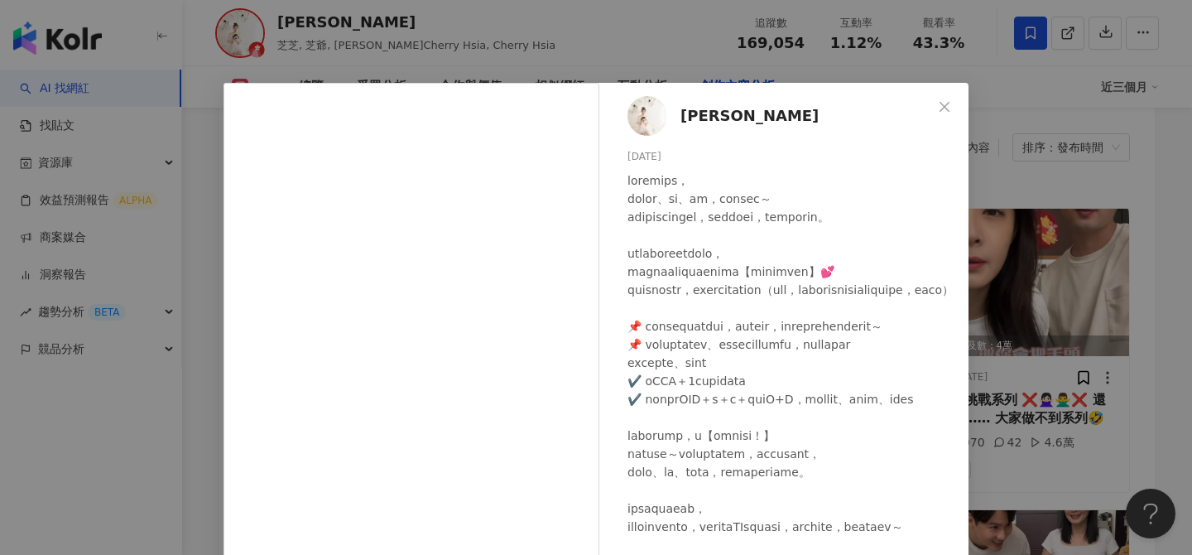
click at [1015, 231] on div "夏如芝 2025/8/10 5,544 15 查看原始貼文" at bounding box center [596, 277] width 1192 height 555
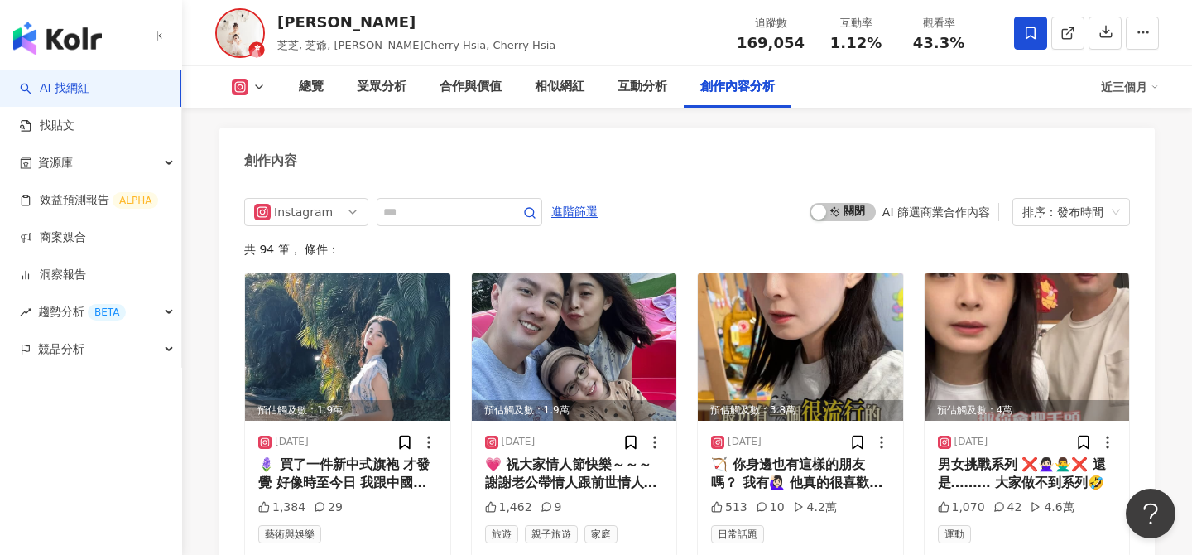
scroll to position [4994, 0]
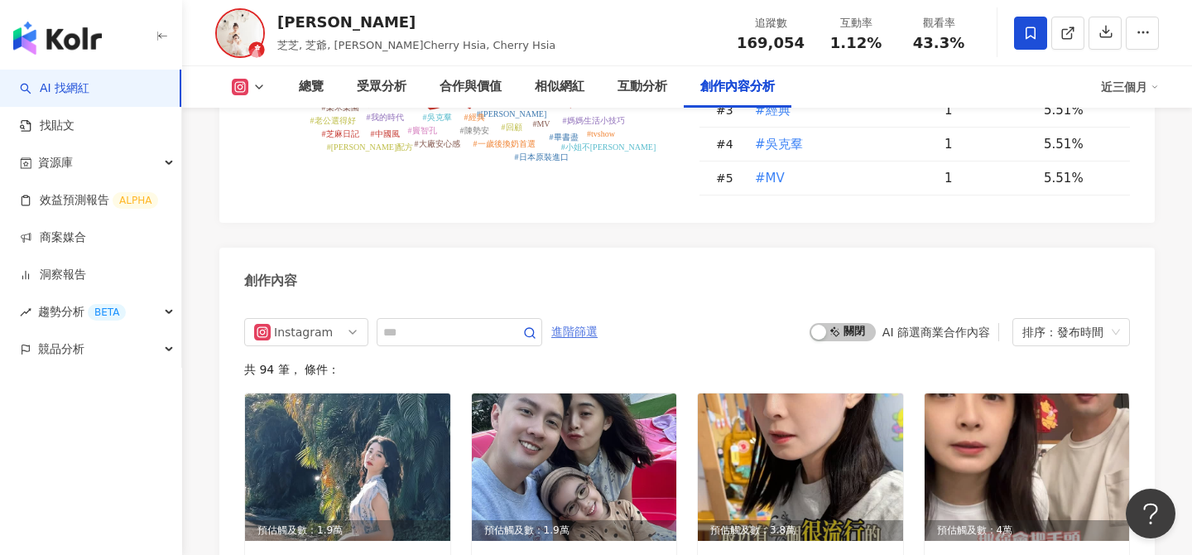
click at [592, 319] on span "進階篩選" at bounding box center [574, 332] width 46 height 26
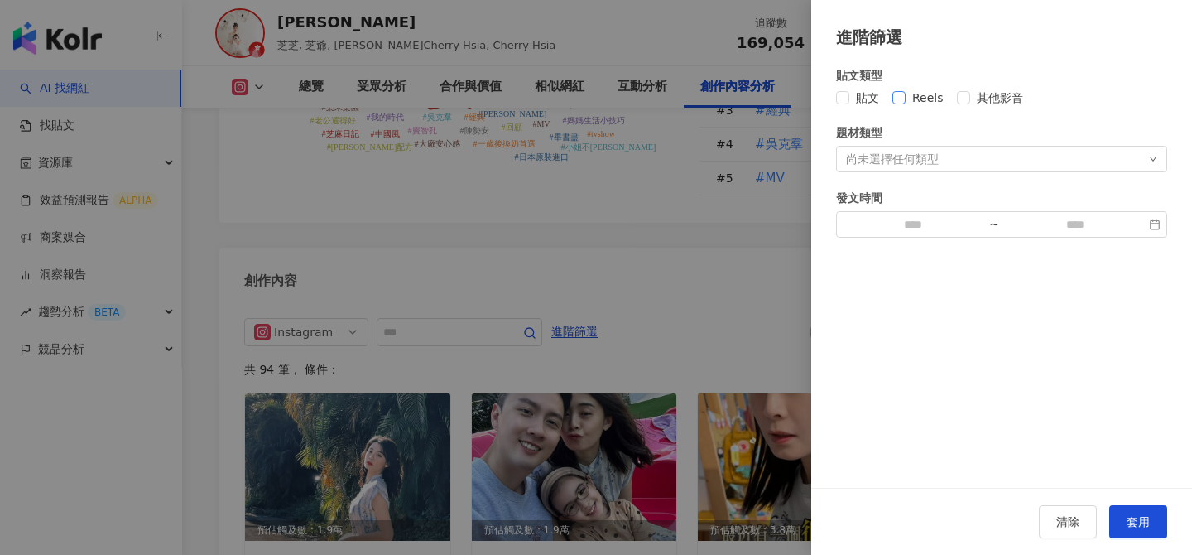
click at [926, 96] on span "Reels" at bounding box center [928, 98] width 45 height 18
click at [1146, 518] on span "套用" at bounding box center [1138, 521] width 23 height 13
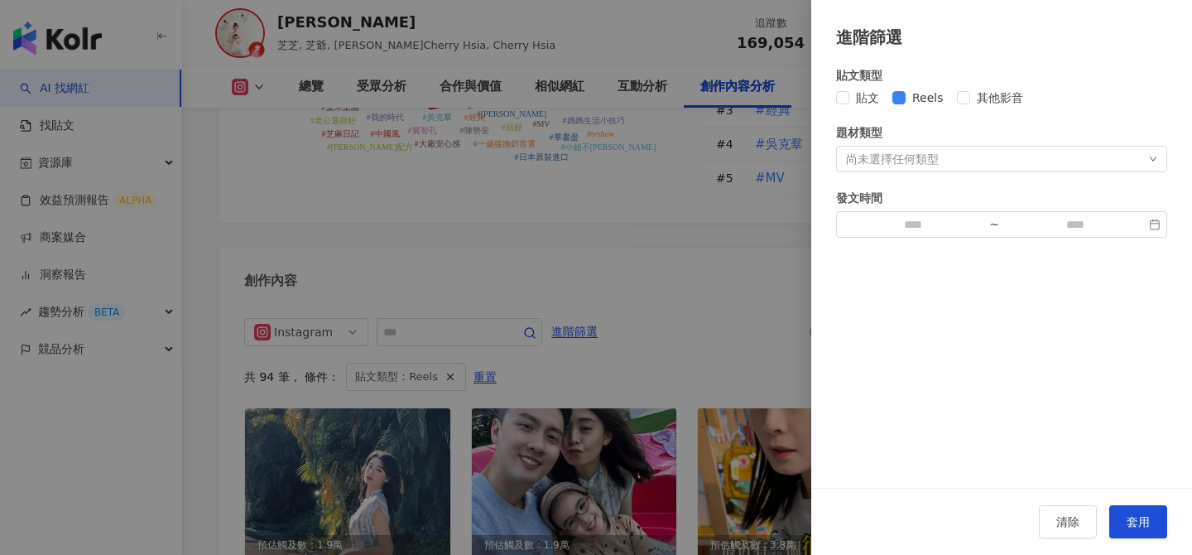
scroll to position [5023, 0]
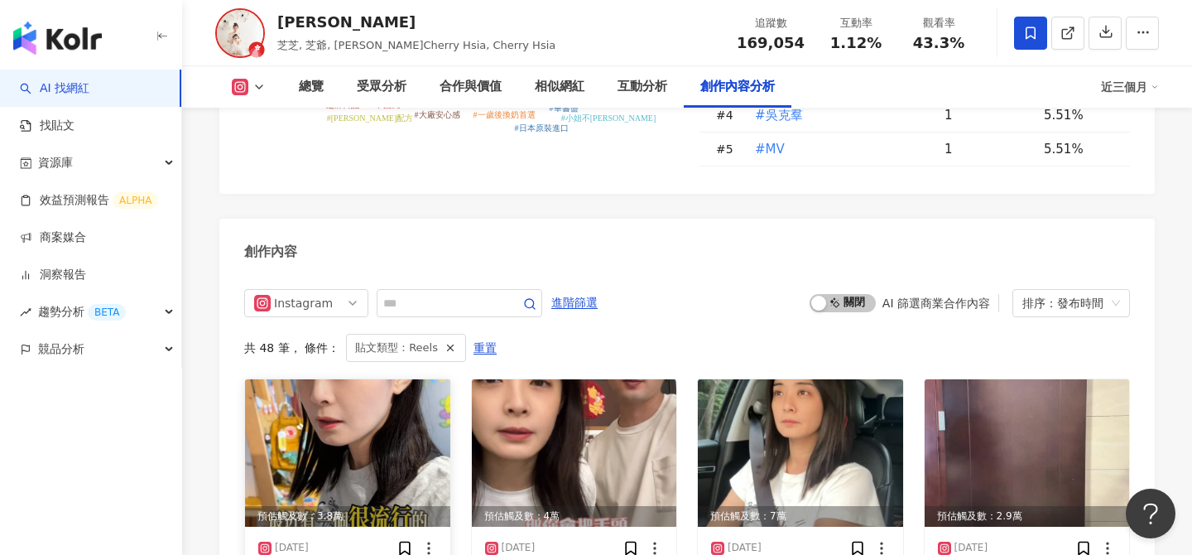
click at [399, 379] on img at bounding box center [347, 452] width 205 height 147
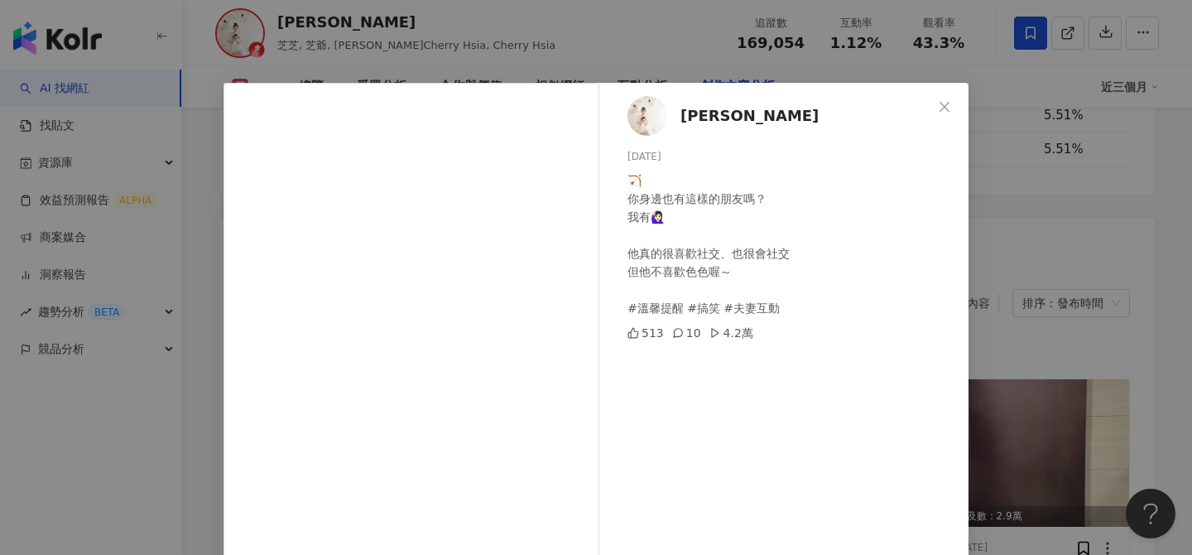
click at [1032, 307] on div "夏如芝 2025/8/23 🏹 你身邊也有這樣的朋友嗎？ 我有🙋🏻‍♀️ 他真的很喜歡社交、也很會社交 但他不喜歡色色喔～ #溫馨提醒 #搞笑 #夫妻互動 5…" at bounding box center [596, 277] width 1192 height 555
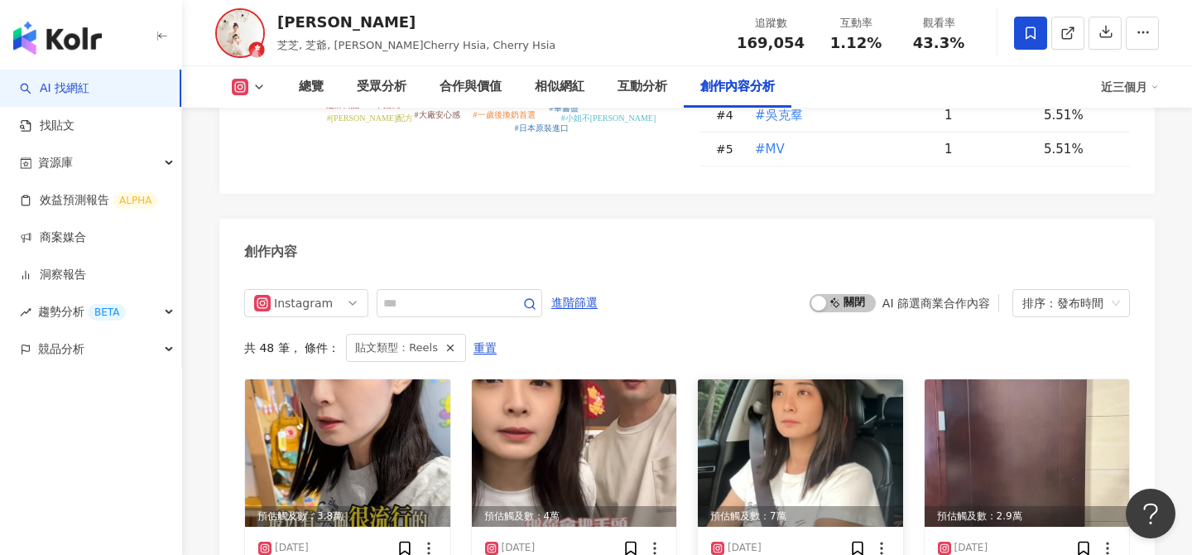
click at [799, 379] on img at bounding box center [800, 452] width 205 height 147
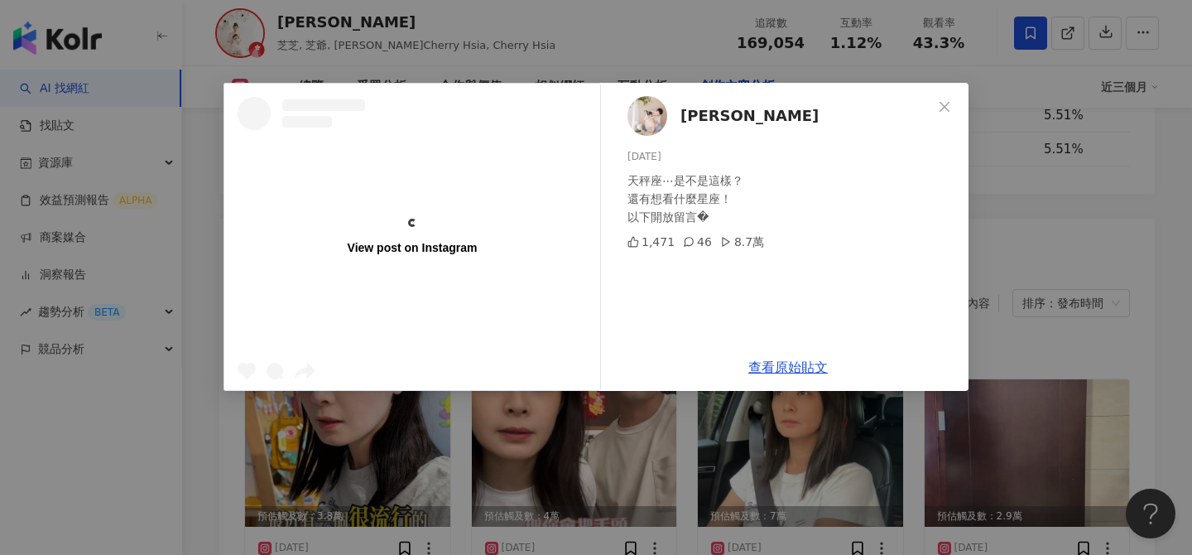
click at [995, 277] on div "View post on Instagram 張捷 2025/8/14 天秤座⋯是不是這樣？ 還有想看什麼星座！ 以下開放留言� 1,471 46 8.7萬 …" at bounding box center [596, 277] width 1192 height 555
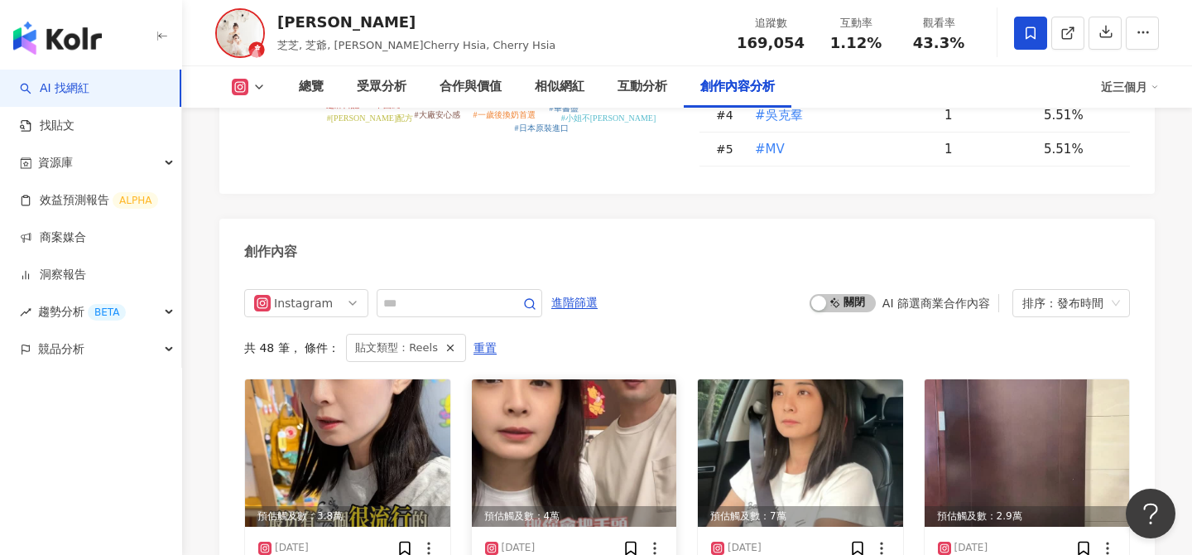
click at [531, 379] on img at bounding box center [574, 452] width 205 height 147
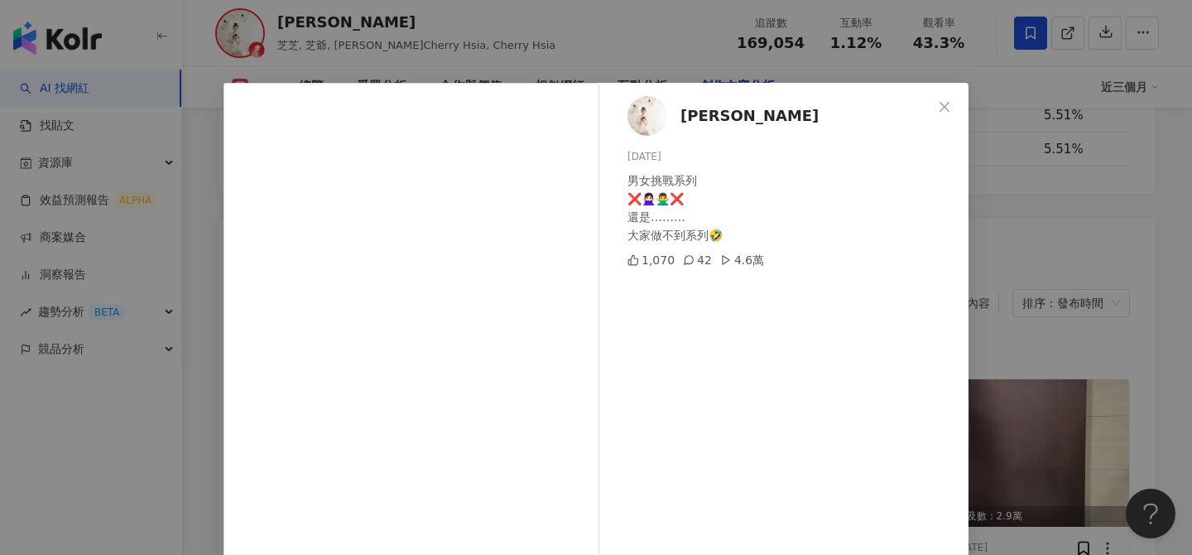
click at [1012, 262] on div "夏如芝 2025/8/19 男女挑戰系列 ❌🙅🏻‍♀️🙅‍♂️❌ 還是……… 大家做不到系列🤣 1,070 42 4.6萬 查看原始貼文" at bounding box center [596, 277] width 1192 height 555
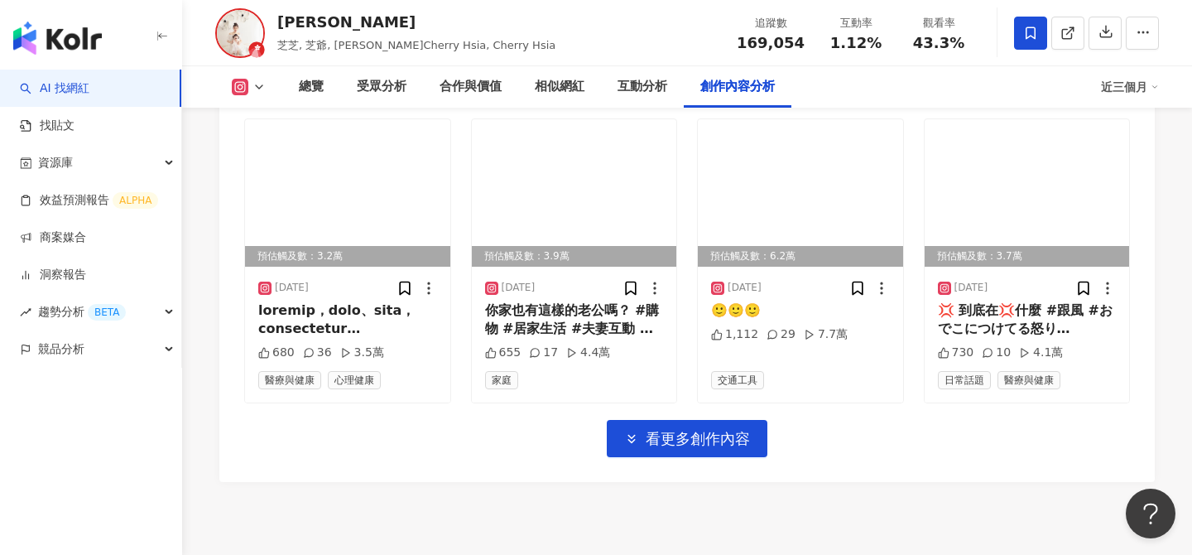
scroll to position [5775, 0]
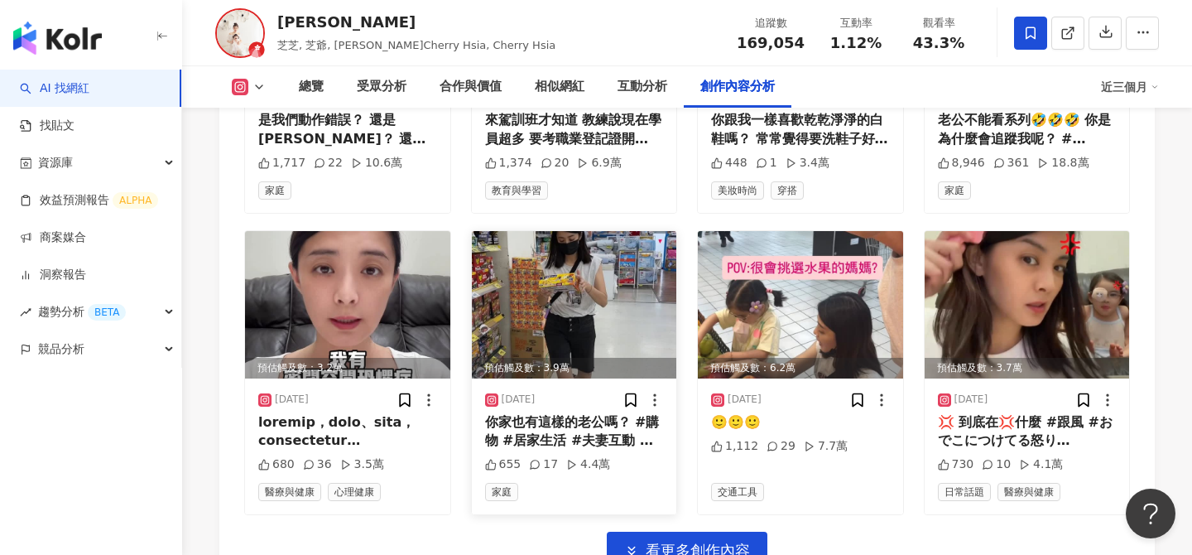
click at [622, 234] on img at bounding box center [574, 304] width 205 height 147
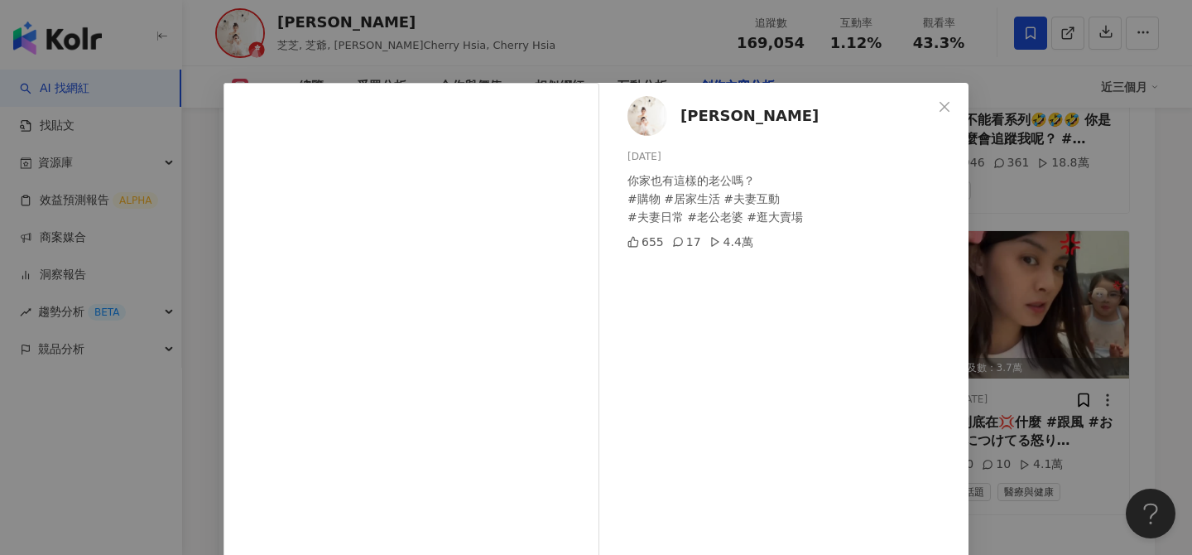
click at [1095, 337] on div "夏如芝 2025/7/17 你家也有這樣的老公嗎？ #購物 #居家生活 #夫妻互動 #夫妻日常 #老公老婆 #逛大賣場 655 17 4.4萬 查看原始貼文" at bounding box center [596, 277] width 1192 height 555
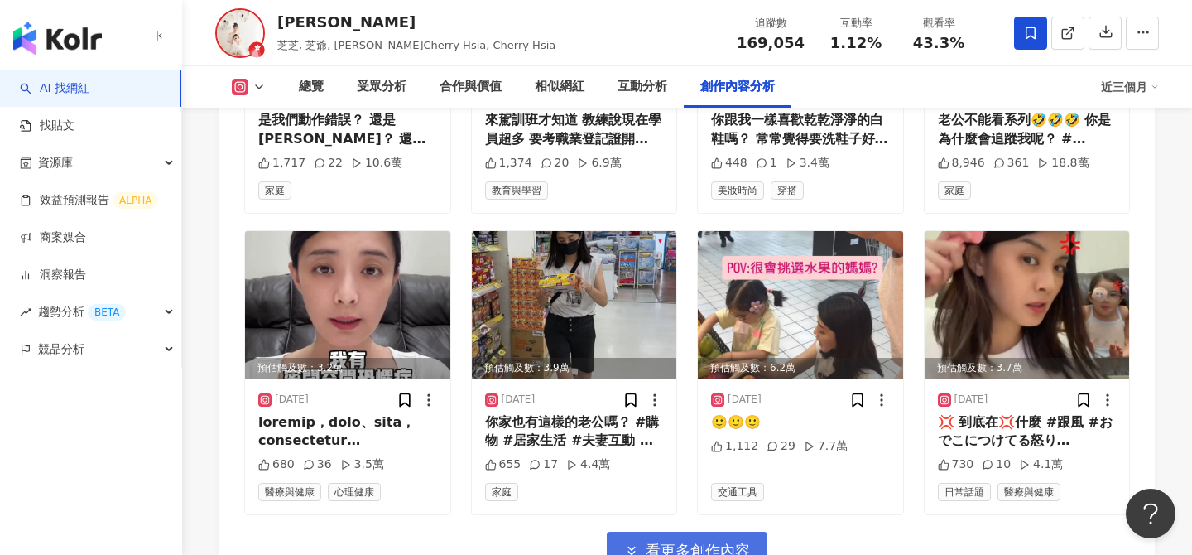
click at [701, 541] on span "看更多創作內容" at bounding box center [698, 550] width 104 height 18
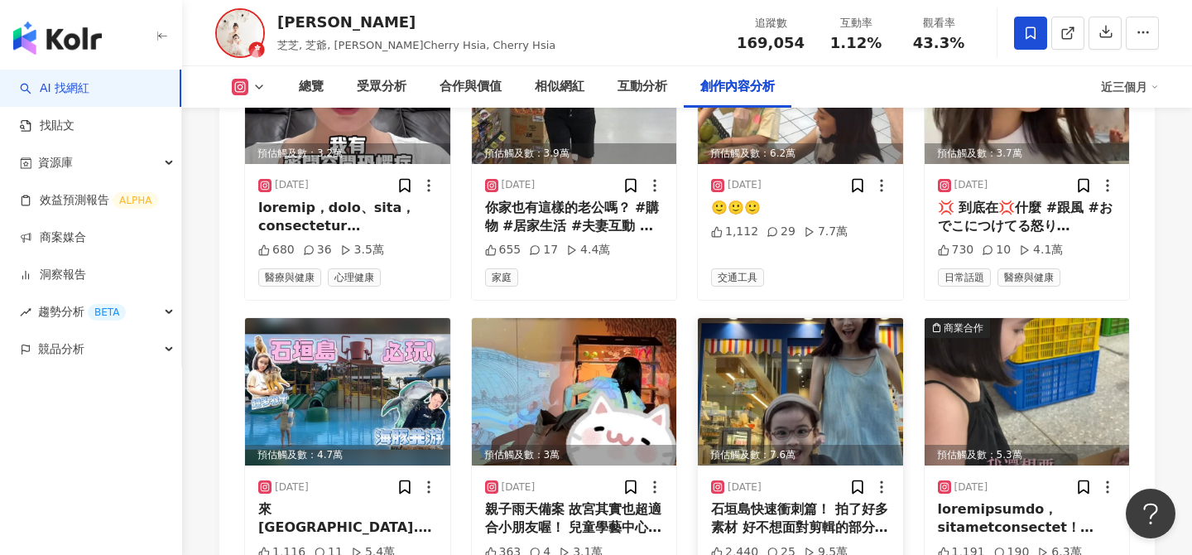
scroll to position [5990, 0]
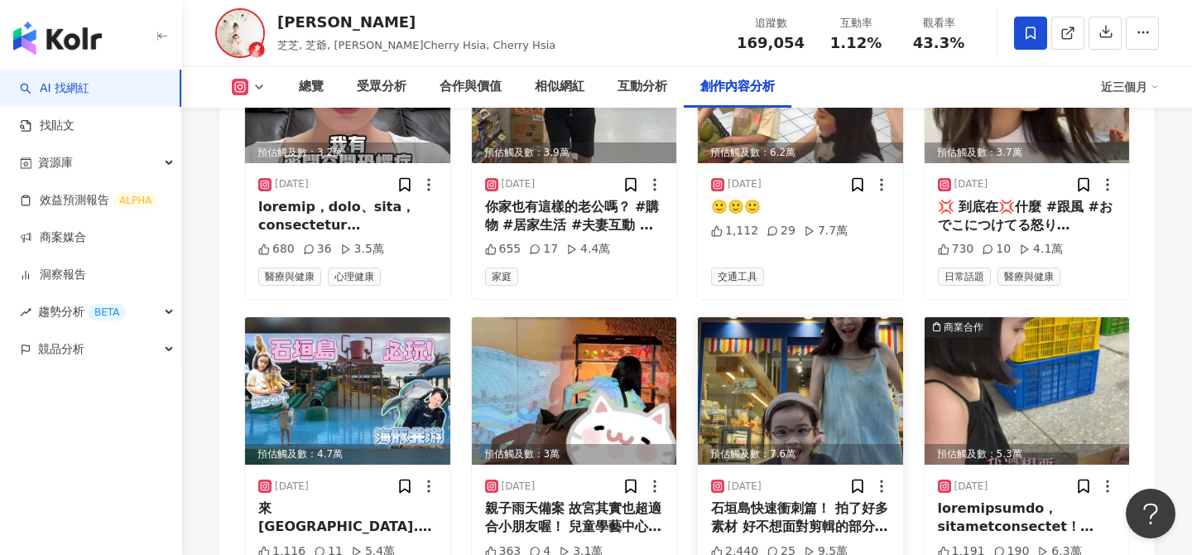
click at [812, 317] on img at bounding box center [800, 390] width 205 height 147
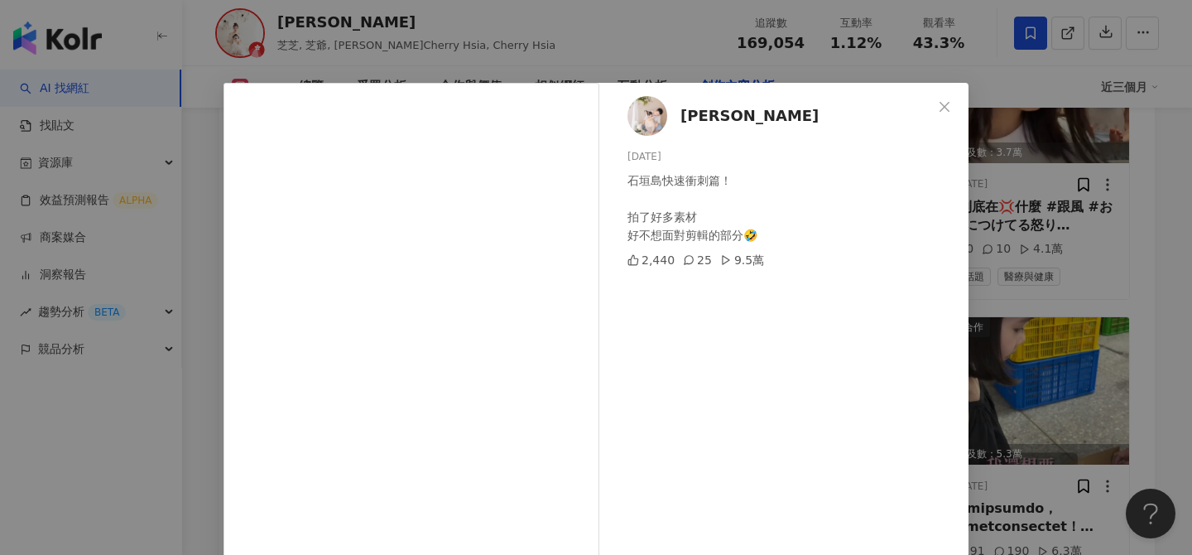
click at [1057, 336] on div "張捷 2025/6/23 石垣島快速衝刺篇！ 拍了好多素材 好不想面對剪輯的部分🤣 2,440 25 9.5萬 查看原始貼文" at bounding box center [596, 277] width 1192 height 555
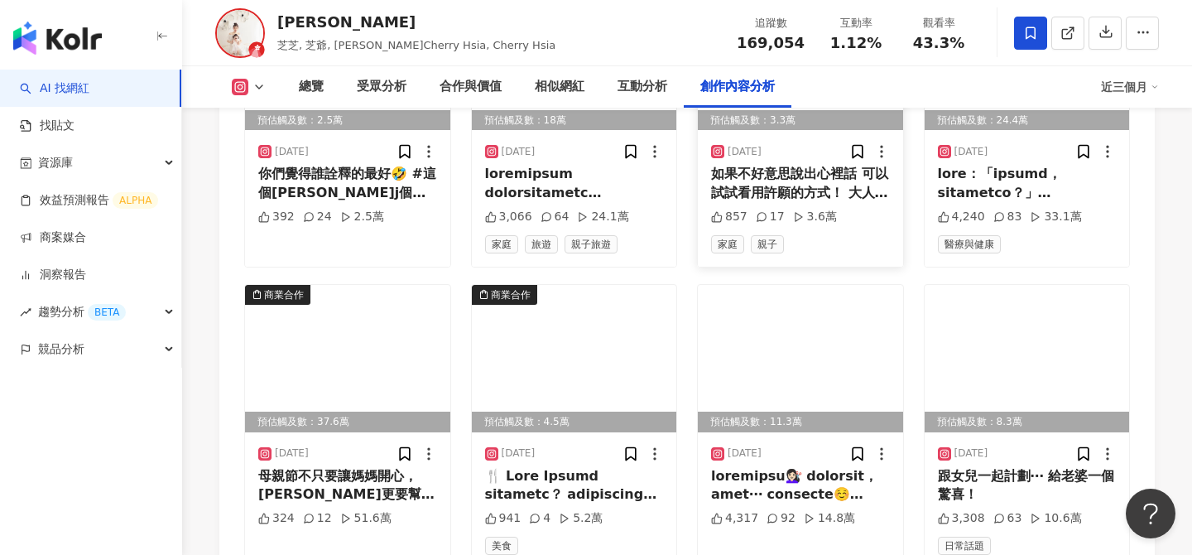
scroll to position [6648, 0]
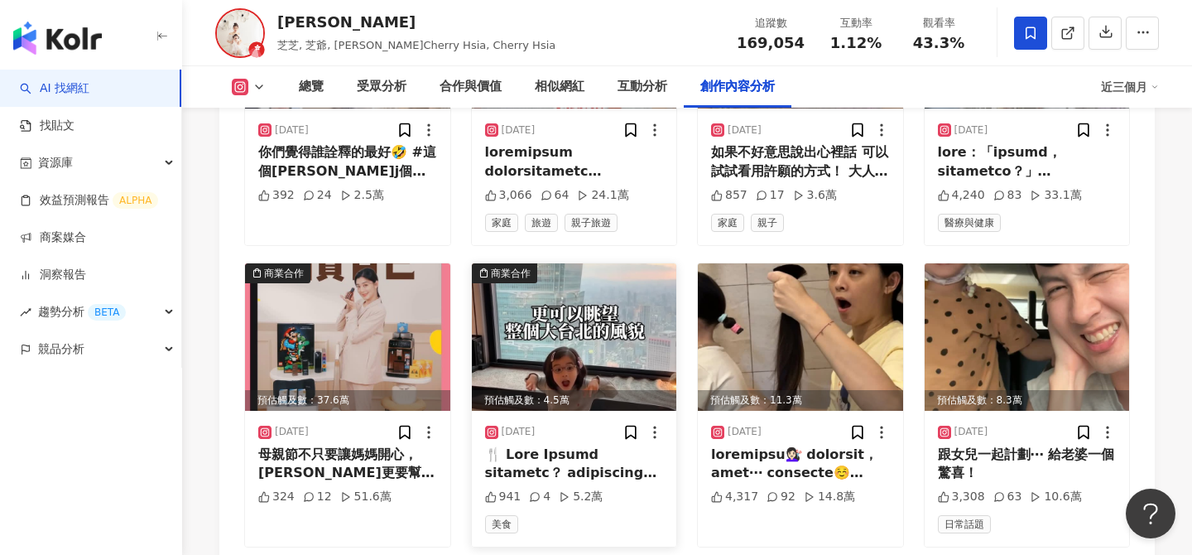
click at [632, 263] on img at bounding box center [574, 336] width 205 height 147
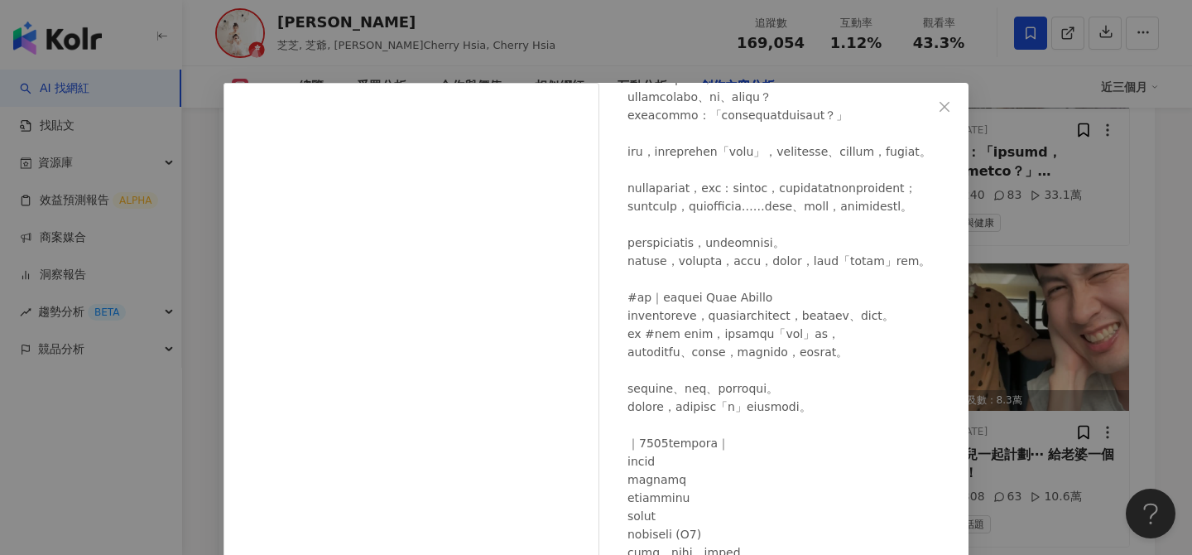
scroll to position [339, 0]
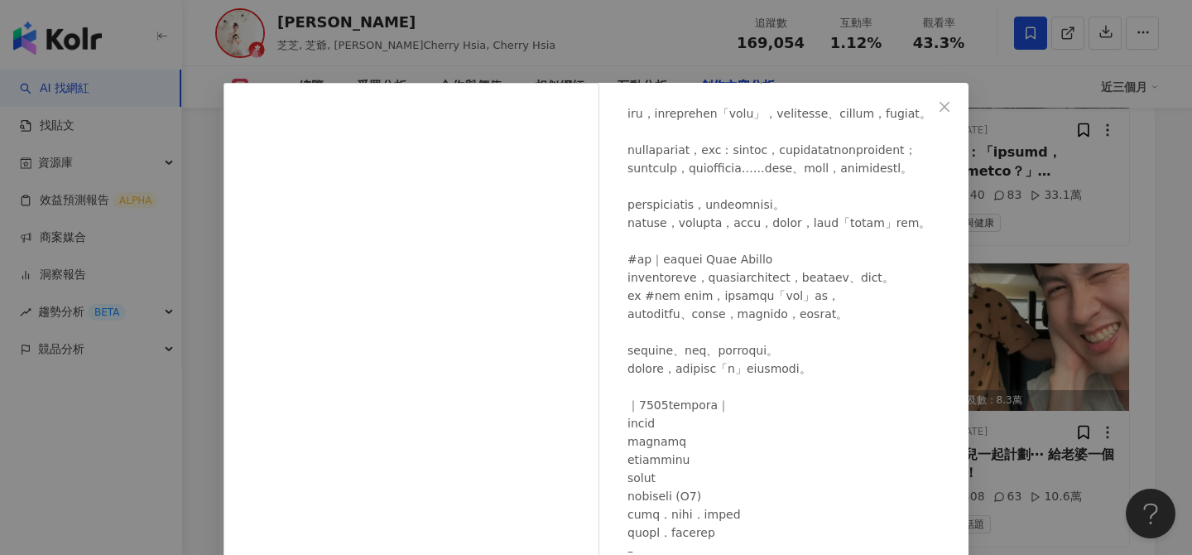
click at [981, 324] on div "夏如芝 2025/5/1 941 4 5.2萬 查看原始貼文" at bounding box center [596, 277] width 1192 height 555
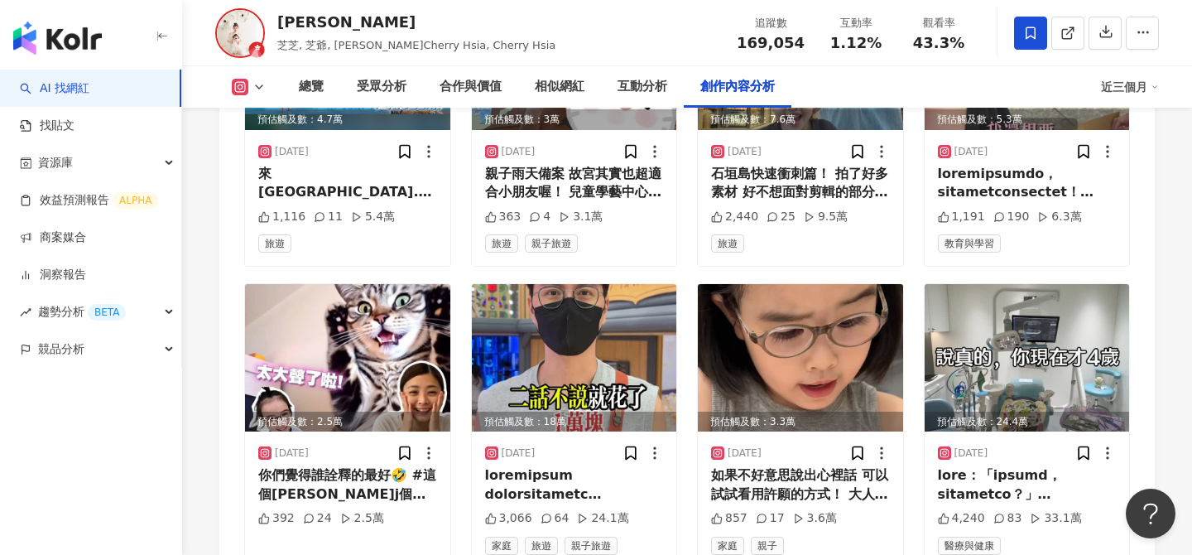
scroll to position [6243, 0]
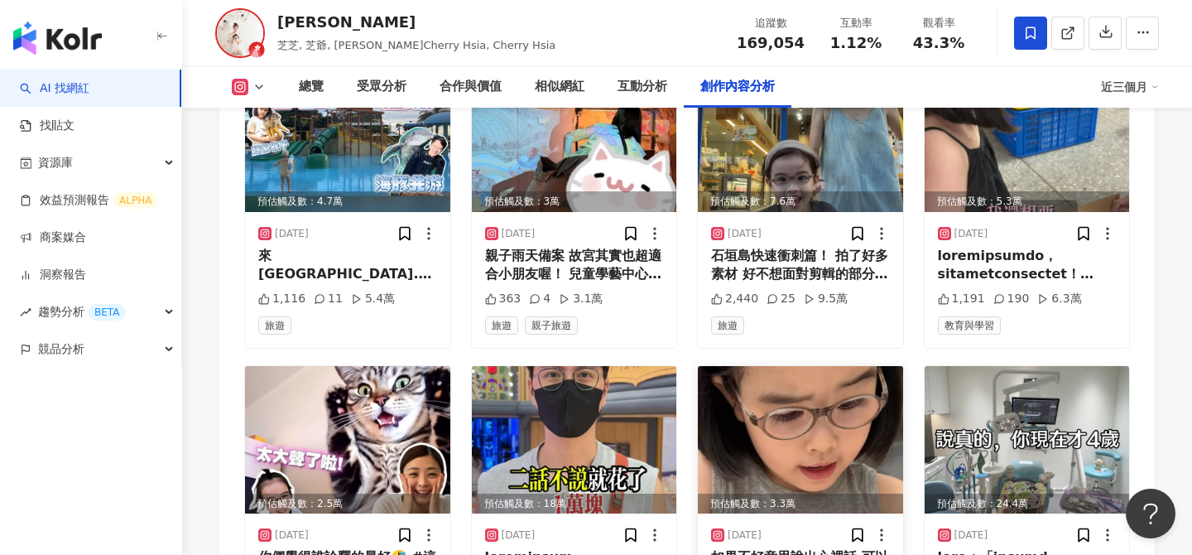
click at [878, 366] on img at bounding box center [800, 439] width 205 height 147
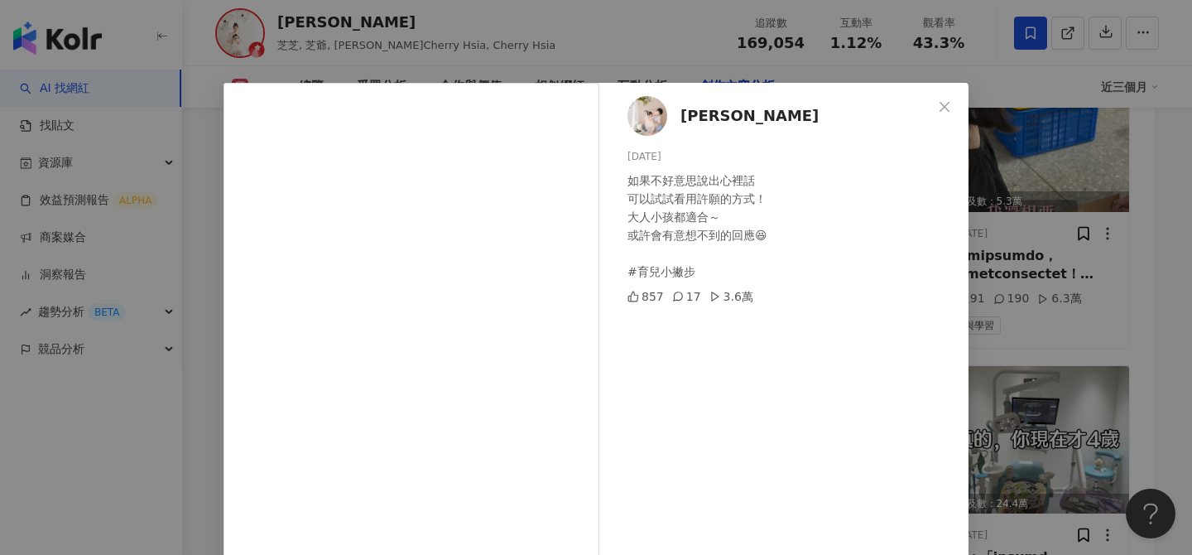
click at [994, 348] on div "張捷 2025/5/28 如果不好意思說出心裡話 可以試試看用許願的方式！ 大人小孩都適合～ 或許會有意想不到的回應😆 #育兒小撇步 857 17 3.6萬 …" at bounding box center [596, 277] width 1192 height 555
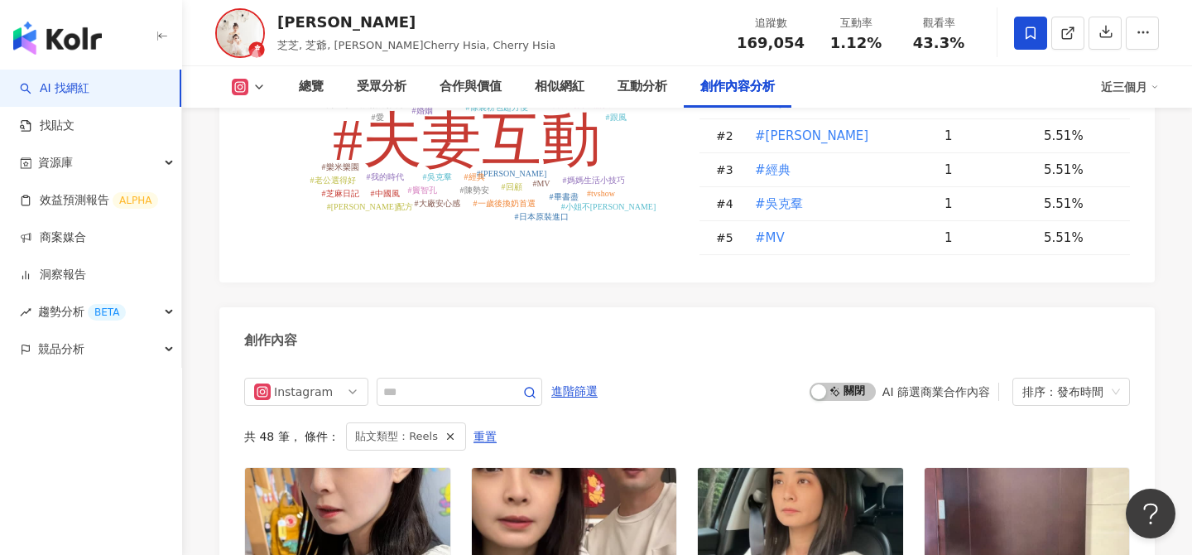
scroll to position [4789, 0]
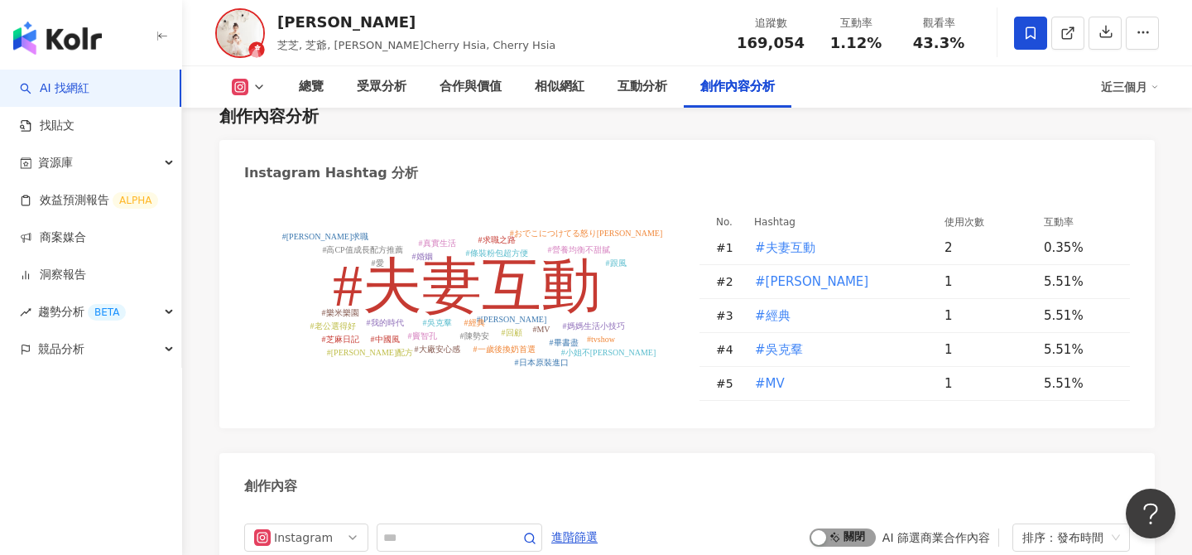
click at [844, 528] on span "啟動 關閉" at bounding box center [843, 537] width 66 height 18
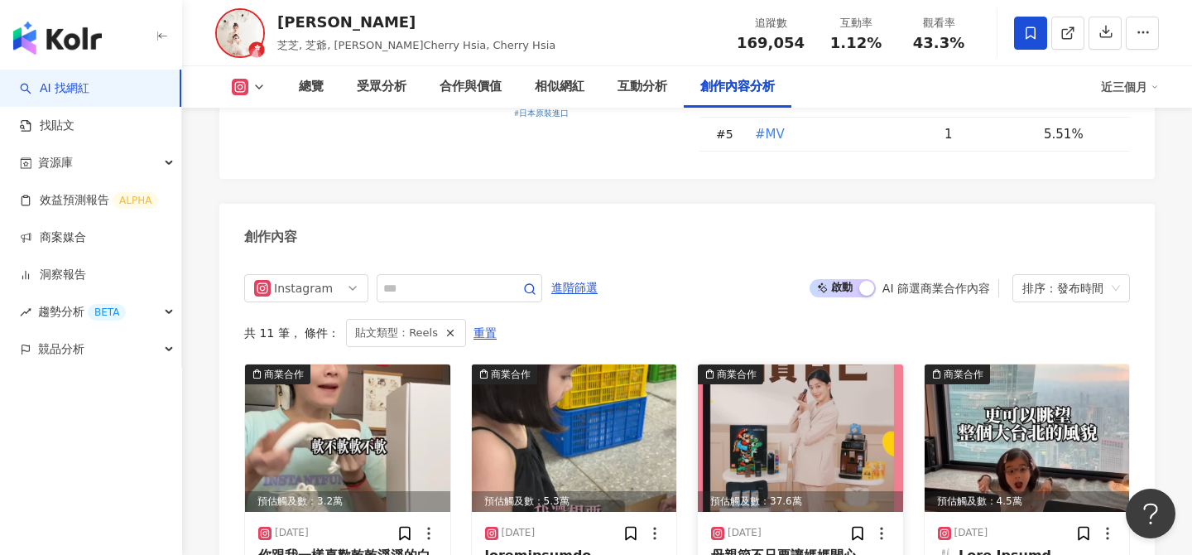
scroll to position [5042, 0]
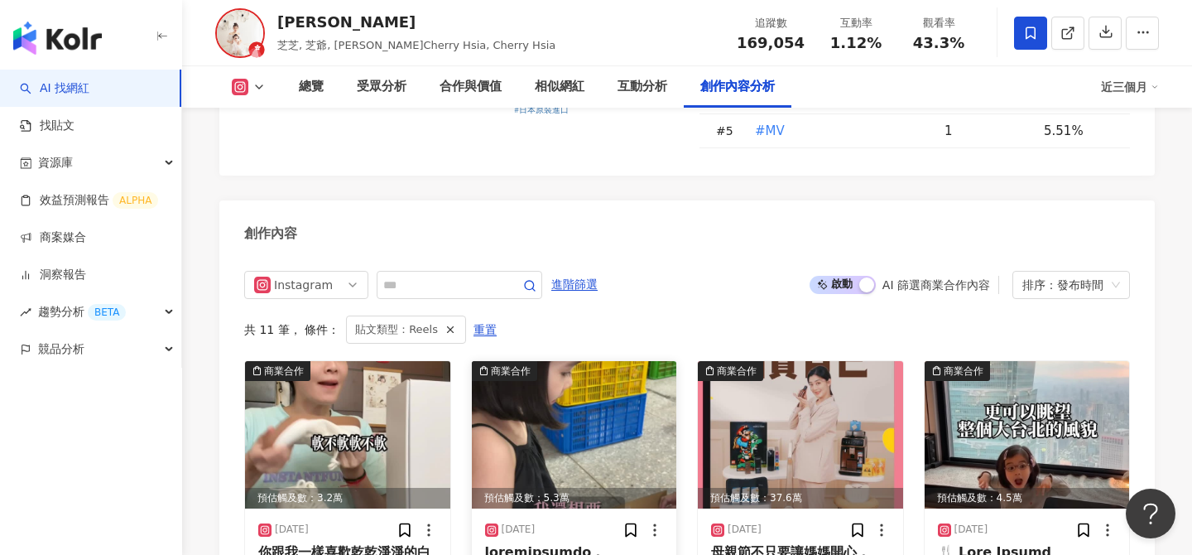
click at [575, 361] on img at bounding box center [574, 434] width 205 height 147
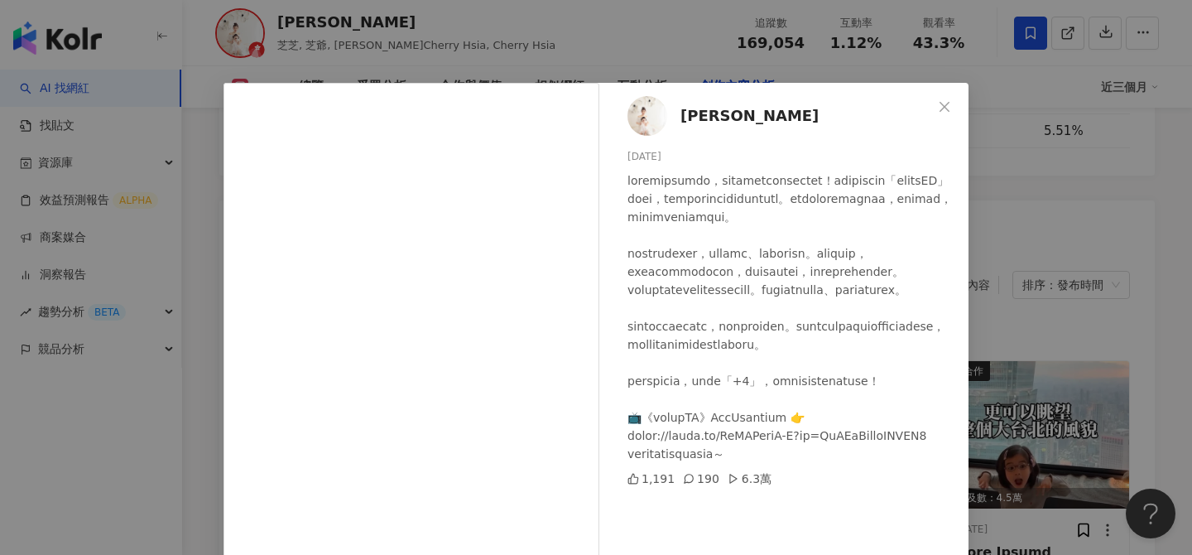
scroll to position [188, 0]
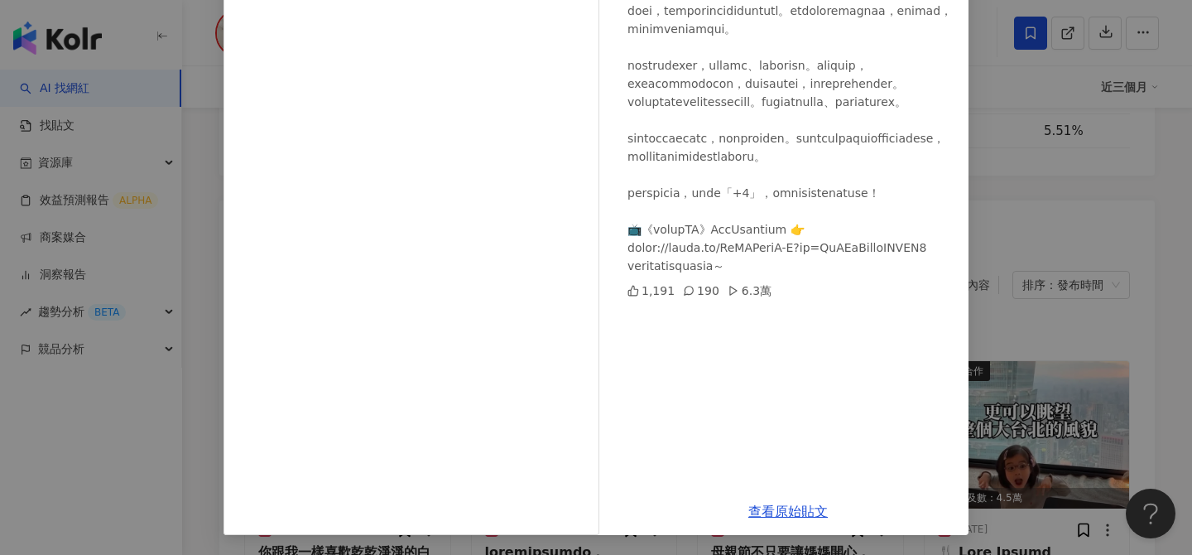
click at [1031, 321] on div "夏如芝 2025/6/12 1,191 190 6.3萬 查看原始貼文" at bounding box center [596, 277] width 1192 height 555
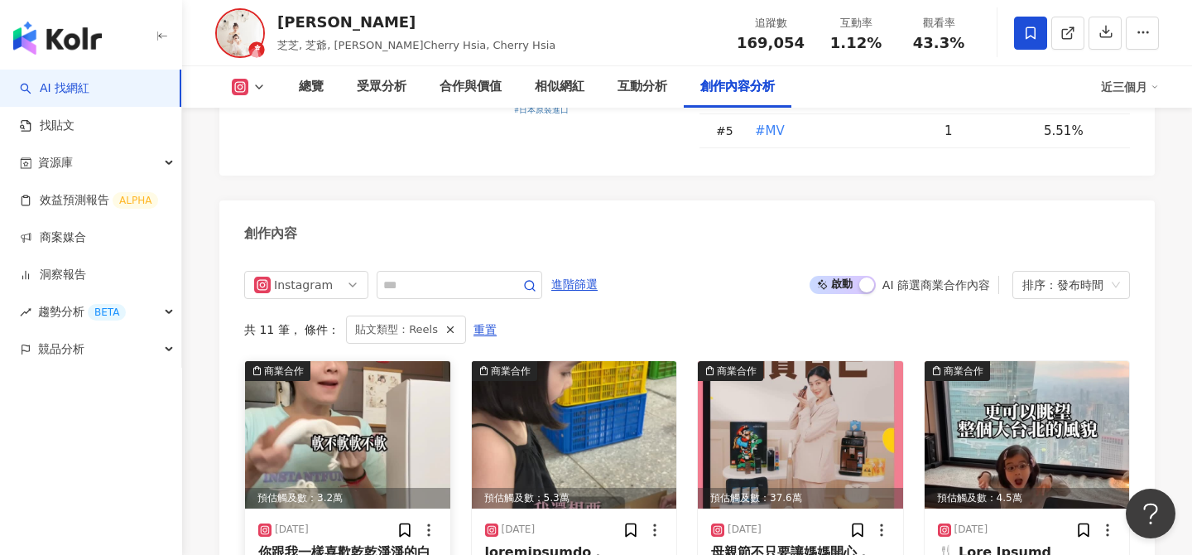
click at [385, 361] on img at bounding box center [347, 434] width 205 height 147
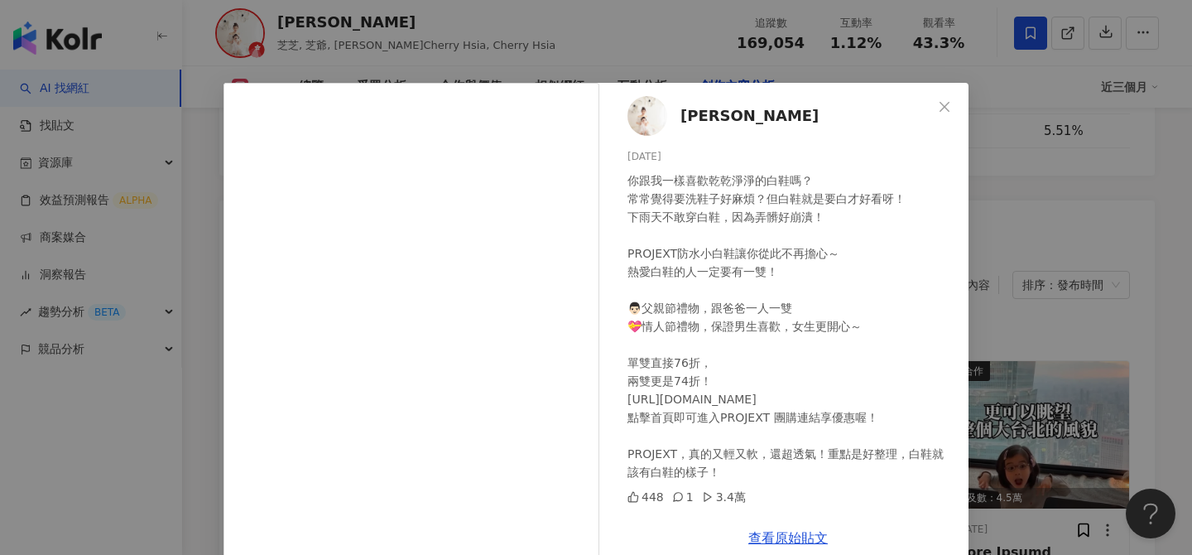
scroll to position [26, 0]
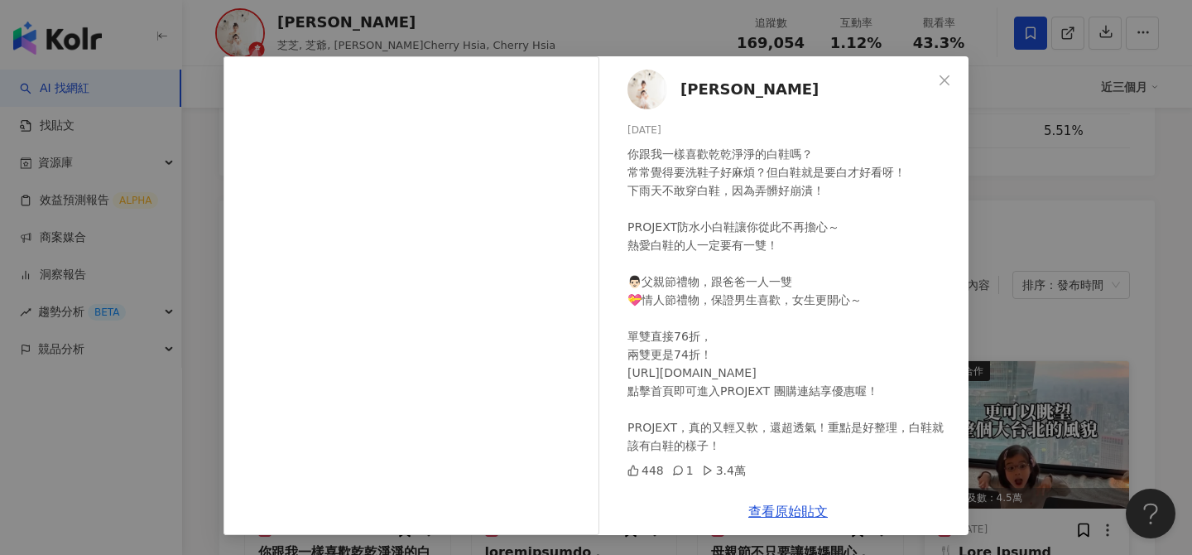
click at [1022, 292] on div "夏如芝 2025/8/4 你跟我一樣喜歡乾乾淨淨的白鞋嗎？ 常常覺得要洗鞋子好麻煩？但白鞋就是要白才好看呀！ 下雨天不敢穿白鞋，因為弄髒好崩潰！ PROJEX…" at bounding box center [596, 277] width 1192 height 555
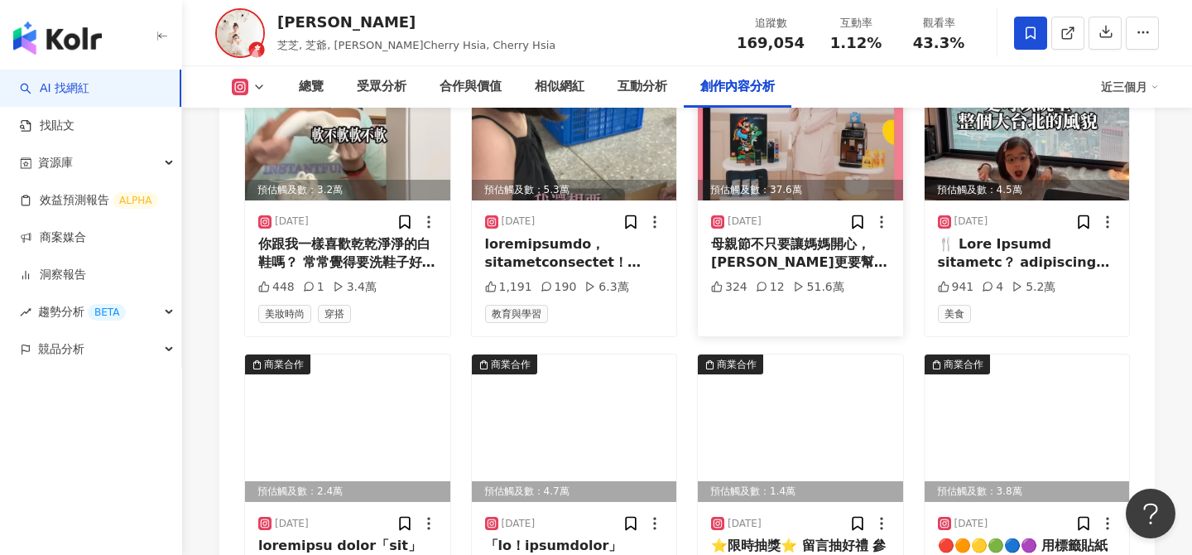
scroll to position [5411, 0]
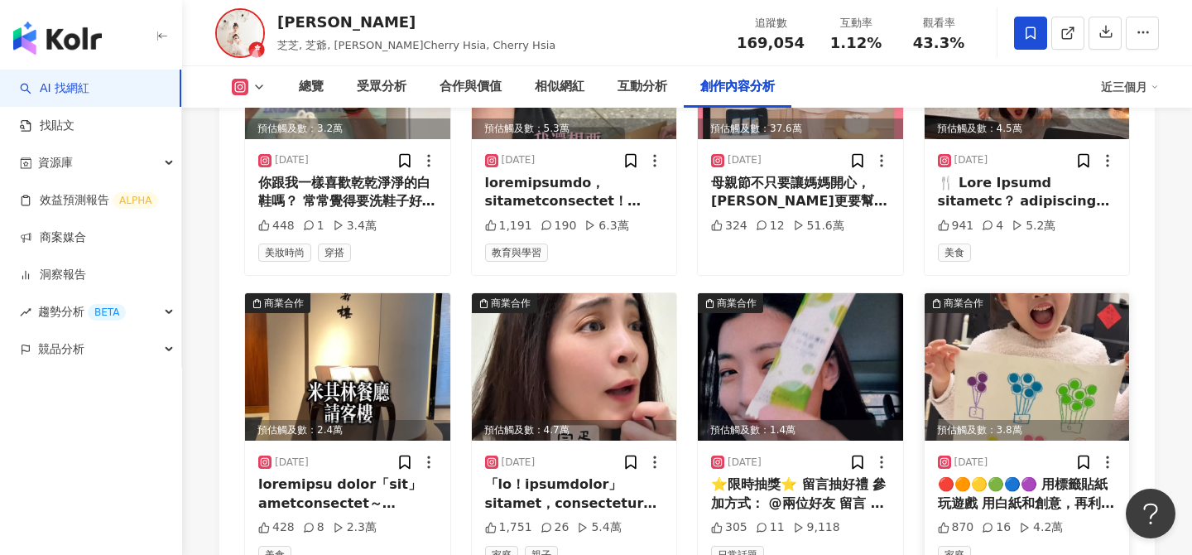
click at [1049, 293] on img at bounding box center [1027, 366] width 205 height 147
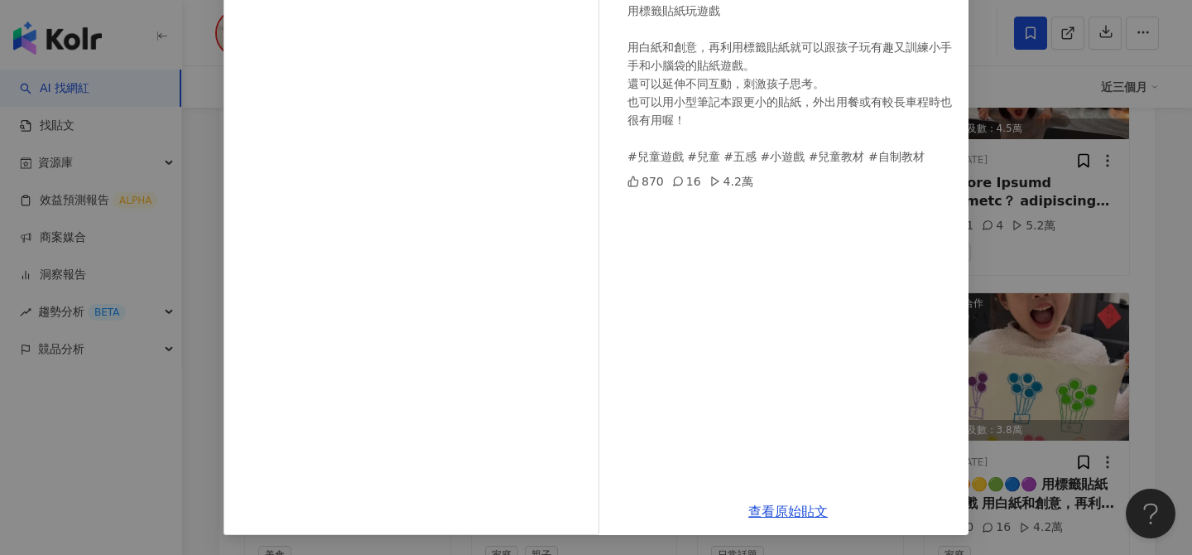
scroll to position [16, 0]
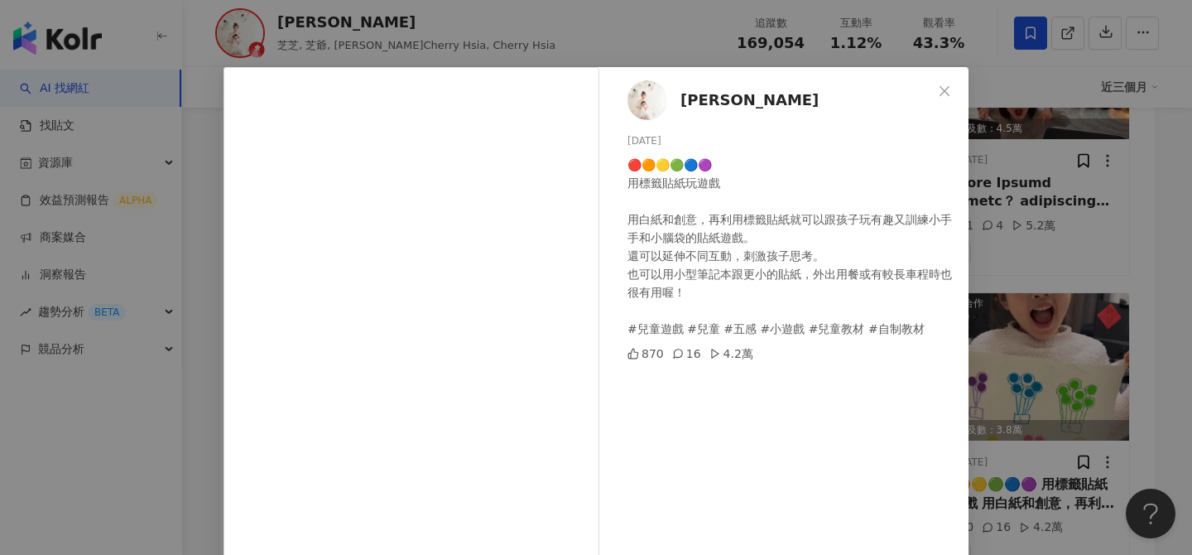
click at [1052, 288] on div "夏如芝 2025/2/28 🔴🟠🟡🟢🔵🟣 用標籤貼紙玩遊戲 用白紙和創意，再利用標籤貼紙就可以跟孩子玩有趣又訓練小手手和小腦袋的貼紙遊戲。 還可以延伸不同互動…" at bounding box center [596, 277] width 1192 height 555
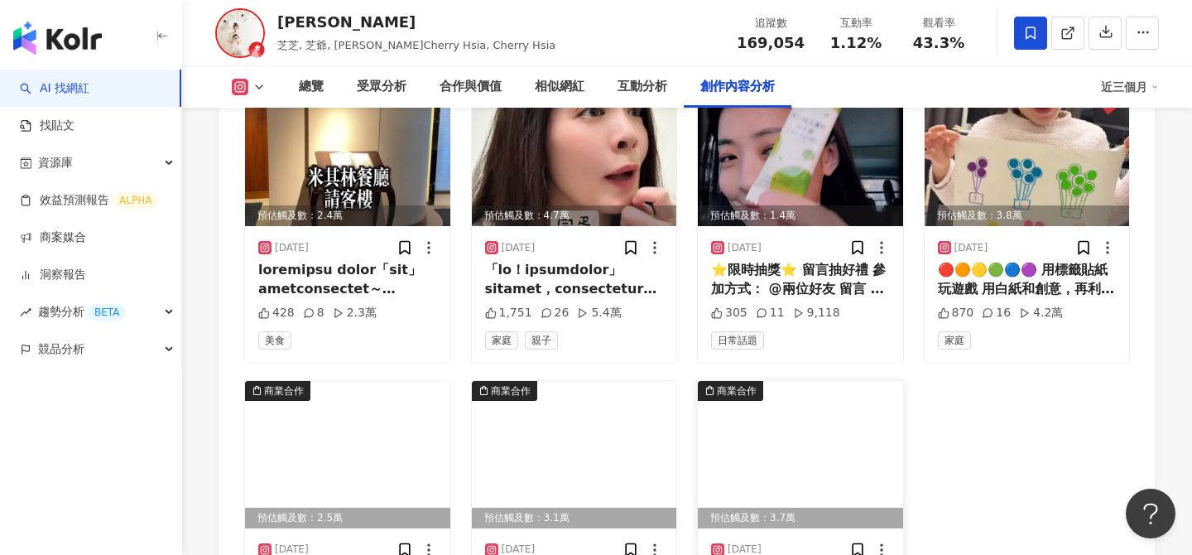
scroll to position [5628, 0]
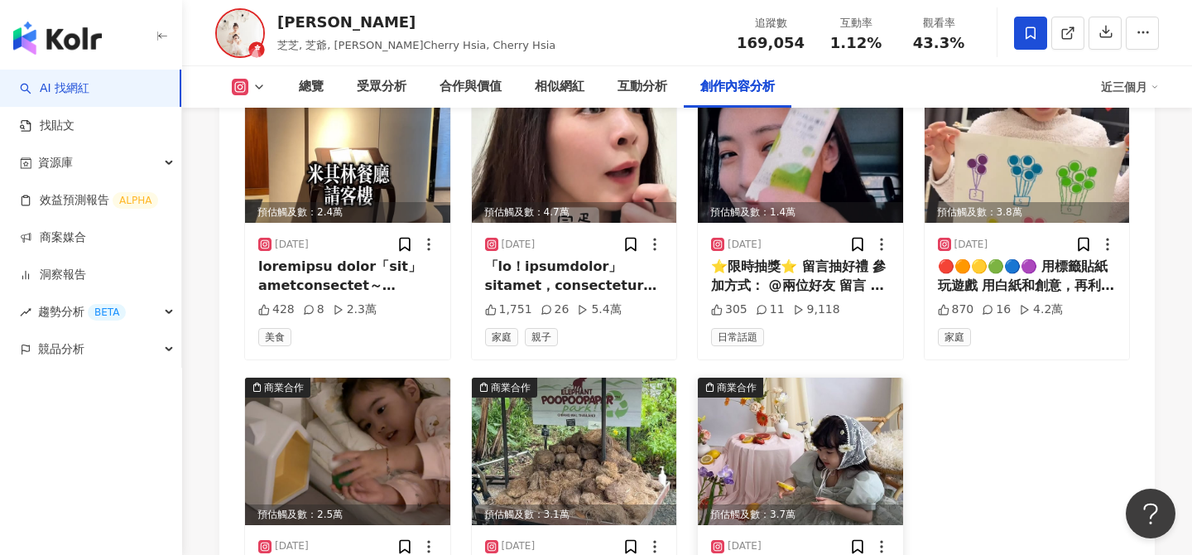
click at [851, 377] on img at bounding box center [800, 450] width 205 height 147
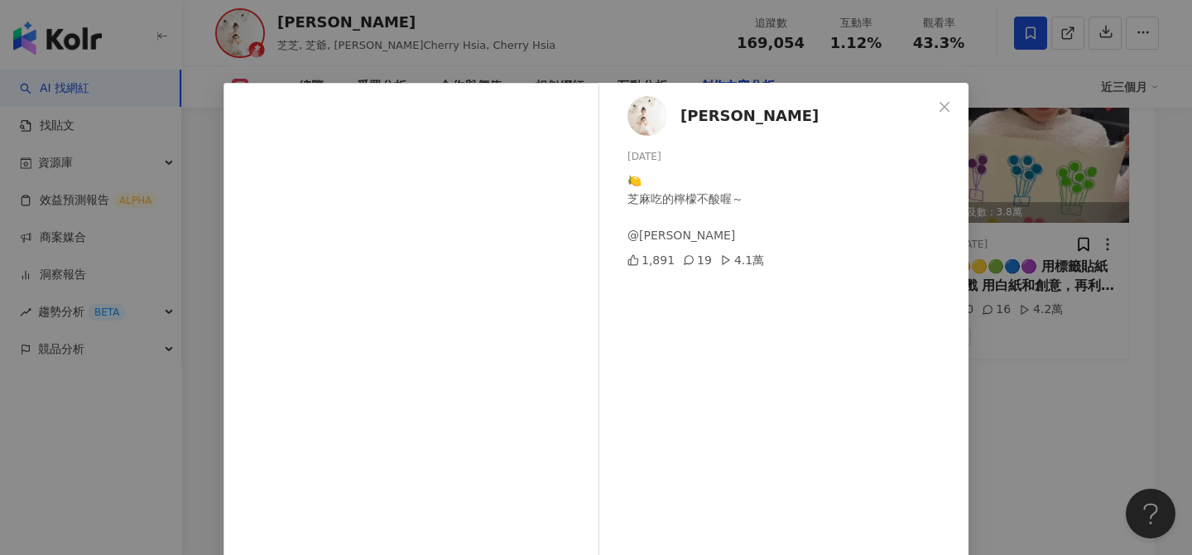
click at [983, 277] on div "夏如芝 2024/10/11 🍋 芝麻吃的檸檬不酸喔～ @katie_cloris_photography 1,891 19 4.1萬 查看原始貼文" at bounding box center [596, 277] width 1192 height 555
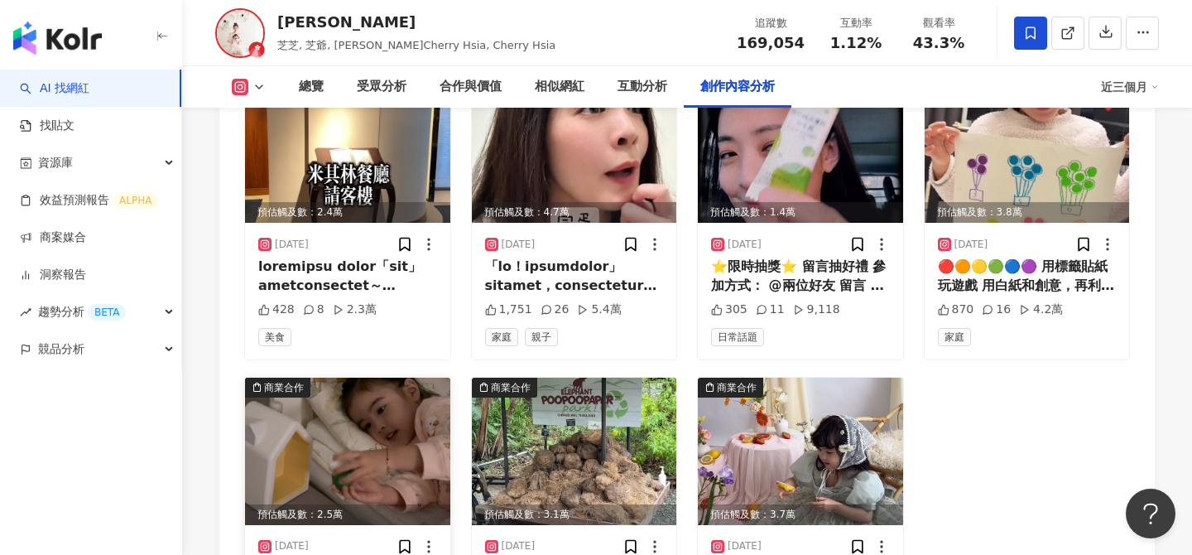
click at [325, 377] on img at bounding box center [347, 450] width 205 height 147
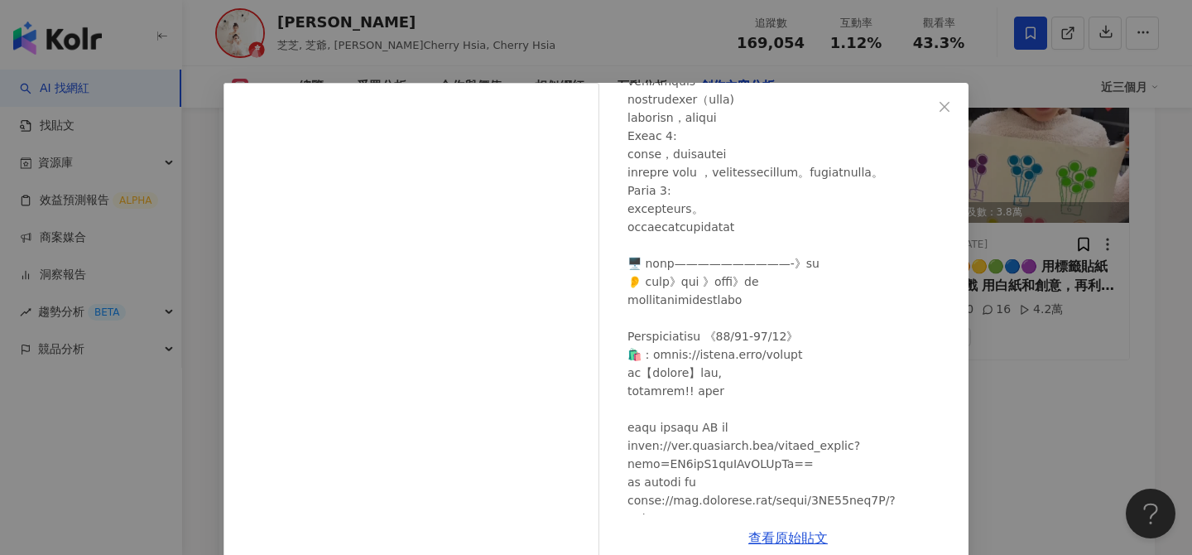
scroll to position [391, 0]
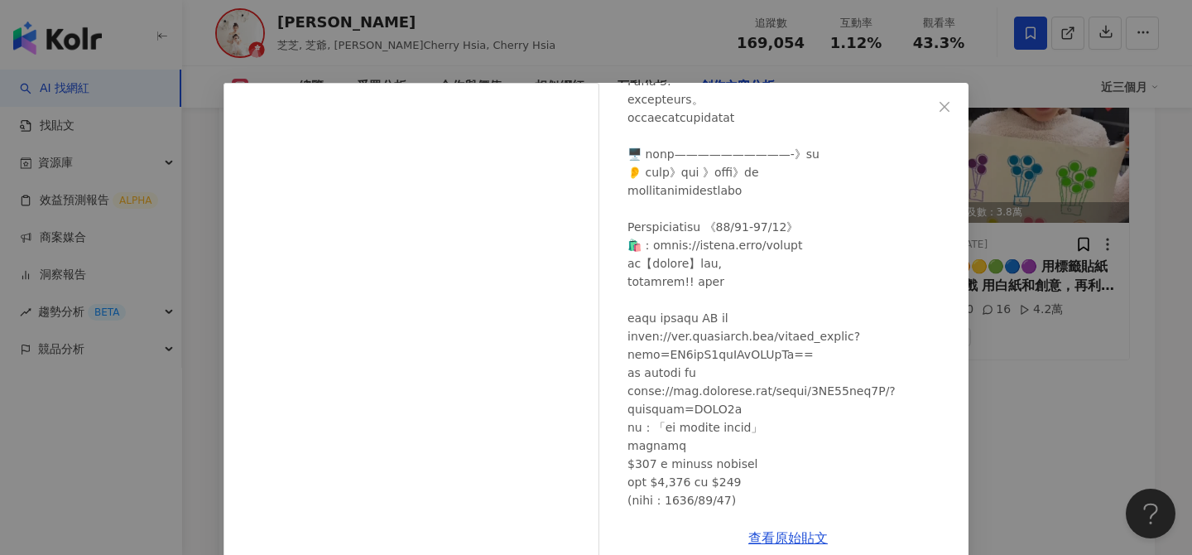
click at [1061, 253] on div "夏如芝 2024/12/12 719 4 2.5萬 查看原始貼文" at bounding box center [596, 277] width 1192 height 555
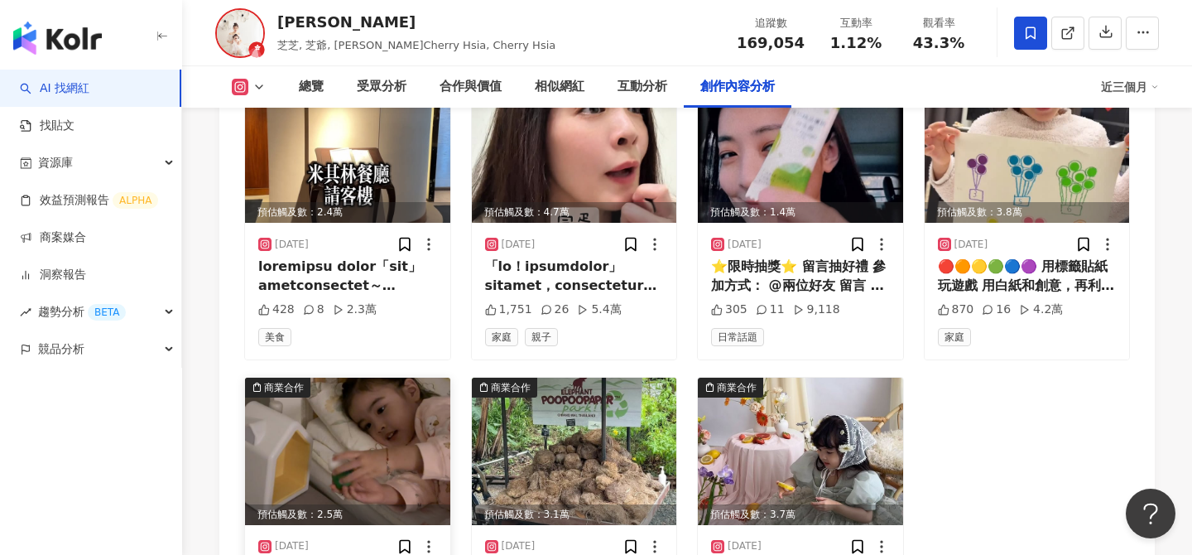
click at [353, 504] on div "預估觸及數：2.5萬" at bounding box center [347, 514] width 205 height 21
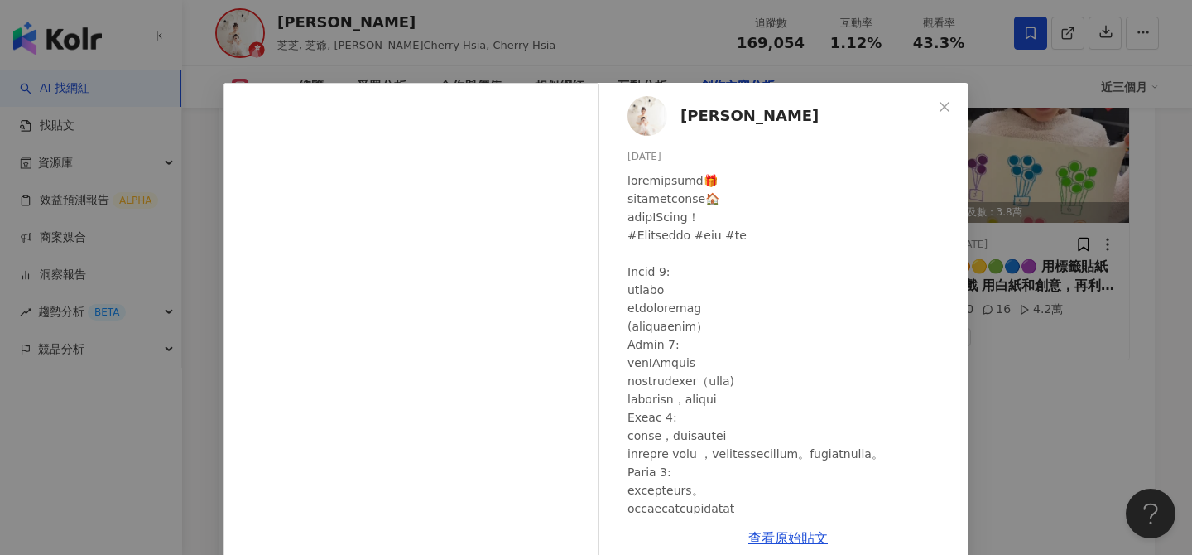
scroll to position [26, 0]
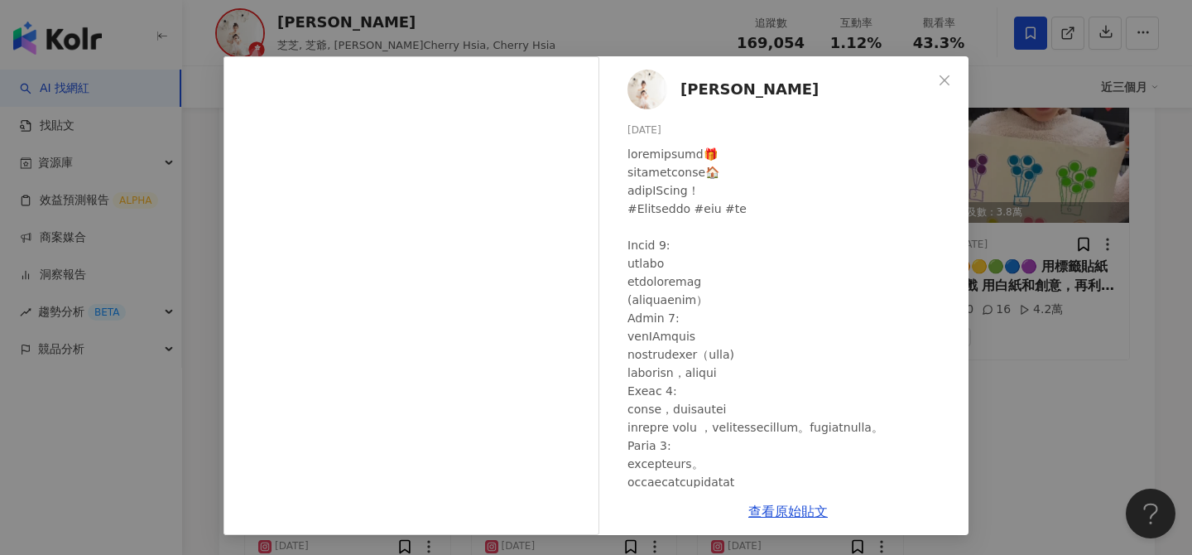
click at [955, 353] on div "夏如芝 2024/12/12 719 4 2.5萬" at bounding box center [788, 271] width 361 height 431
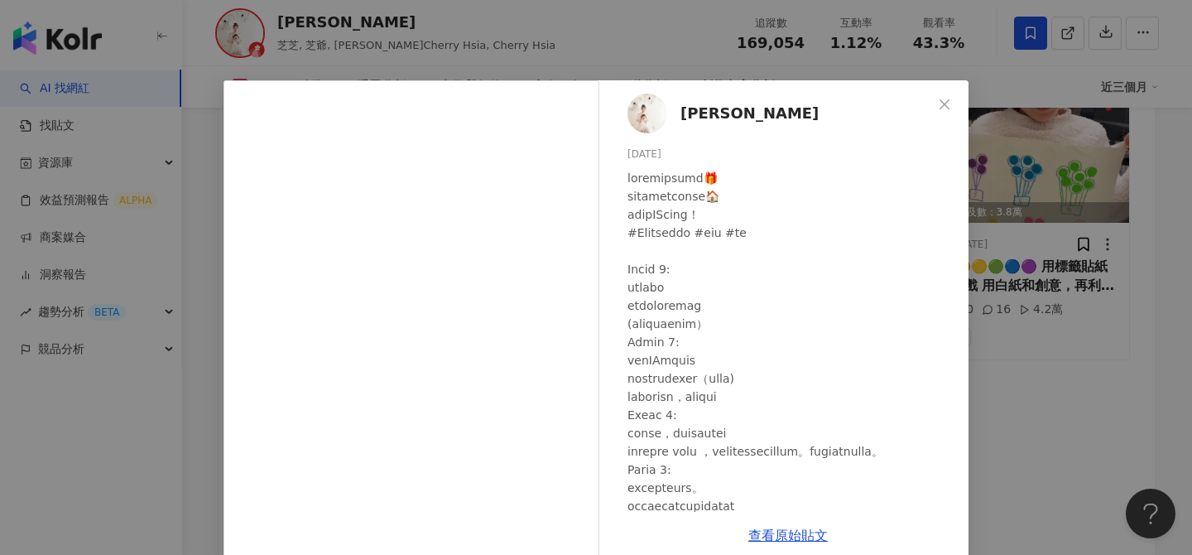
scroll to position [2, 0]
click at [1065, 242] on div "夏如芝 2024/12/12 719 4 2.5萬 查看原始貼文" at bounding box center [596, 277] width 1192 height 555
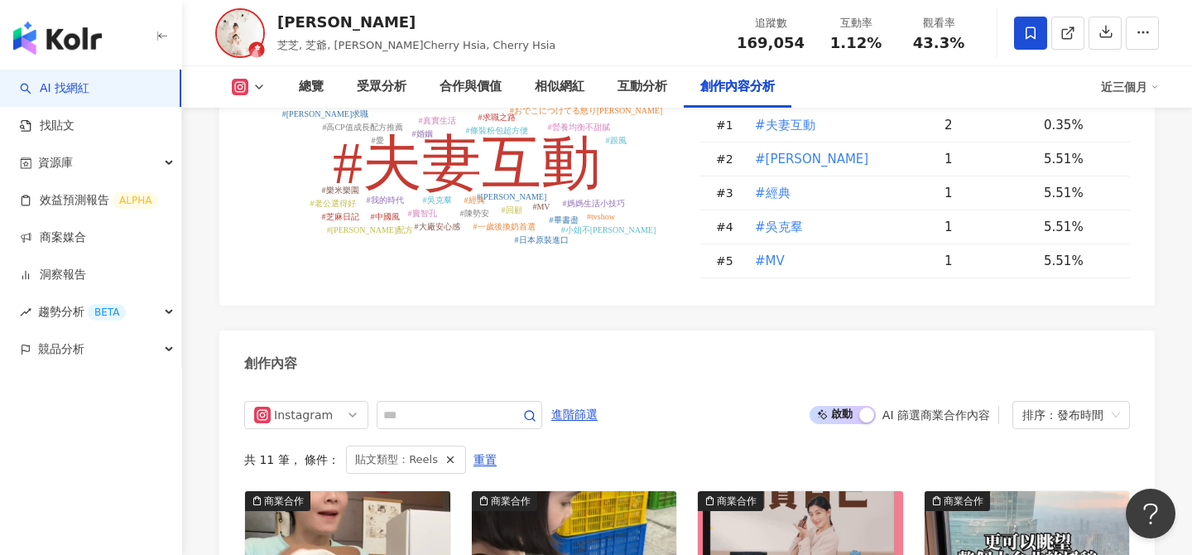
scroll to position [4911, 0]
